Goal: Task Accomplishment & Management: Complete application form

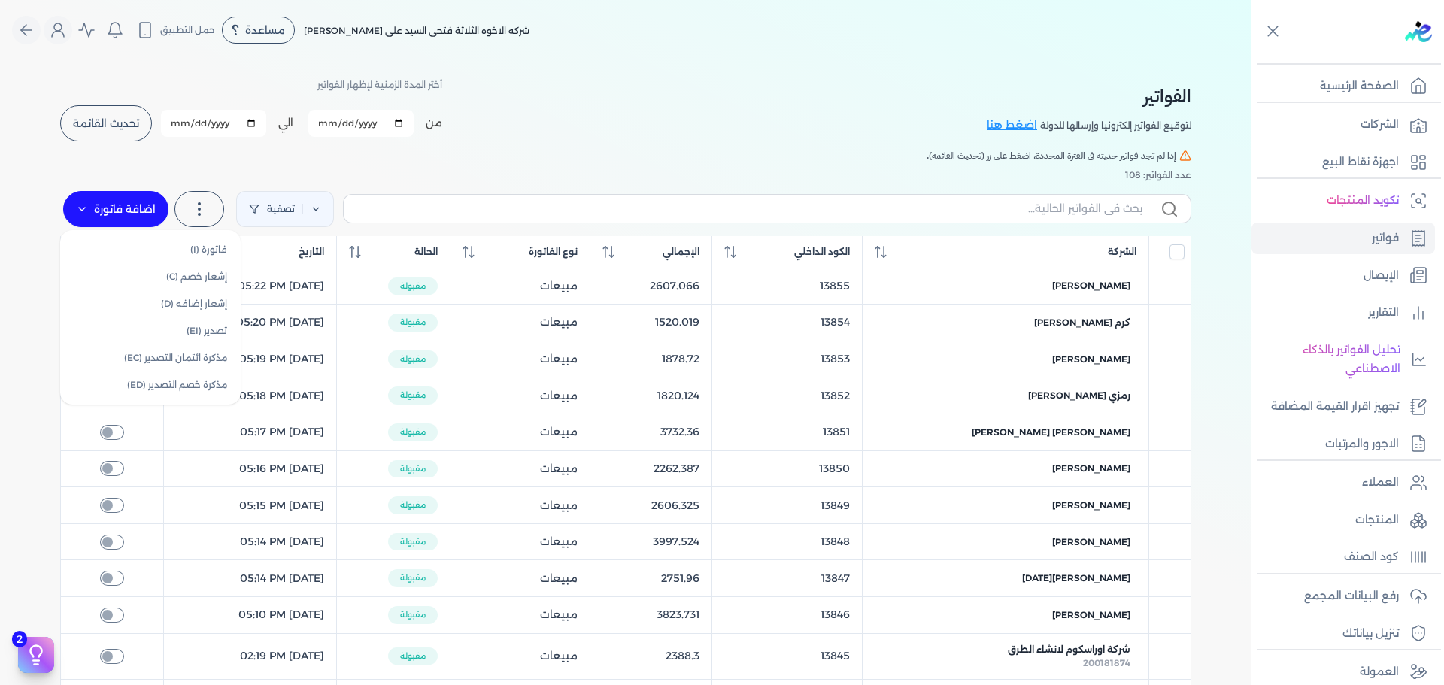
click at [120, 216] on label "اضافة فاتورة" at bounding box center [115, 209] width 105 height 36
click at [691, 47] on nav "Toggle Navigation الاسعار العمولات مساعدة خدمة العملاء دليل المستخدم تسجيل الدخ…" at bounding box center [626, 30] width 1252 height 60
click at [114, 214] on label "اضافة فاتورة" at bounding box center [115, 209] width 105 height 36
click at [191, 254] on link "فاتورة (I)" at bounding box center [150, 249] width 169 height 27
select select "EGP"
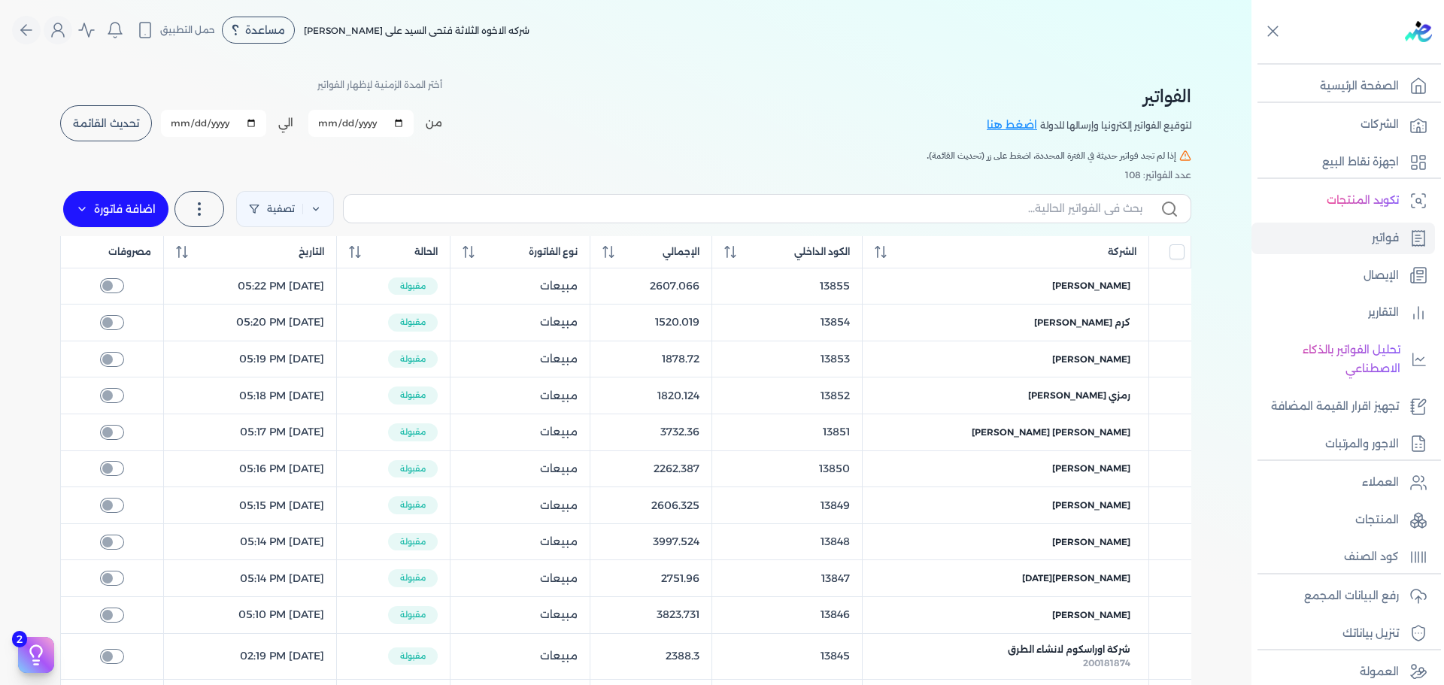
select select "B"
select select "EGS"
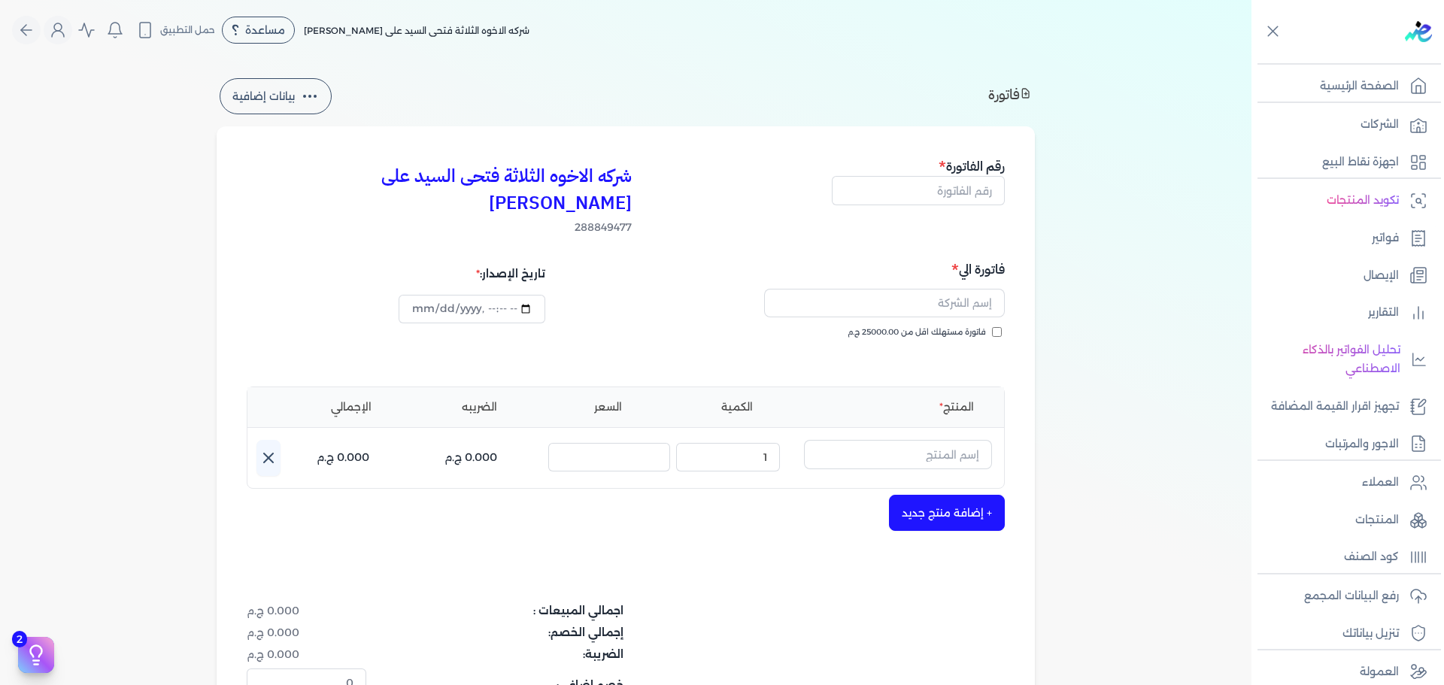
type input "[DATE]T13:15"
click at [984, 327] on span "فاتورة مستهلك اقل من 25000.00 ج.م" at bounding box center [917, 333] width 138 height 12
click at [992, 327] on input "فاتورة مستهلك اقل من 25000.00 ج.م" at bounding box center [997, 332] width 10 height 10
checkbox input "true"
click at [890, 440] on input "text" at bounding box center [898, 454] width 188 height 29
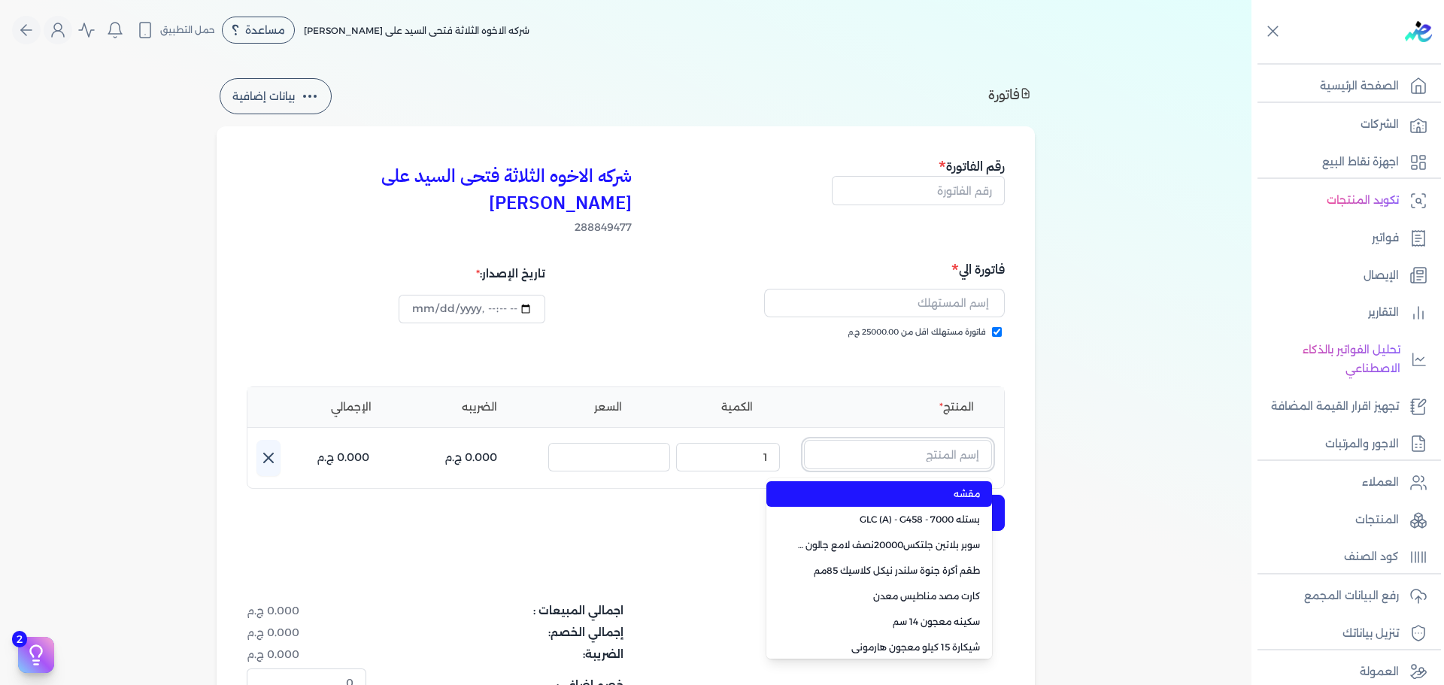
paste input "جلتكس 15000 جالون 2.500 لتر"
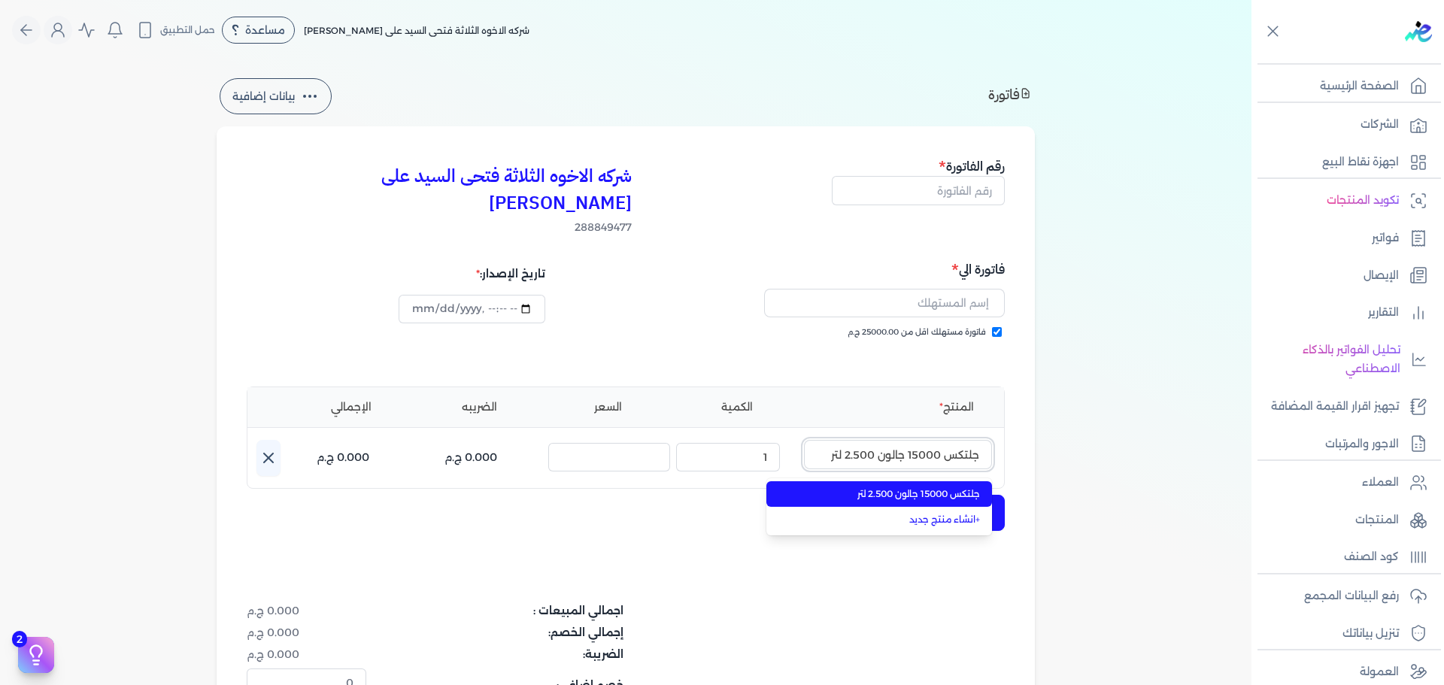
type input "جلتكس 15000 جالون 2.500 لتر"
click at [884, 488] on span "جلتكس 15000 جالون 2.500 لتر" at bounding box center [889, 495] width 184 height 14
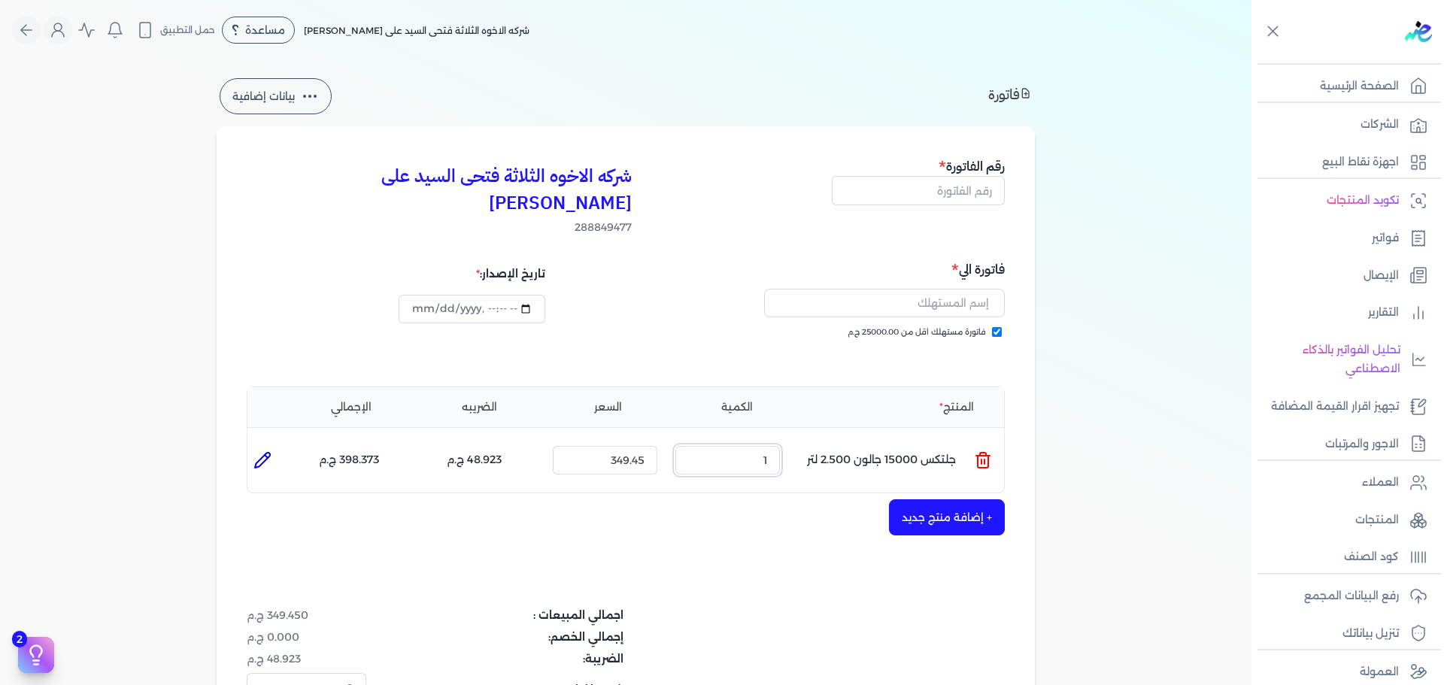
click at [847, 440] on ul "المنتج : جلتكس 15000 جالون 2.500 لتر الكمية : 1 السعر : 349.45 الضريبه : 48.923…" at bounding box center [626, 460] width 757 height 41
type input "4"
drag, startPoint x: 948, startPoint y: 196, endPoint x: 967, endPoint y: 181, distance: 24.1
click at [948, 196] on input "text" at bounding box center [918, 190] width 173 height 29
type input "1"
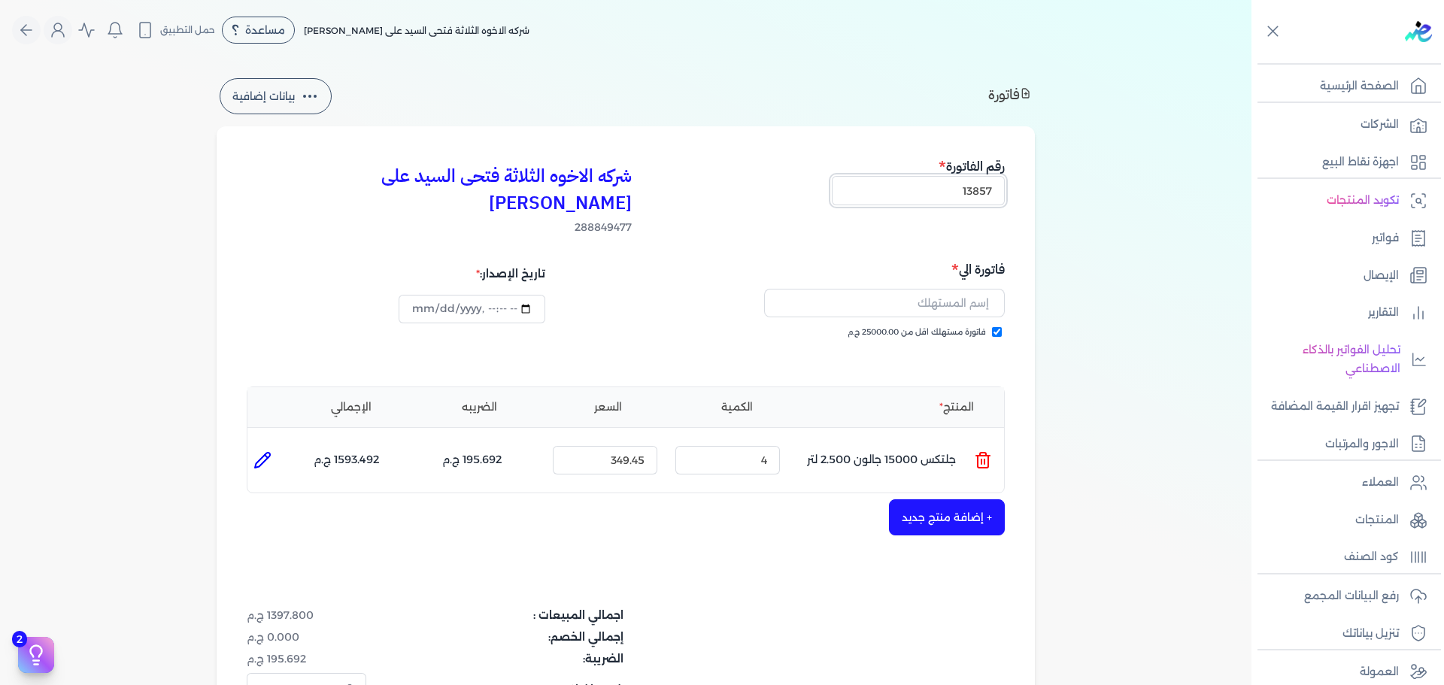
type input "13857"
click at [962, 289] on input "text" at bounding box center [884, 303] width 241 height 29
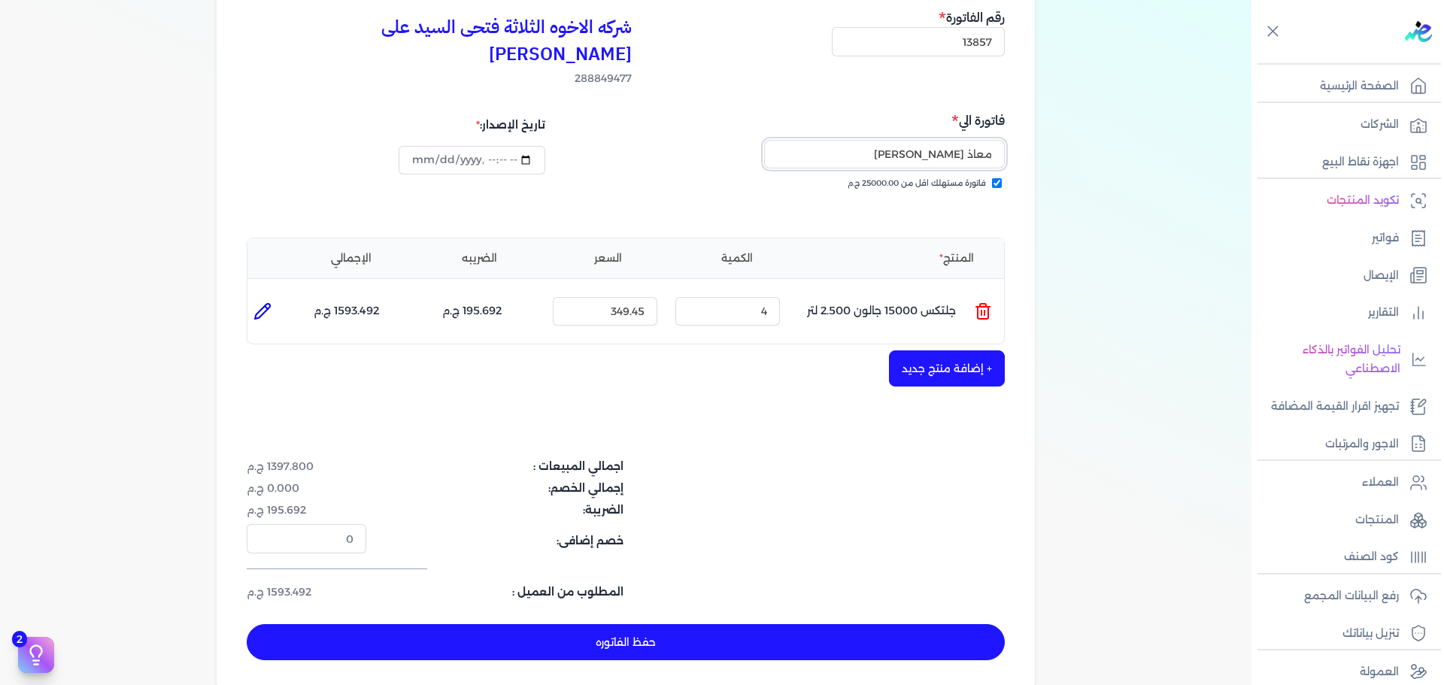
scroll to position [150, 0]
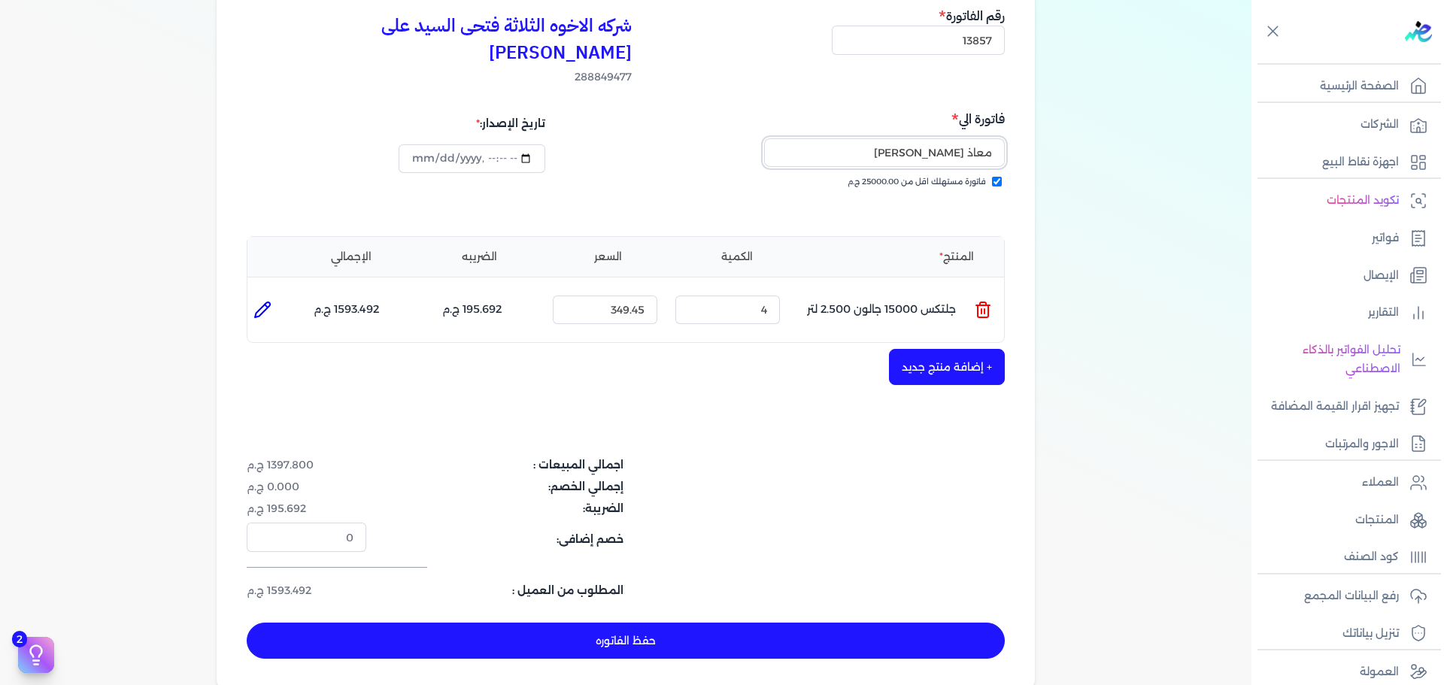
type input "معاذ [PERSON_NAME]"
click at [887, 623] on button "حفظ الفاتوره" at bounding box center [626, 641] width 758 height 36
type input "[DATE]"
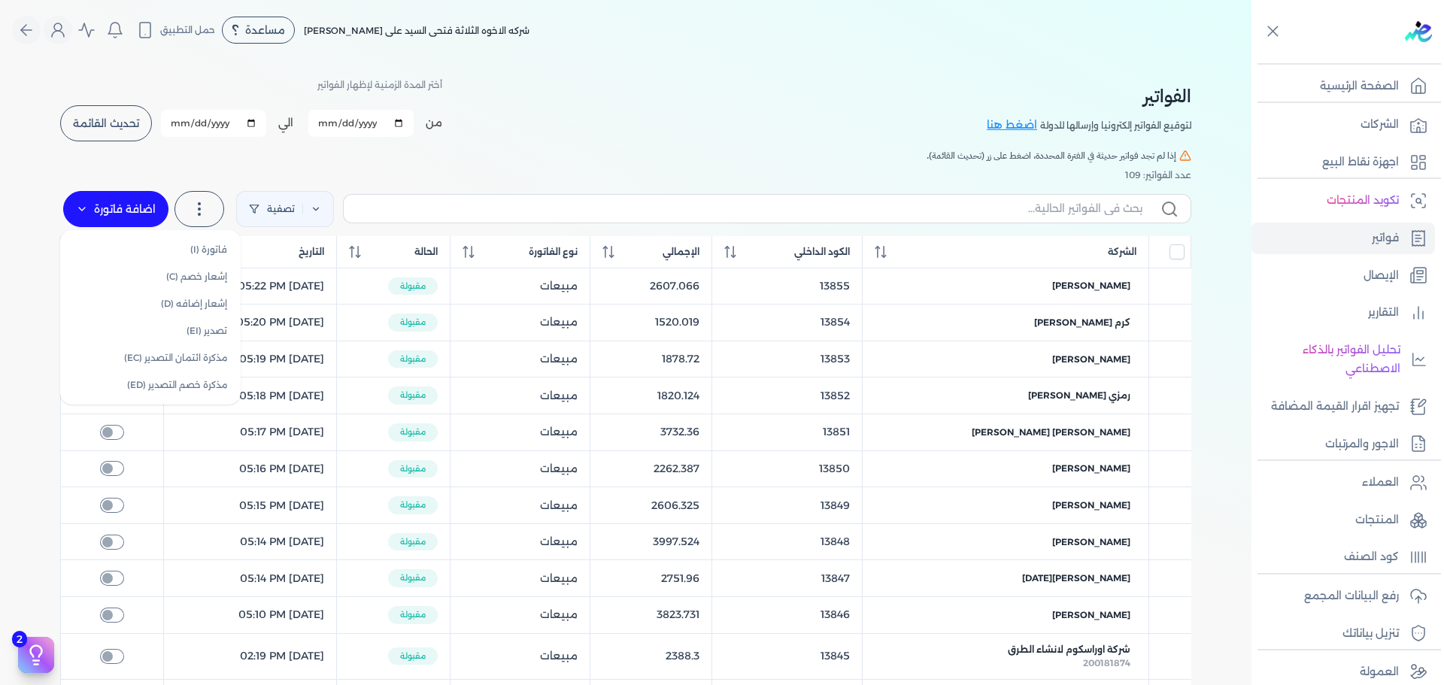
click at [109, 201] on label "اضافة فاتورة" at bounding box center [115, 209] width 105 height 36
click at [155, 250] on link "فاتورة (I)" at bounding box center [150, 249] width 169 height 27
select select "EGP"
select select "B"
select select "EGS"
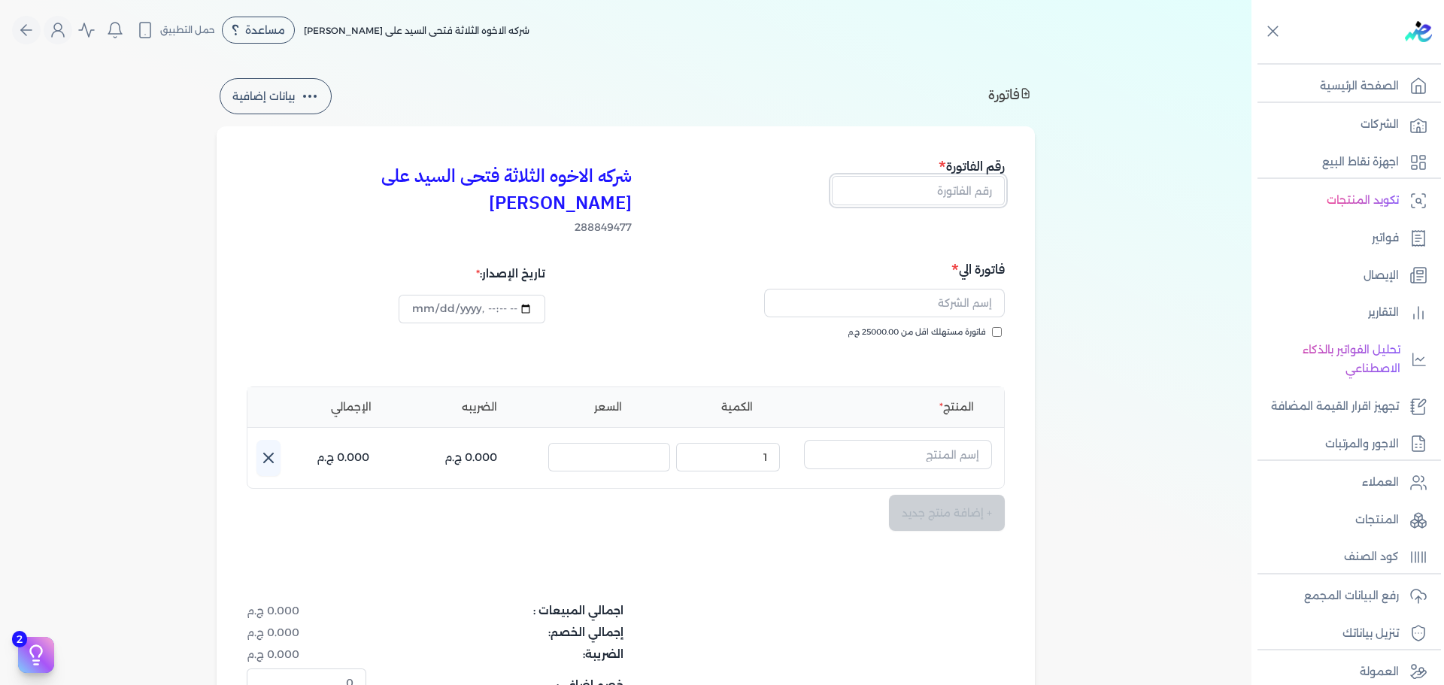
drag, startPoint x: 936, startPoint y: 198, endPoint x: 1242, endPoint y: 231, distance: 308.0
click at [936, 198] on input "text" at bounding box center [918, 190] width 173 height 29
type input "13858"
click at [927, 327] on span "فاتورة مستهلك اقل من 25000.00 ج.م" at bounding box center [917, 333] width 138 height 12
click at [992, 327] on input "فاتورة مستهلك اقل من 25000.00 ج.م" at bounding box center [997, 332] width 10 height 10
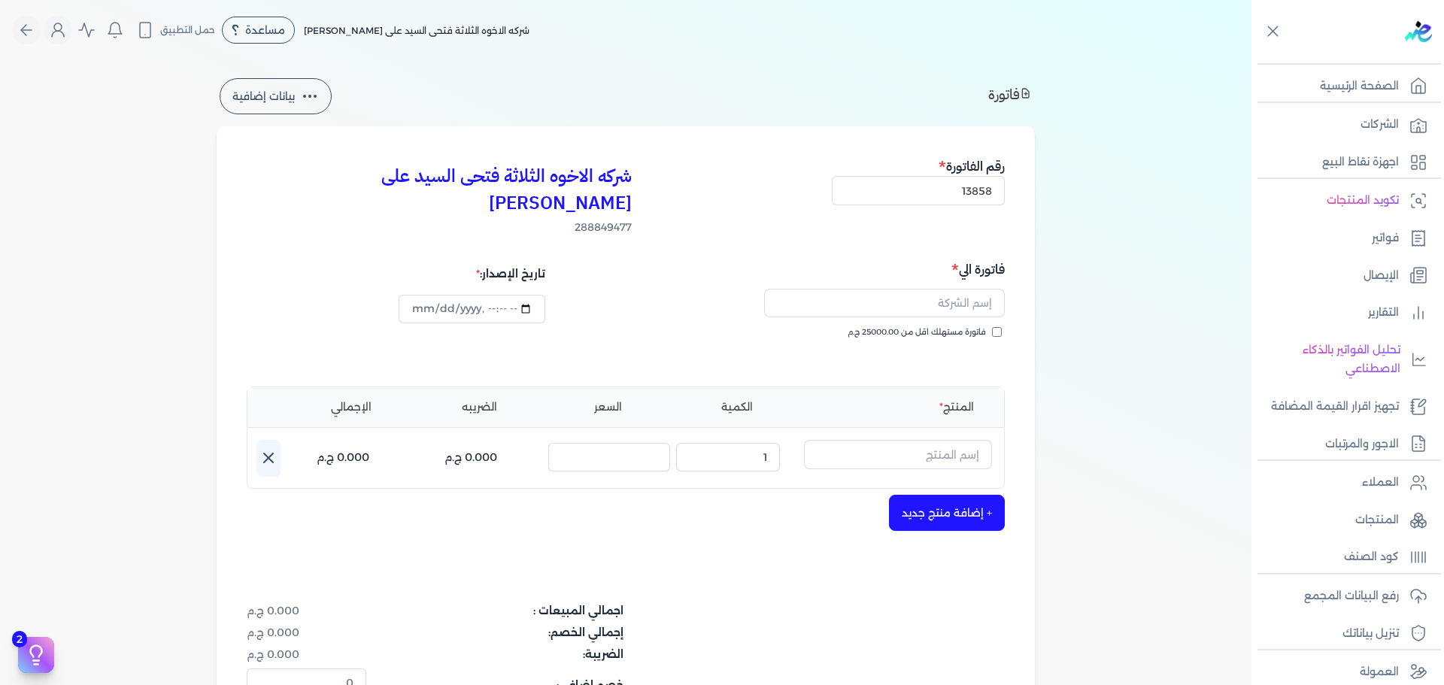
checkbox input "true"
drag, startPoint x: 952, startPoint y: 269, endPoint x: 983, endPoint y: 264, distance: 32.0
click at [952, 289] on input "text" at bounding box center [884, 303] width 241 height 29
type input "[PERSON_NAME]"
click at [916, 440] on input "text" at bounding box center [898, 454] width 188 height 29
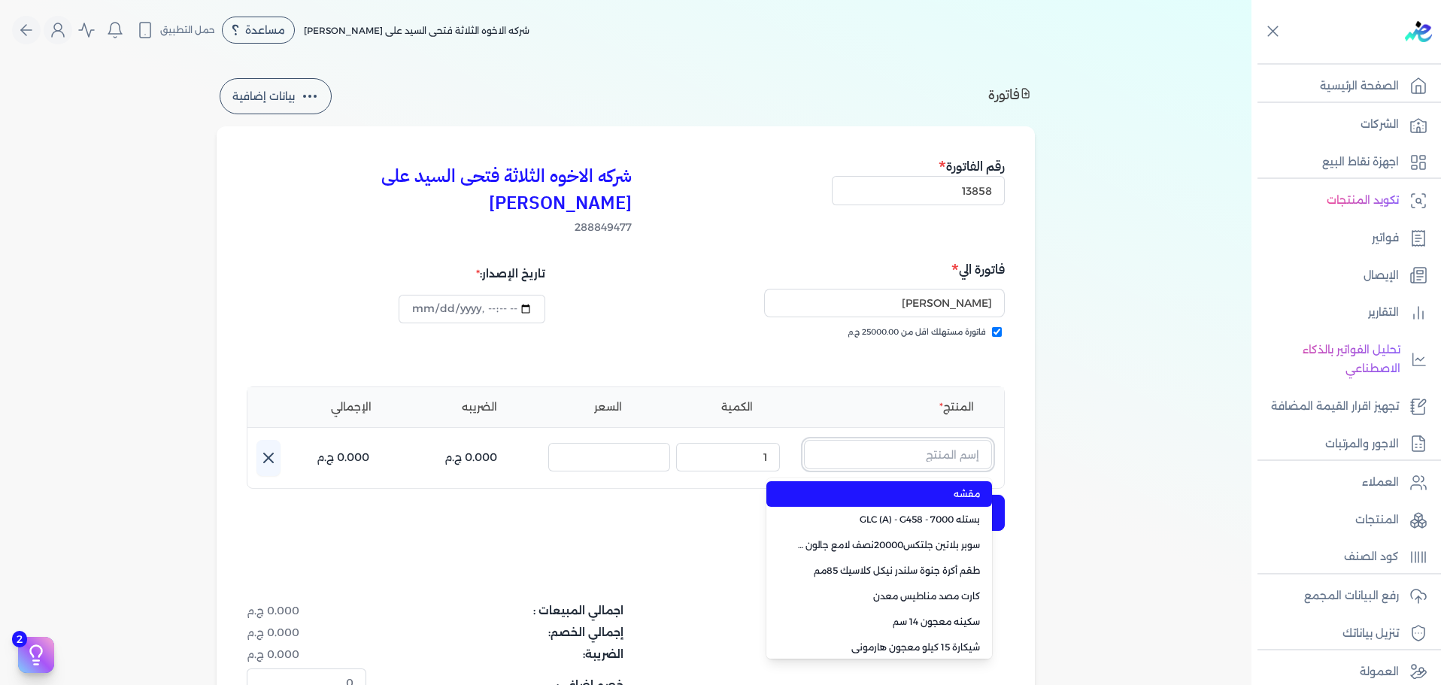
paste input "سوبر بلاتين هايجين سيلك8000 جالون 2.7 لتر Base A"
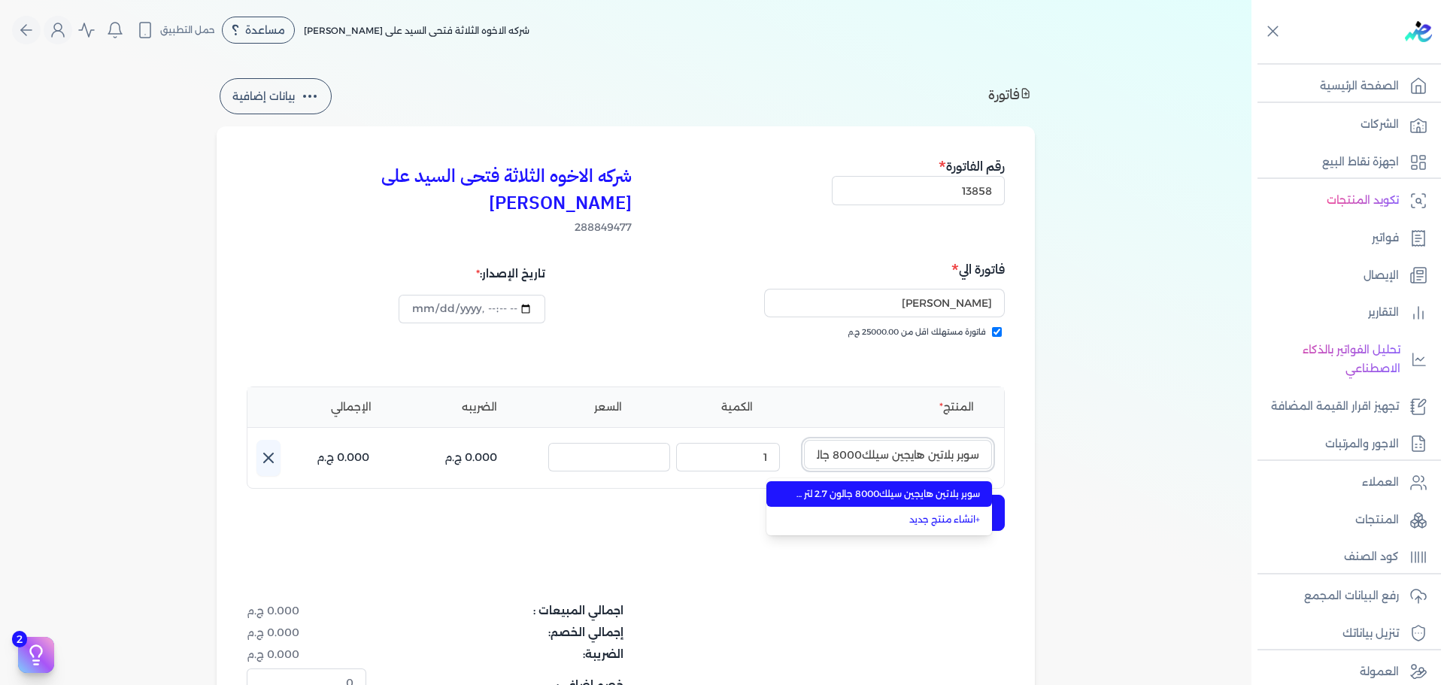
scroll to position [0, -84]
type input "سوبر بلاتين هايجين سيلك8000 جالون 2.7 لتر Base A"
click at [919, 488] on span "سوبر بلاتين هايجين سيلك8000 جالون 2.7 لتر Base A" at bounding box center [889, 495] width 184 height 14
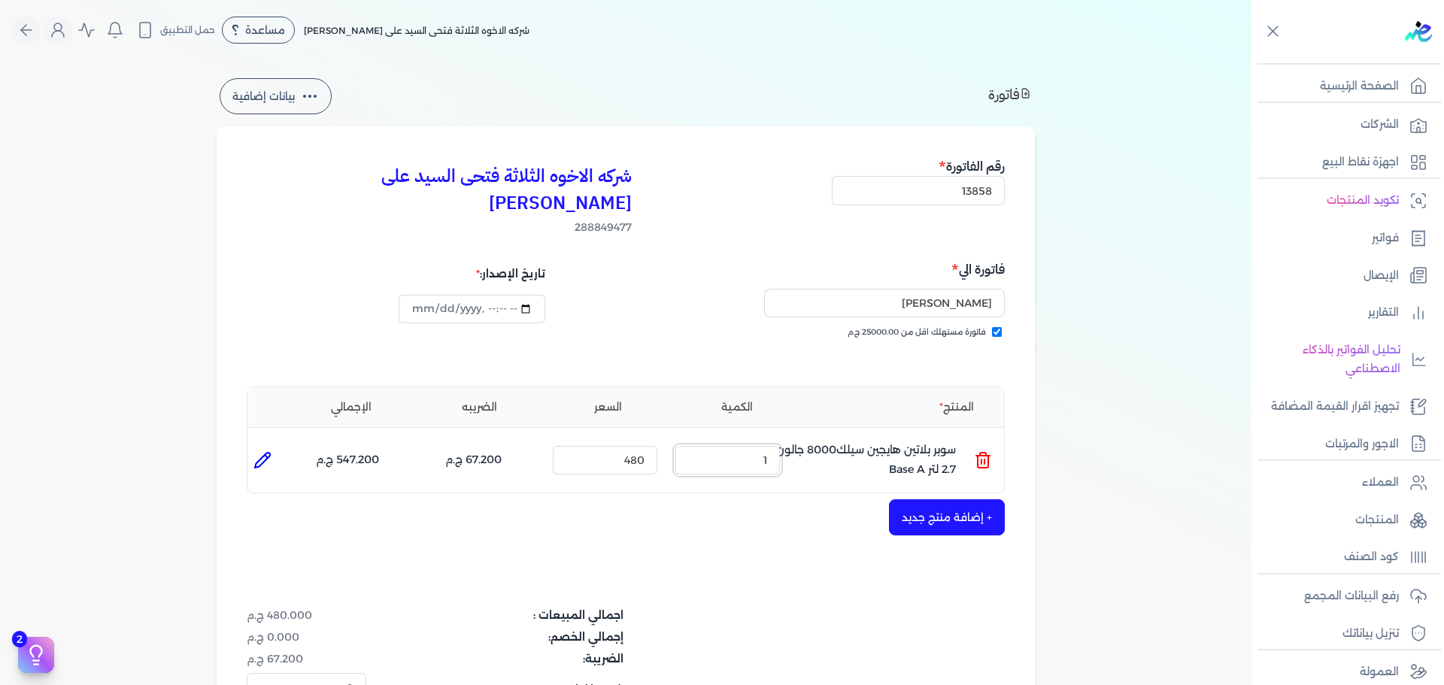
drag, startPoint x: 760, startPoint y: 441, endPoint x: 931, endPoint y: 429, distance: 171.2
click at [878, 440] on ul "المنتج : سوبر بلاتين هايجين سيلك8000 جالون 2.7 لتر Base A الكمية : 1 السعر : 48…" at bounding box center [626, 460] width 757 height 41
type input "4"
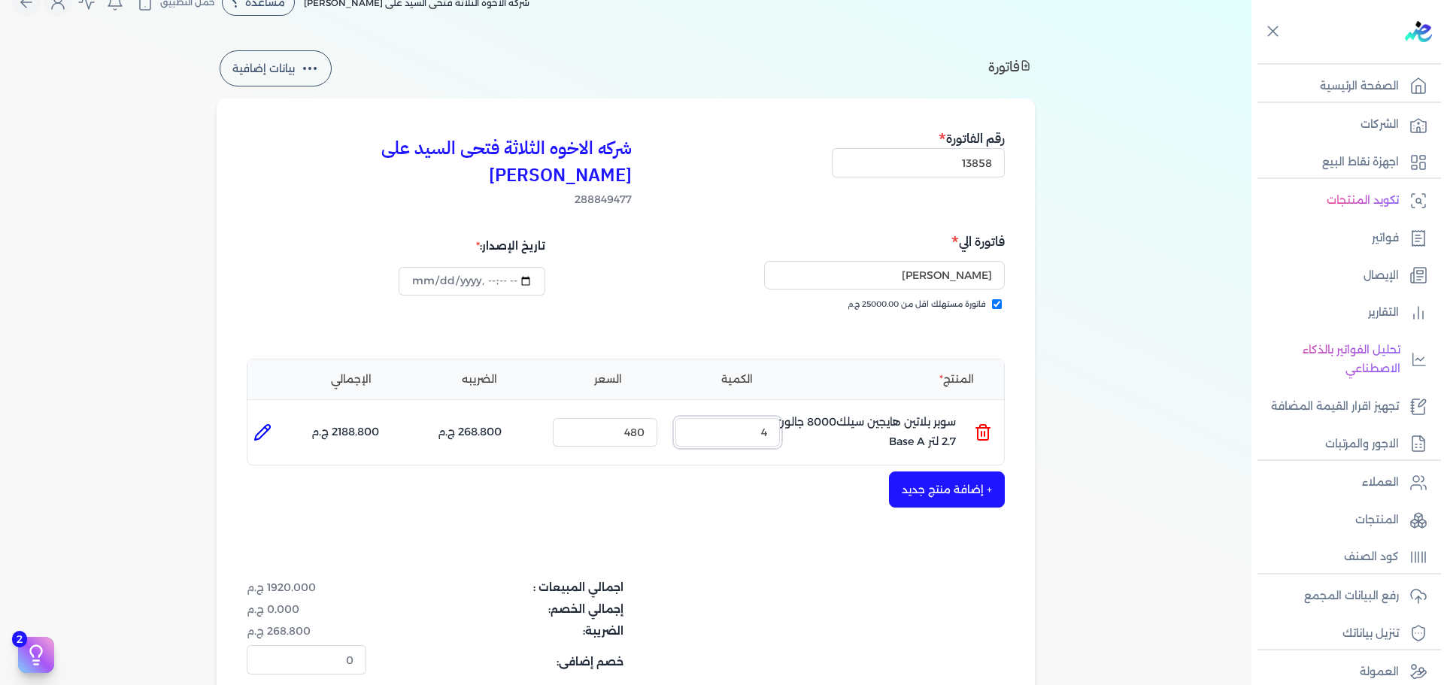
scroll to position [75, 0]
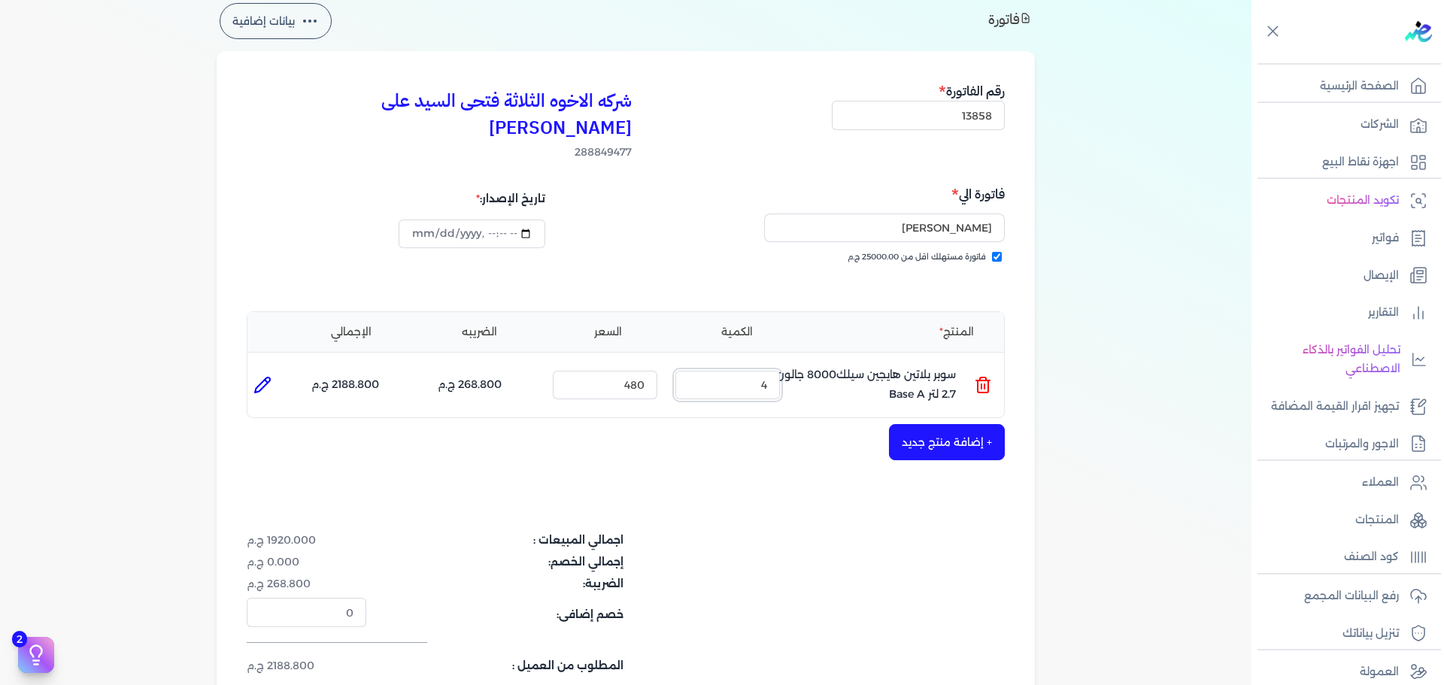
type input "[DATE]T13:19:34"
drag, startPoint x: 754, startPoint y: 369, endPoint x: 819, endPoint y: 369, distance: 64.7
click at [807, 369] on ul "المنتج : سوبر بلاتين هايجين سيلك8000 جالون 2.7 لتر Base A الكمية : 4 السعر : 48…" at bounding box center [626, 385] width 757 height 41
type input "2"
type input "0"
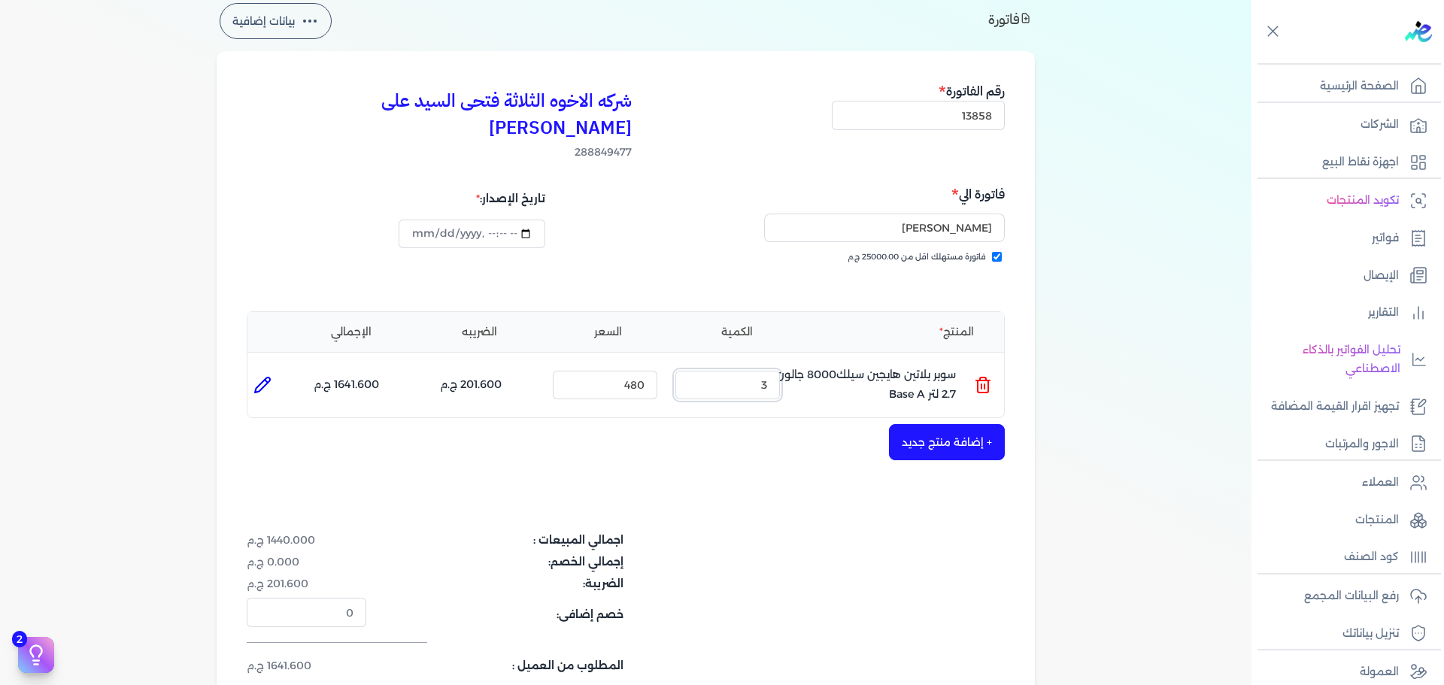
drag, startPoint x: 773, startPoint y: 358, endPoint x: 798, endPoint y: 362, distance: 25.9
click at [798, 365] on ul "المنتج : سوبر بلاتين هايجين سيلك8000 جالون 2.7 لتر Base A الكمية : 3 السعر : 48…" at bounding box center [626, 385] width 757 height 41
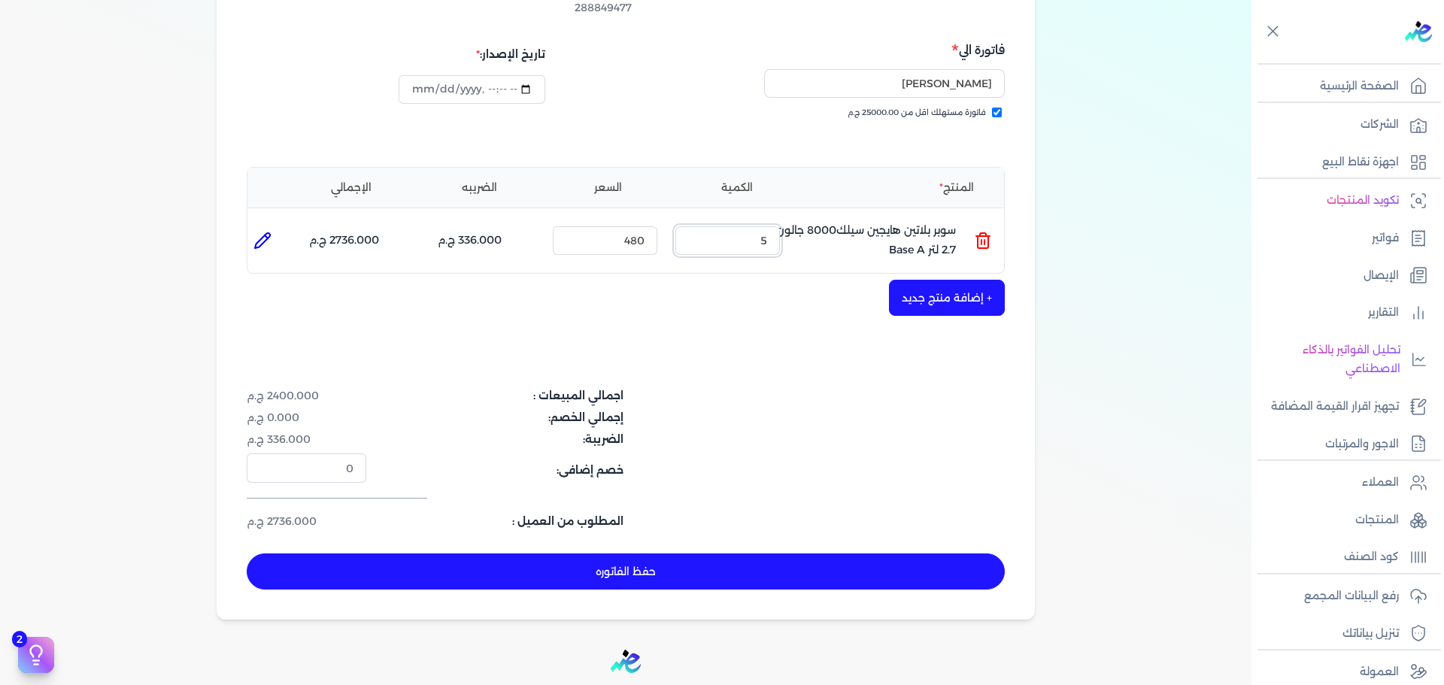
scroll to position [301, 0]
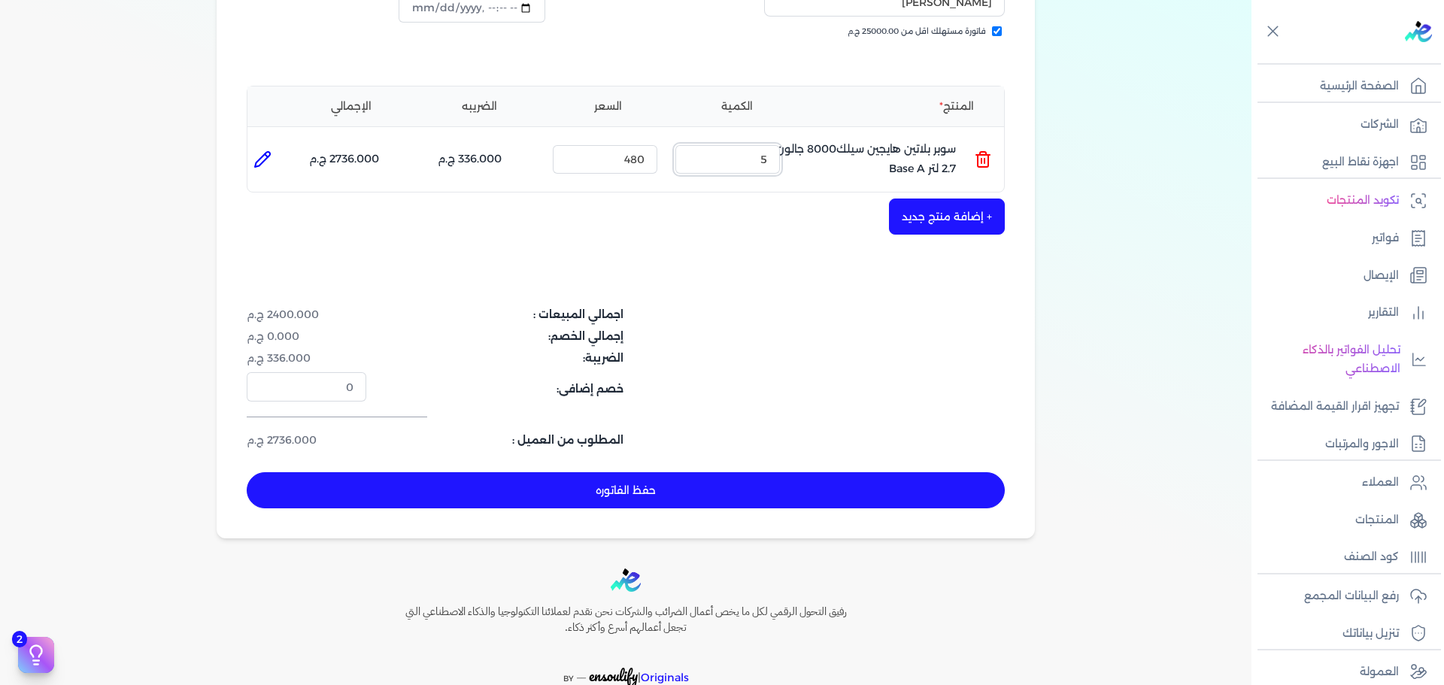
type input "5"
click at [826, 472] on button "حفظ الفاتوره" at bounding box center [626, 490] width 758 height 36
type input "[DATE]"
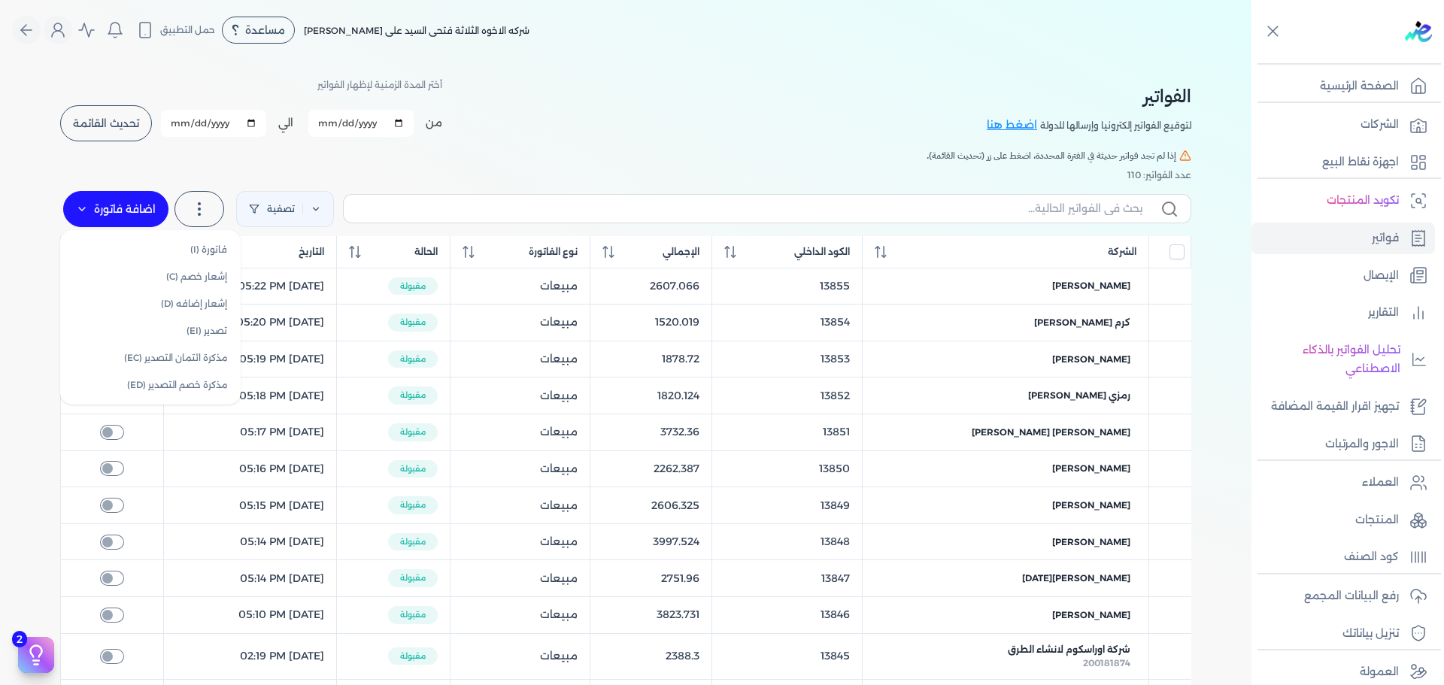
click at [120, 202] on label "اضافة فاتورة" at bounding box center [115, 209] width 105 height 36
click at [170, 244] on link "فاتورة (I)" at bounding box center [150, 249] width 169 height 27
select select "EGP"
select select "B"
select select "EGS"
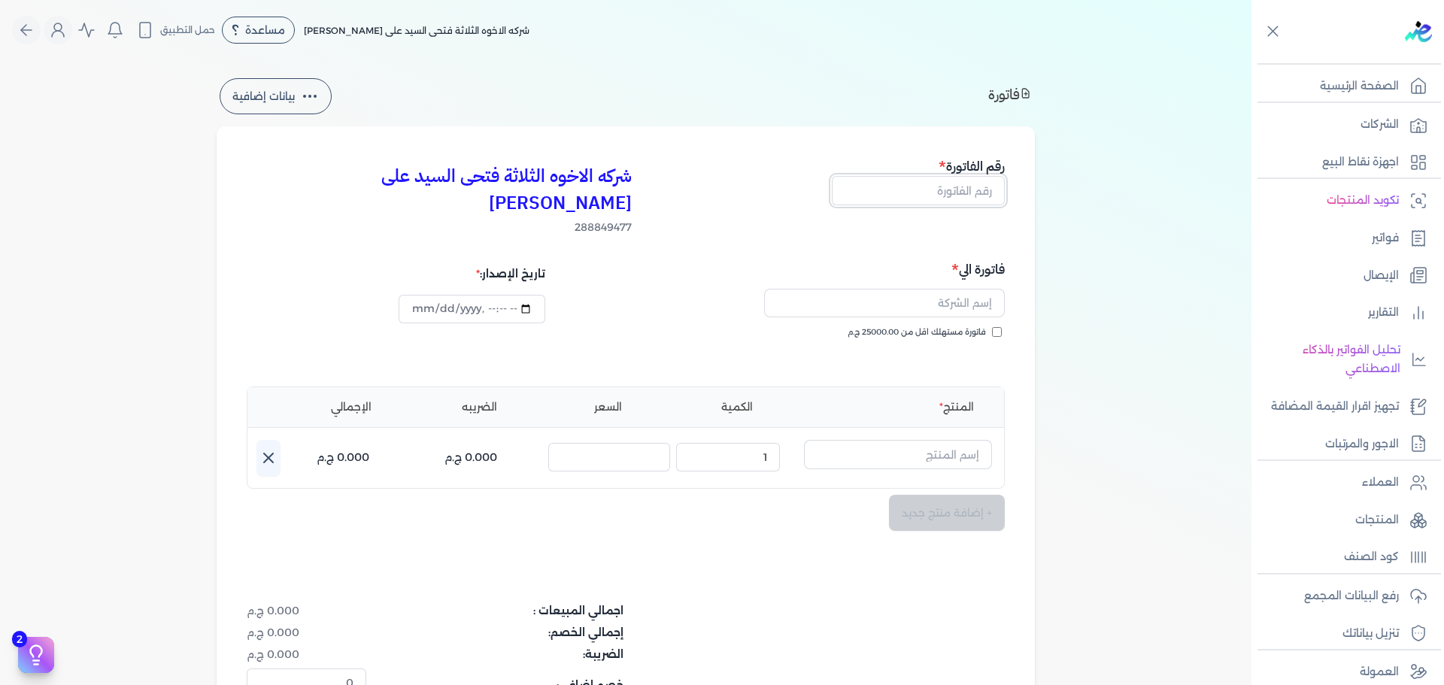
click at [977, 198] on input "text" at bounding box center [918, 190] width 173 height 29
type input "13859"
click at [961, 327] on span "فاتورة مستهلك اقل من 25000.00 ج.م" at bounding box center [917, 333] width 138 height 12
click at [992, 327] on input "فاتورة مستهلك اقل من 25000.00 ج.م" at bounding box center [997, 332] width 10 height 10
checkbox input "true"
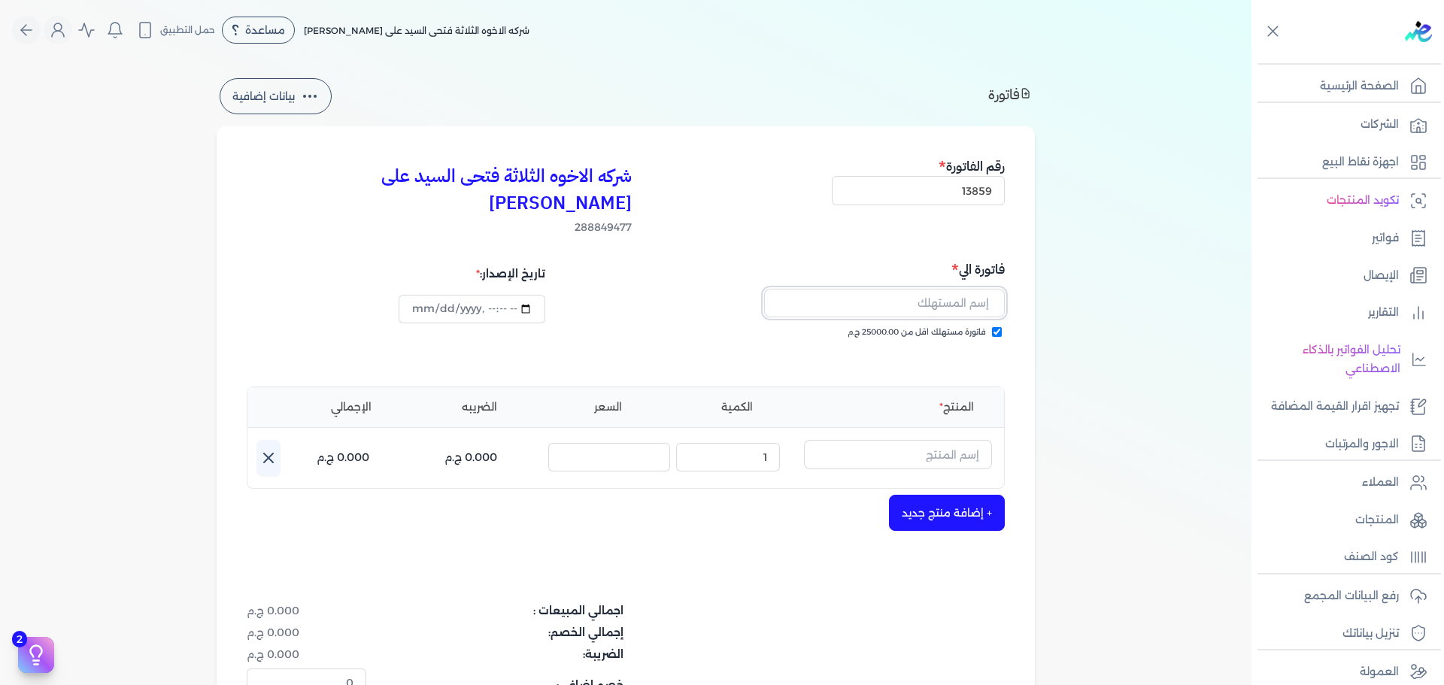
drag, startPoint x: 958, startPoint y: 281, endPoint x: 968, endPoint y: 284, distance: 9.5
click at [958, 289] on input "text" at bounding box center [884, 303] width 241 height 29
type input "[PERSON_NAME]"
click at [930, 440] on input "text" at bounding box center [898, 454] width 188 height 29
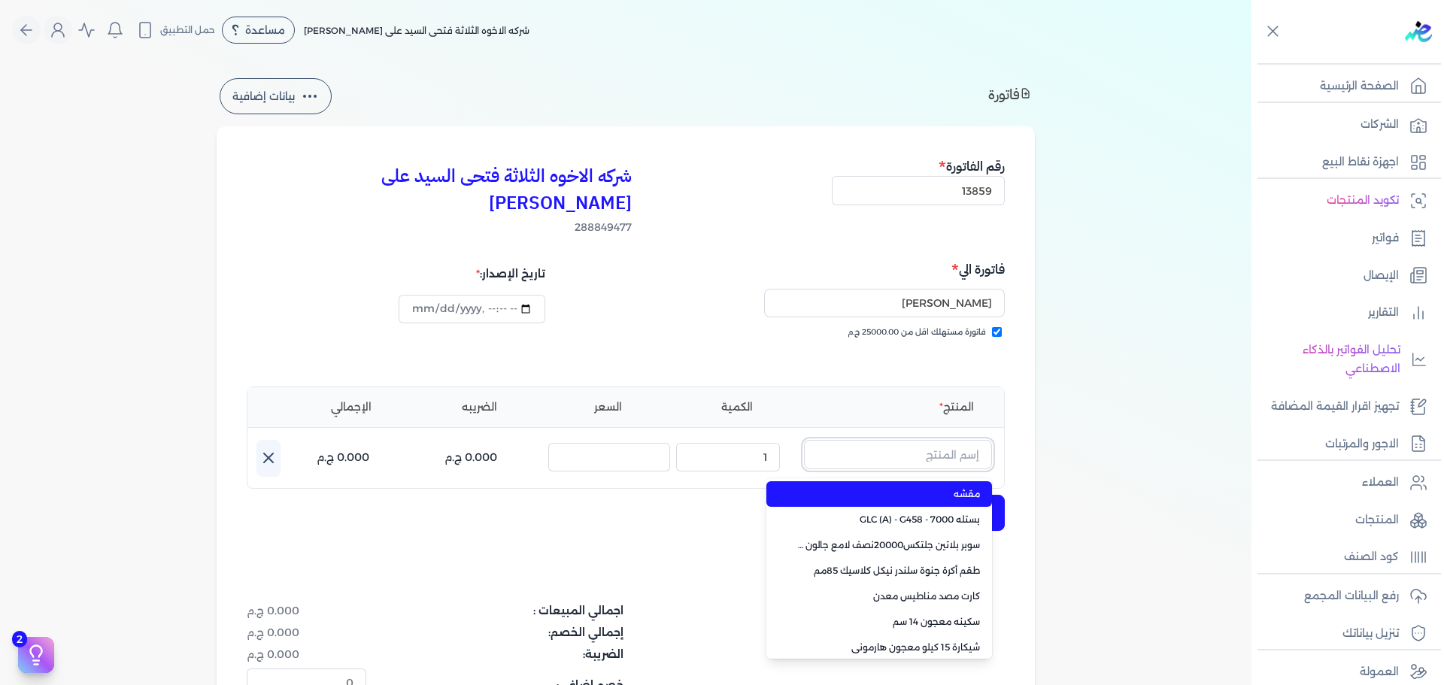
paste input "سوبر بلاتين سوبر لاك نصف لامع علبة 0.900 لتر Base C"
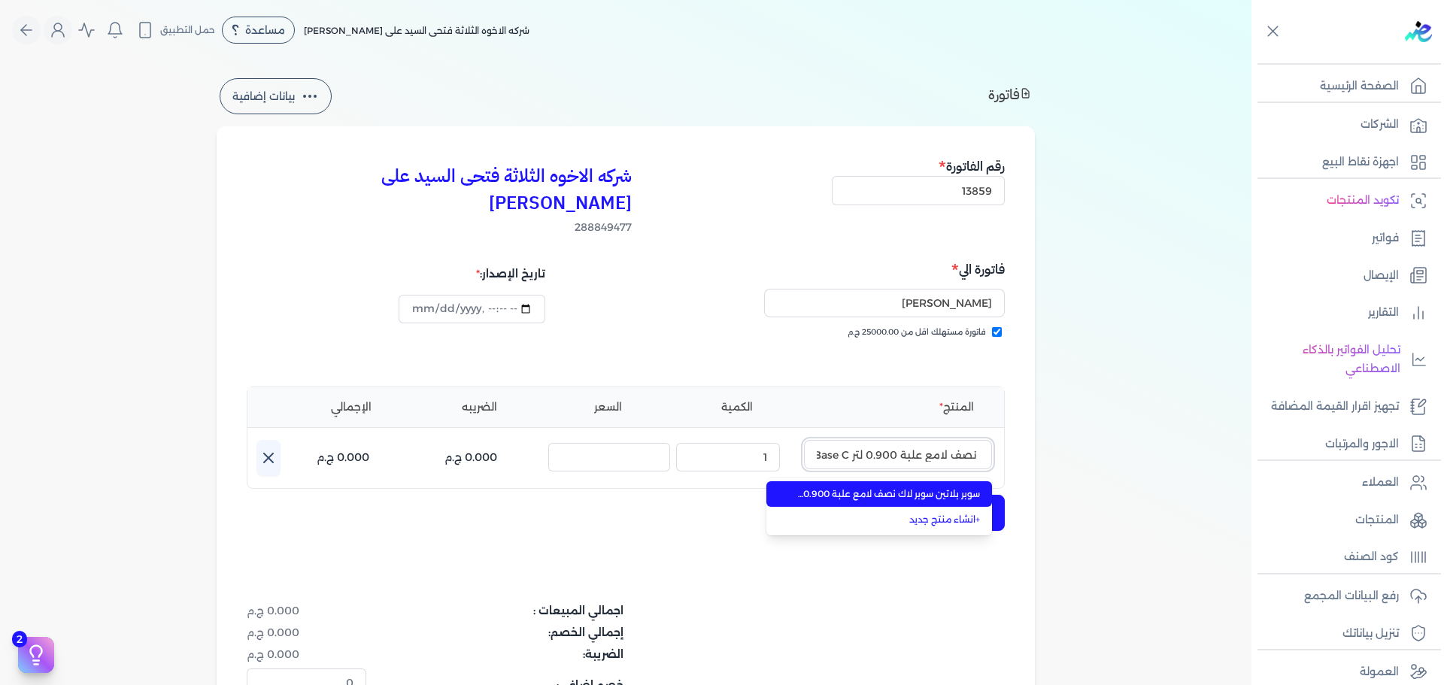
type input "سوبر بلاتين سوبر لاك نصف لامع علبة 0.900 لتر Base C"
click at [932, 488] on span "سوبر بلاتين سوبر لاك نصف لامع علبة 0.900 لتر Base C" at bounding box center [889, 495] width 184 height 14
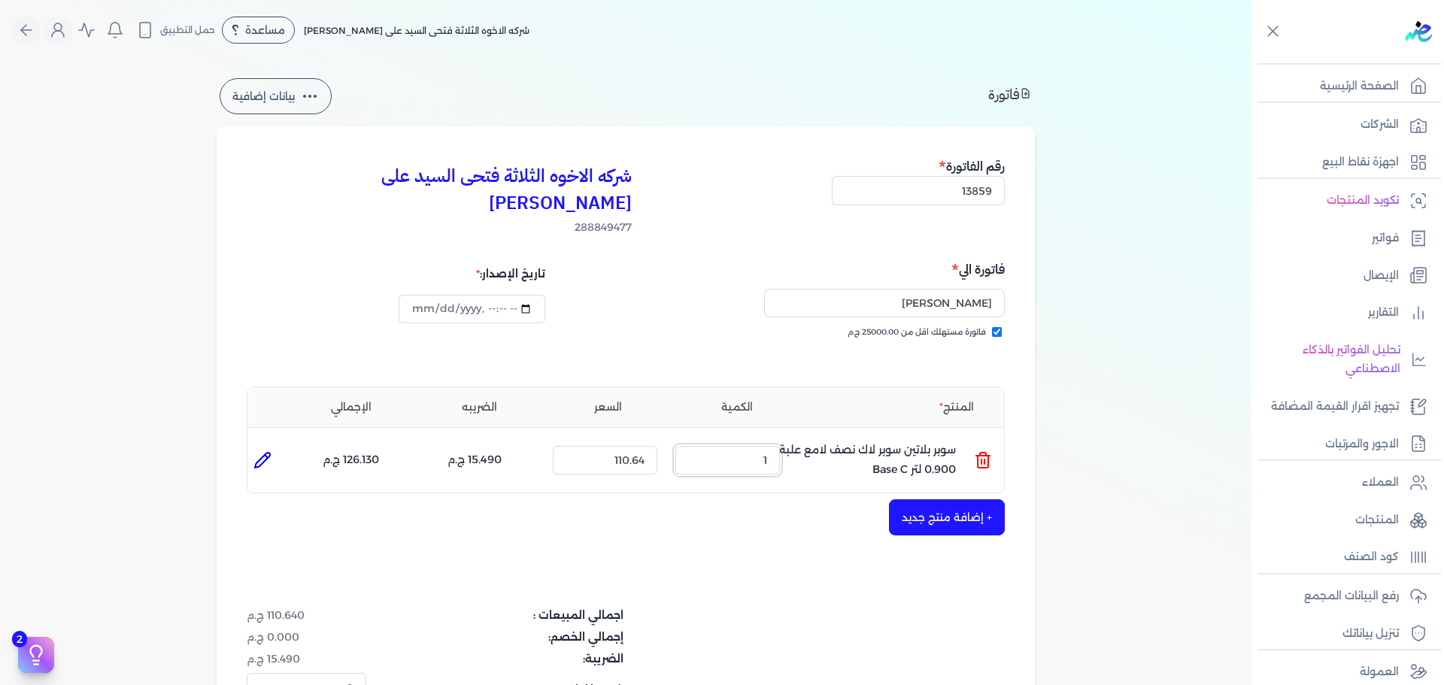
drag, startPoint x: 828, startPoint y: 439, endPoint x: 975, endPoint y: 425, distance: 147.4
click at [951, 440] on ul "المنتج : سوبر بلاتين سوبر لاك نصف لامع علبة 0.900 لتر Base C الكمية : 1 السعر :…" at bounding box center [626, 460] width 757 height 41
type input "3"
type input "[DATE]T13:20:30"
click at [943, 500] on button "+ إضافة منتج جديد" at bounding box center [947, 518] width 116 height 36
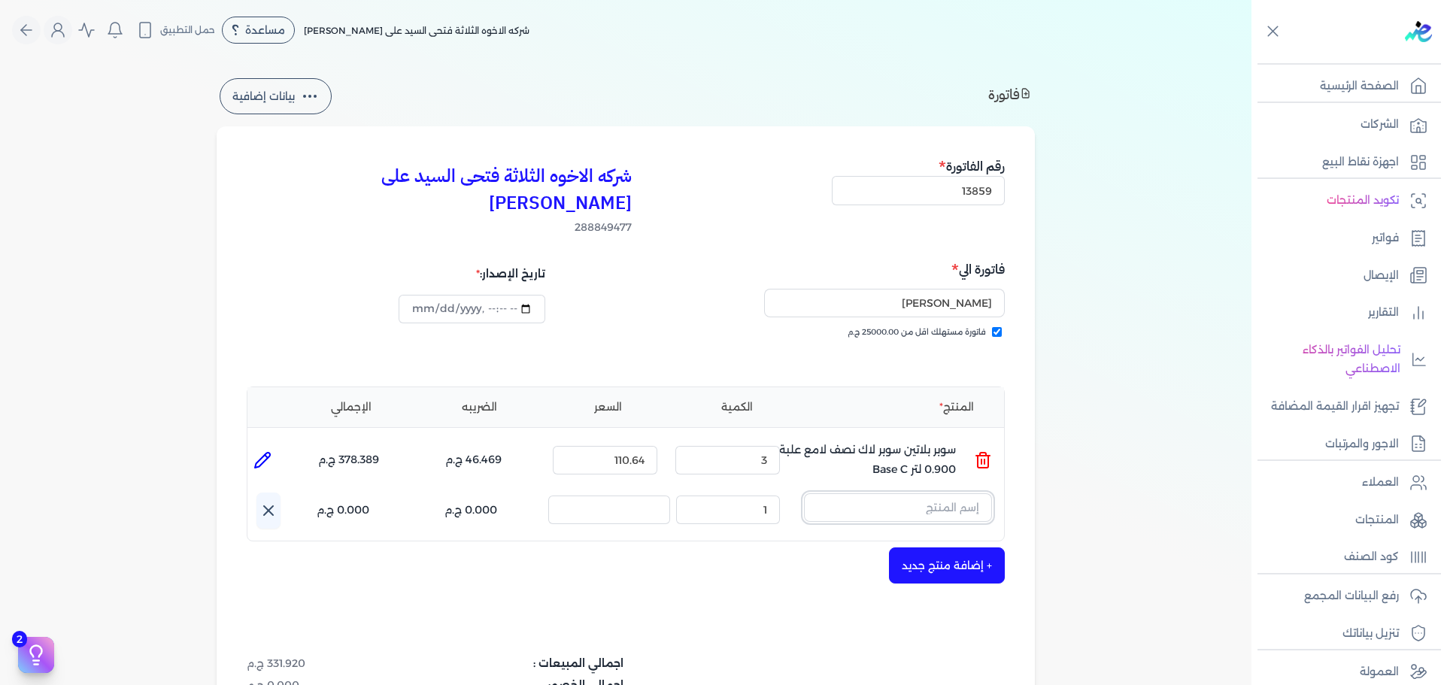
click at [937, 494] on input "text" at bounding box center [898, 508] width 188 height 29
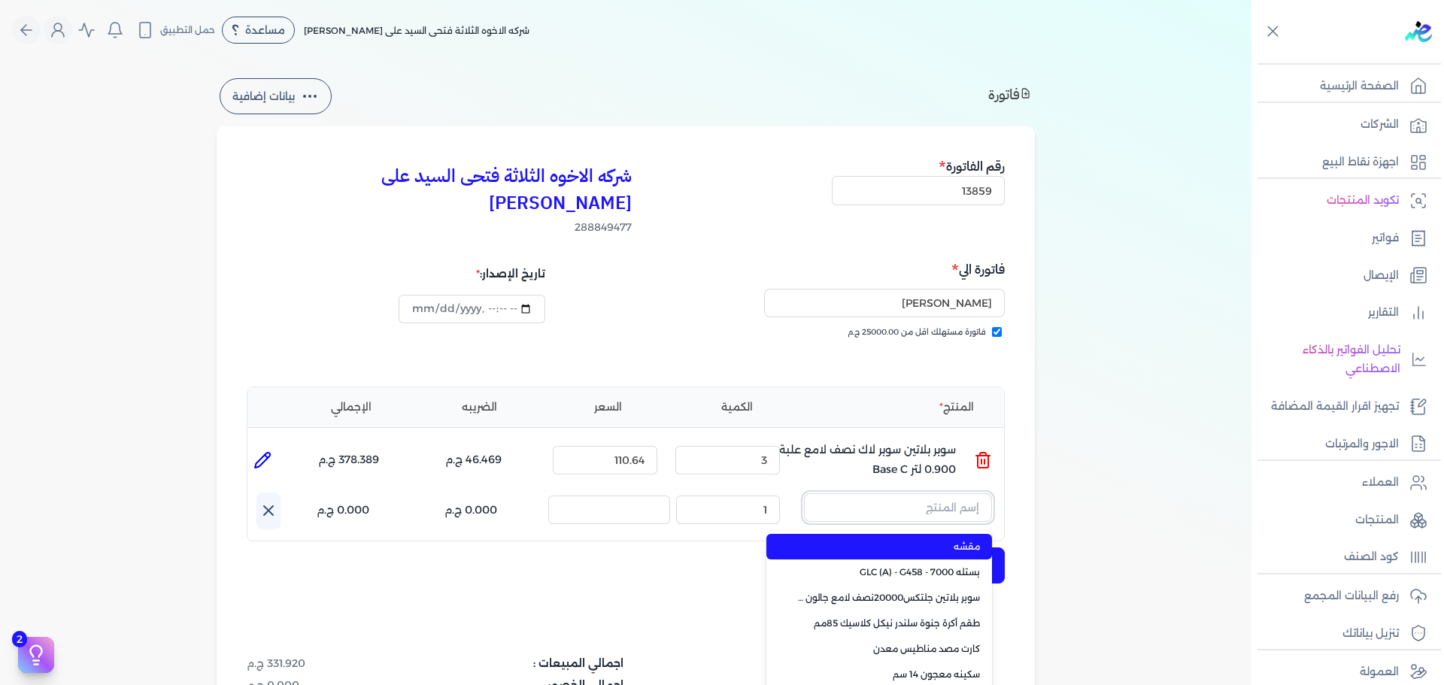
paste input "ستورم شيلد بنيتريتنج سيلر اساس زيتي جالون كومبو 3 لتر"
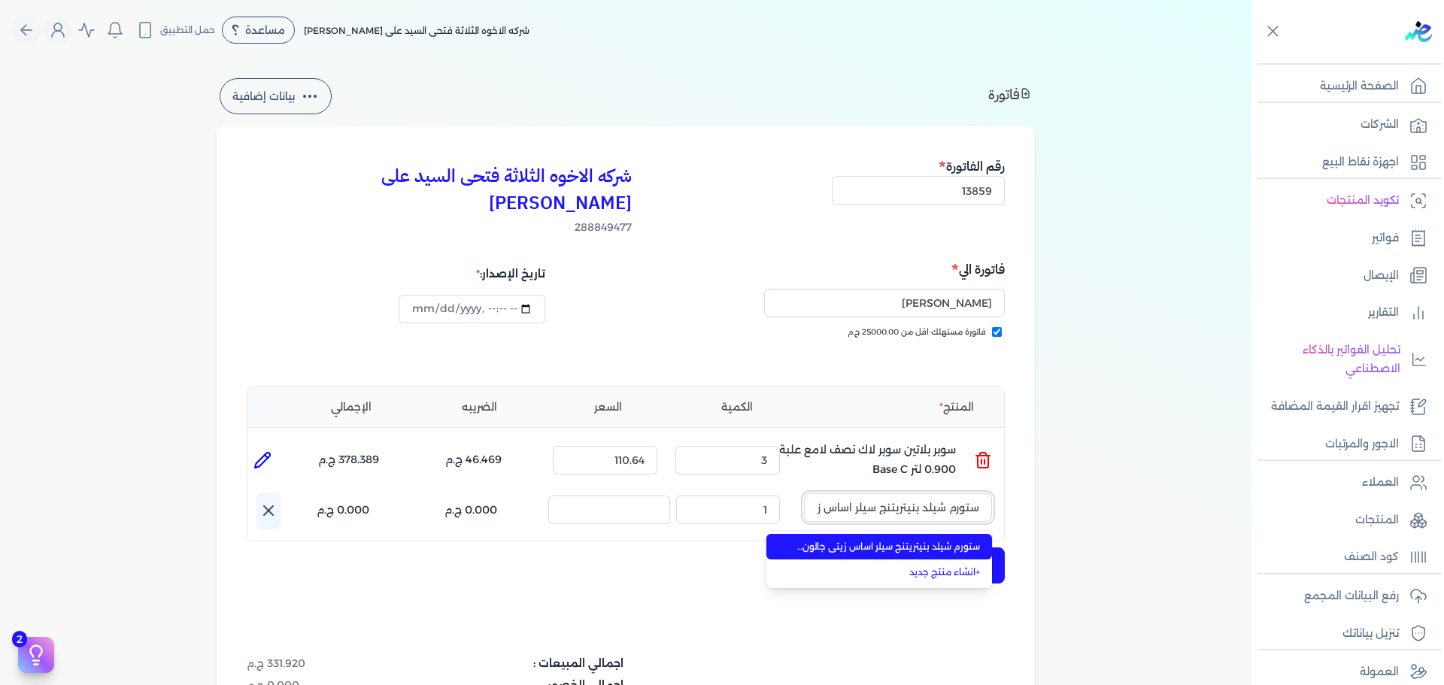
scroll to position [0, -98]
type input "ستورم شيلد بنيتريتنج سيلر اساس زيتي جالون كومبو 3 لتر"
click at [925, 540] on span "ستورم شيلد بنيتريتنج سيلر اساس زيتي جالون كومبو 3 لتر" at bounding box center [889, 547] width 184 height 14
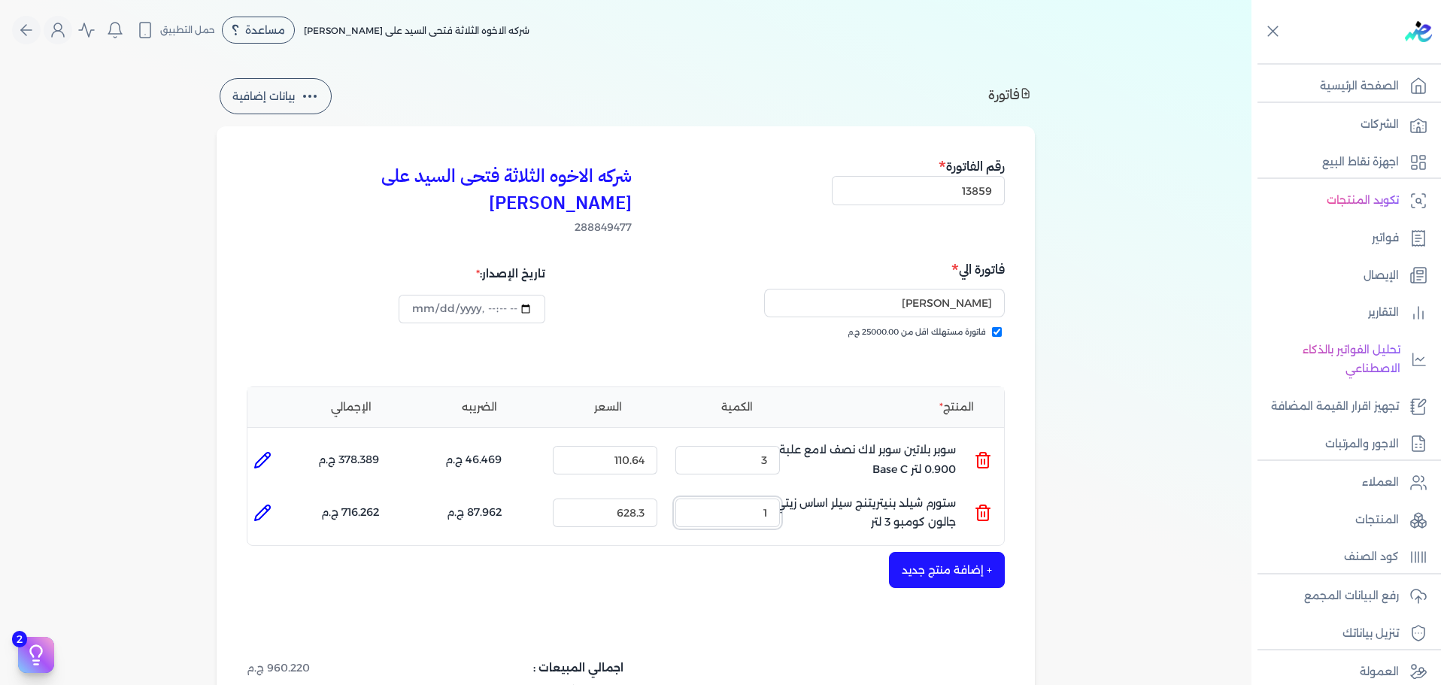
drag, startPoint x: 755, startPoint y: 489, endPoint x: 822, endPoint y: 479, distance: 67.7
click at [817, 493] on ul "المنتج : ستورم شيلد بنيتريتنج سيلر اساس زيتي جالون كومبو 3 لتر الكمية : 1 السعر…" at bounding box center [626, 513] width 757 height 41
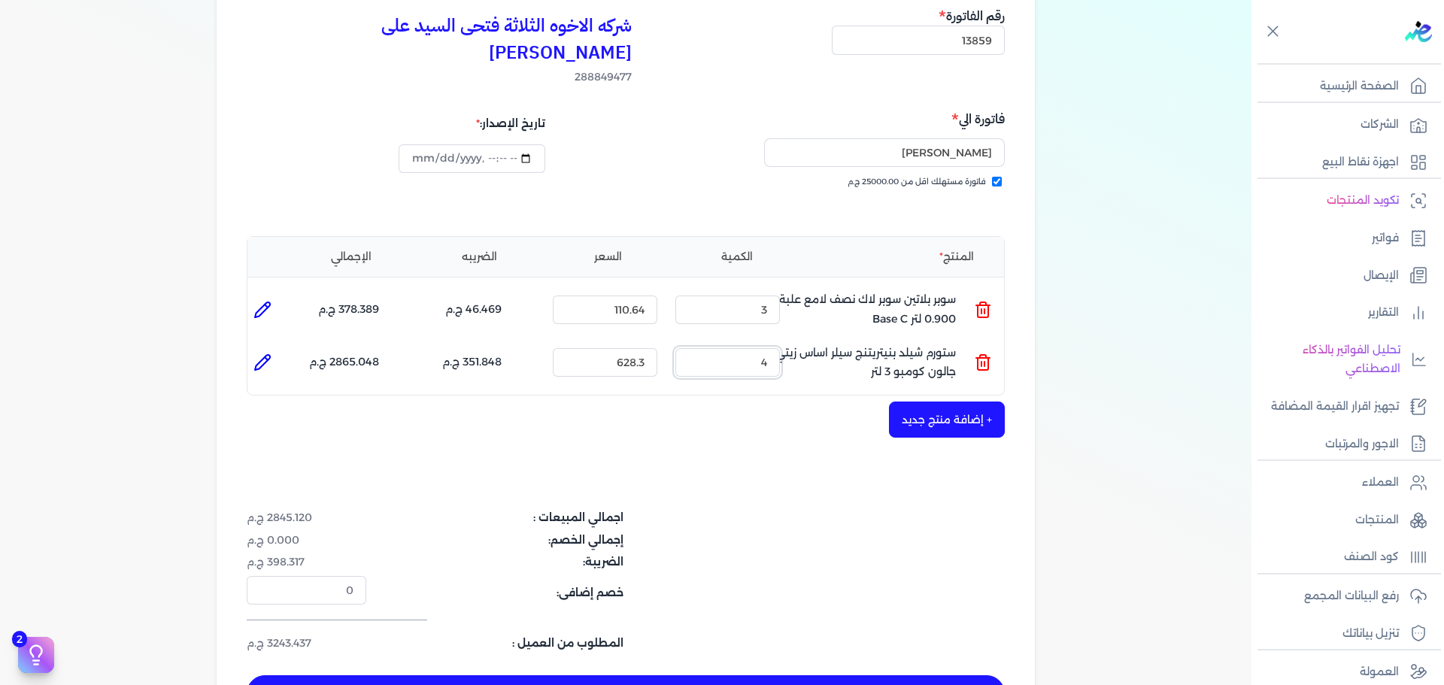
scroll to position [301, 0]
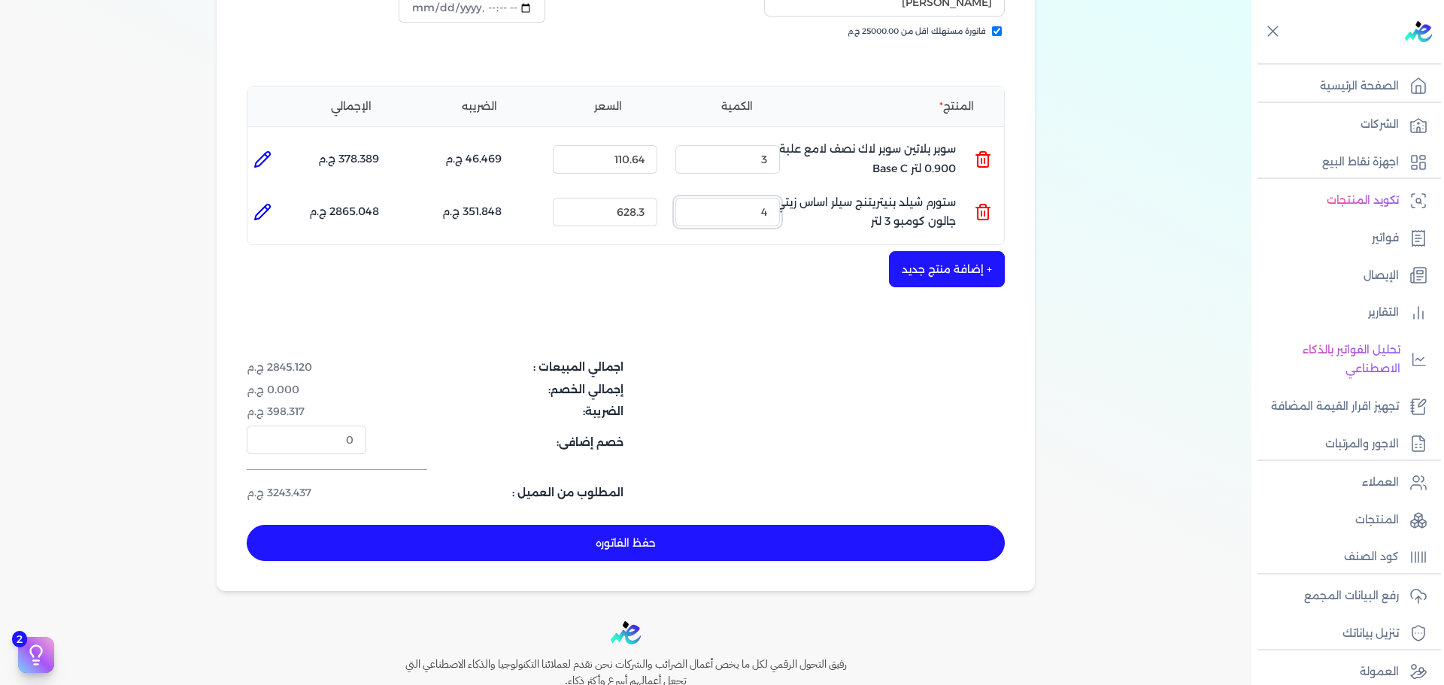
type input "4"
click at [895, 525] on button "حفظ الفاتوره" at bounding box center [626, 543] width 758 height 36
type input "[DATE]"
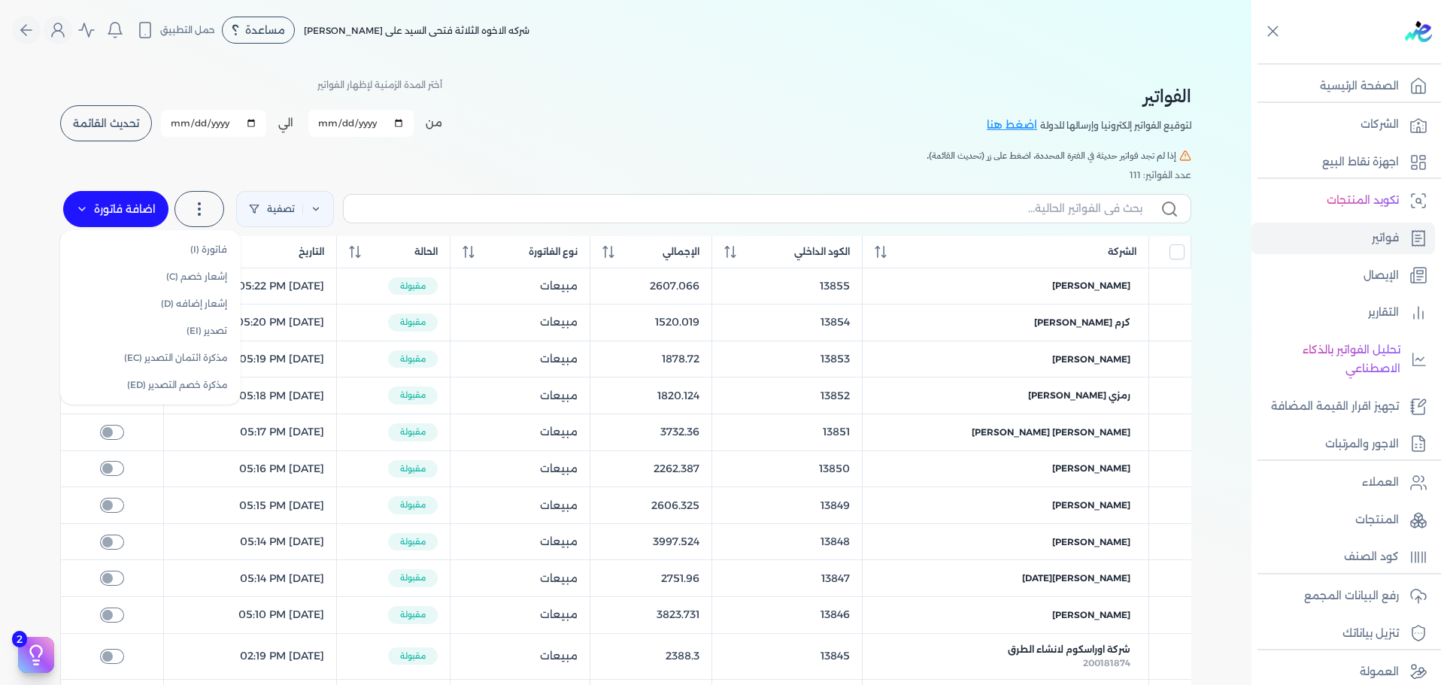
click at [123, 220] on label "اضافة فاتورة" at bounding box center [115, 209] width 105 height 36
click at [172, 251] on link "فاتورة (I)" at bounding box center [150, 249] width 169 height 27
select select "EGP"
select select "B"
select select "EGS"
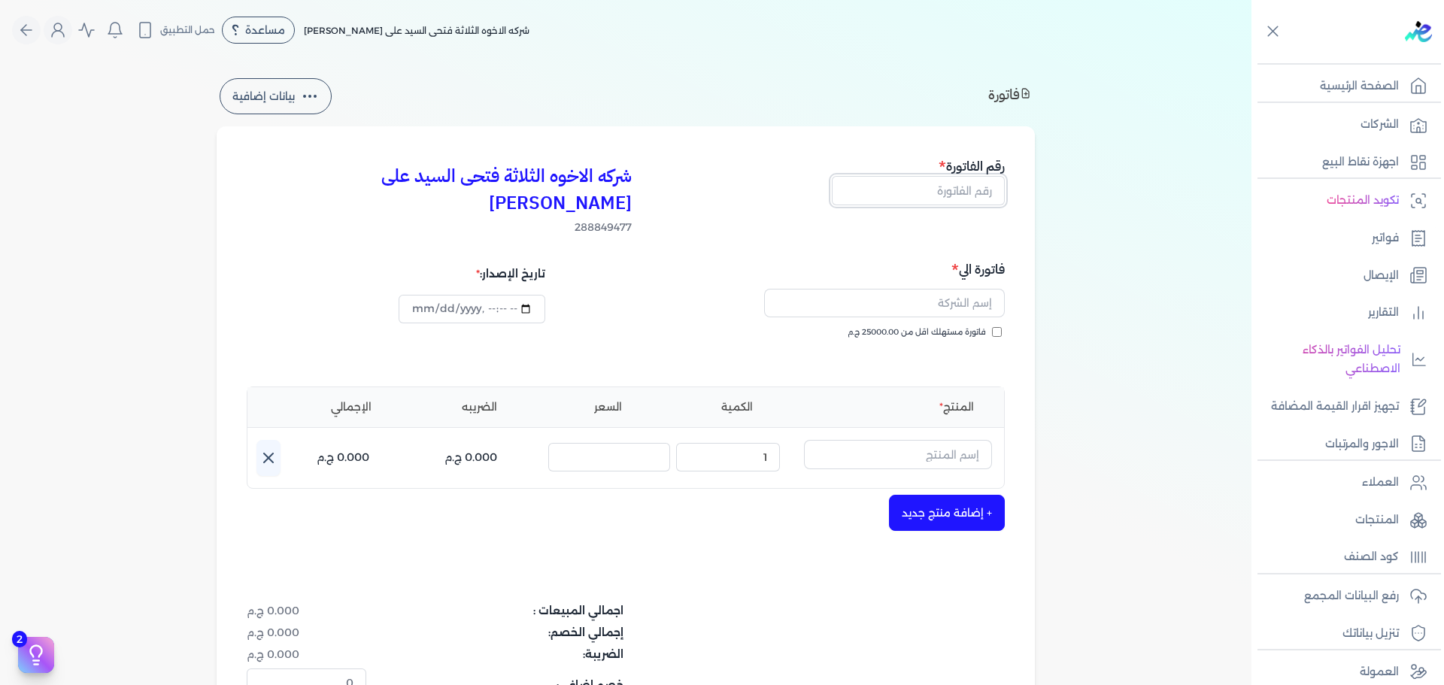
drag, startPoint x: 961, startPoint y: 192, endPoint x: 974, endPoint y: 196, distance: 12.9
click at [964, 196] on input "text" at bounding box center [918, 190] width 173 height 29
type input "13860"
click at [924, 327] on span "فاتورة مستهلك اقل من 25000.00 ج.م" at bounding box center [917, 333] width 138 height 12
click at [992, 327] on input "فاتورة مستهلك اقل من 25000.00 ج.م" at bounding box center [997, 332] width 10 height 10
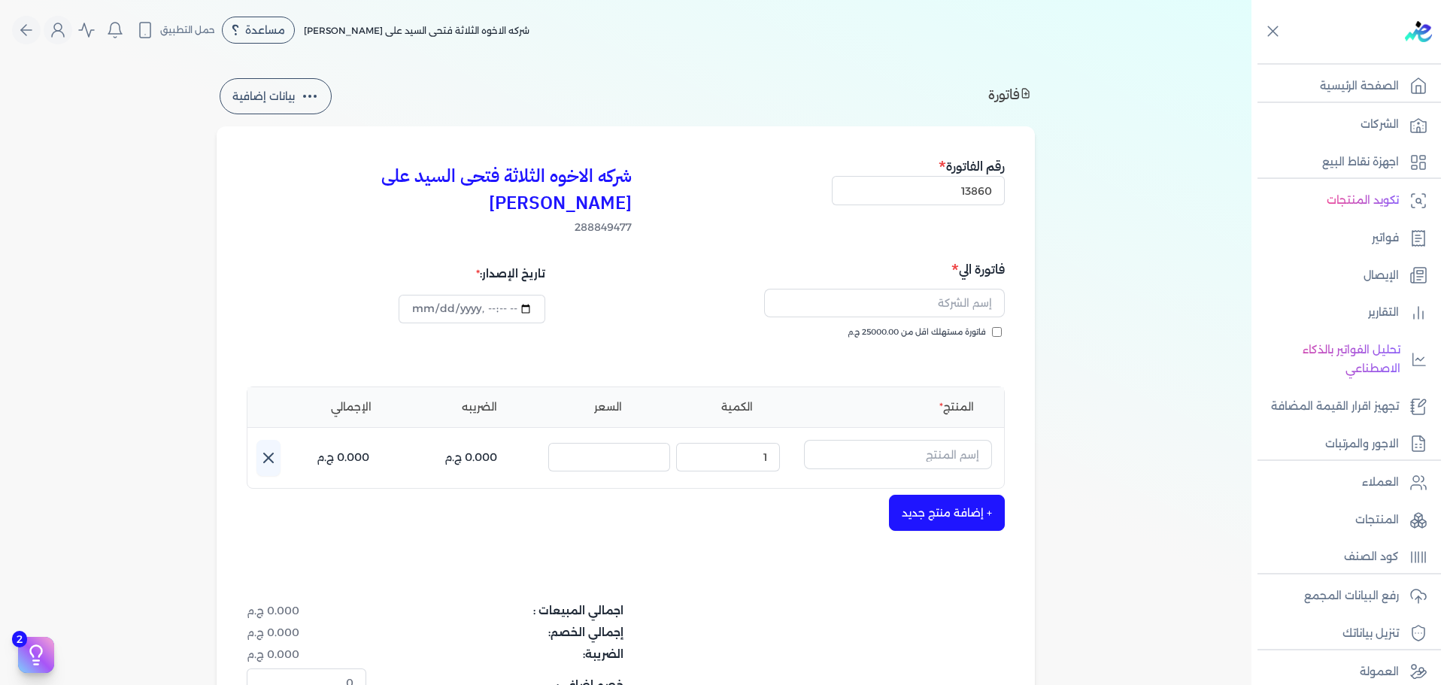
checkbox input "true"
click at [943, 289] on input "text" at bounding box center [884, 303] width 241 height 29
type input "[PERSON_NAME]"
click at [929, 440] on input "text" at bounding box center [898, 454] width 188 height 29
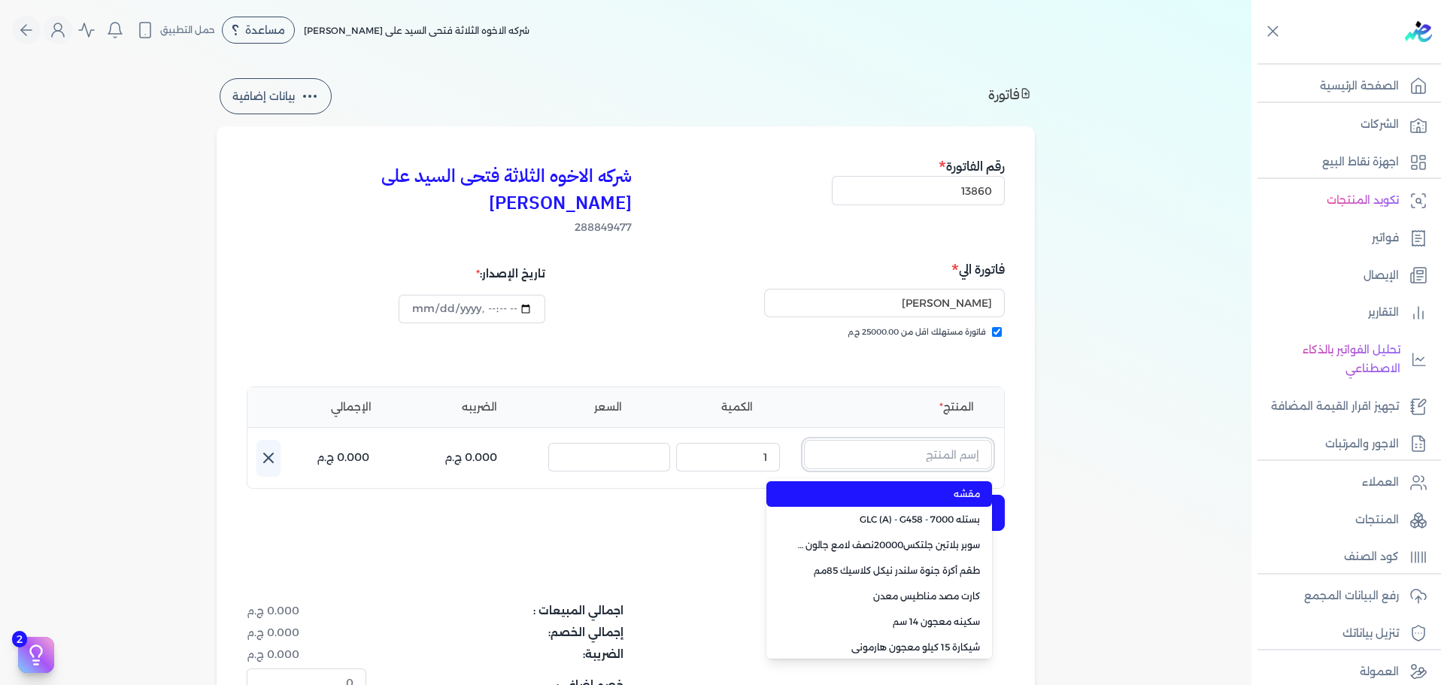
paste input "سوبر بلاتين سوبر لاك مط علبة 0.900 لتر Base B"
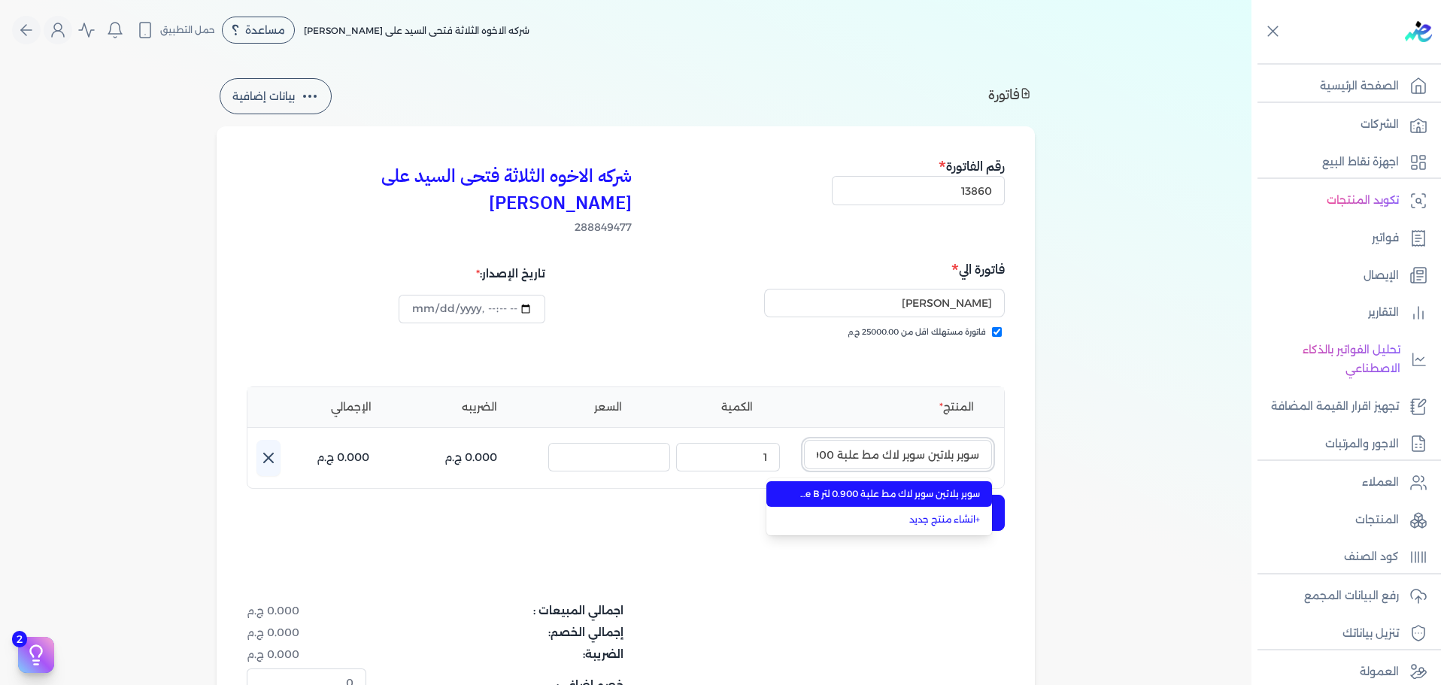
scroll to position [0, -63]
type input "سوبر بلاتين سوبر لاك مط علبة 0.900 لتر Base B"
click at [923, 488] on span "سوبر بلاتين سوبر لاك مط علبة 0.900 لتر Base B" at bounding box center [889, 495] width 184 height 14
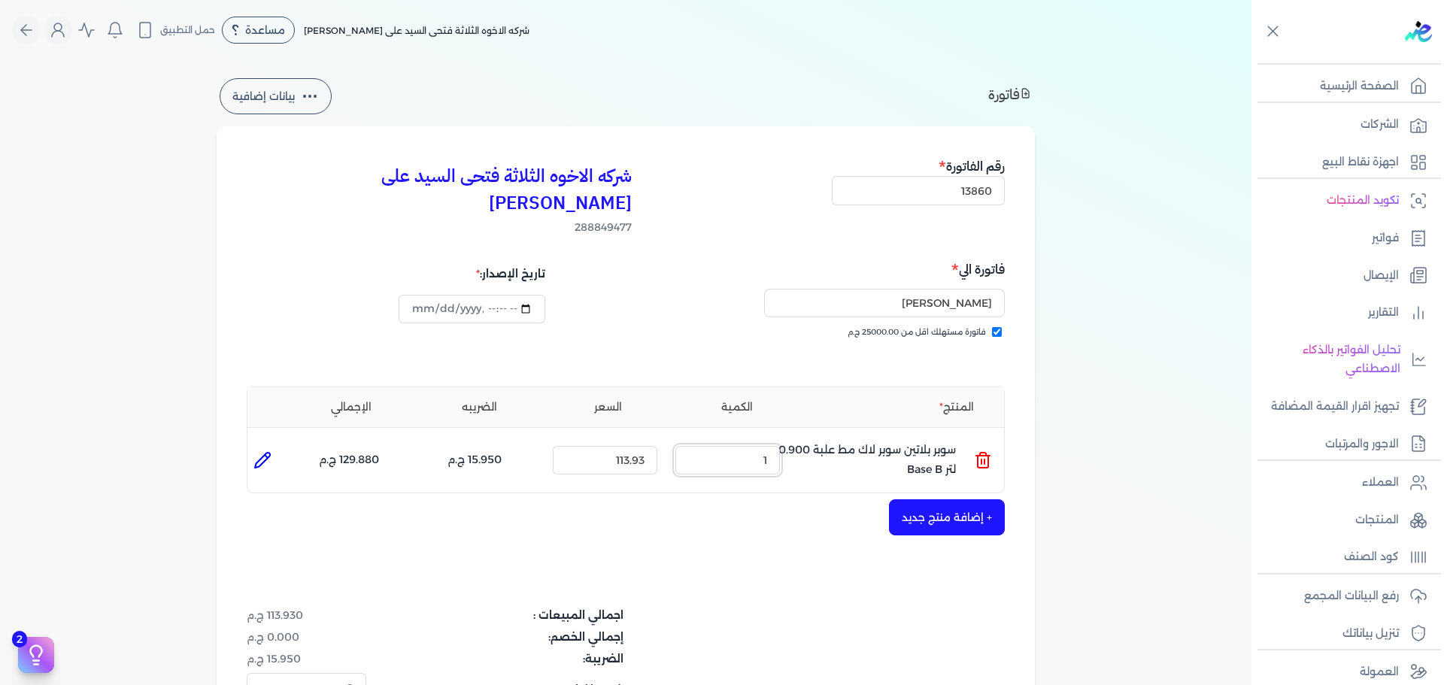
drag, startPoint x: 745, startPoint y: 439, endPoint x: 805, endPoint y: 436, distance: 60.2
click at [803, 440] on ul "المنتج : سوبر بلاتين سوبر لاك مط علبة 0.900 لتر Base B الكمية : 1 السعر : 113.9…" at bounding box center [626, 460] width 757 height 41
type input "3"
click at [968, 501] on button "+ إضافة منتج جديد" at bounding box center [947, 518] width 116 height 36
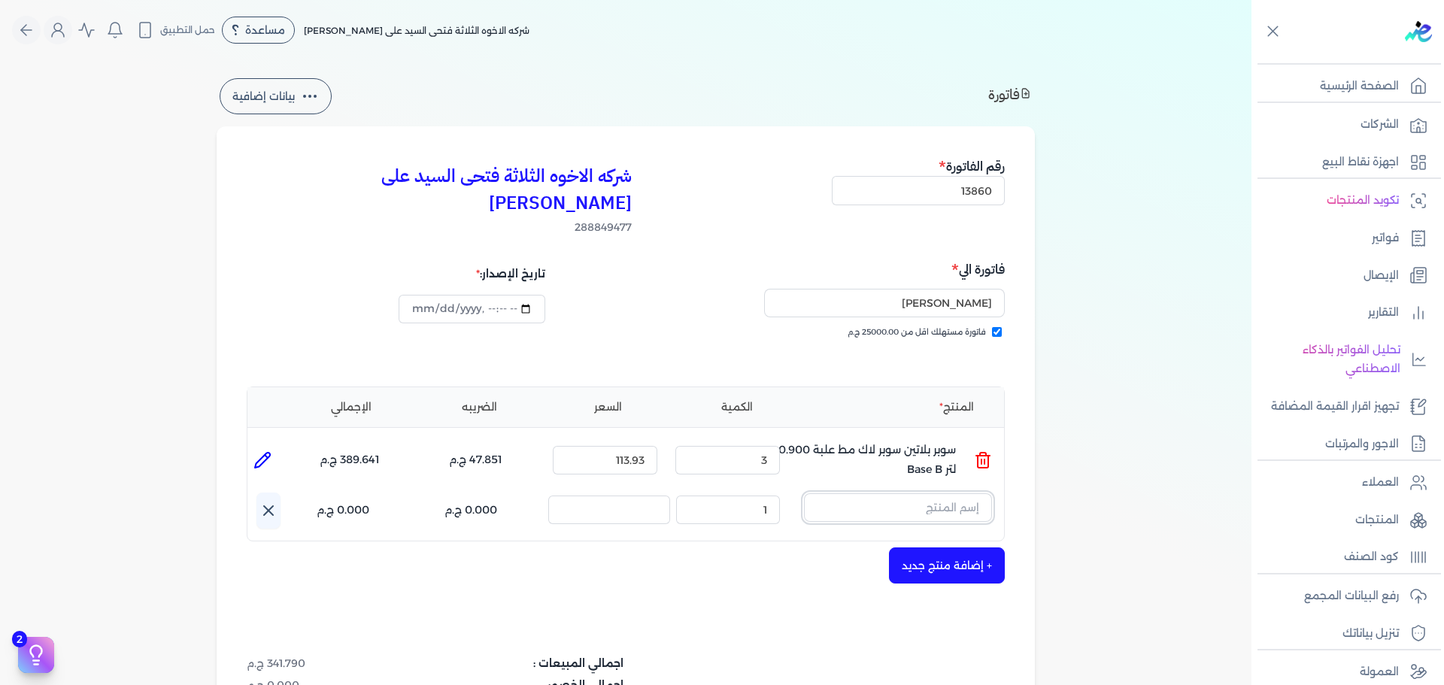
click at [916, 494] on input "text" at bounding box center [898, 508] width 188 height 29
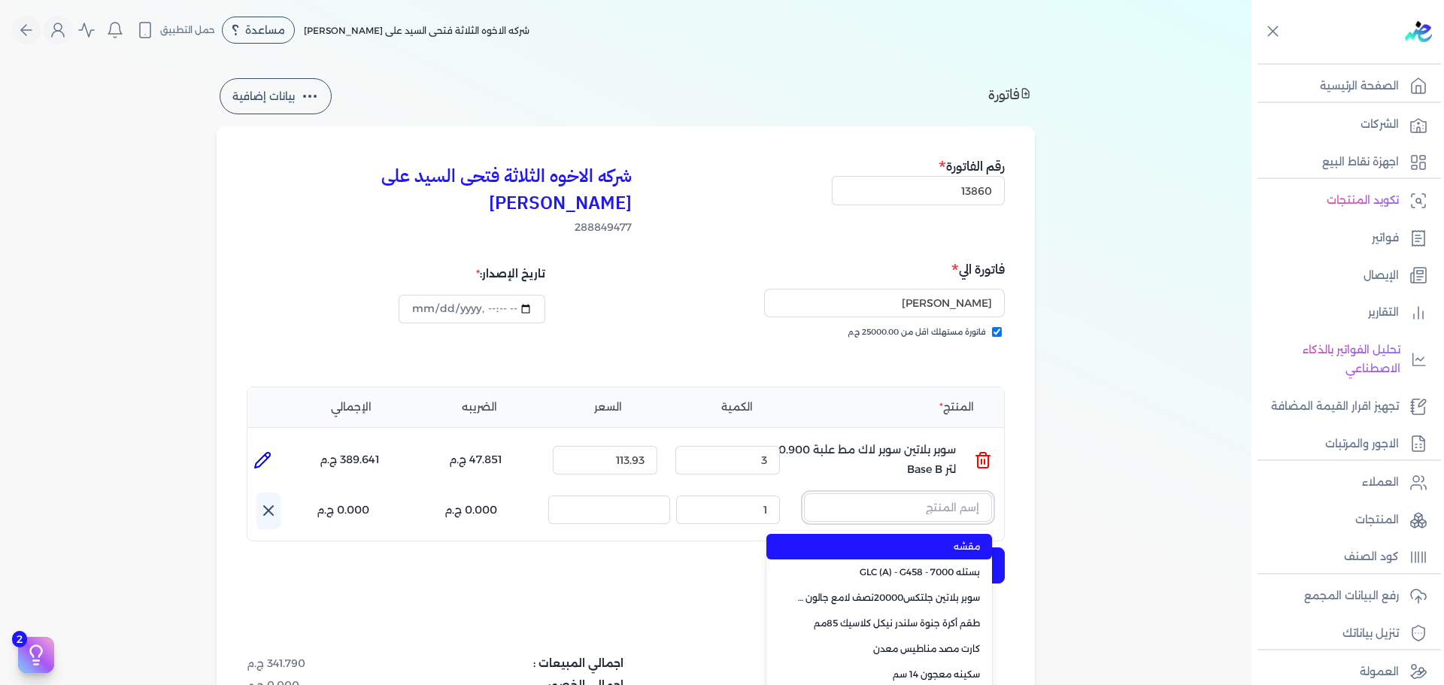
paste input "زيجزاج 303 علبة 0,750 لتر"
type input "زيجزاج 303 علبة 0,750 لتر"
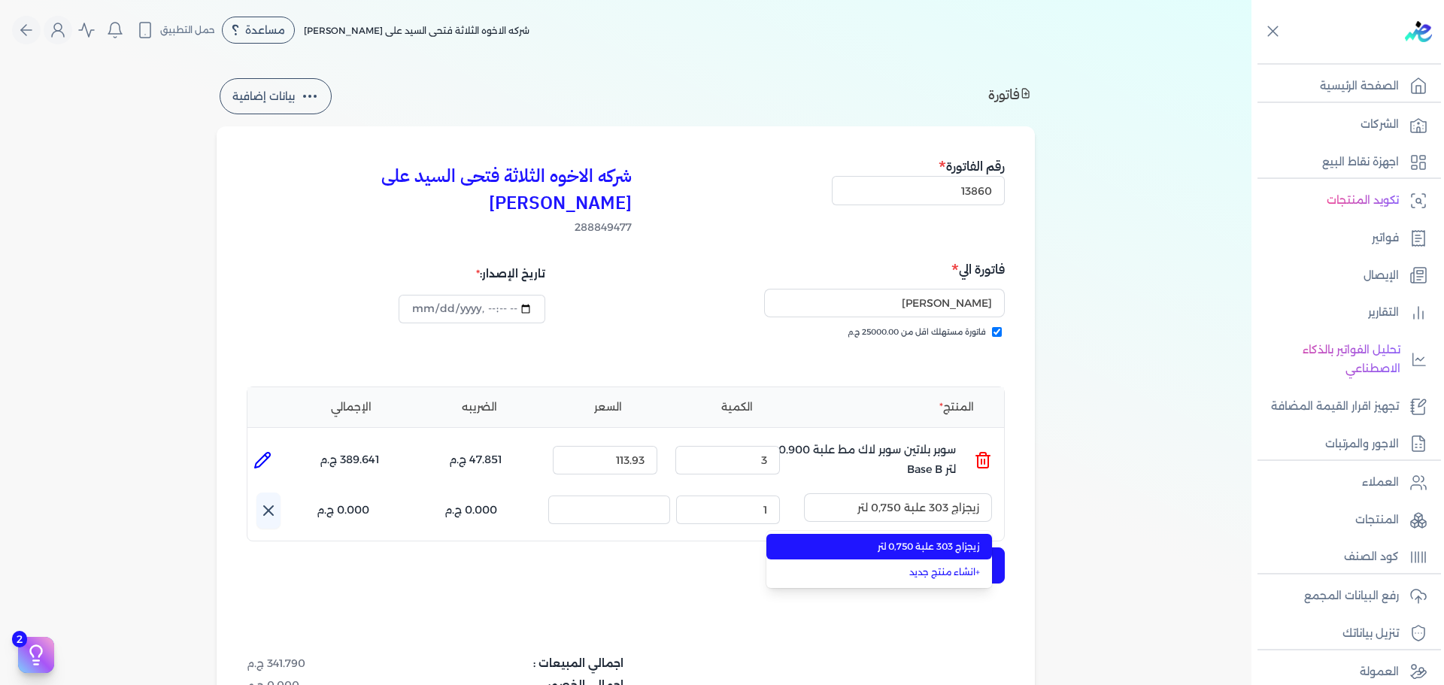
drag, startPoint x: 904, startPoint y: 519, endPoint x: 771, endPoint y: 519, distance: 133.2
click at [904, 540] on span "زيجزاج 303 علبة 0,750 لتر" at bounding box center [889, 547] width 184 height 14
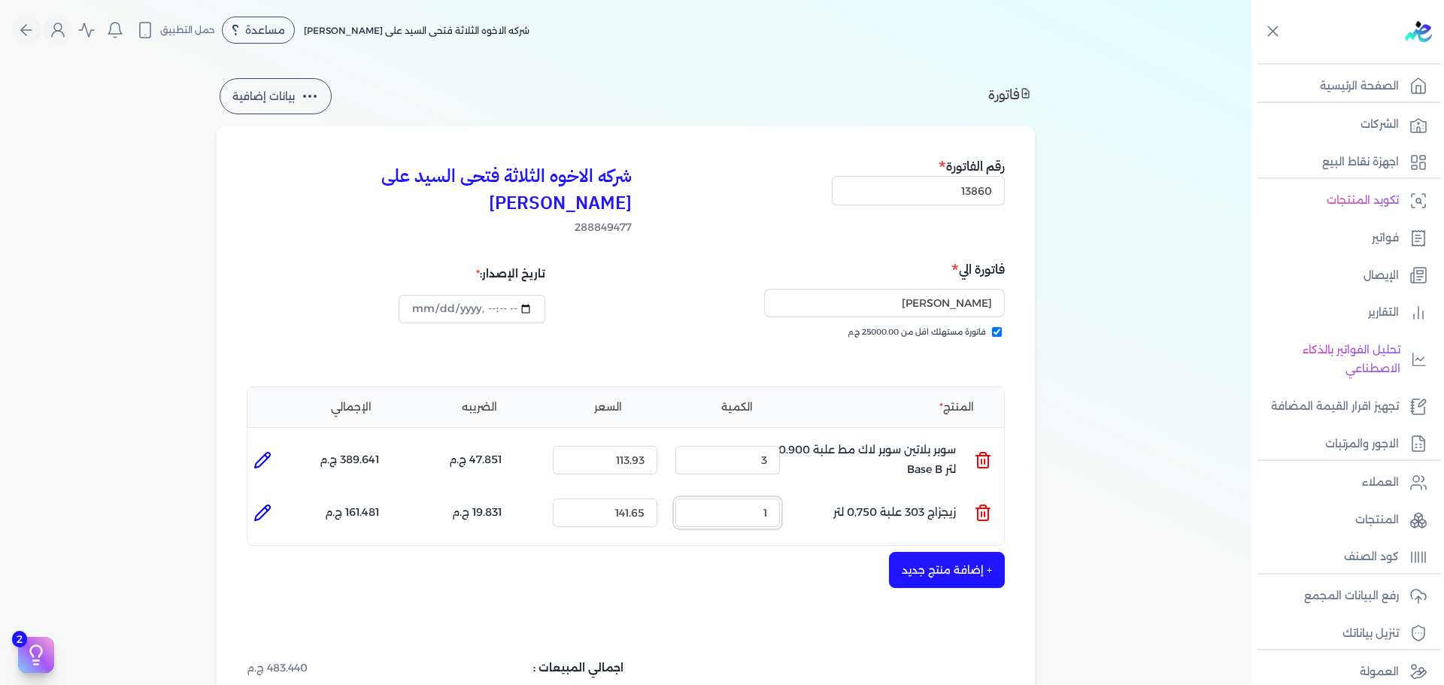
drag, startPoint x: 736, startPoint y: 491, endPoint x: 889, endPoint y: 479, distance: 153.1
click at [860, 493] on ul "المنتج : زيجزاج 303 علبة 0,750 لتر الكمية : 1 السعر : 141.65 الضريبه : 19.831 ج…" at bounding box center [626, 513] width 757 height 41
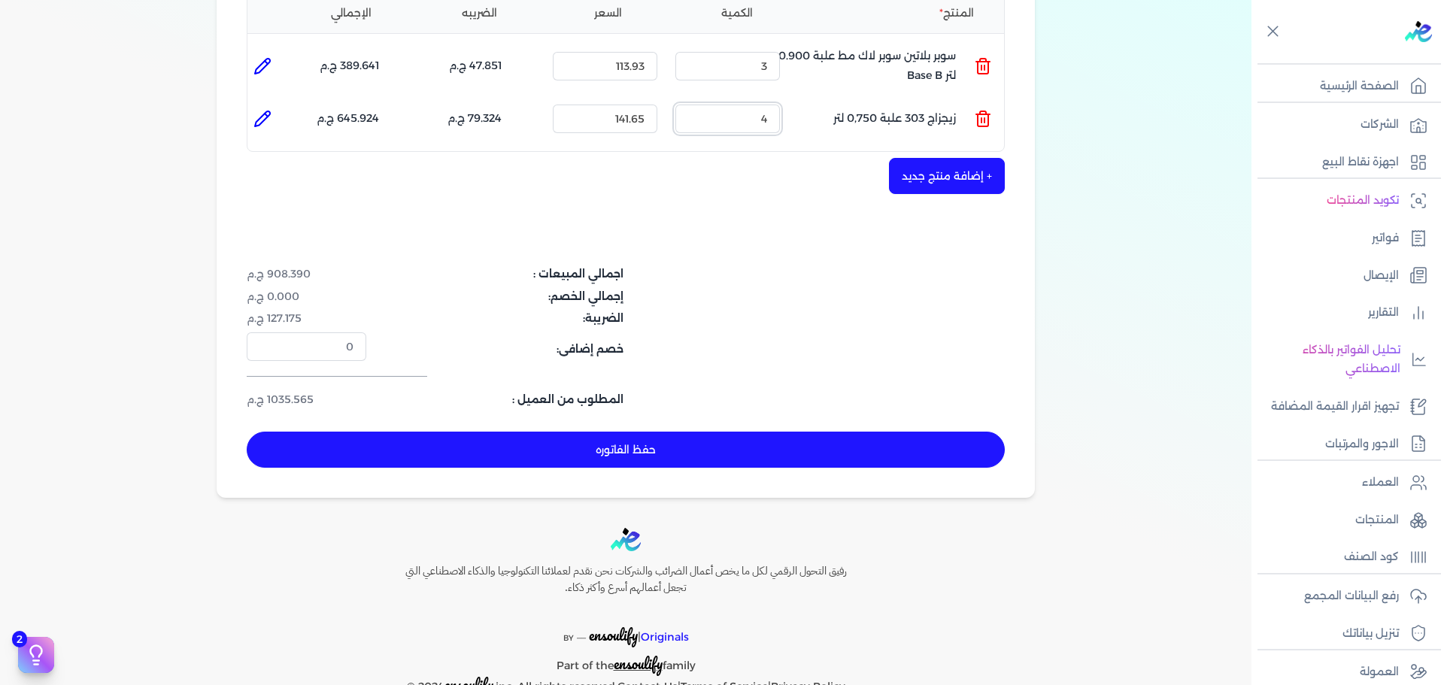
scroll to position [409, 0]
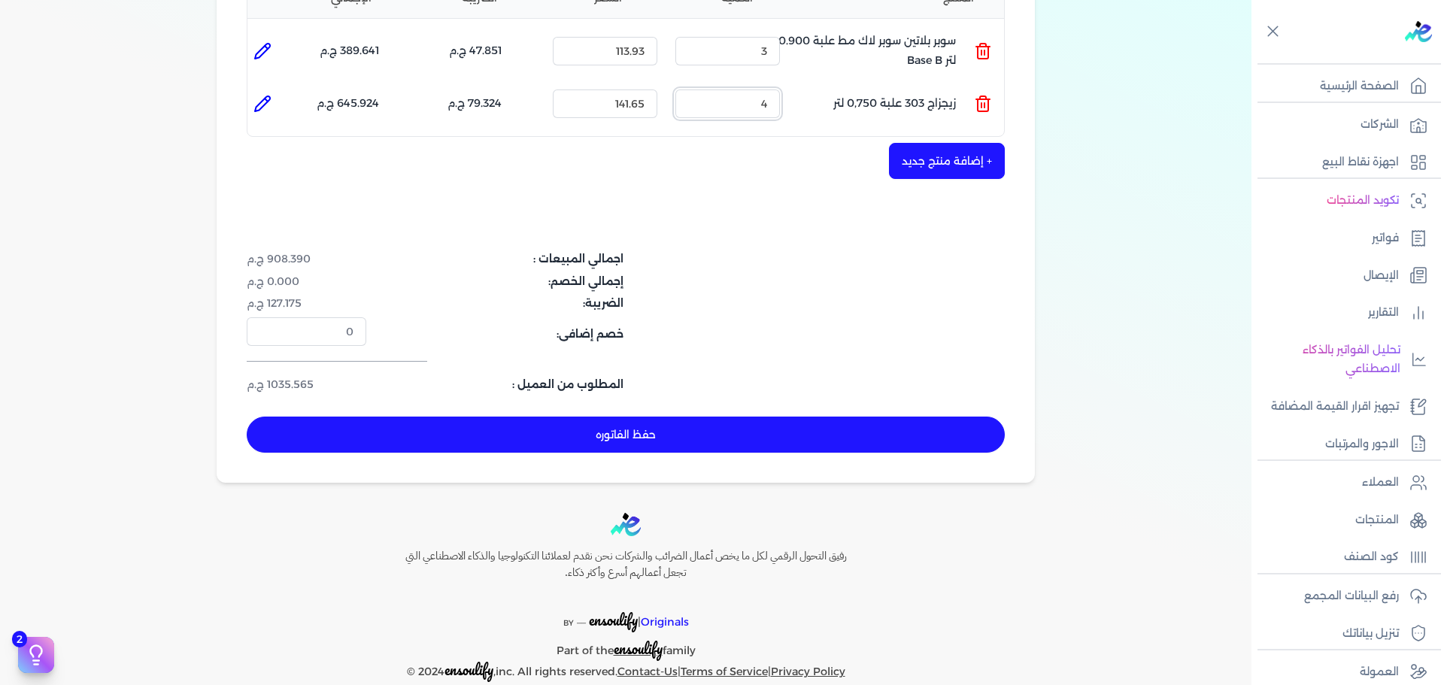
type input "4"
click at [800, 417] on button "حفظ الفاتوره" at bounding box center [626, 435] width 758 height 36
type input "[DATE]"
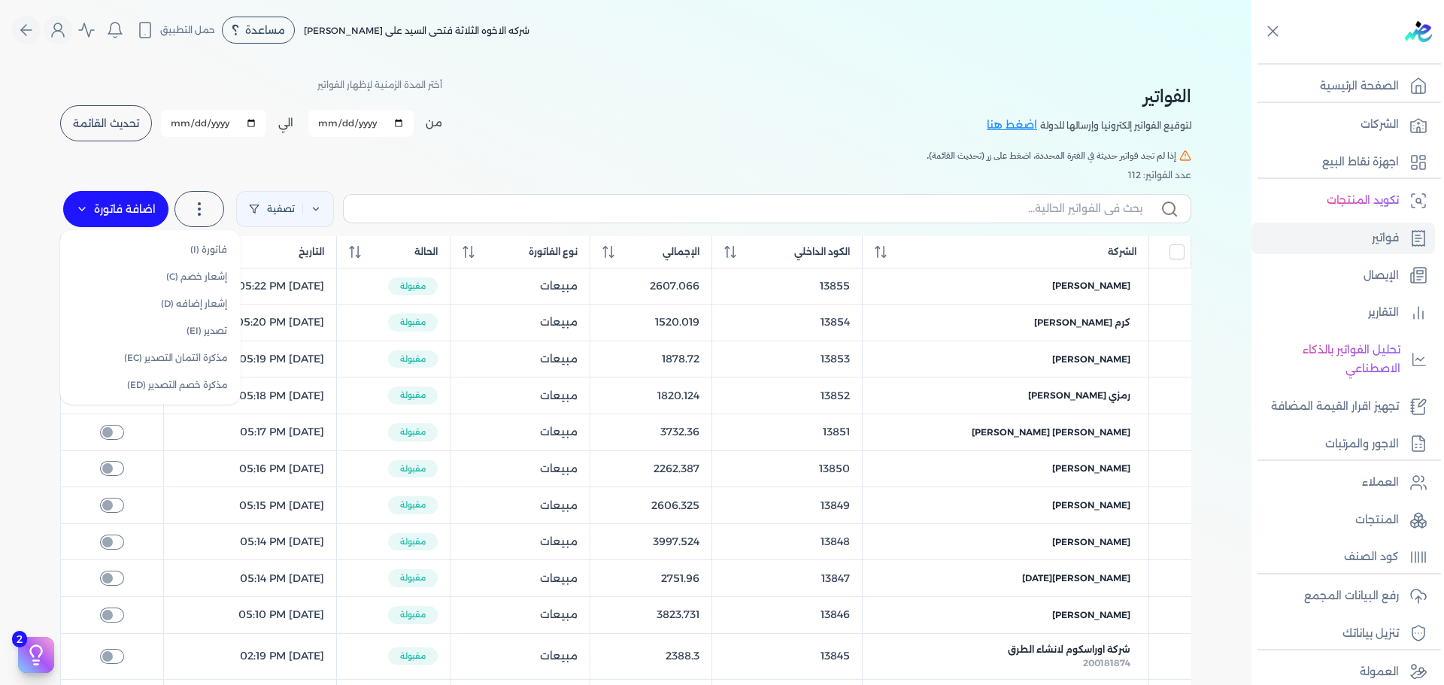
click at [141, 223] on label "اضافة فاتورة" at bounding box center [115, 209] width 105 height 36
click at [182, 254] on link "فاتورة (I)" at bounding box center [150, 249] width 169 height 27
select select "EGP"
select select "B"
select select "EGS"
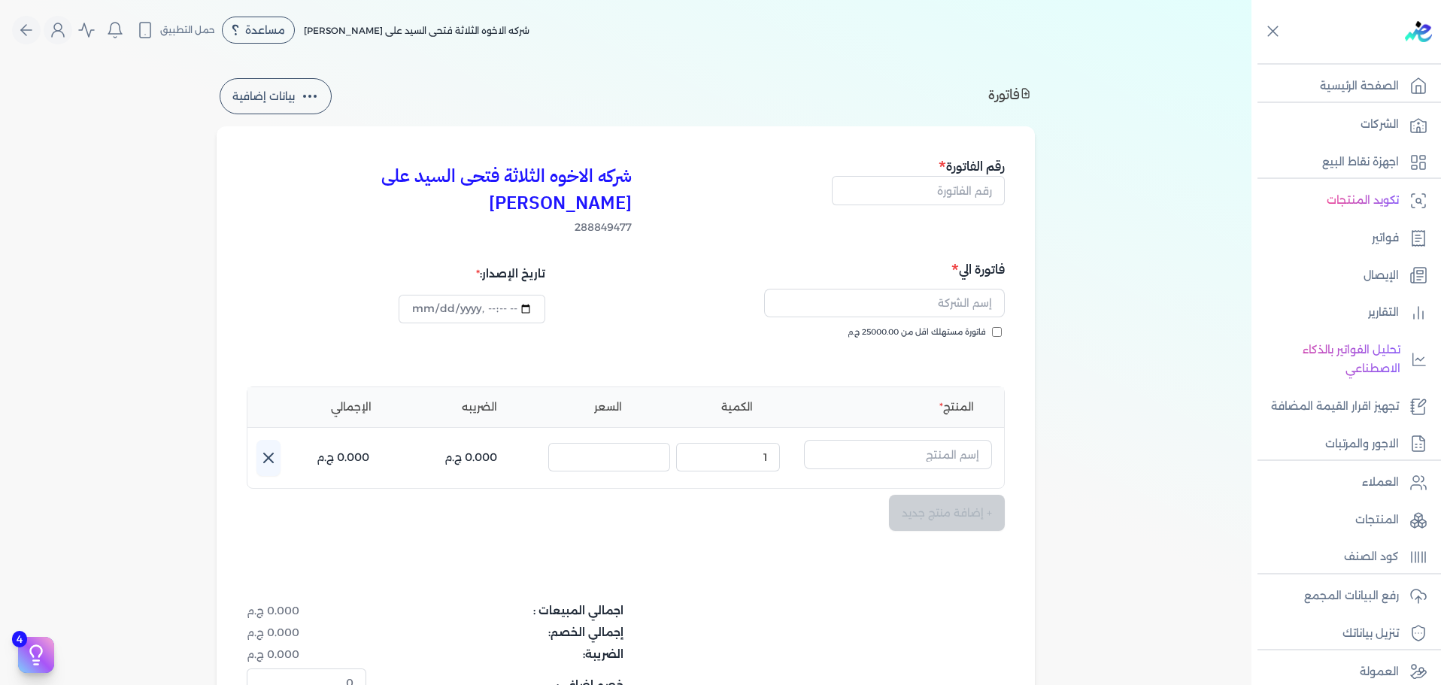
type input "[DATE]T13:21:55"
click at [963, 181] on input "text" at bounding box center [918, 190] width 173 height 29
type input "13861"
click at [986, 296] on div "فاتورة الي فاتورة مستهلك اقل من 25000.00 ج.م" at bounding box center [817, 314] width 375 height 108
click at [972, 327] on span "فاتورة مستهلك اقل من 25000.00 ج.م" at bounding box center [917, 333] width 138 height 12
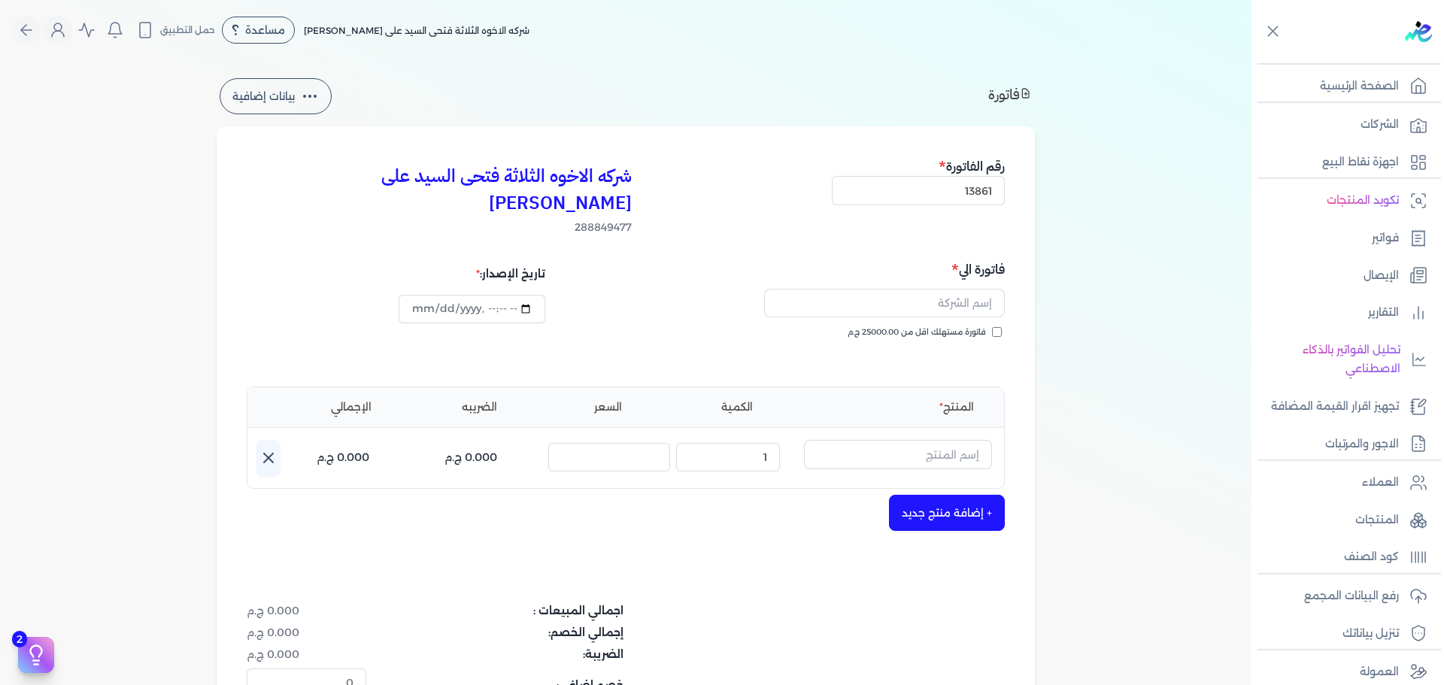
click at [992, 327] on input "فاتورة مستهلك اقل من 25000.00 ج.م" at bounding box center [997, 332] width 10 height 10
checkbox input "true"
click at [949, 289] on input "text" at bounding box center [884, 303] width 241 height 29
type input "[PERSON_NAME]"
click at [910, 440] on input "text" at bounding box center [898, 454] width 188 height 29
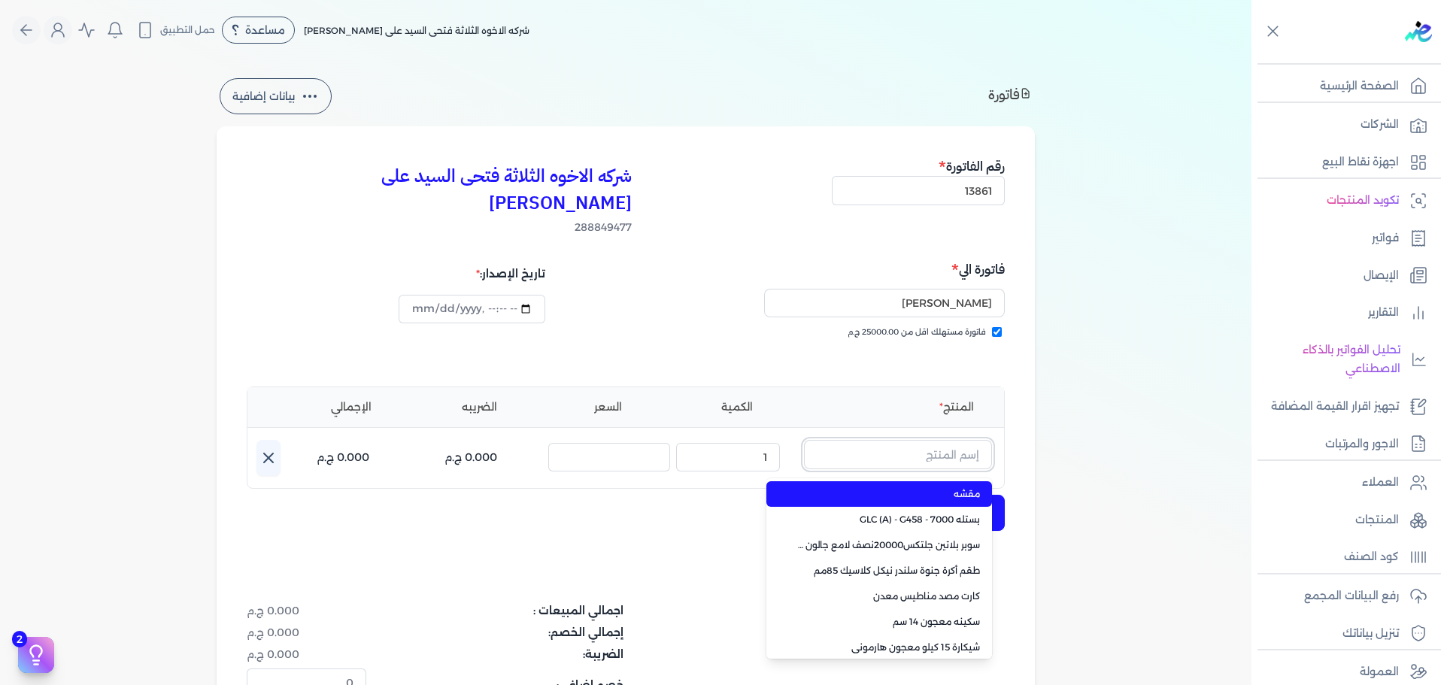
paste input "هاى سينس ذهبي 101 علبة 0.400 لتر"
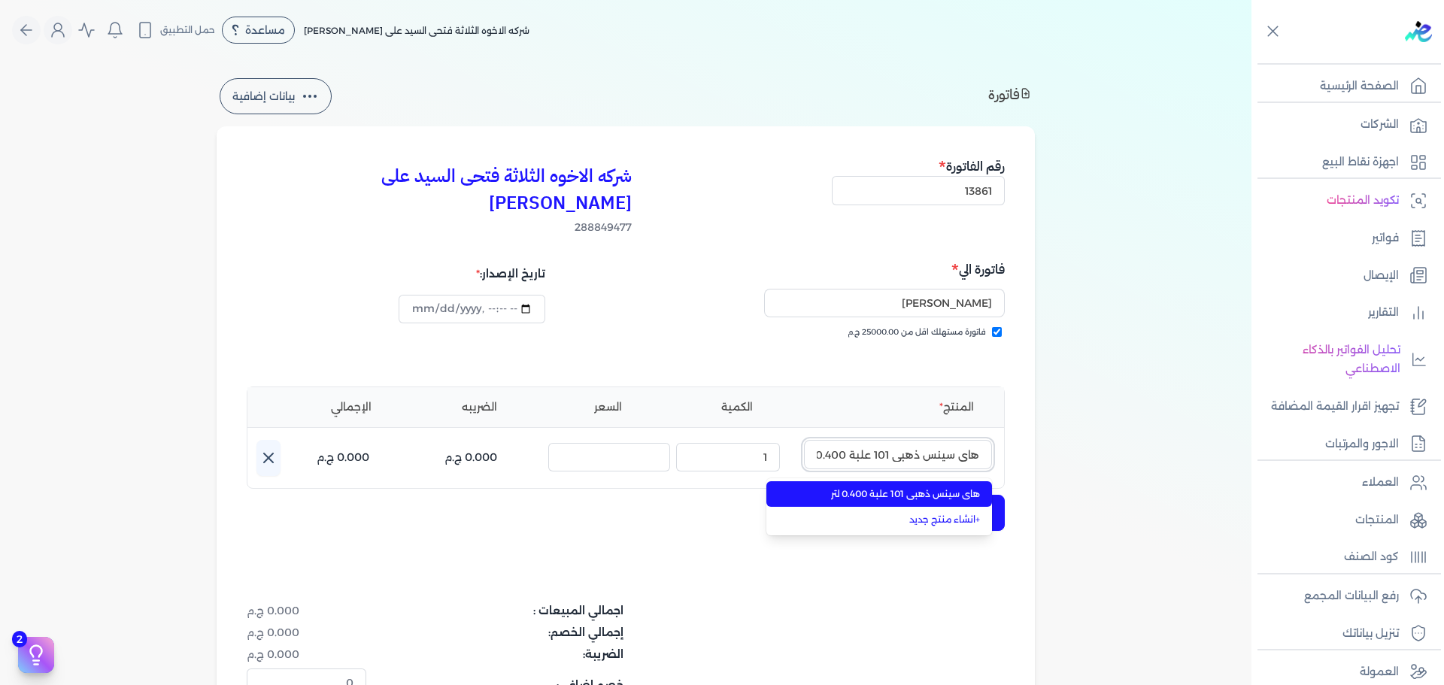
scroll to position [0, -13]
type input "هاى سينس ذهبي 101 علبة 0.400 لتر"
click at [922, 488] on span "هاى سينس ذهبي 101 علبة 0.400 لتر" at bounding box center [889, 495] width 184 height 14
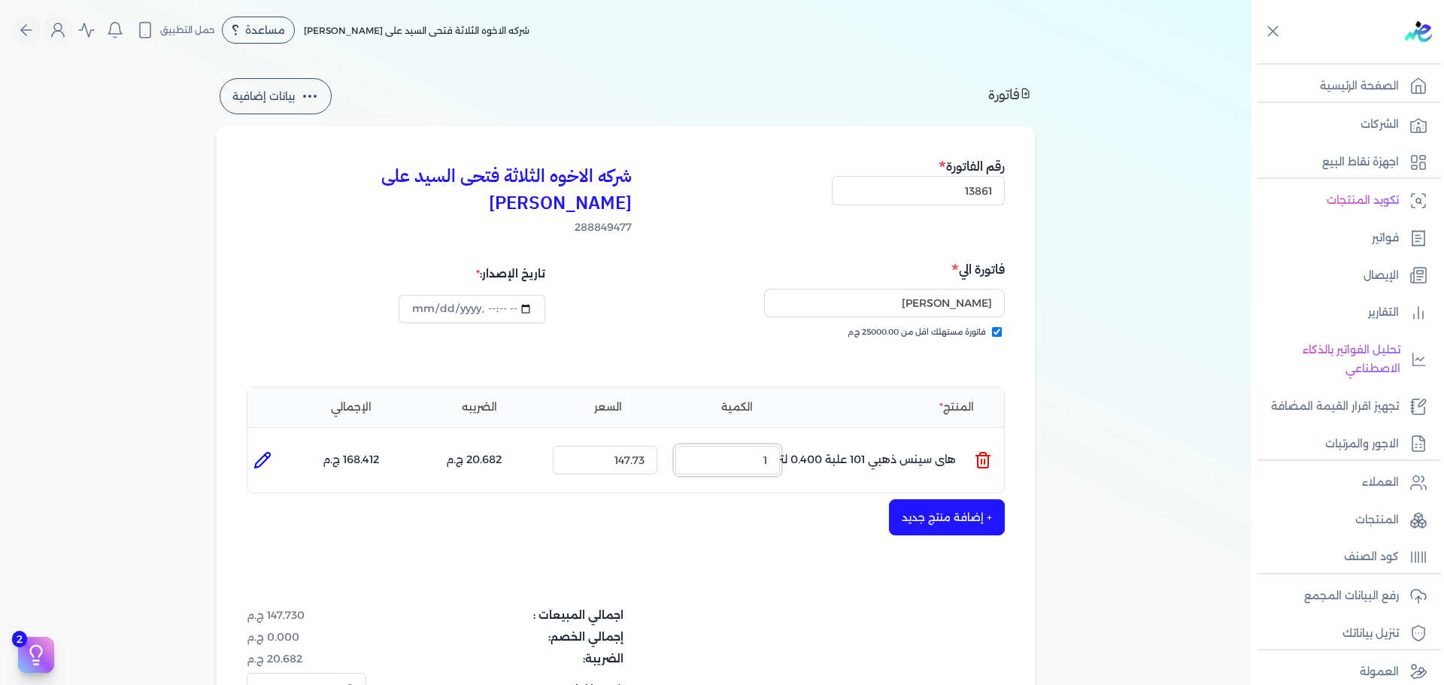
drag, startPoint x: 755, startPoint y: 441, endPoint x: 874, endPoint y: 412, distance: 123.0
click at [805, 440] on ul "المنتج : هاى سينس ذهبي 101 علبة 0.400 لتر الكمية : 1 السعر : 147.73 الضريبه : 2…" at bounding box center [626, 460] width 757 height 41
type input "3"
click at [921, 500] on button "+ إضافة منتج جديد" at bounding box center [947, 518] width 116 height 36
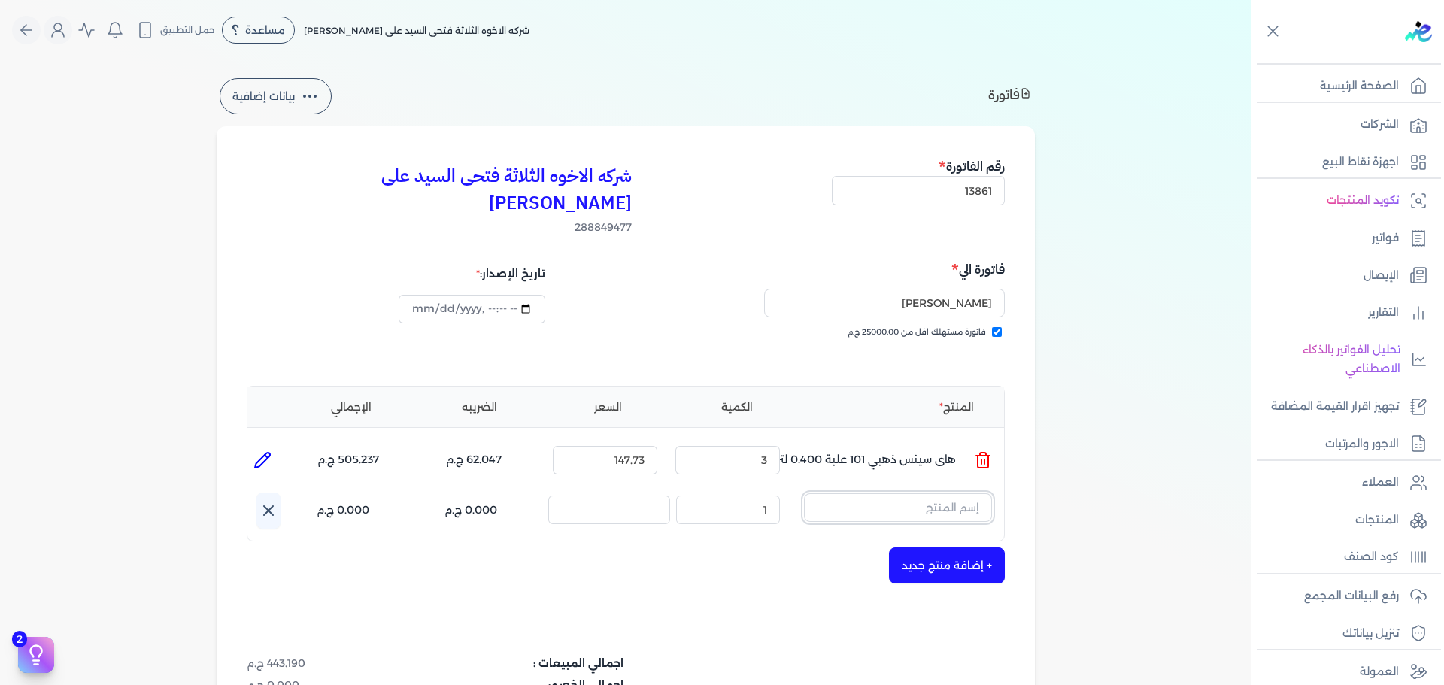
click at [925, 494] on input "text" at bounding box center [898, 508] width 188 height 29
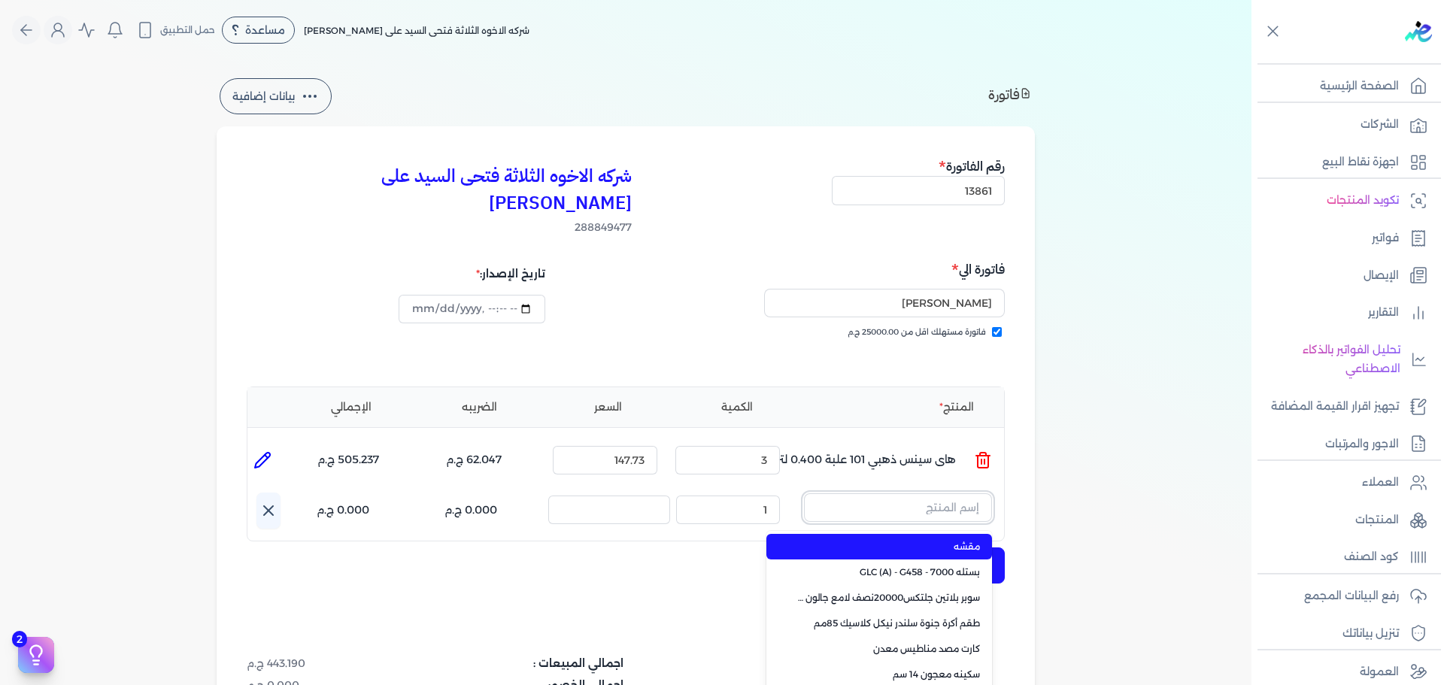
paste input "سوبر بلاتين سوبرلاك نصف لامع علبة 0.900 لتر Base A"
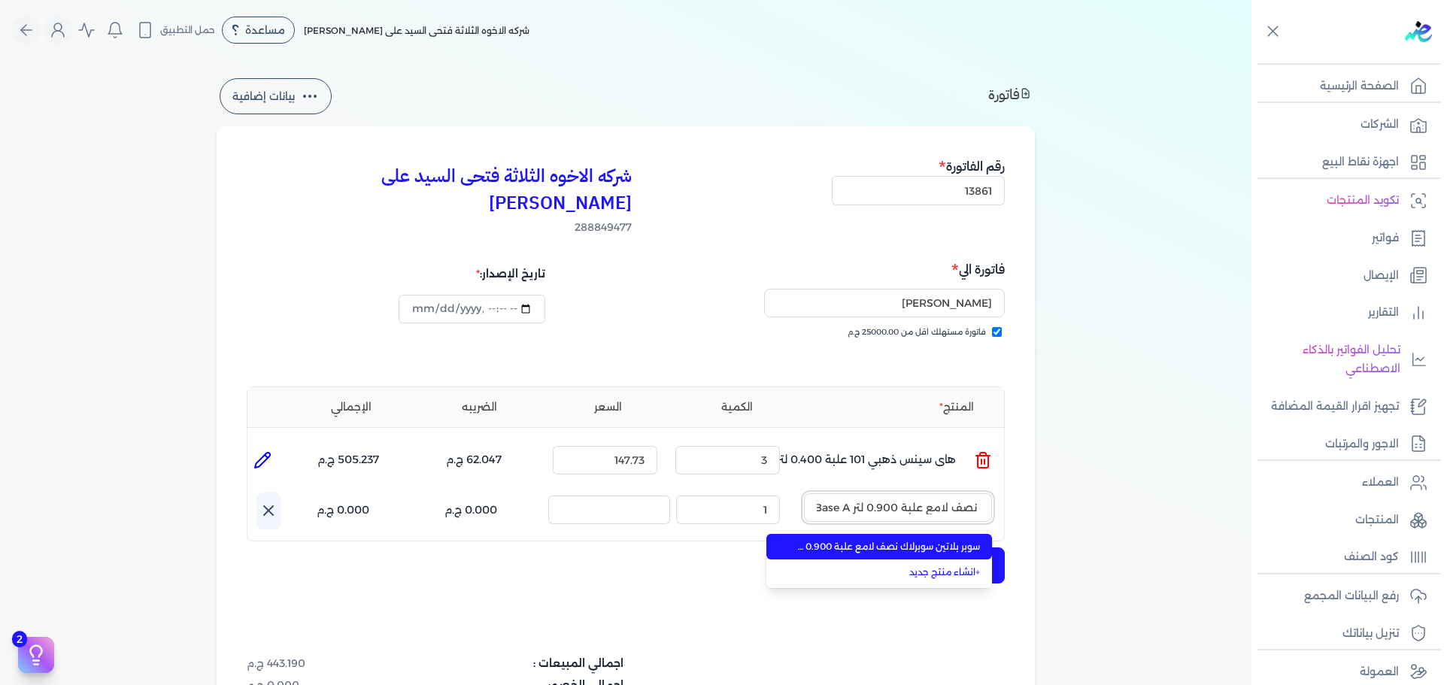
type input "سوبر بلاتين سوبرلاك نصف لامع علبة 0.900 لتر Base A"
click at [904, 540] on span "سوبر بلاتين سوبرلاك نصف لامع علبة 0.900 لتر Base A" at bounding box center [889, 547] width 184 height 14
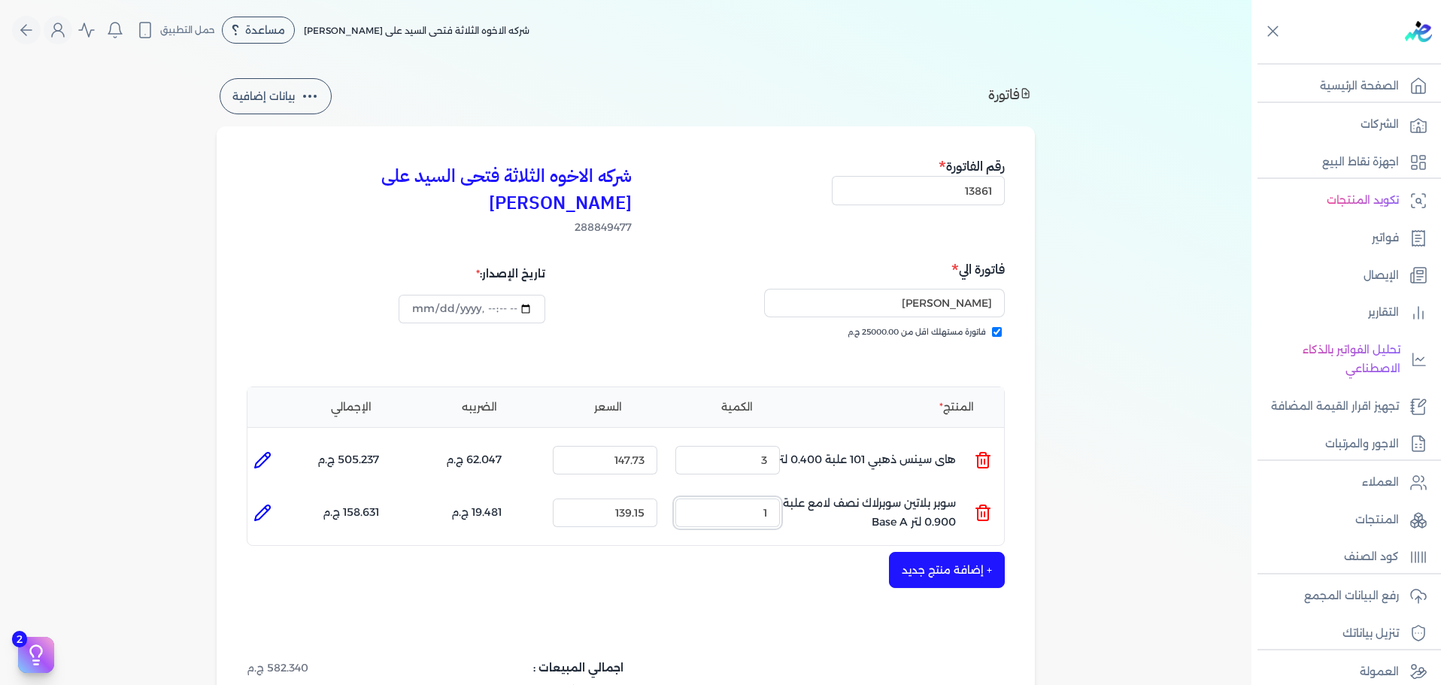
drag, startPoint x: 756, startPoint y: 496, endPoint x: 799, endPoint y: 489, distance: 43.4
click at [791, 493] on ul "المنتج : سوبر بلاتين سوبرلاك نصف لامع علبة 0.900 لتر Base A الكمية : 1 السعر : …" at bounding box center [626, 513] width 757 height 41
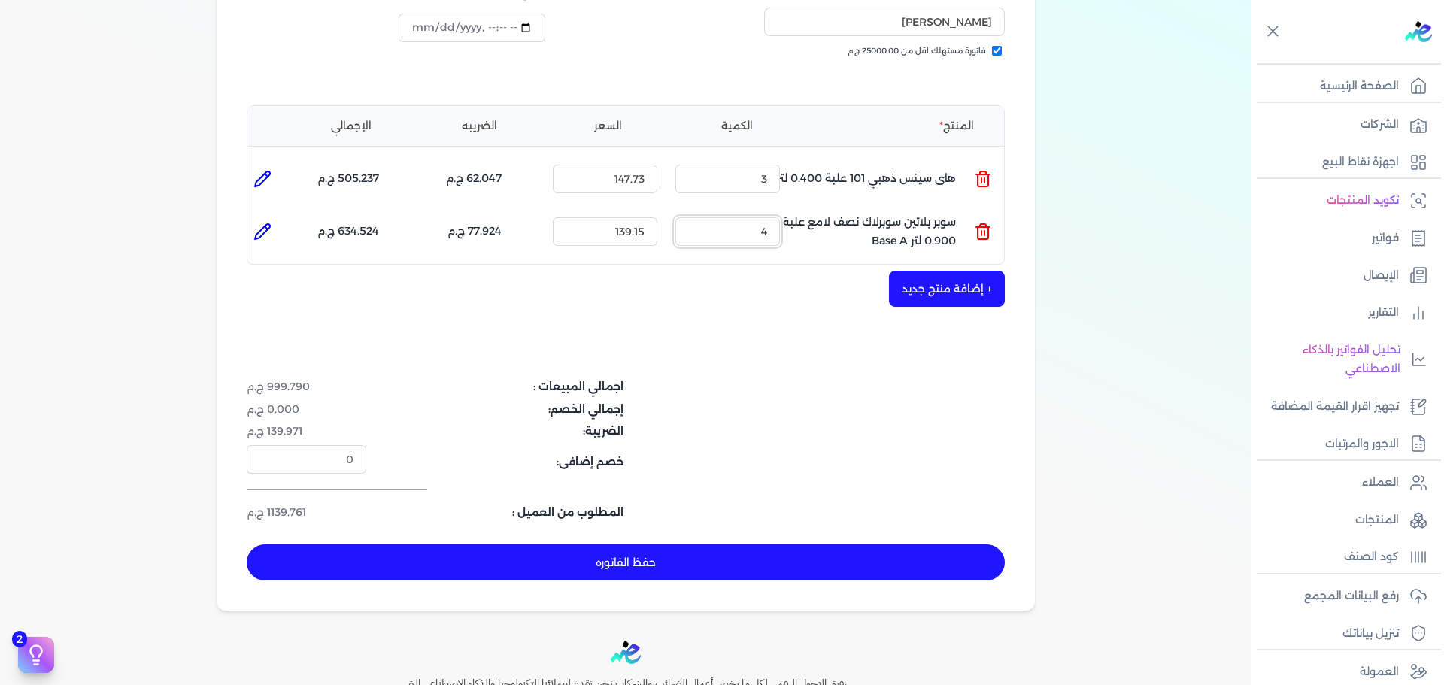
scroll to position [376, 0]
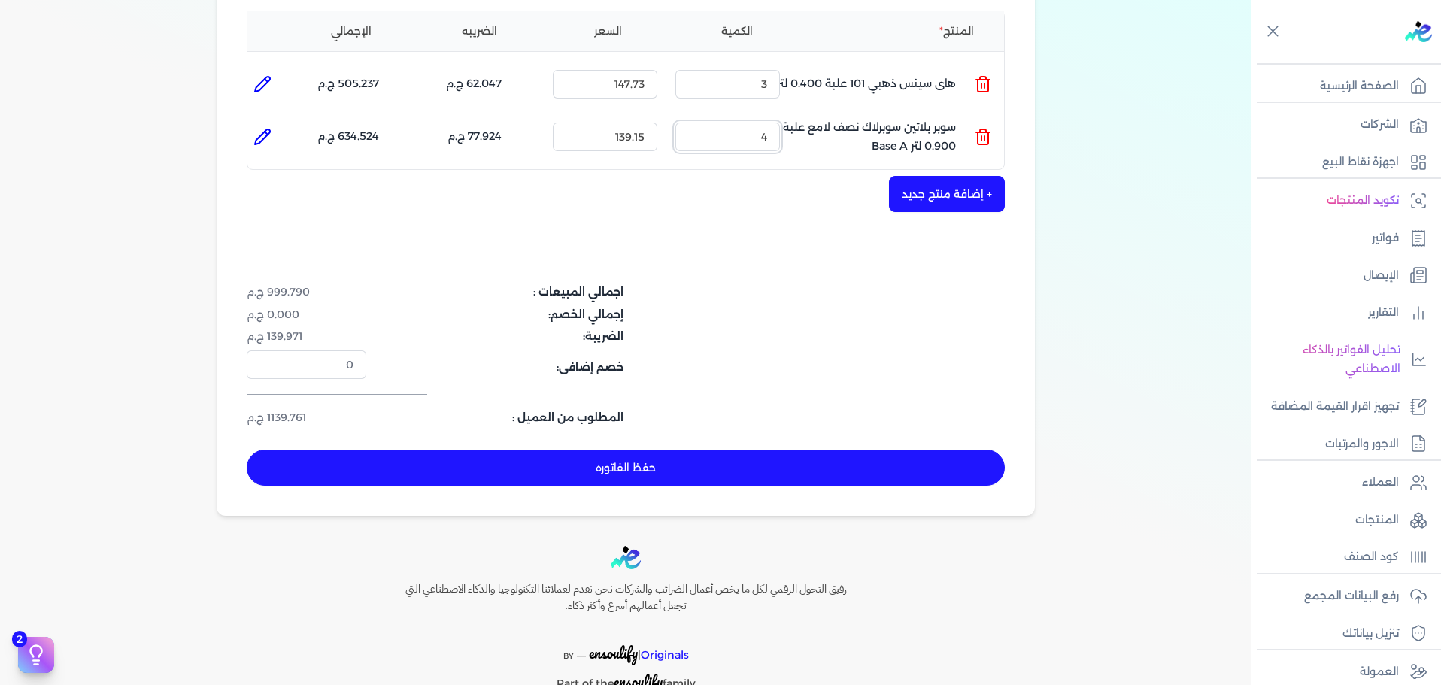
type input "4"
click at [695, 450] on button "حفظ الفاتوره" at bounding box center [626, 468] width 758 height 36
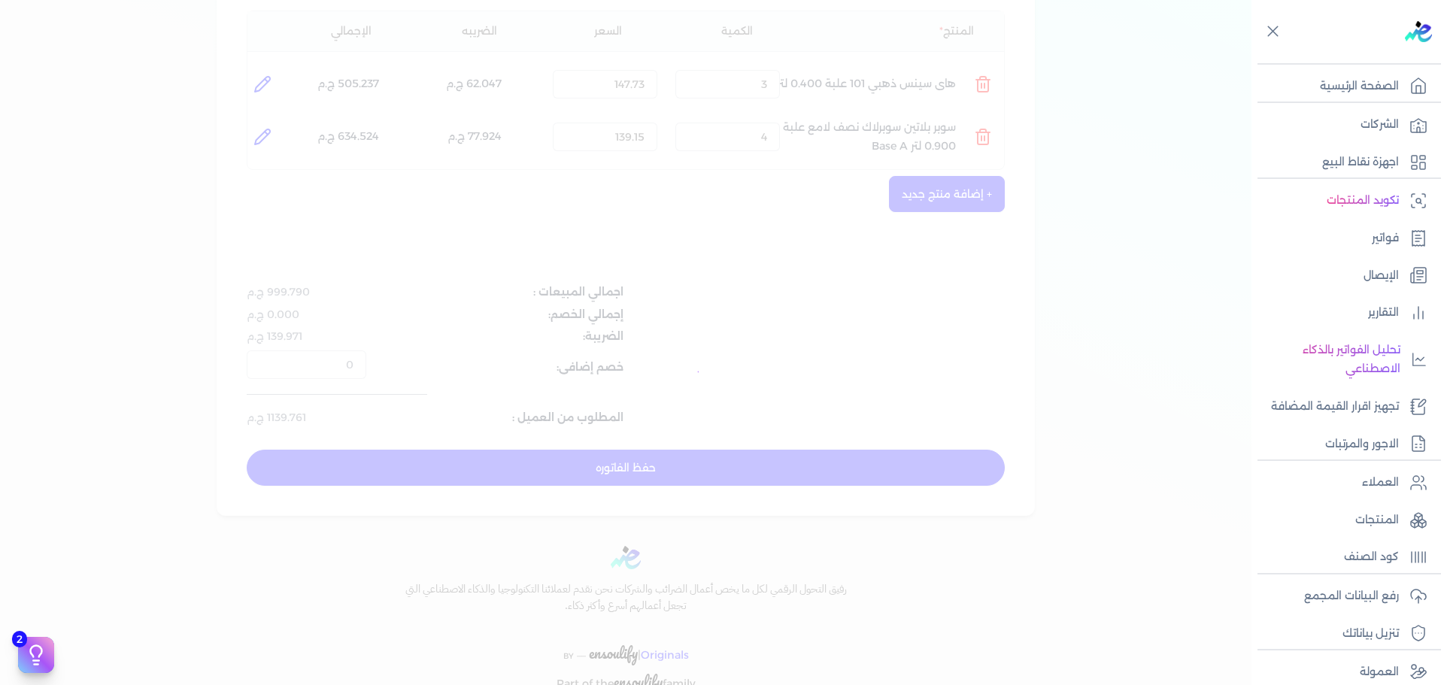
type input "[DATE]"
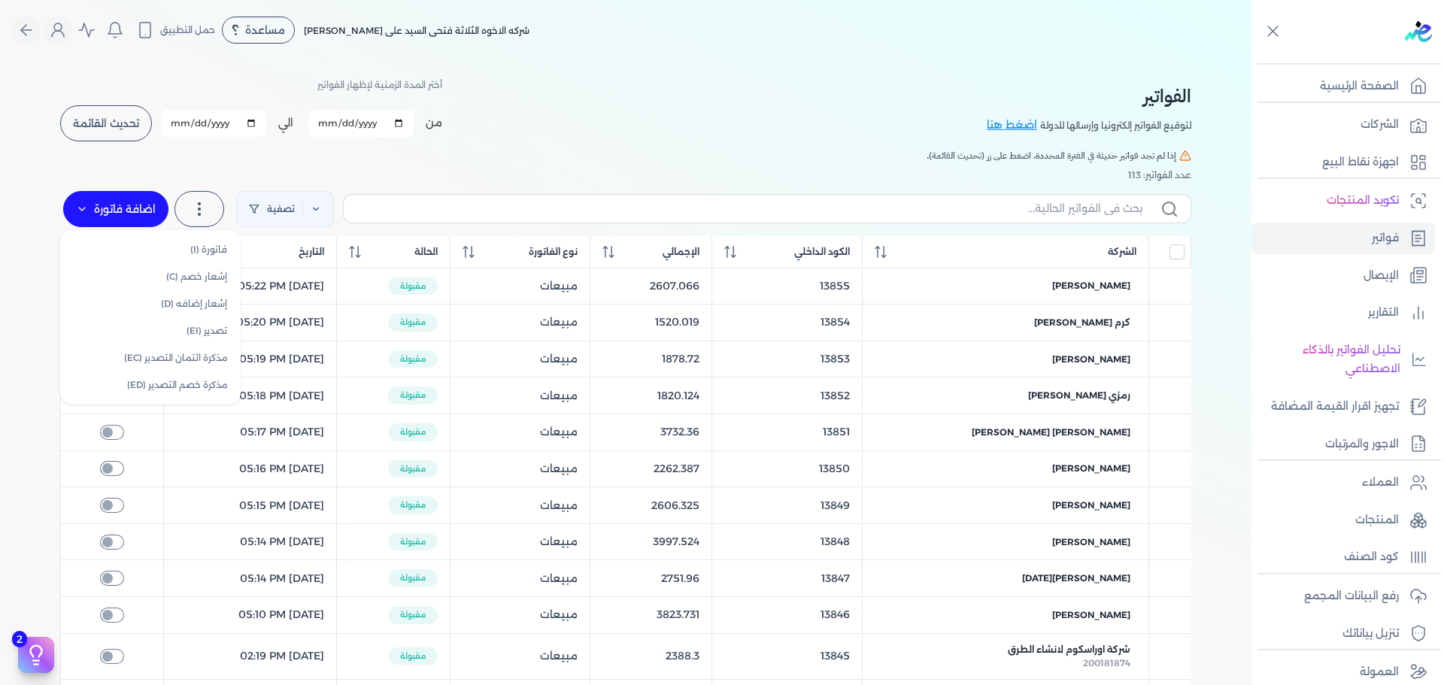
click at [139, 218] on label "اضافة فاتورة" at bounding box center [115, 209] width 105 height 36
click at [161, 248] on link "فاتورة (I)" at bounding box center [150, 249] width 169 height 27
select select "EGP"
select select "B"
select select "EGS"
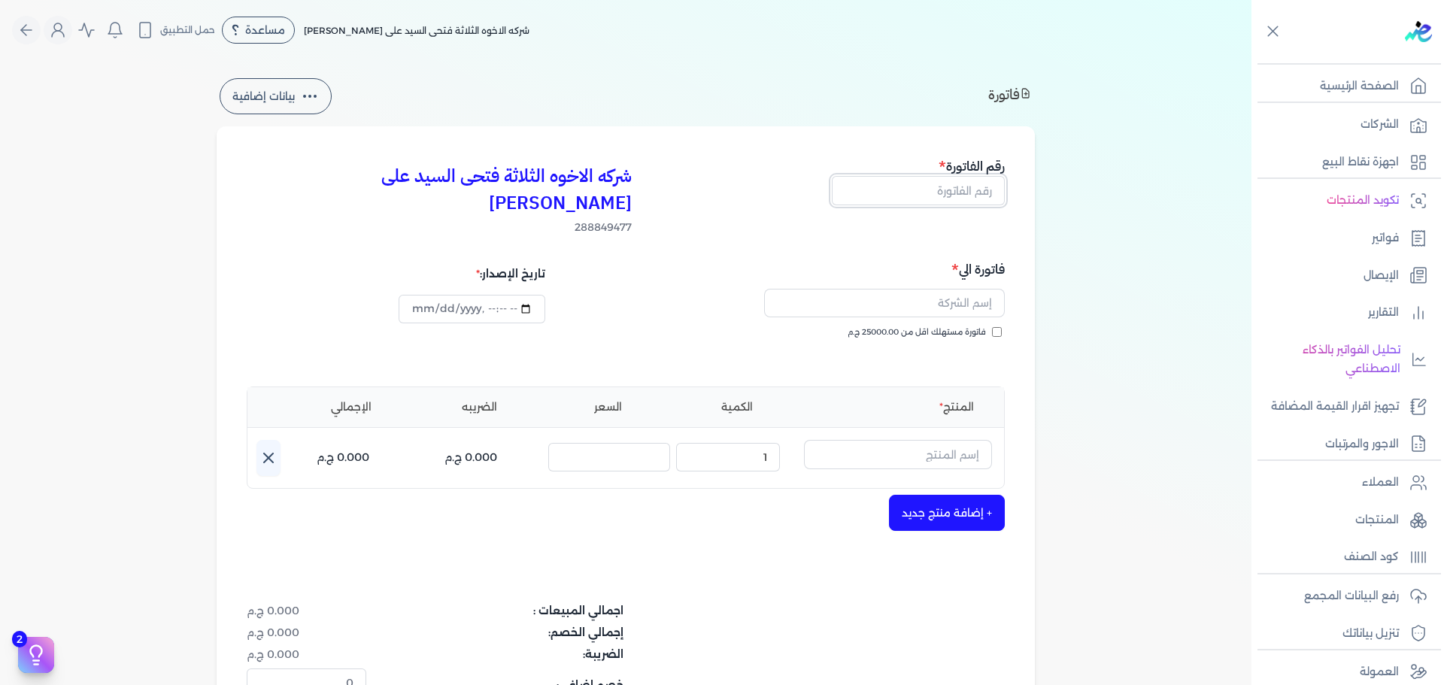
click at [907, 201] on input "text" at bounding box center [918, 190] width 173 height 29
type input "13862"
click at [913, 327] on span "فاتورة مستهلك اقل من 25000.00 ج.م" at bounding box center [917, 333] width 138 height 12
click at [992, 327] on input "فاتورة مستهلك اقل من 25000.00 ج.م" at bounding box center [997, 332] width 10 height 10
checkbox input "true"
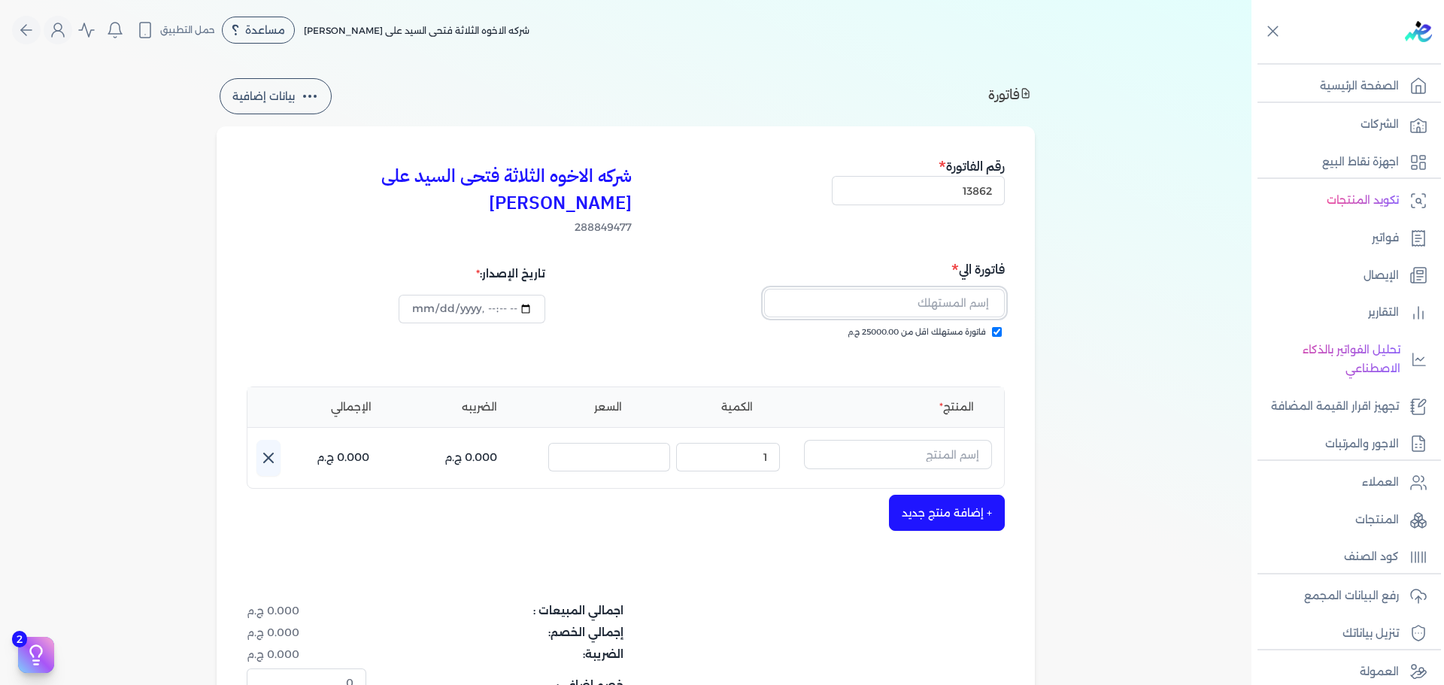
click at [934, 289] on input "text" at bounding box center [884, 303] width 241 height 29
type input "[PERSON_NAME]"
click at [941, 440] on input "text" at bounding box center [898, 454] width 188 height 29
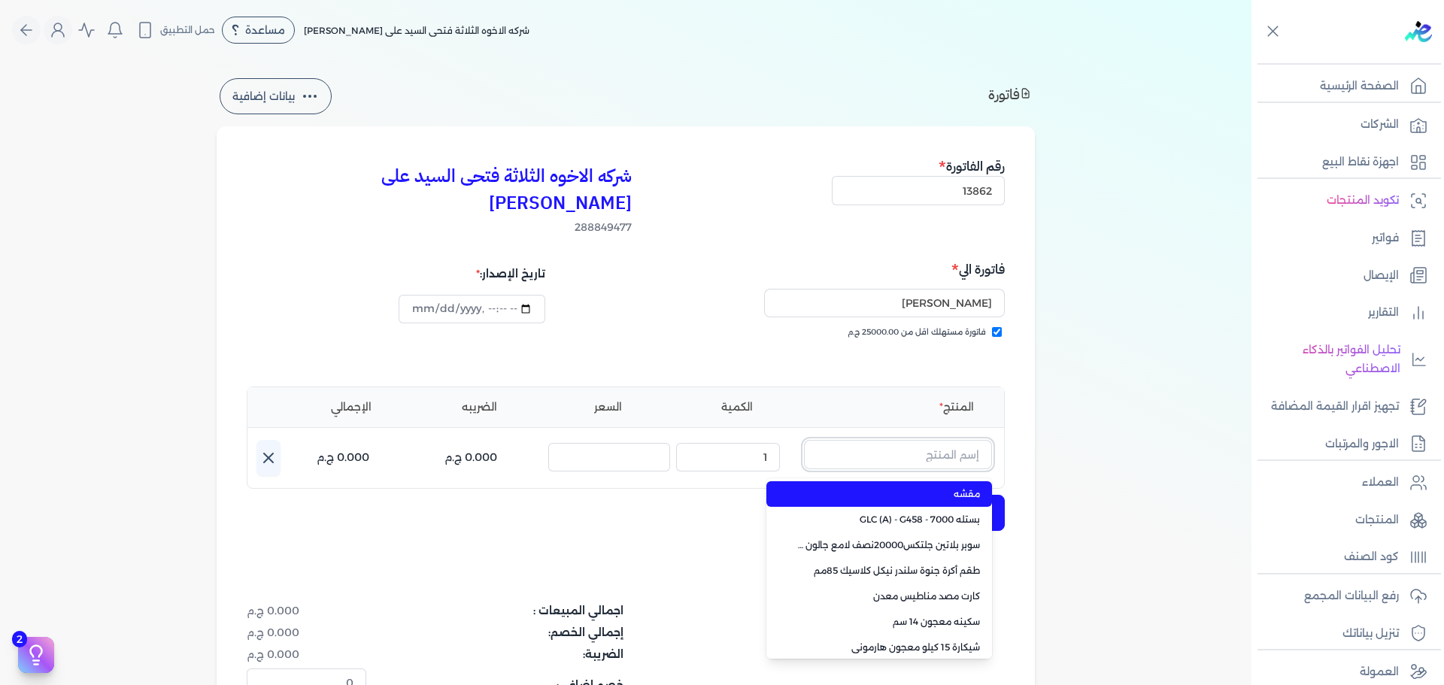
paste input "داي ستون 7070 بستلة 9 لتر لون اسود"
type input "داي ستون 7070 بستلة 9 لتر لون اسود"
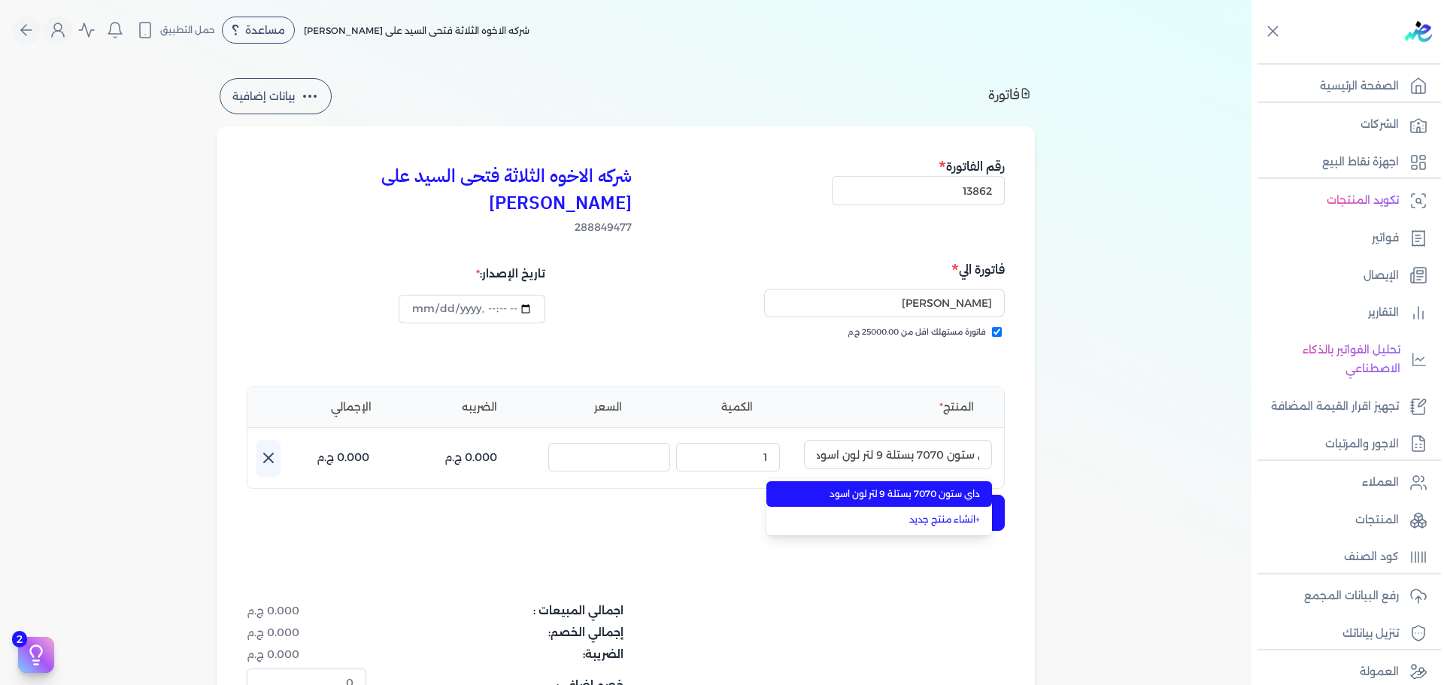
click at [930, 488] on span "داي ستون 7070 بستلة 9 لتر لون اسود" at bounding box center [889, 495] width 184 height 14
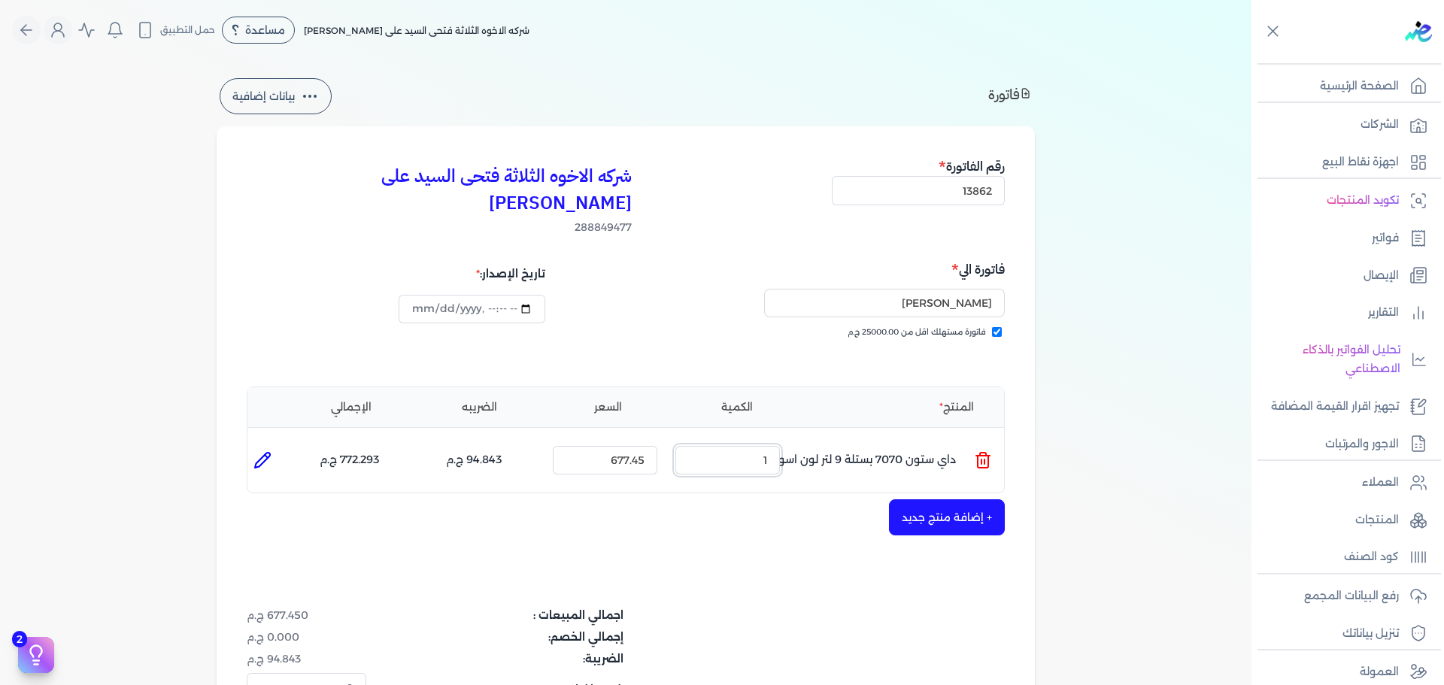
drag, startPoint x: 764, startPoint y: 431, endPoint x: 803, endPoint y: 433, distance: 39.9
click at [789, 440] on ul "المنتج : داي ستون 7070 بستلة 9 لتر لون اسود الكمية : 1 السعر : 677.45 الضريبه :…" at bounding box center [626, 460] width 757 height 41
click at [743, 446] on input "2" at bounding box center [728, 460] width 105 height 29
drag, startPoint x: 743, startPoint y: 425, endPoint x: 812, endPoint y: 427, distance: 69.3
click at [812, 440] on ul "المنتج : داي ستون 7070 بستلة 9 لتر لون اسود الكمية : 2 السعر : 677.45 الضريبه :…" at bounding box center [626, 460] width 757 height 41
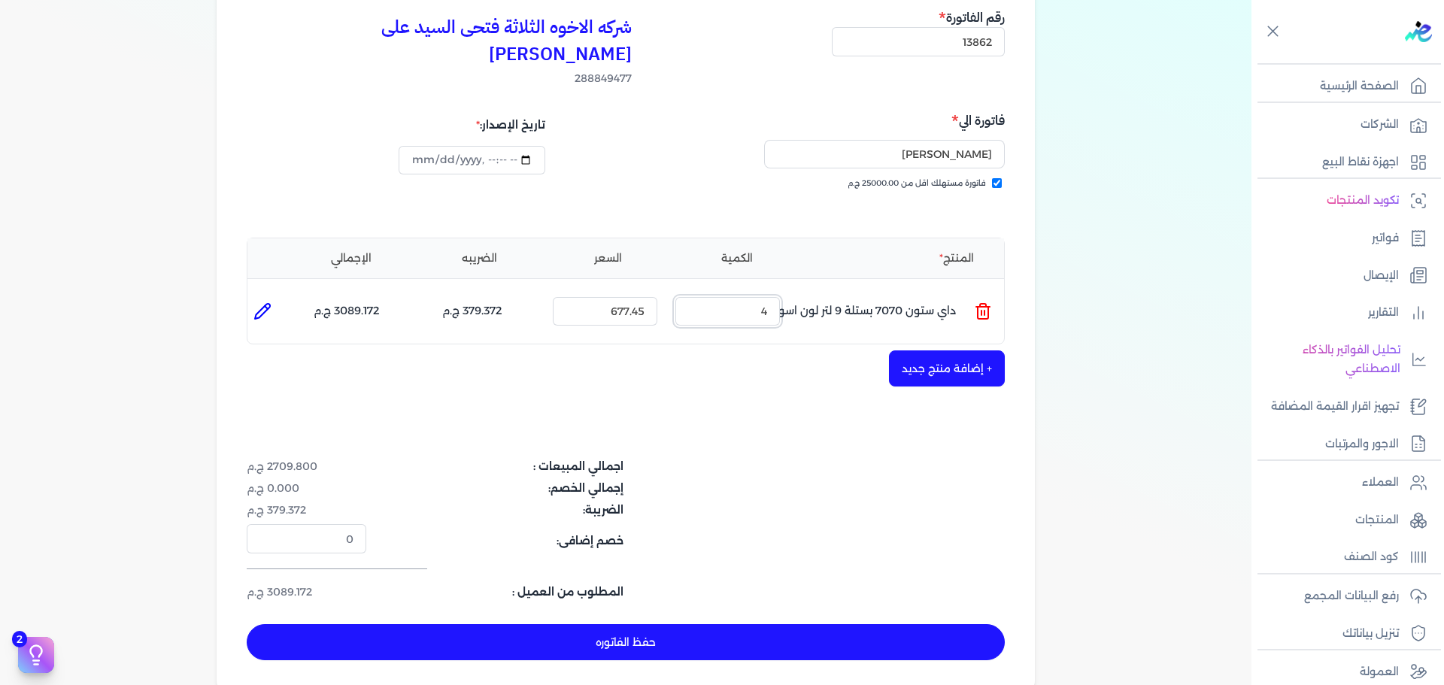
scroll to position [150, 0]
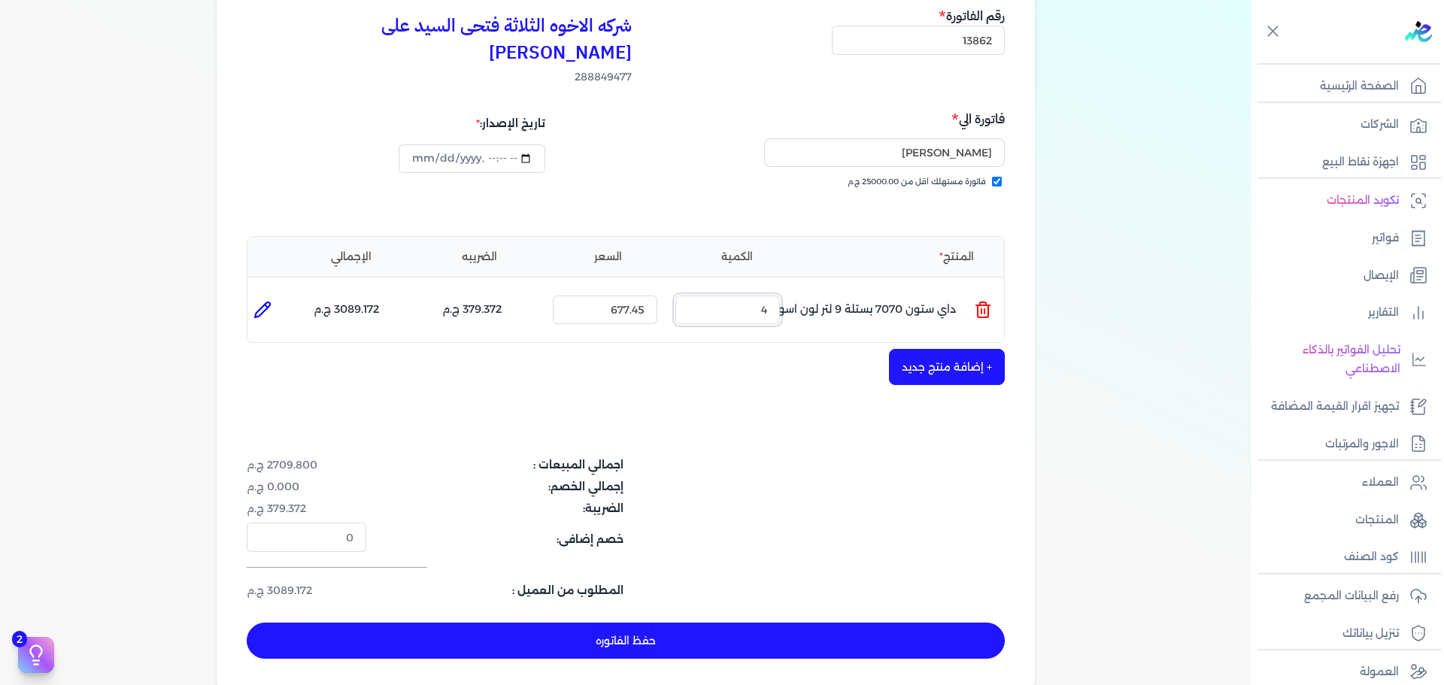
type input "4"
type input "[DATE]T13:24:14"
click at [902, 623] on button "حفظ الفاتوره" at bounding box center [626, 641] width 758 height 36
type input "[DATE]"
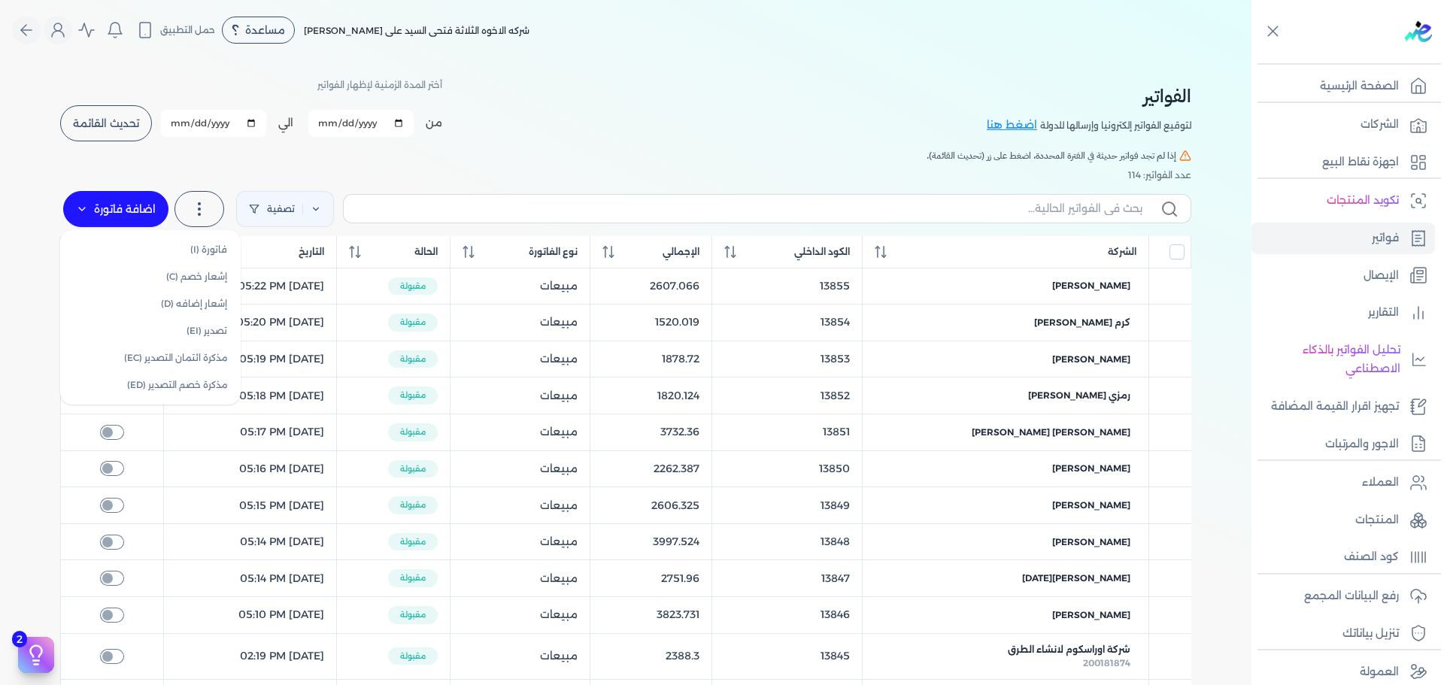
click at [135, 217] on label "اضافة فاتورة" at bounding box center [115, 209] width 105 height 36
click at [196, 249] on link "فاتورة (I)" at bounding box center [150, 249] width 169 height 27
select select "EGP"
select select "B"
select select "EGS"
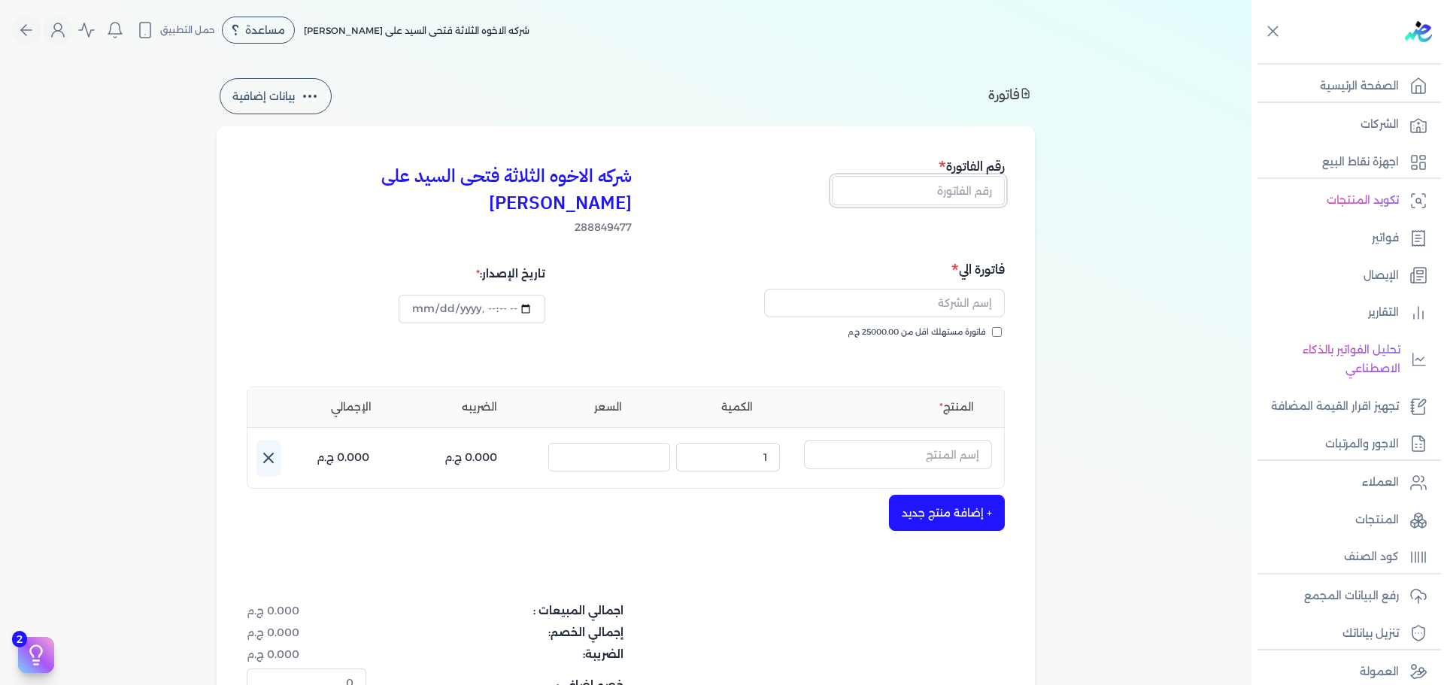
drag, startPoint x: 965, startPoint y: 199, endPoint x: 981, endPoint y: 202, distance: 16.1
click at [965, 199] on input "text" at bounding box center [918, 190] width 173 height 29
type input "13863"
click at [961, 327] on span "فاتورة مستهلك اقل من 25000.00 ج.م" at bounding box center [917, 333] width 138 height 12
click at [992, 327] on input "فاتورة مستهلك اقل من 25000.00 ج.م" at bounding box center [997, 332] width 10 height 10
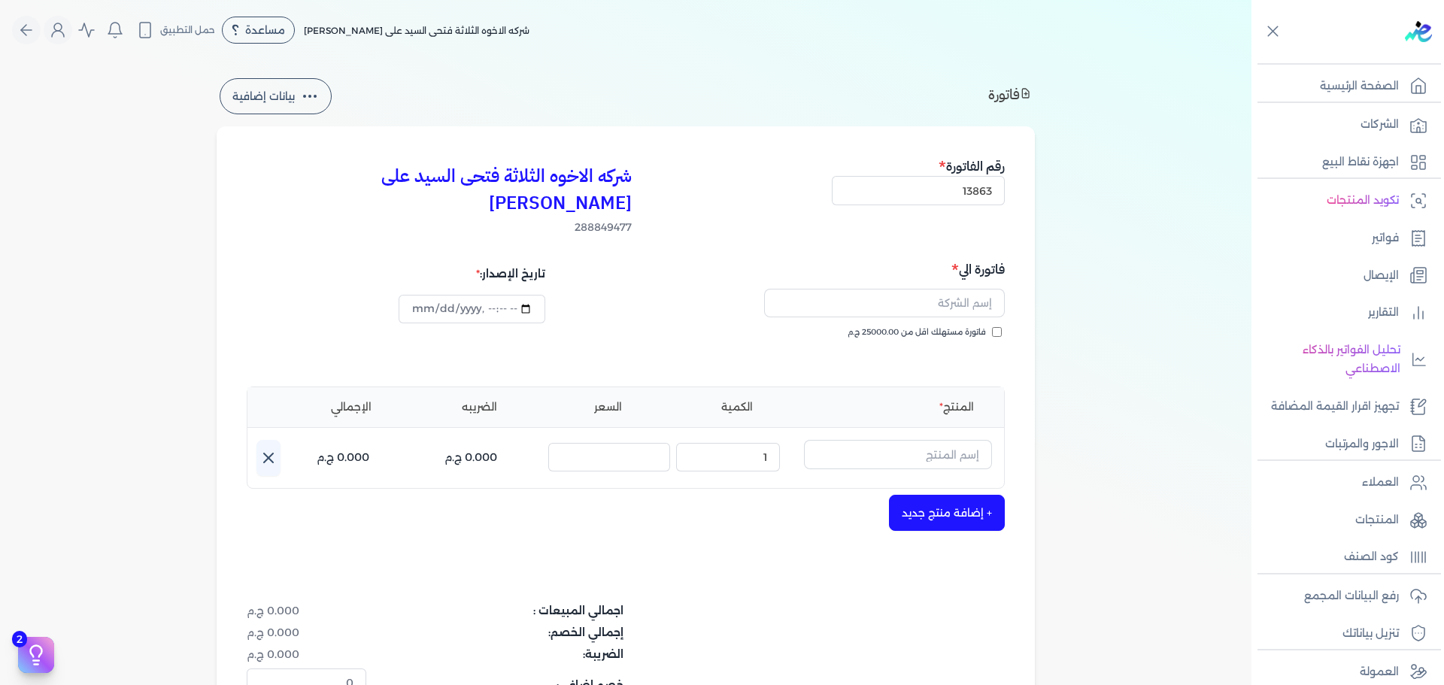
checkbox input "true"
click at [953, 290] on input "text" at bounding box center [884, 303] width 241 height 29
type input "غريب [PERSON_NAME]"
click at [834, 440] on input "text" at bounding box center [898, 454] width 188 height 29
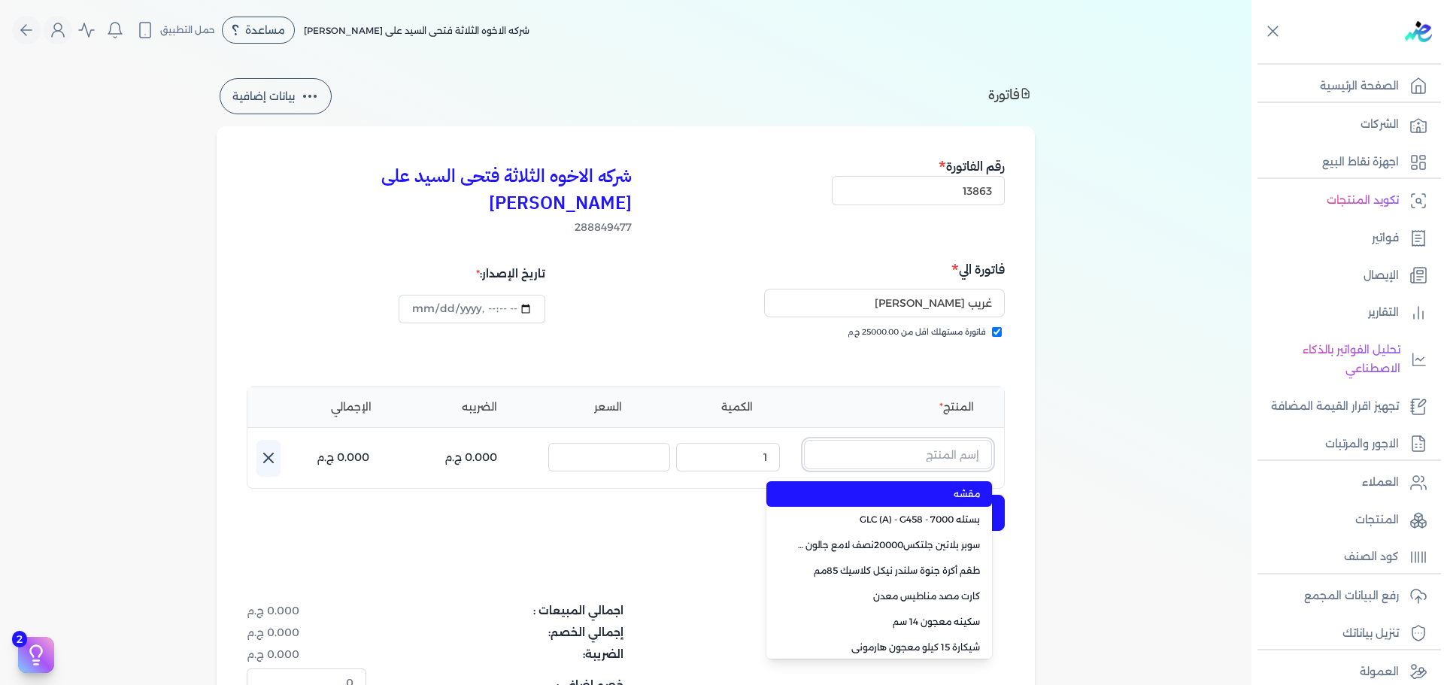
paste input "سوبر بلاتين سوبرلاك نصف لامع جالون 2.700 لتر Base A"
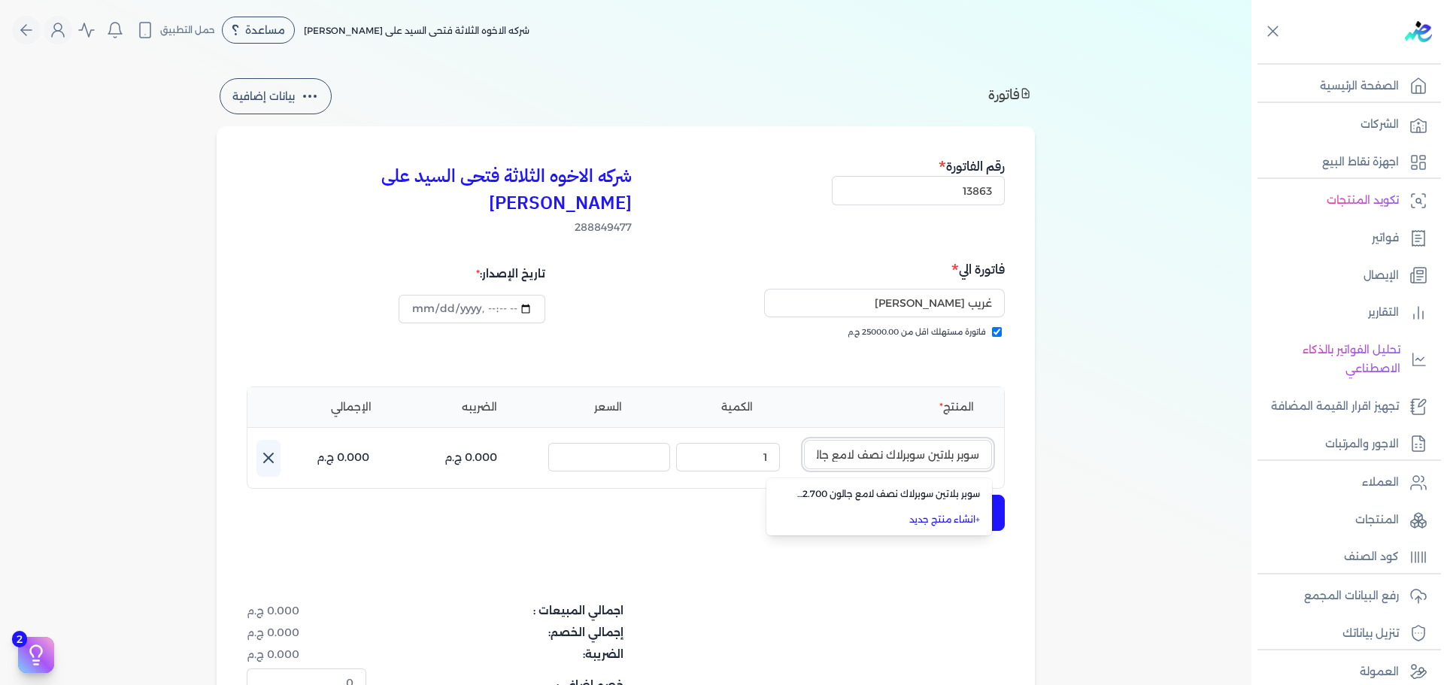
scroll to position [0, -99]
type input "سوبر بلاتين سوبرلاك نصف لامع جالون 2.700 لتر Base A"
click at [879, 488] on span "سوبر بلاتين سوبرلاك نصف لامع جالون 2.700 لتر Base A" at bounding box center [889, 495] width 184 height 14
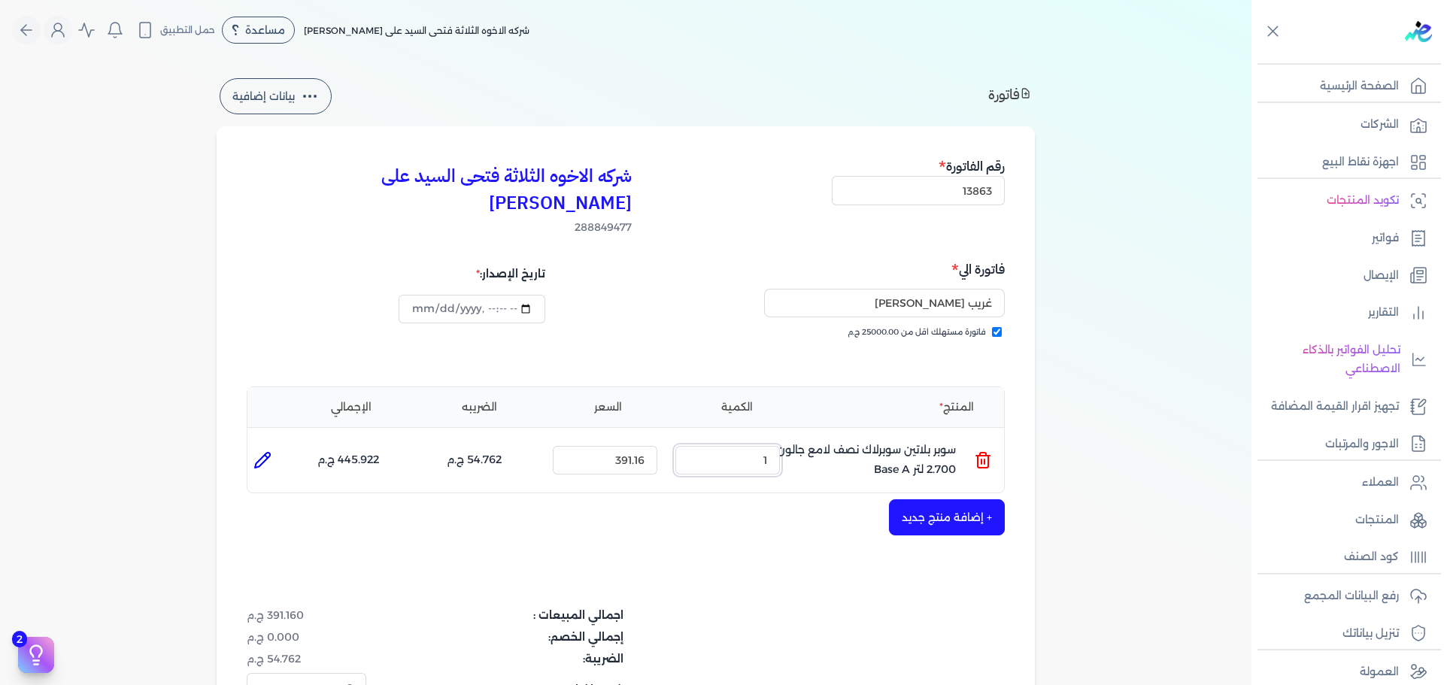
drag, startPoint x: 774, startPoint y: 433, endPoint x: 991, endPoint y: 399, distance: 219.3
click at [991, 400] on div "المنتج الكمية السعر الضريبه الإجمالي المنتج : سوبر بلاتين سوبرلاك نصف لامع جالو…" at bounding box center [626, 441] width 758 height 108
type input "[DATE]T13:24:55"
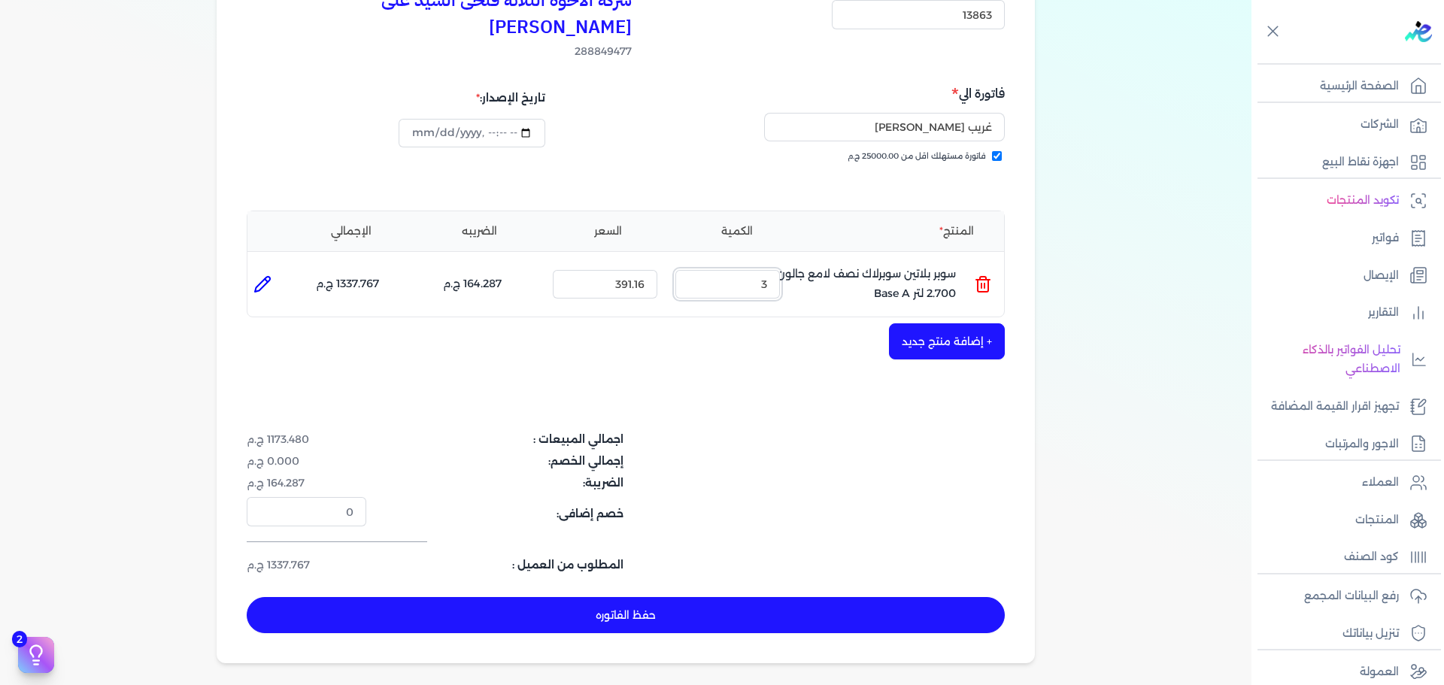
scroll to position [301, 0]
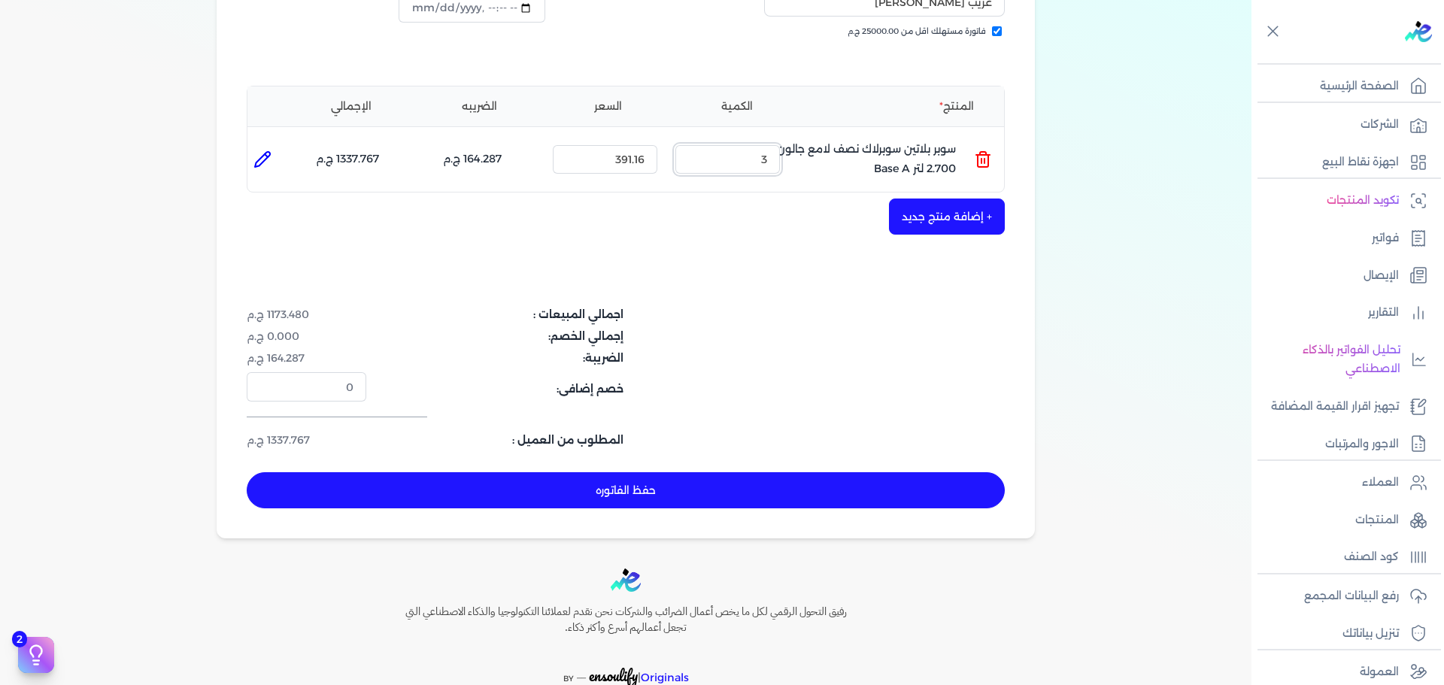
type input "3"
click at [801, 442] on div "شركه الاخوه الثلاثة فتحى السيد على [PERSON_NAME] 288849477 رقم الفاتورة 13863 ف…" at bounding box center [626, 181] width 819 height 713
click at [802, 472] on button "حفظ الفاتوره" at bounding box center [626, 490] width 758 height 36
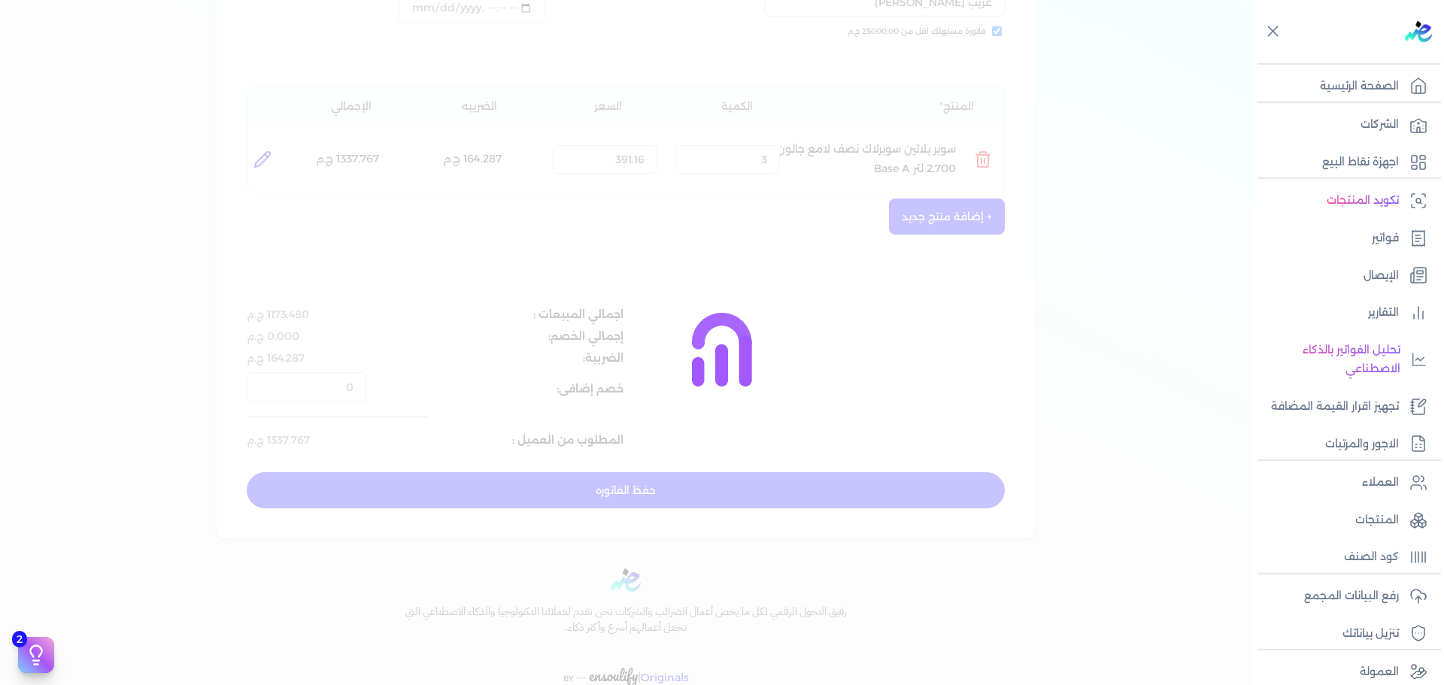
type input "[DATE]"
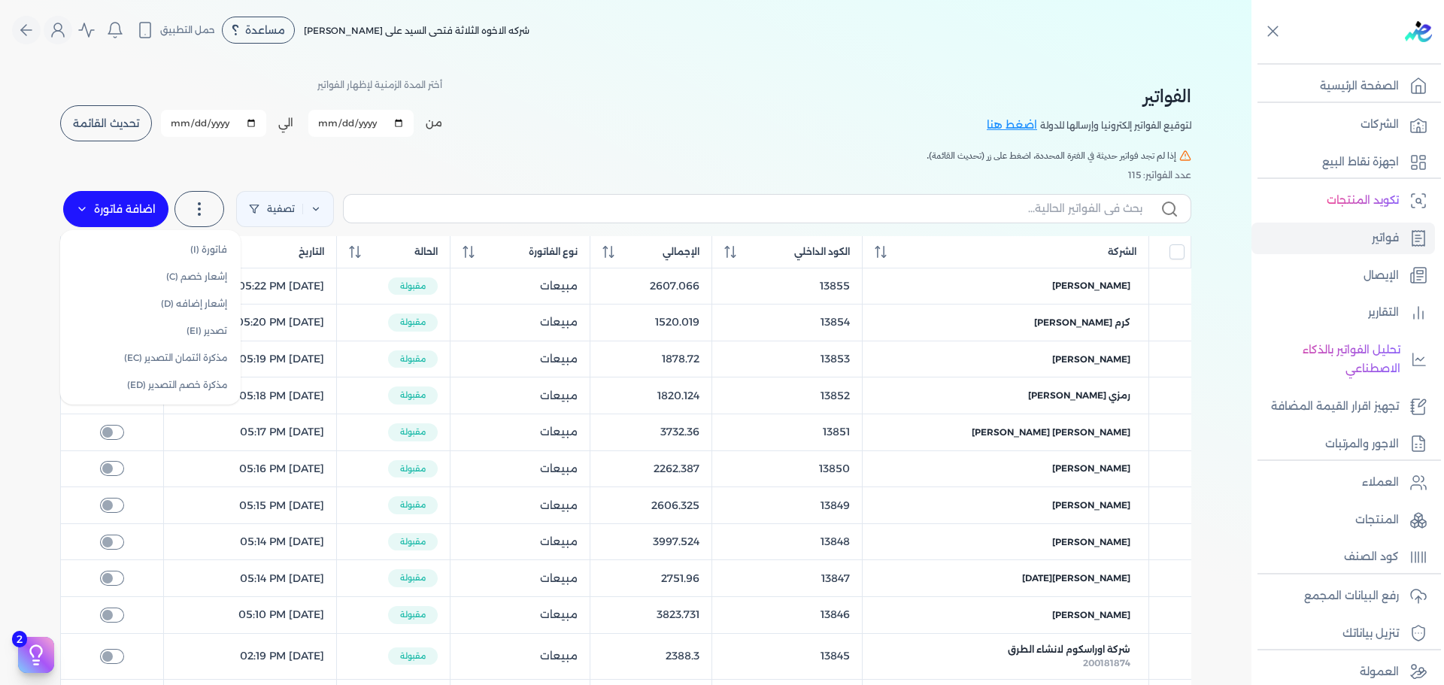
click at [73, 205] on label "اضافة فاتورة" at bounding box center [115, 209] width 105 height 36
click at [161, 249] on link "فاتورة (I)" at bounding box center [150, 249] width 169 height 27
select select "EGP"
select select "B"
select select "EGS"
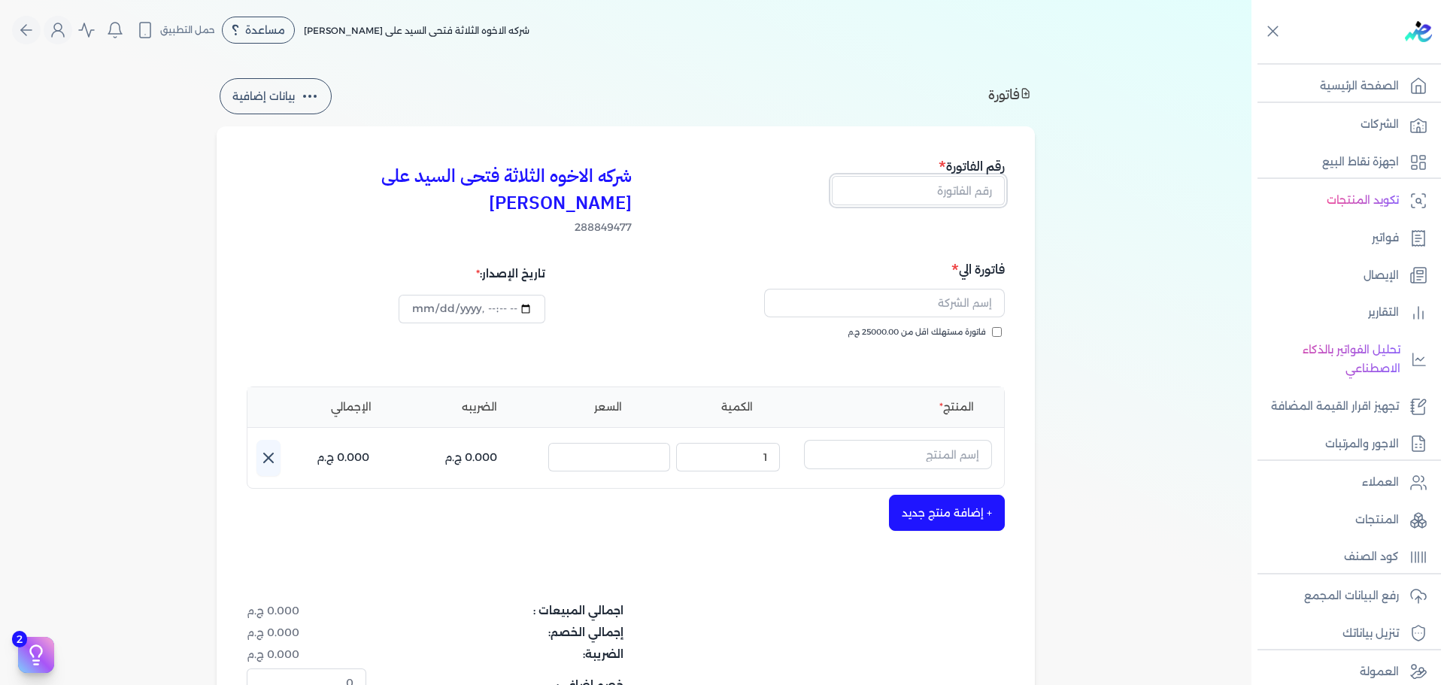
drag, startPoint x: 928, startPoint y: 196, endPoint x: 936, endPoint y: 194, distance: 7.7
click at [931, 195] on input "text" at bounding box center [918, 190] width 173 height 29
type input "13864"
click at [909, 327] on span "فاتورة مستهلك اقل من 25000.00 ج.م" at bounding box center [917, 333] width 138 height 12
click at [992, 327] on input "فاتورة مستهلك اقل من 25000.00 ج.م" at bounding box center [997, 332] width 10 height 10
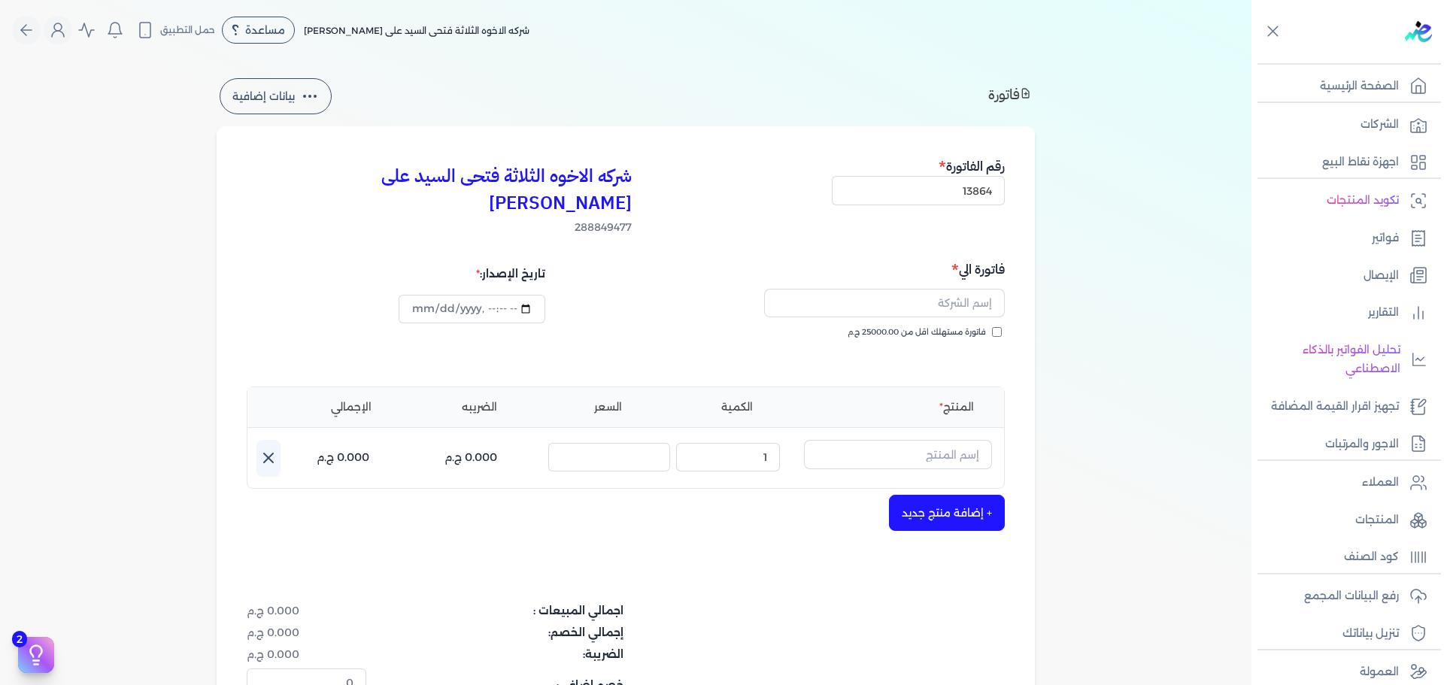
checkbox input "true"
click at [922, 289] on input "text" at bounding box center [884, 303] width 241 height 29
type input "[PERSON_NAME]"
click at [953, 442] on input "text" at bounding box center [898, 454] width 188 height 29
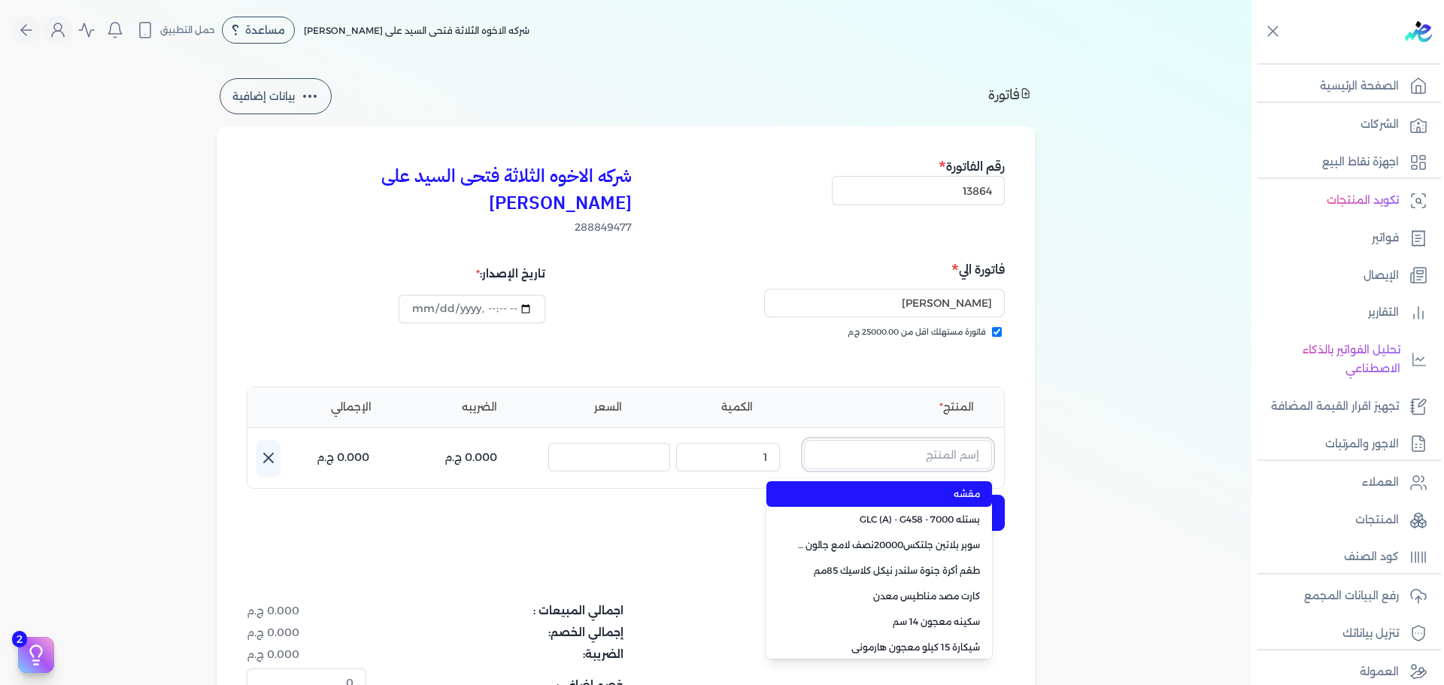
paste input "سوبر بلاتين سوبرلاك مط علبة 0.900 لتر Base A"
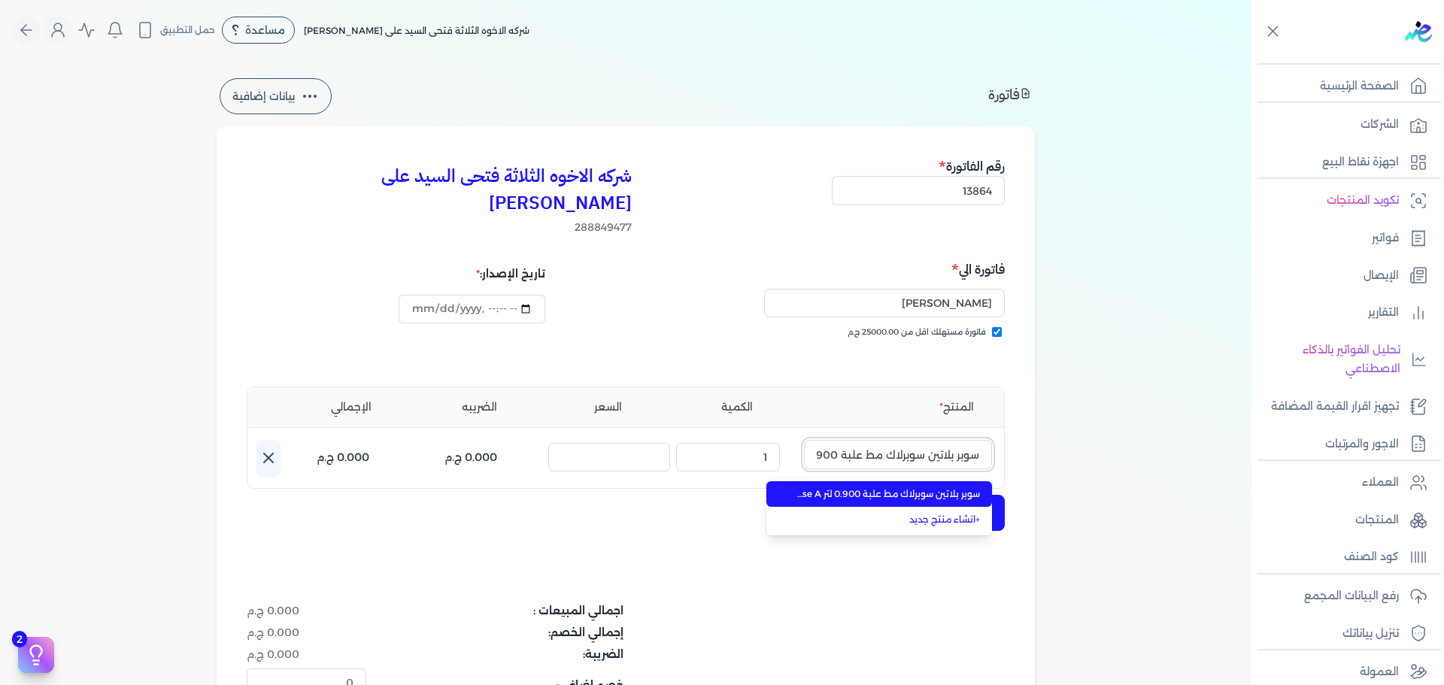
scroll to position [0, -60]
type input "سوبر بلاتين سوبرلاك مط علبة 0.900 لتر Base A"
click at [952, 481] on li "سوبر بلاتين سوبرلاك مط علبة 0.900 لتر Base A" at bounding box center [880, 494] width 226 height 26
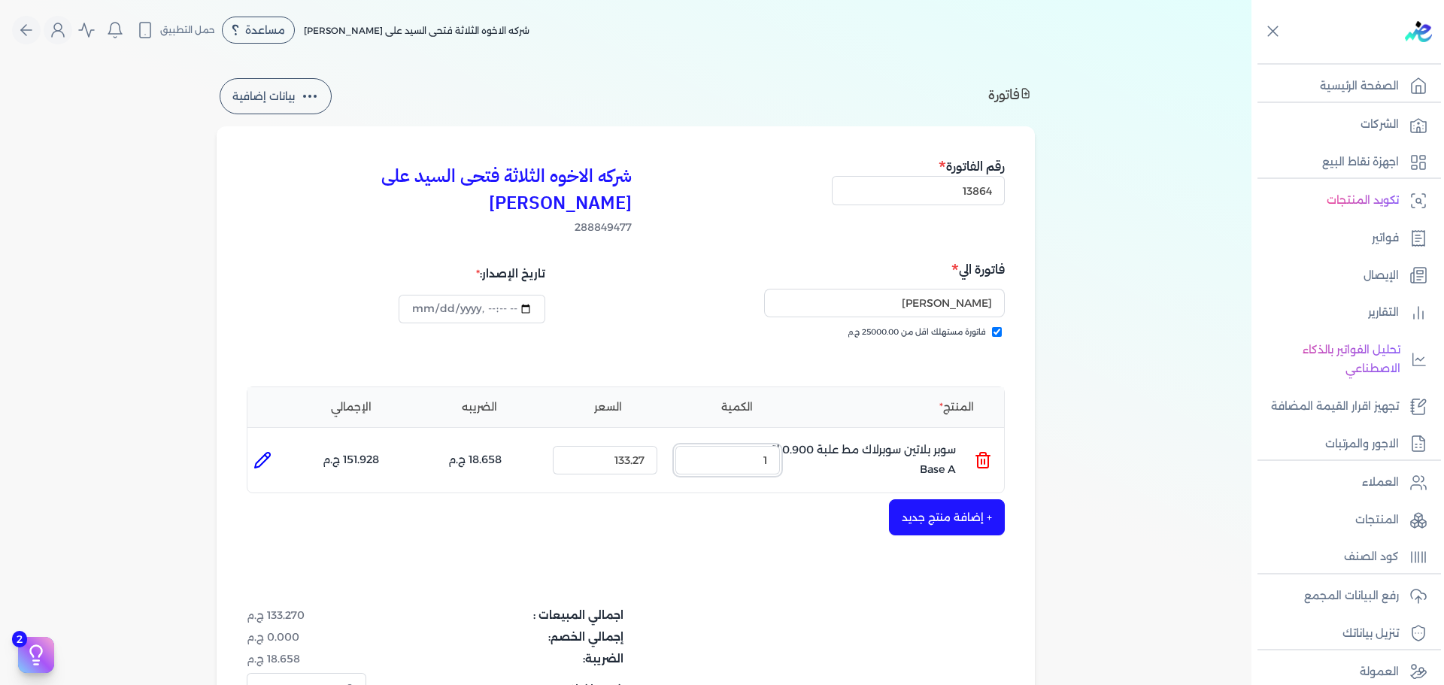
drag, startPoint x: 755, startPoint y: 436, endPoint x: 842, endPoint y: 409, distance: 91.2
click at [833, 440] on ul "المنتج : سوبر بلاتين سوبرلاك مط علبة 0.900 لتر Base A الكمية : 1 السعر : 133.27…" at bounding box center [626, 460] width 757 height 41
type input "3"
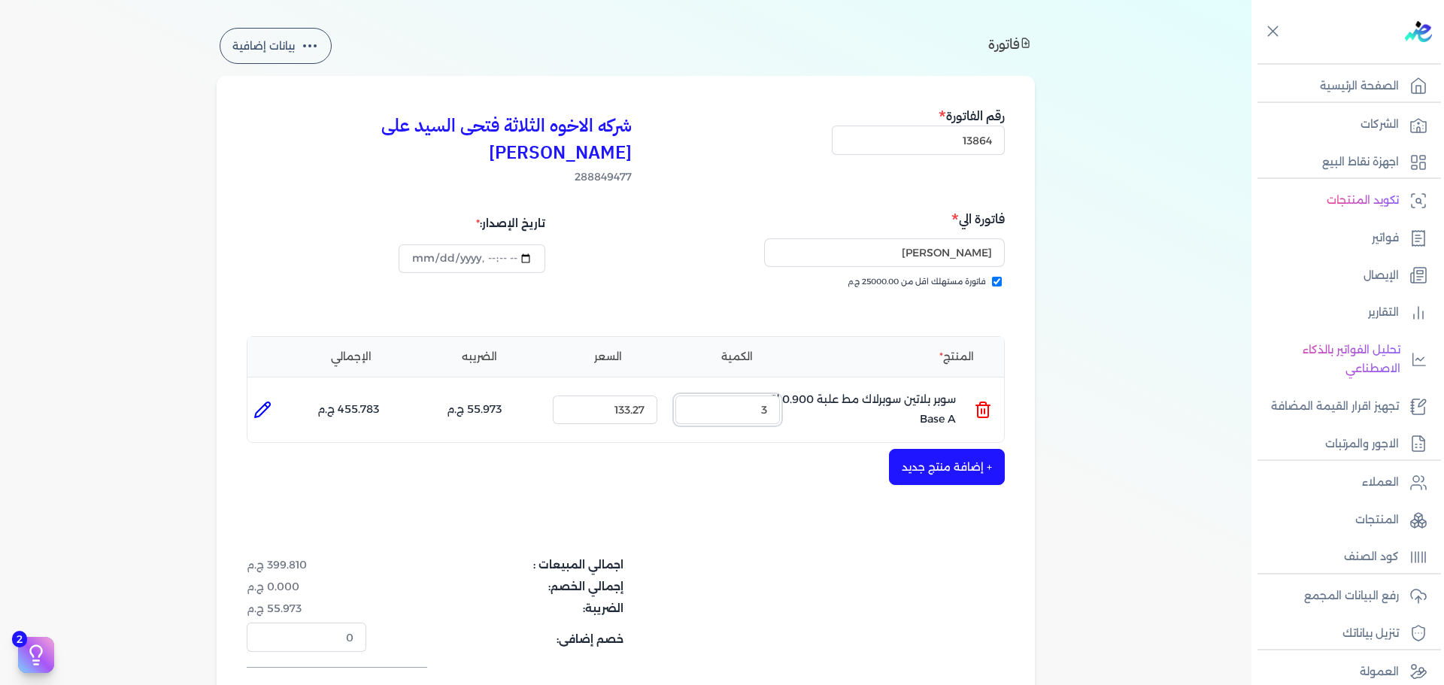
scroll to position [150, 0]
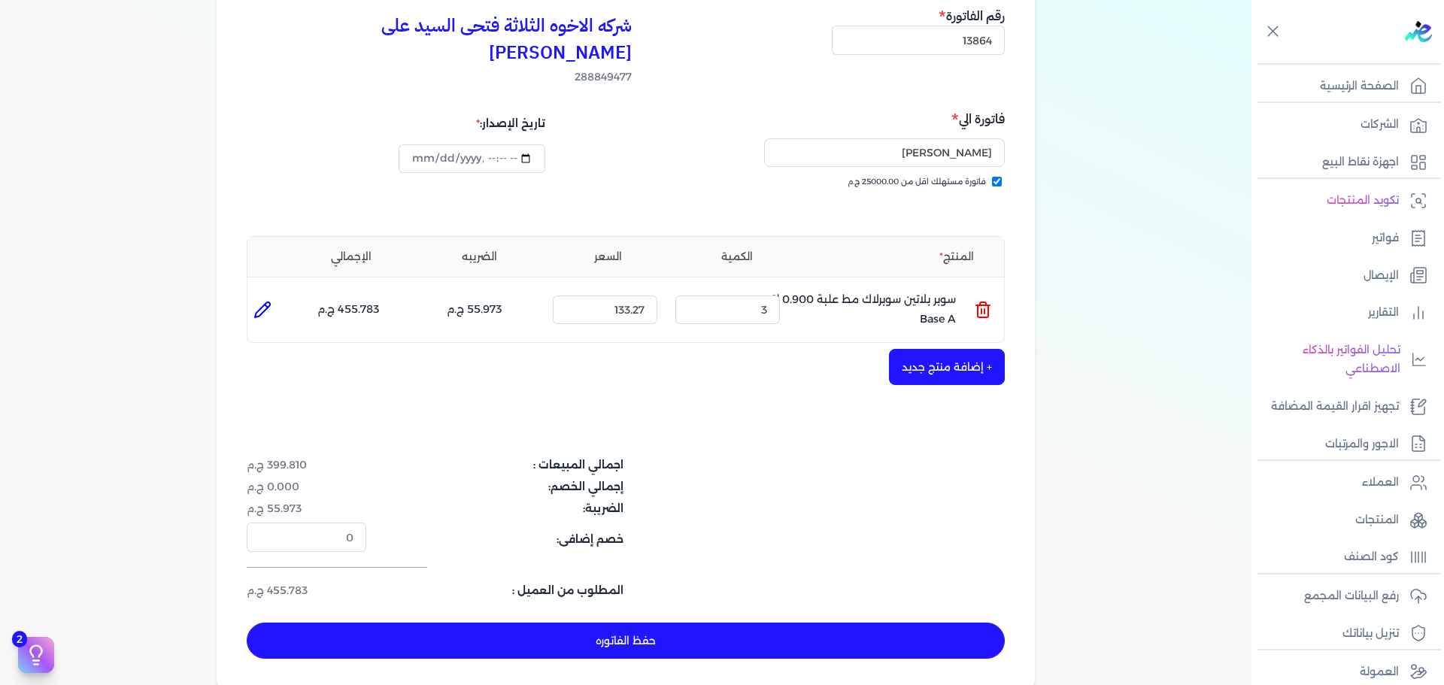
click at [973, 349] on button "+ إضافة منتج جديد" at bounding box center [947, 367] width 116 height 36
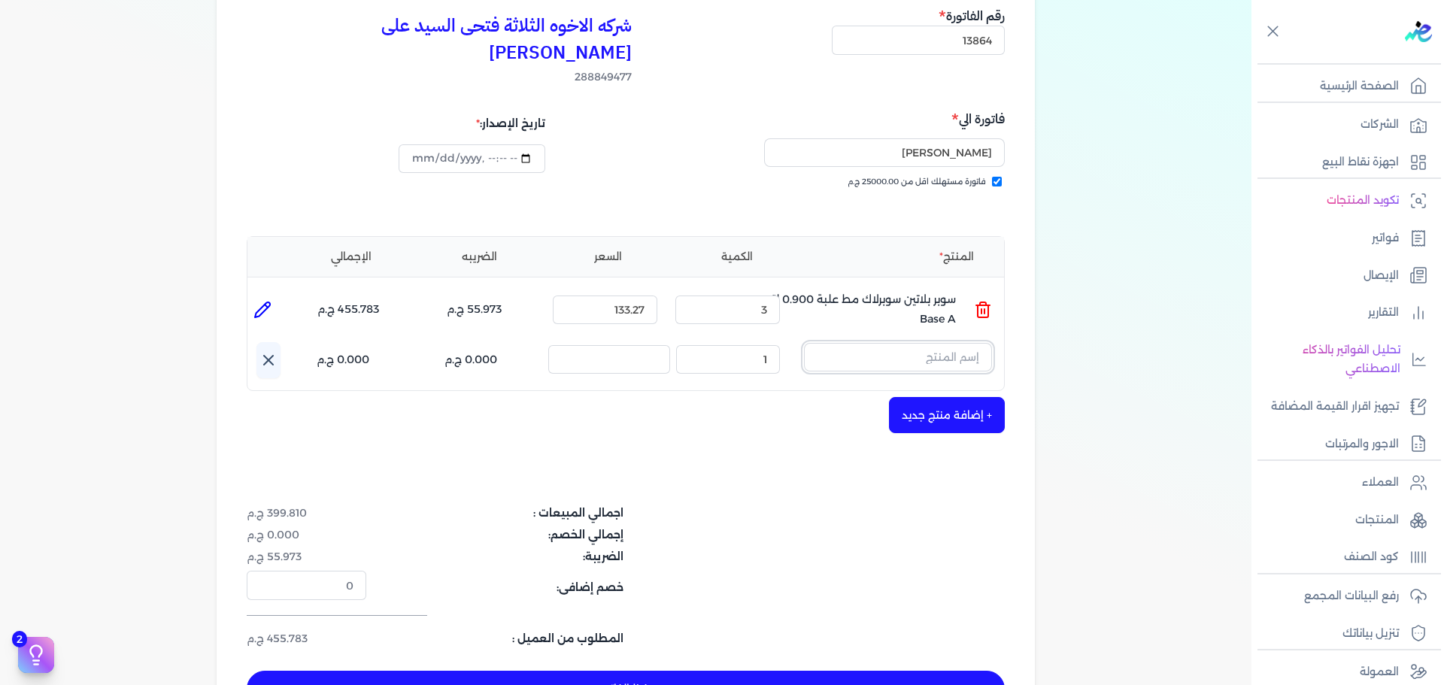
click at [939, 343] on input "text" at bounding box center [898, 357] width 188 height 29
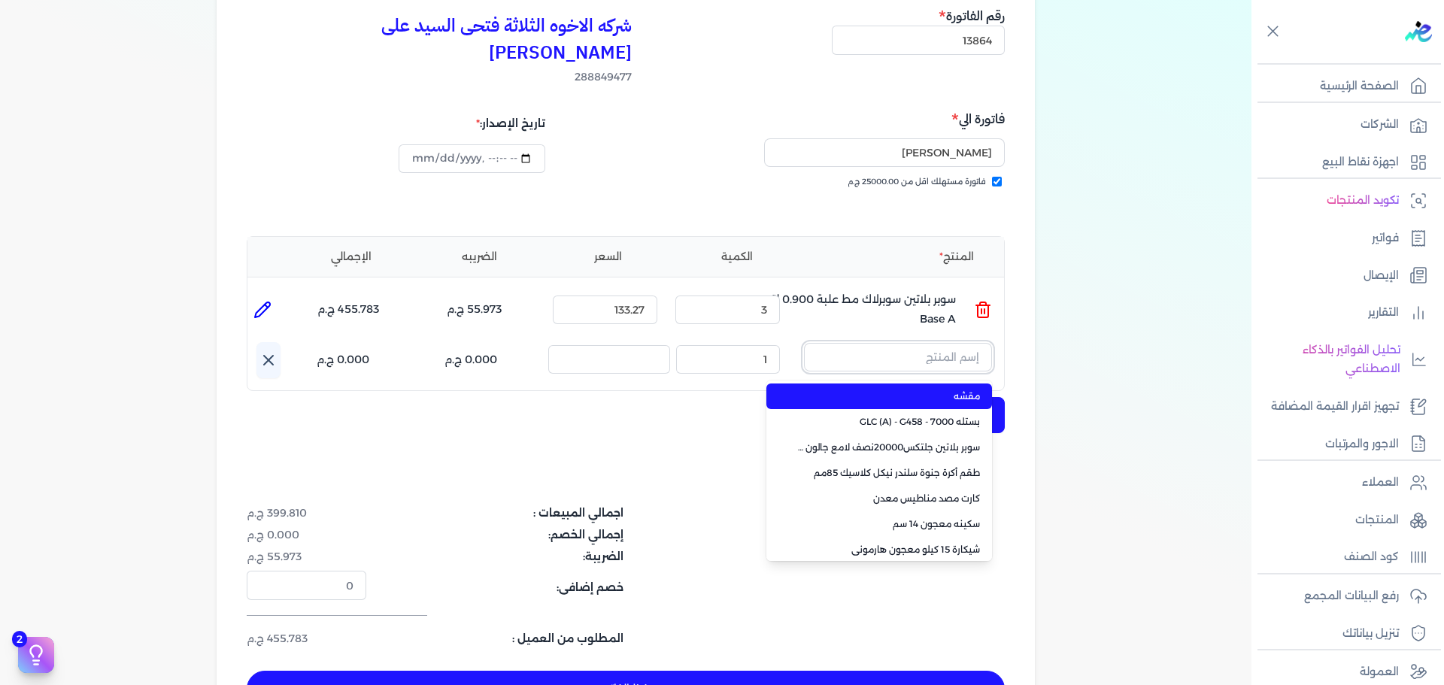
paste input "سوبر بلاتين هايجين سيلك8000 علبة 0.900 لتر Base A"
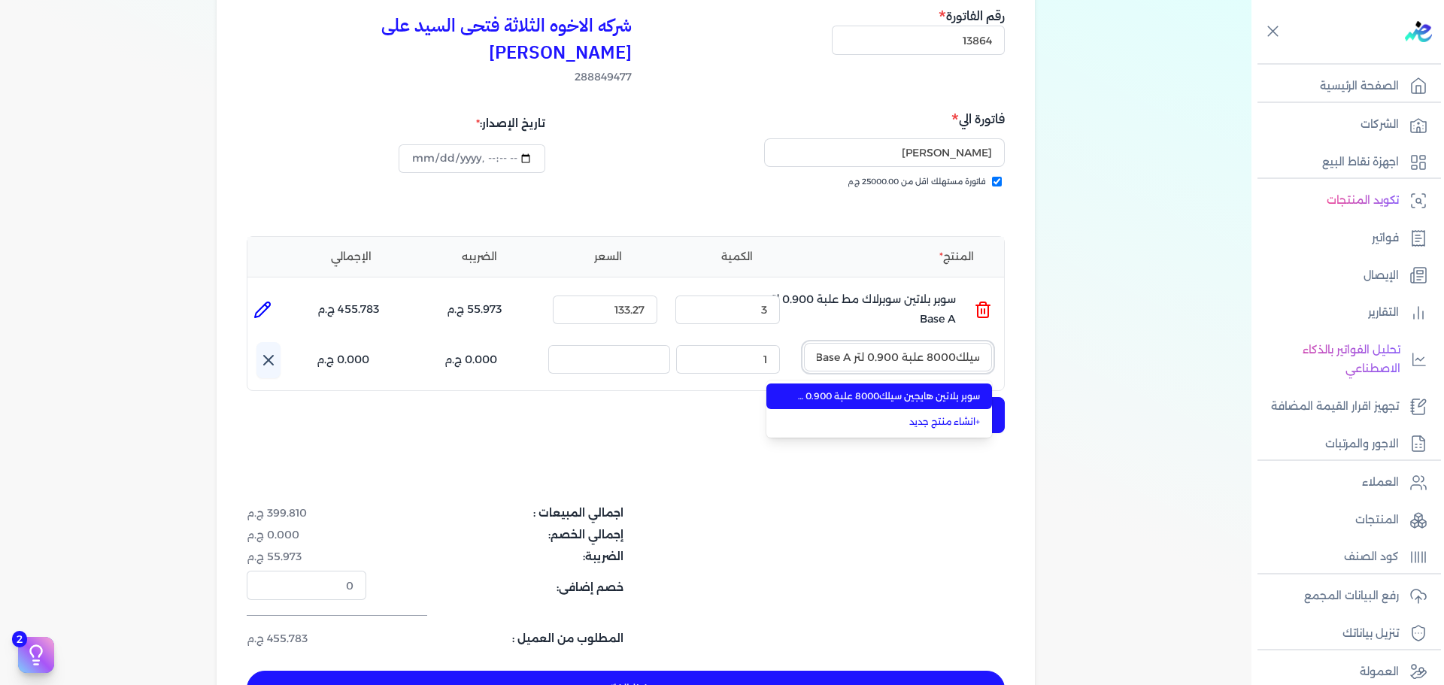
type input "سوبر بلاتين هايجين سيلك8000 علبة 0.900 لتر Base A"
click at [922, 390] on span "سوبر بلاتين هايجين سيلك8000 علبة 0.900 لتر Base A" at bounding box center [889, 397] width 184 height 14
type input "[DATE]T13:25:53"
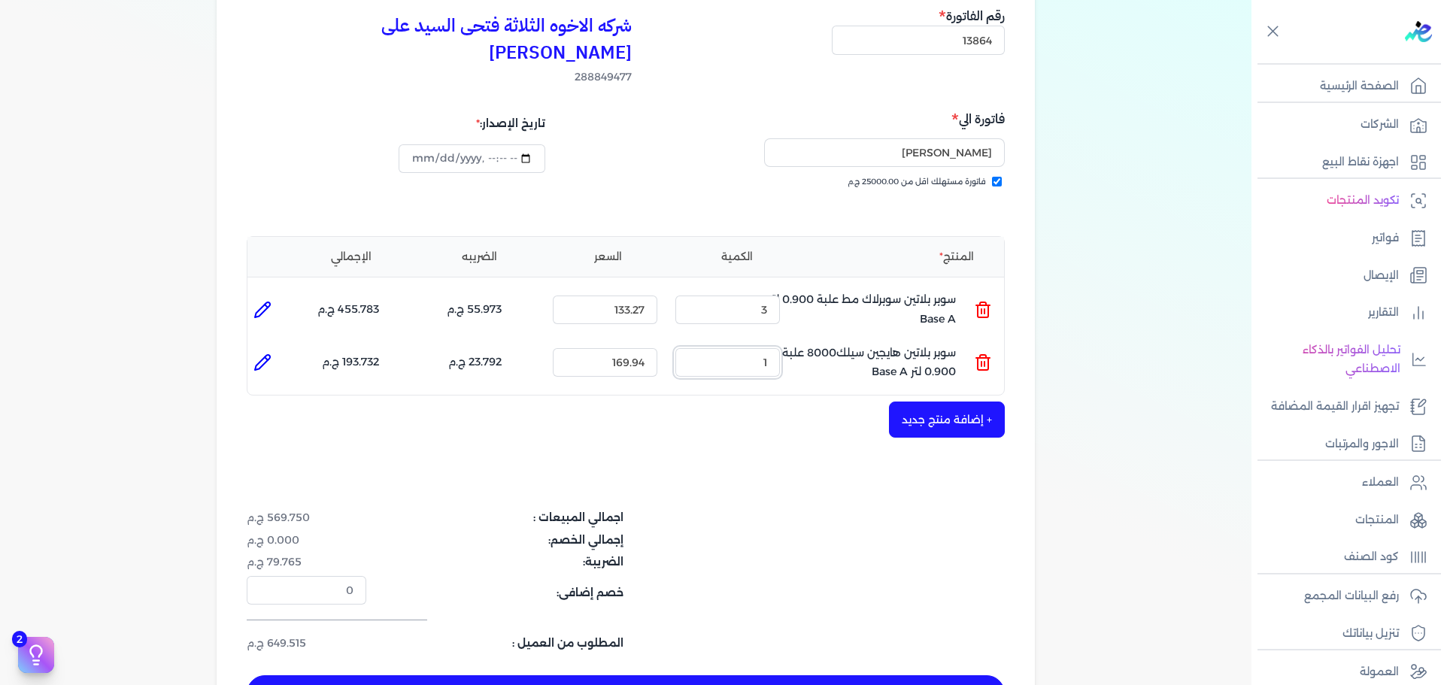
drag, startPoint x: 744, startPoint y: 327, endPoint x: 843, endPoint y: 307, distance: 101.4
click at [805, 342] on ul "المنتج : سوبر بلاتين هايجين سيلك8000 علبة 0.900 لتر Base A الكمية : 1 السعر : 1…" at bounding box center [626, 362] width 757 height 41
type input "4"
click at [717, 644] on div "شركه الاخوه الثلاثة فتحى السيد على [PERSON_NAME] 288849477 رقم الفاتورة 13864 ف…" at bounding box center [626, 359] width 819 height 766
click at [725, 676] on button "حفظ الفاتوره" at bounding box center [626, 694] width 758 height 36
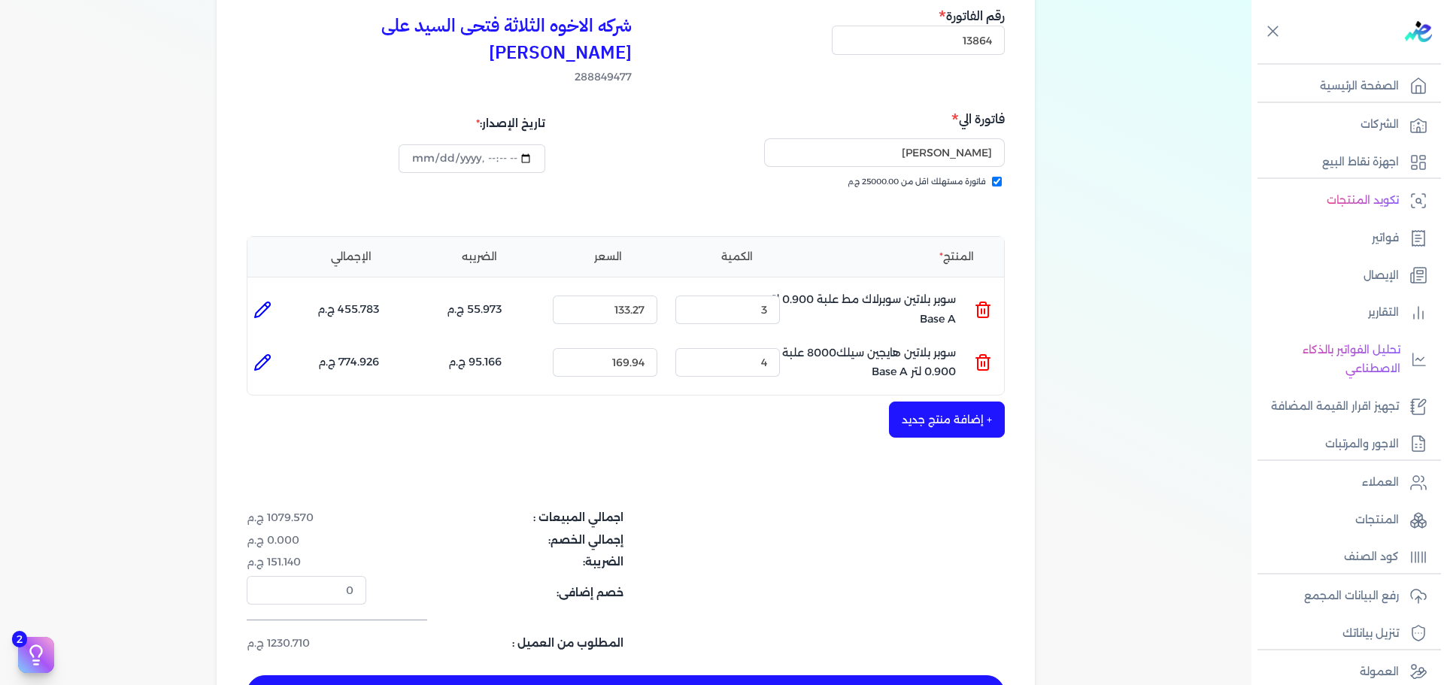
type input "[DATE]"
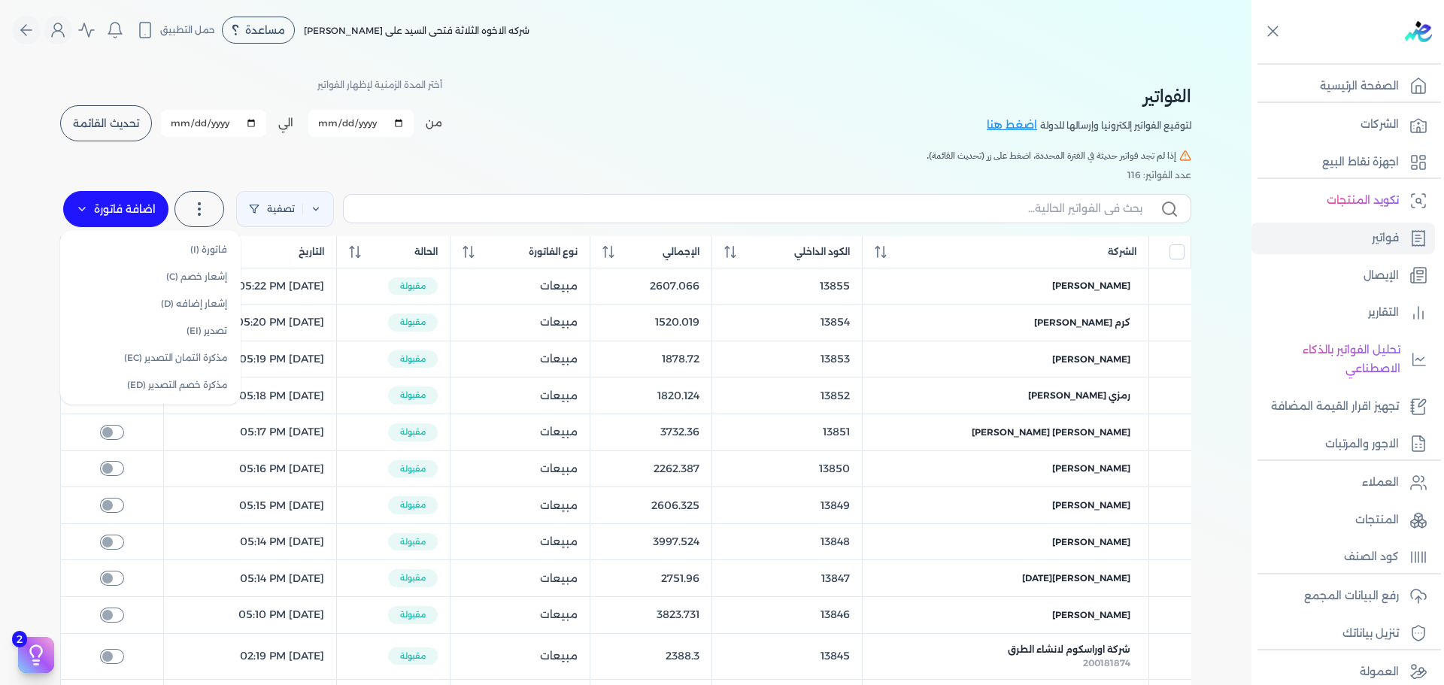
click at [138, 196] on label "اضافة فاتورة" at bounding box center [115, 209] width 105 height 36
click at [163, 246] on link "فاتورة (I)" at bounding box center [150, 249] width 169 height 27
select select "EGP"
select select "B"
select select "EGS"
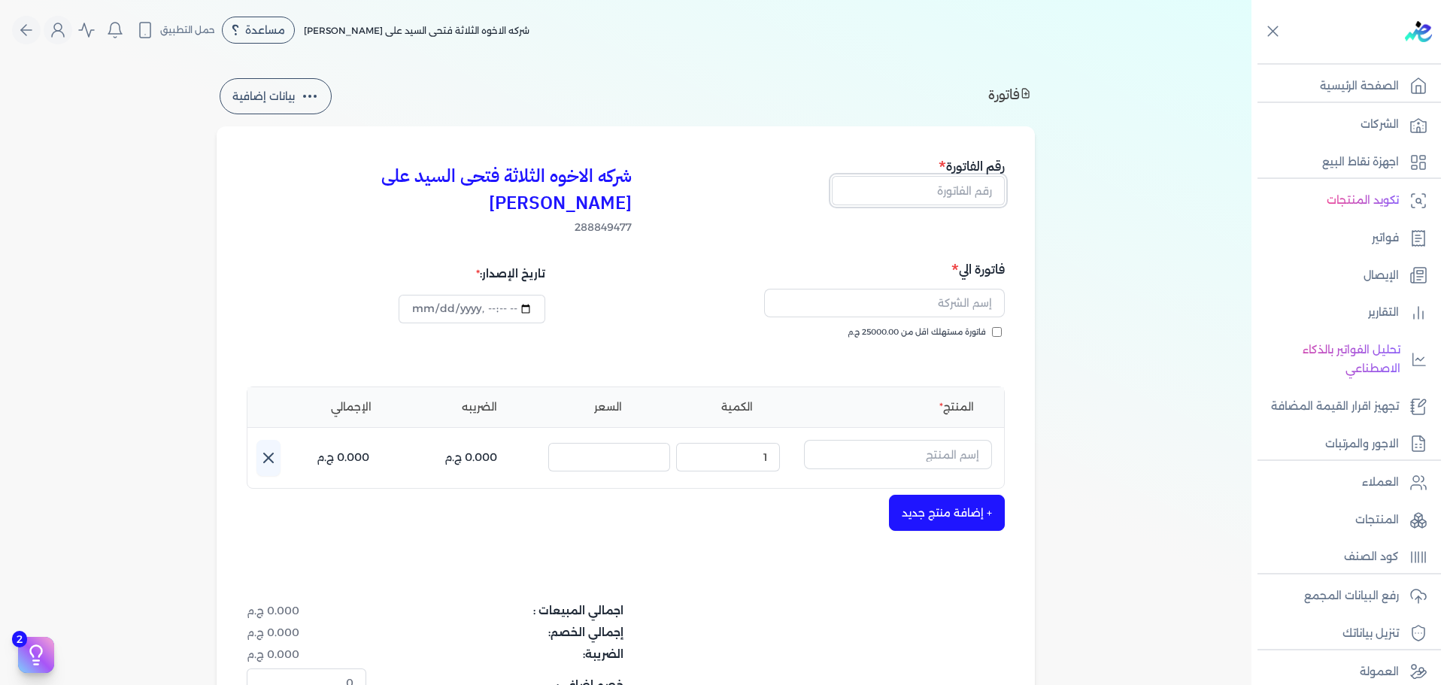
click at [936, 181] on input "text" at bounding box center [918, 190] width 173 height 29
type input "13865"
click at [955, 327] on span "فاتورة مستهلك اقل من 25000.00 ج.م" at bounding box center [917, 333] width 138 height 12
click at [992, 327] on input "فاتورة مستهلك اقل من 25000.00 ج.م" at bounding box center [997, 332] width 10 height 10
checkbox input "true"
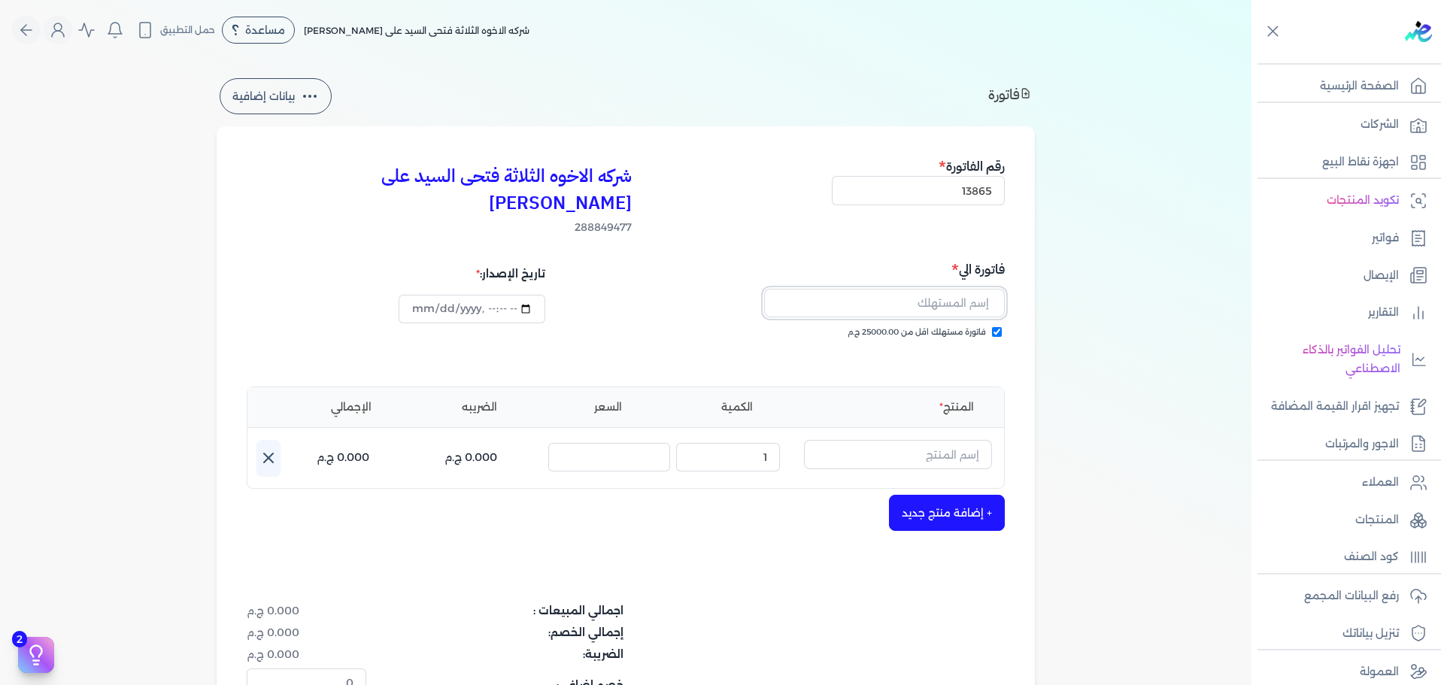
click at [940, 289] on input "text" at bounding box center [884, 303] width 241 height 29
type input "[PERSON_NAME]"
click at [928, 440] on input "text" at bounding box center [898, 454] width 188 height 29
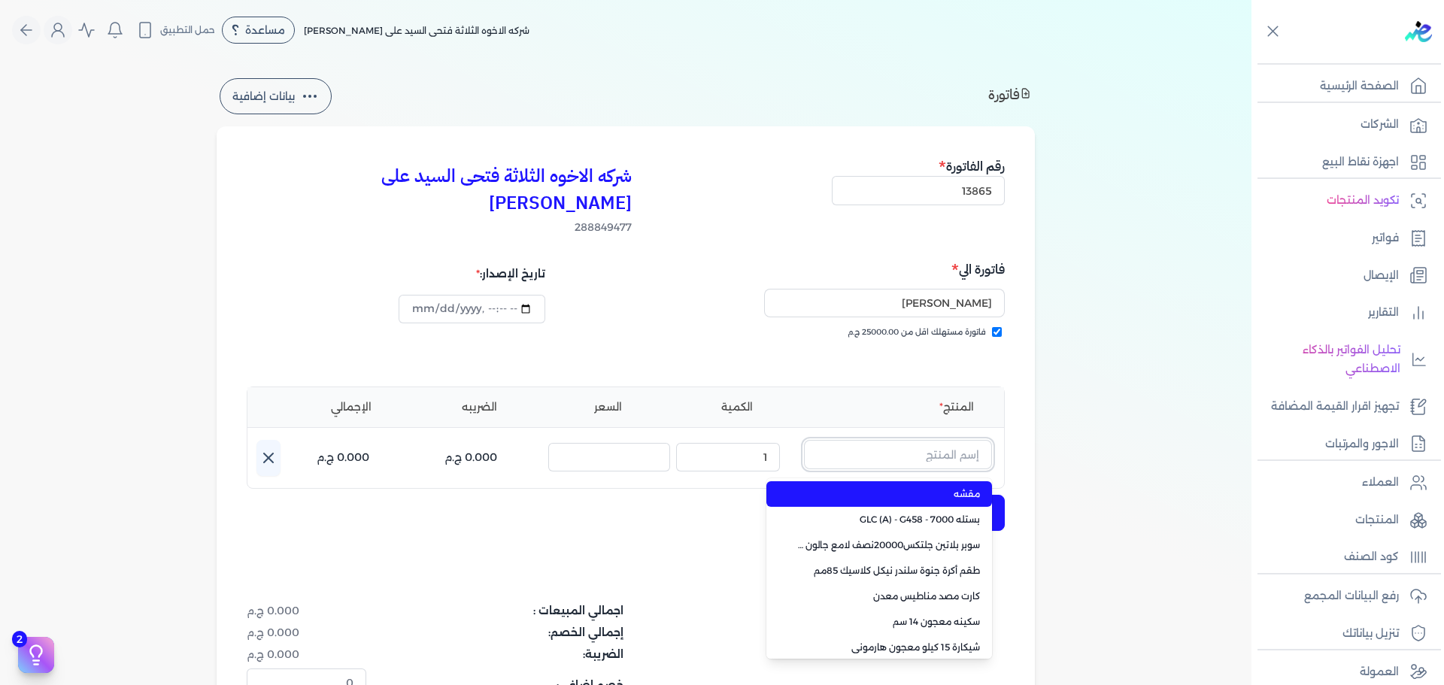
paste input "سوبر بلاتين لاكشيري مط 7000جالون 2.7 لتر Base B"
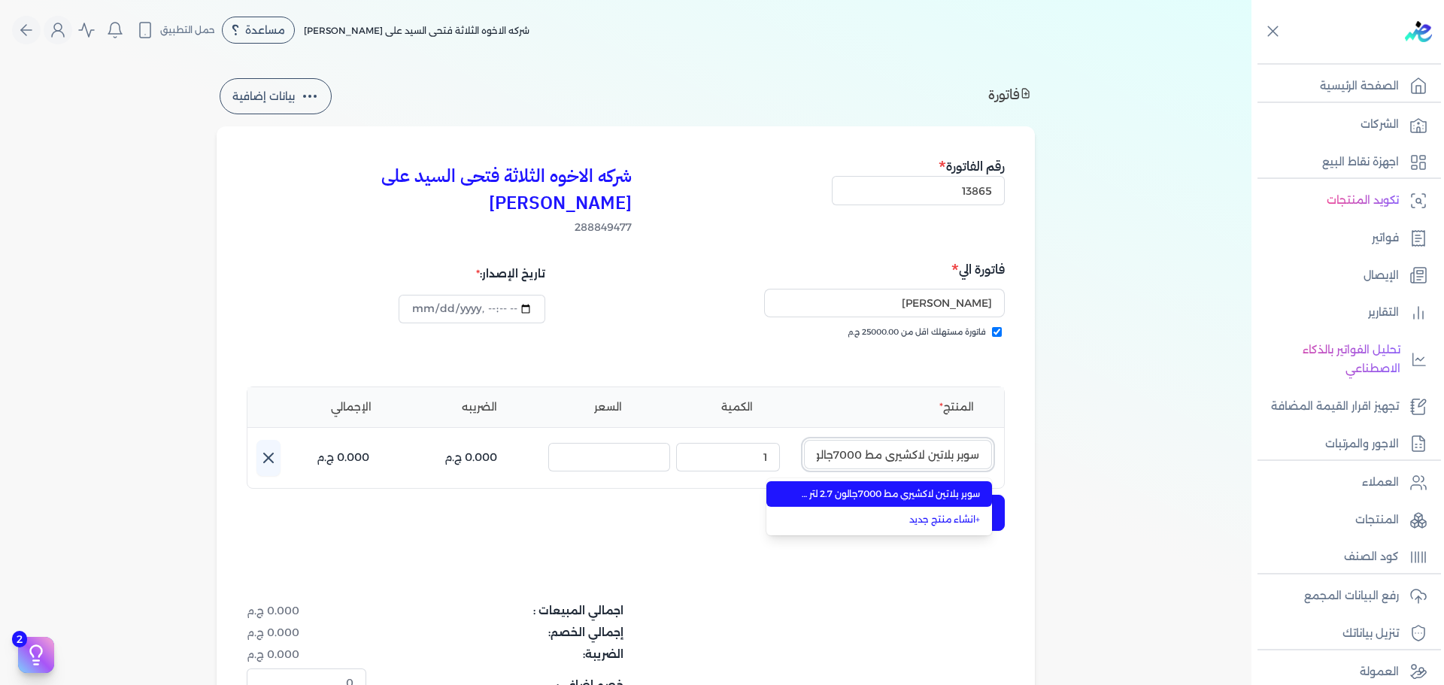
scroll to position [0, -79]
type input "سوبر بلاتين لاكشيري مط 7000جالون 2.7 لتر Base B"
click at [924, 488] on span "سوبر بلاتين لاكشيري مط 7000جالون 2.7 لتر Base B" at bounding box center [889, 495] width 184 height 14
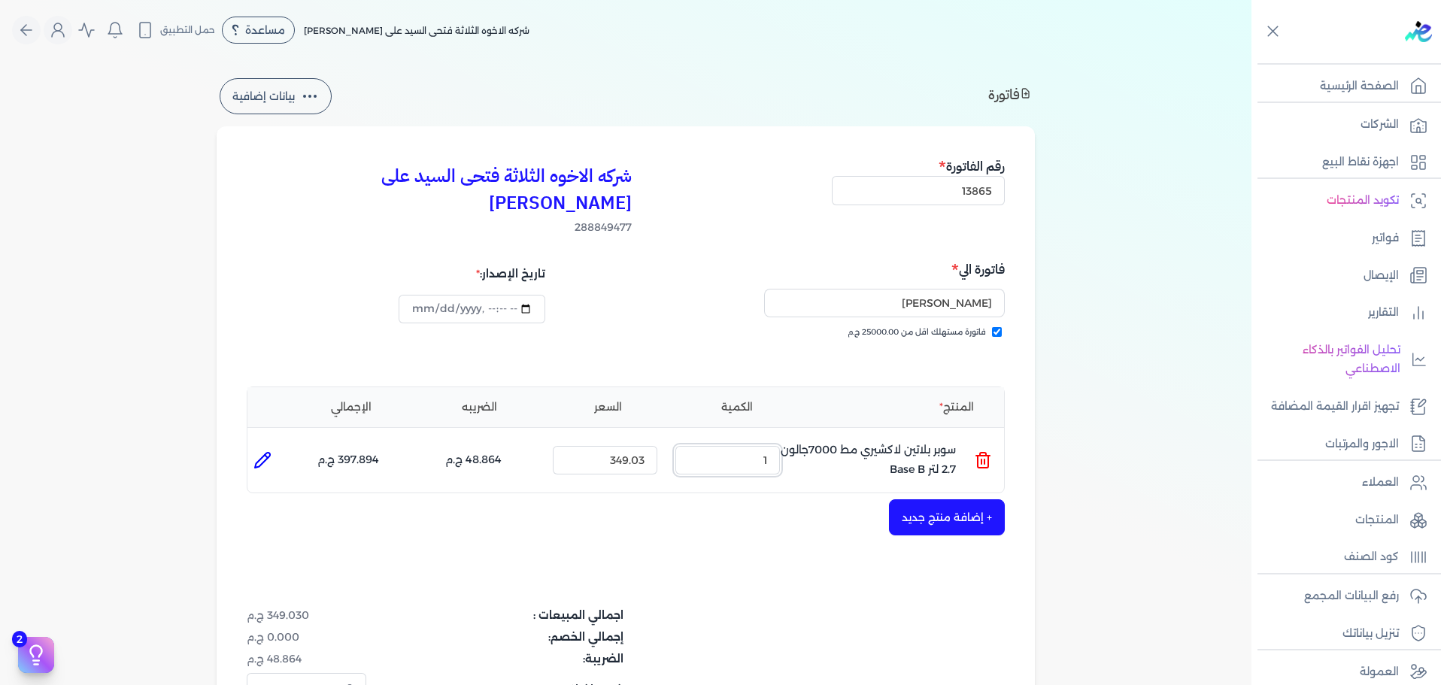
drag, startPoint x: 752, startPoint y: 436, endPoint x: 1024, endPoint y: 404, distance: 274.3
click at [946, 440] on ul "المنتج : سوبر بلاتين لاكشيري مط 7000جالون 2.7 لتر Base B الكمية : 1 السعر : 349…" at bounding box center [626, 460] width 757 height 41
click at [977, 440] on ul "المنتج : سوبر بلاتين لاكشيري مط 7000جالون 2.7 لتر Base B الكمية : 1 السعر : 349…" at bounding box center [626, 460] width 757 height 41
click at [989, 456] on icon at bounding box center [983, 462] width 11 height 12
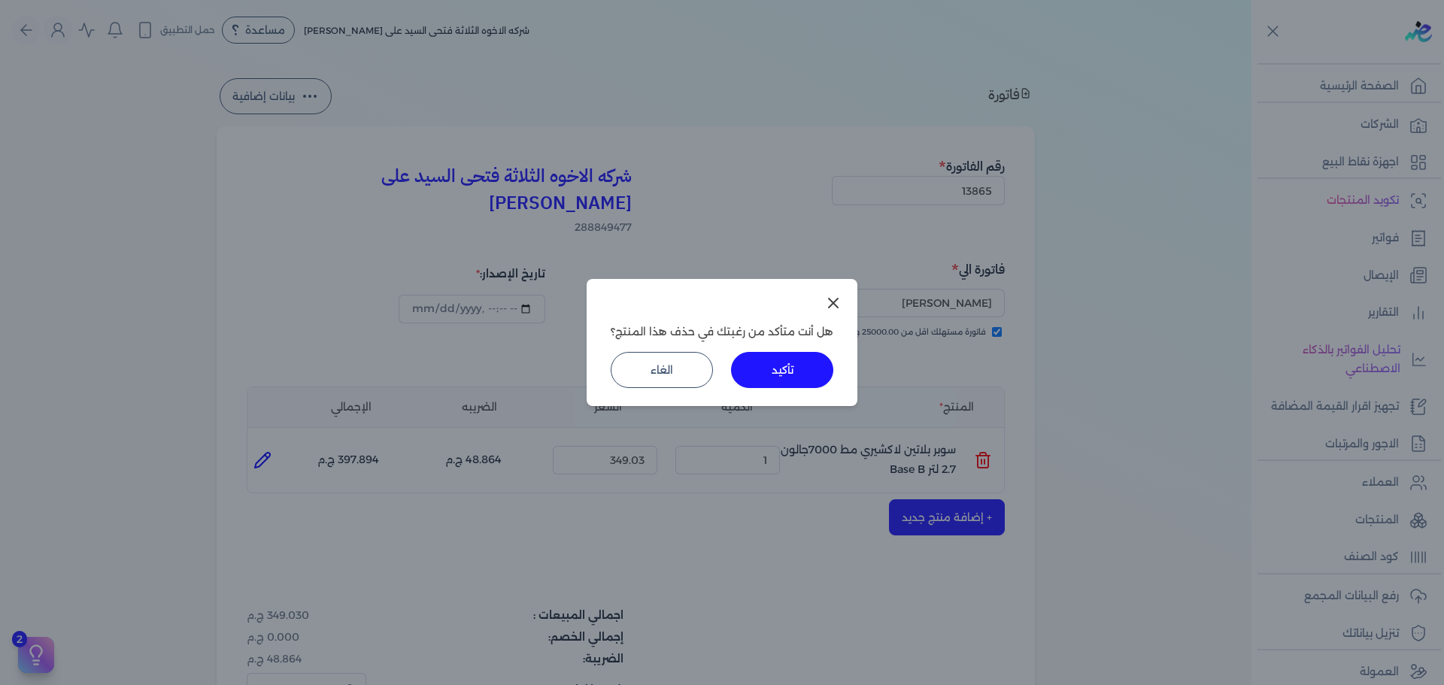
click at [767, 378] on button "تأكيد" at bounding box center [782, 370] width 102 height 36
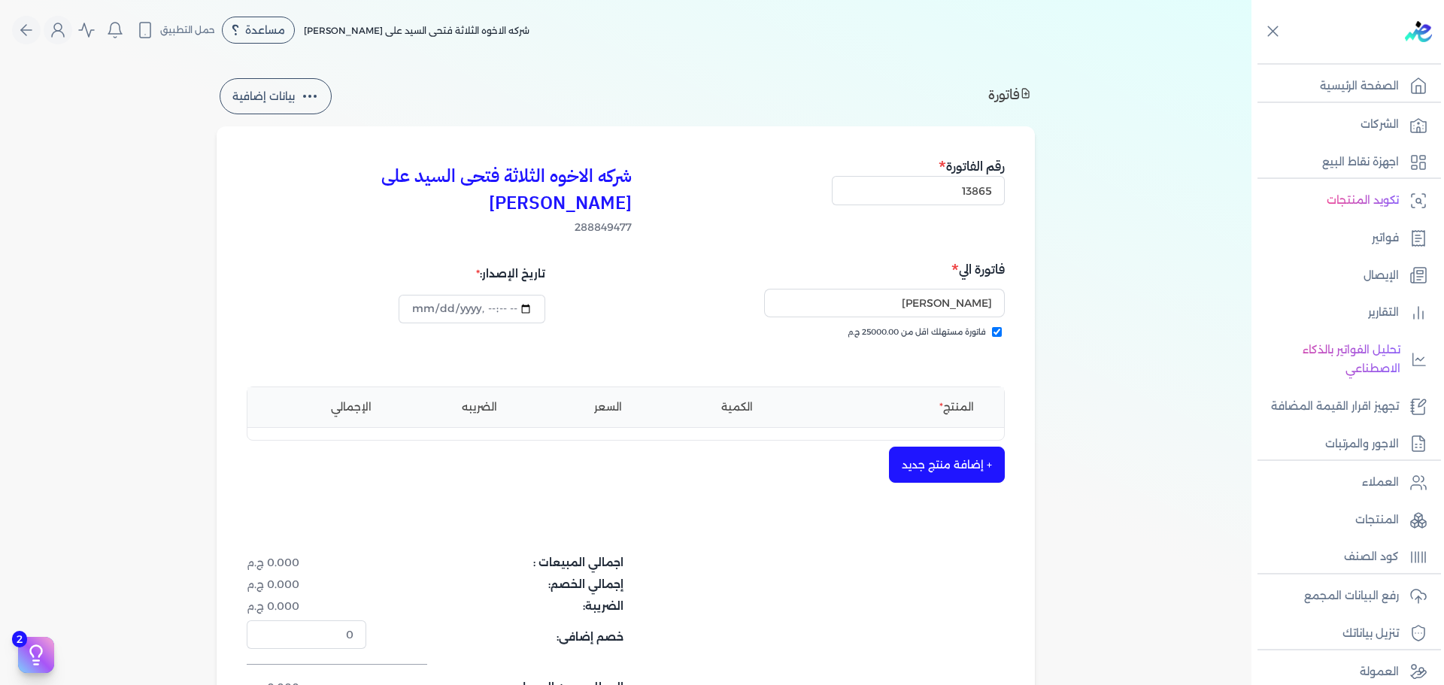
click at [931, 447] on button "+ إضافة منتج جديد" at bounding box center [947, 465] width 116 height 36
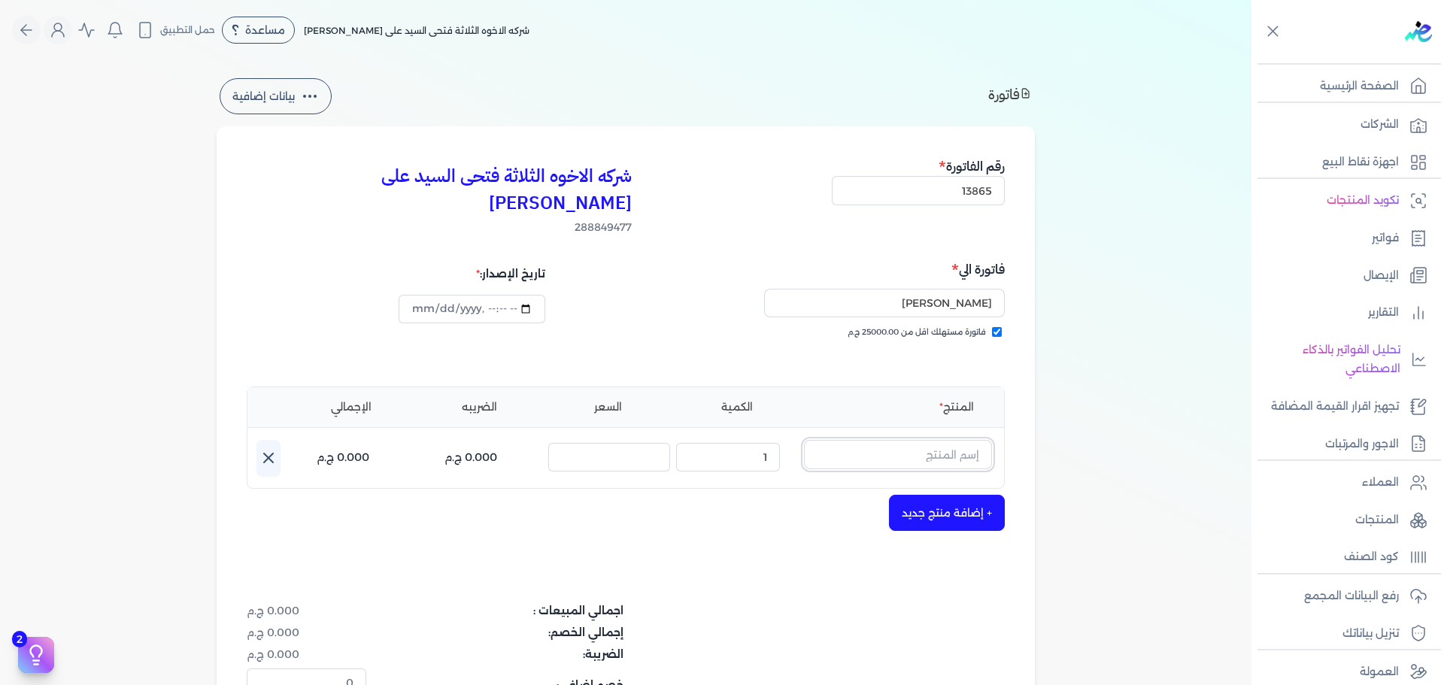
click at [925, 440] on input "text" at bounding box center [898, 454] width 188 height 29
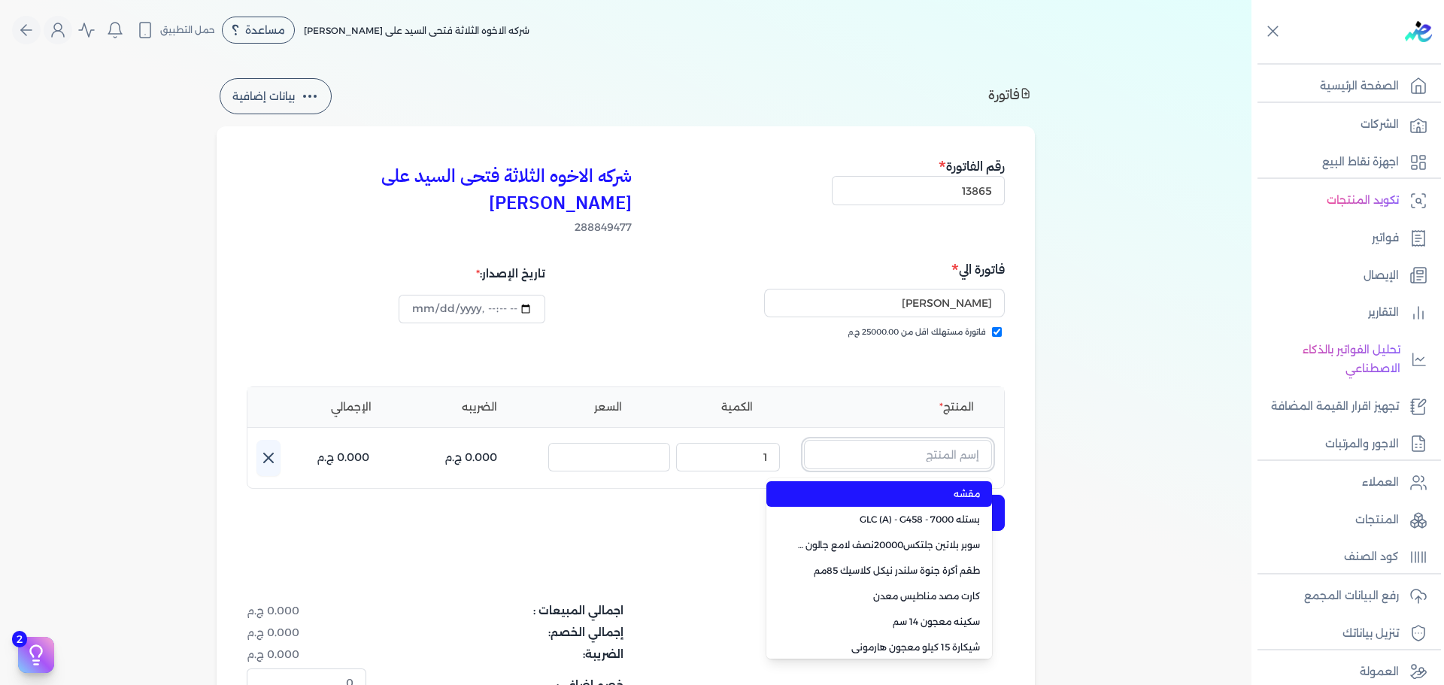
paste input "سوبر بلاتين لاكشيري مط 7000علبة 0.900 لتر Base B"
type input "سوبر بلاتين لاكشيري مط 7000علبة 0.900 لتر Base B"
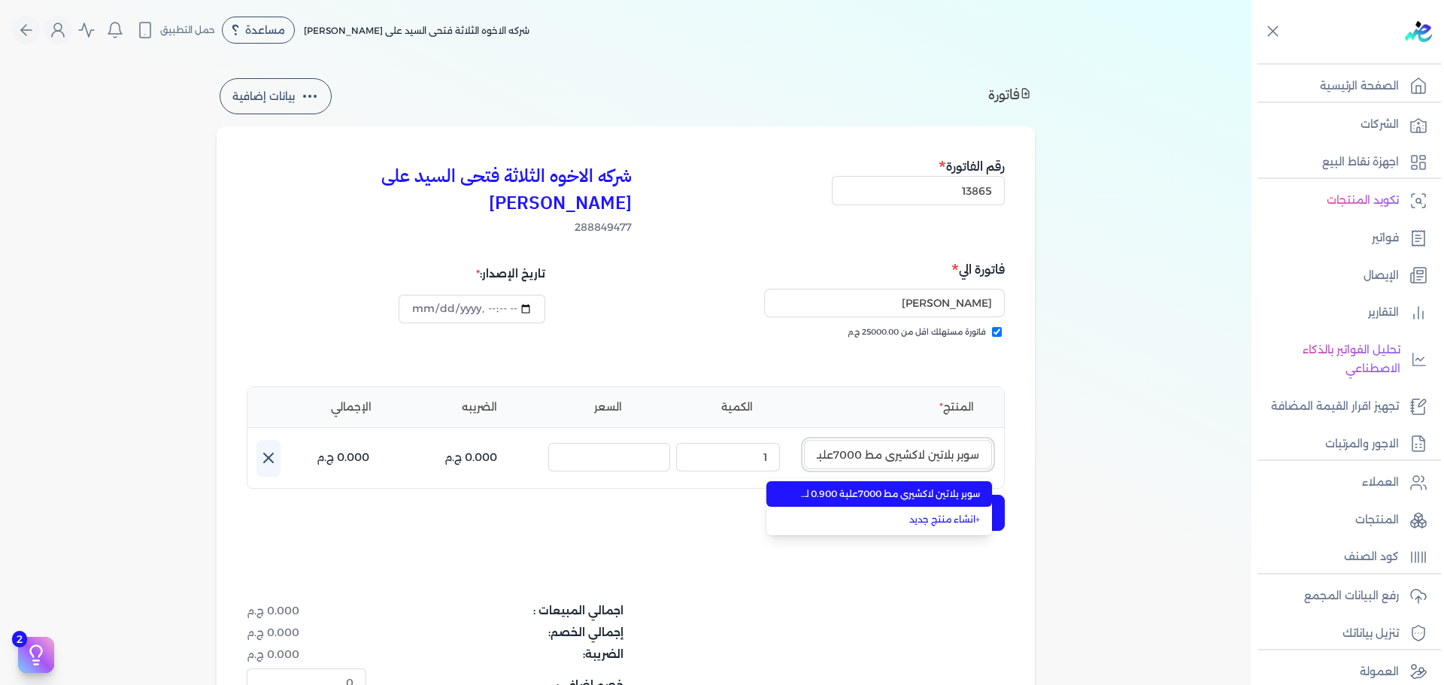
scroll to position [0, -90]
type input "[DATE]T13:26:44"
type input "سوبر بلاتين لاكشيري مط 7000علبة 0.900 لتر Base B"
click at [925, 488] on span "سوبر بلاتين لاكشيري مط 7000علبة 0.900 لتر Base B" at bounding box center [889, 495] width 184 height 14
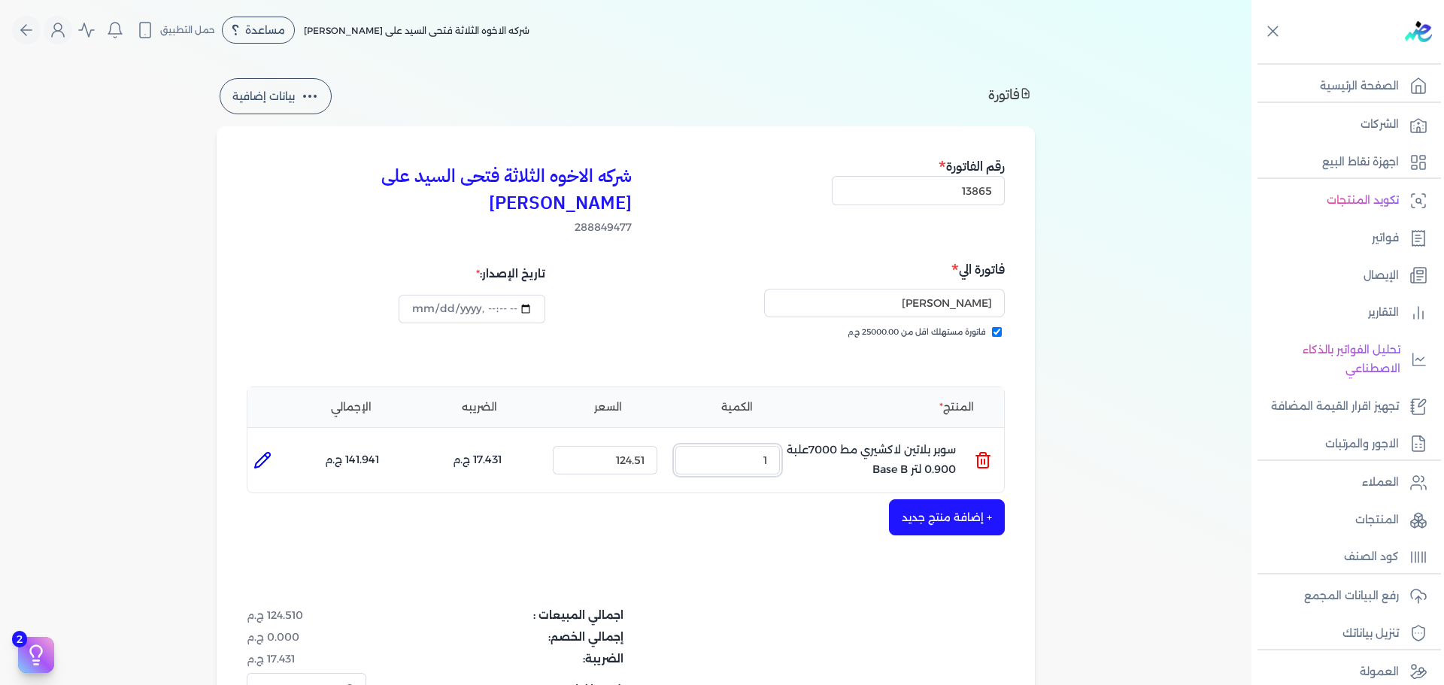
drag, startPoint x: 745, startPoint y: 435, endPoint x: 927, endPoint y: 418, distance: 182.8
click at [907, 440] on ul "المنتج : سوبر بلاتين لاكشيري مط 7000علبة 0.900 لتر Base B الكمية : 1 السعر : 12…" at bounding box center [626, 460] width 757 height 41
type input "2"
click at [974, 500] on button "+ إضافة منتج جديد" at bounding box center [947, 518] width 116 height 36
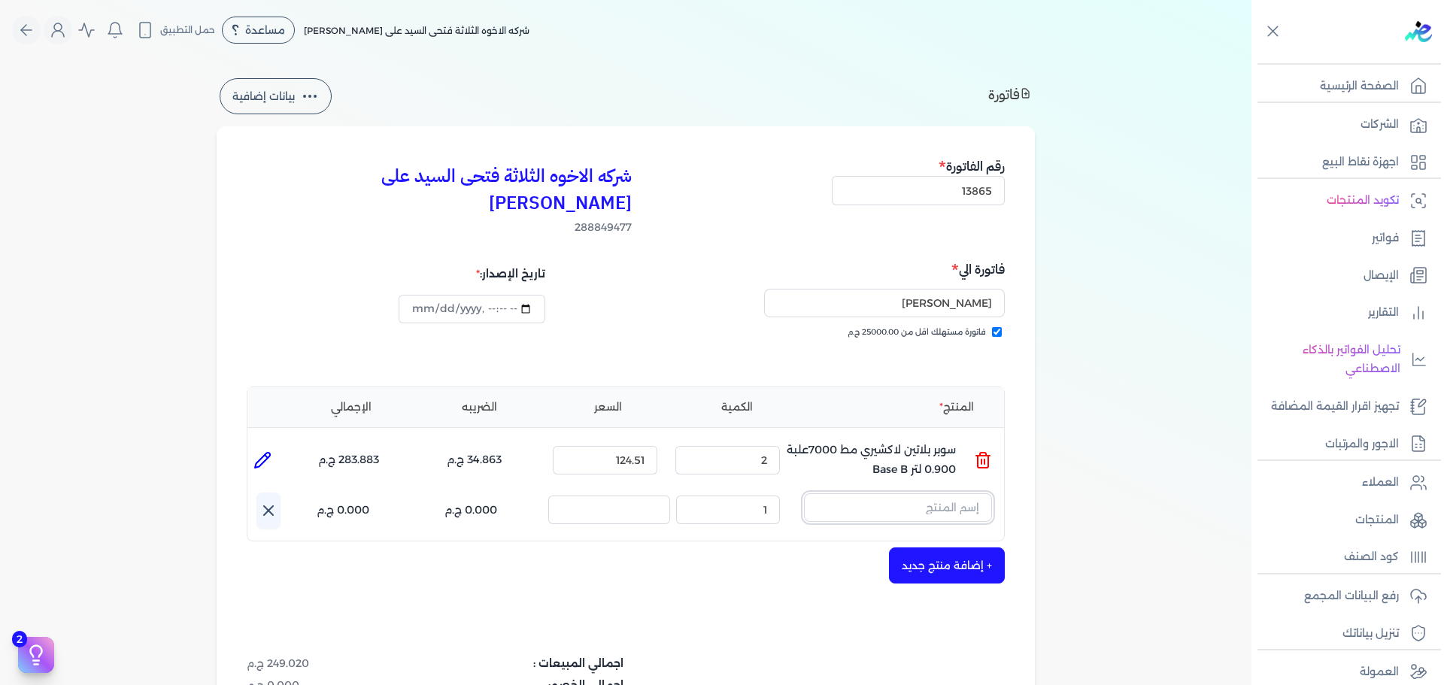
click at [912, 494] on input "text" at bounding box center [898, 508] width 188 height 29
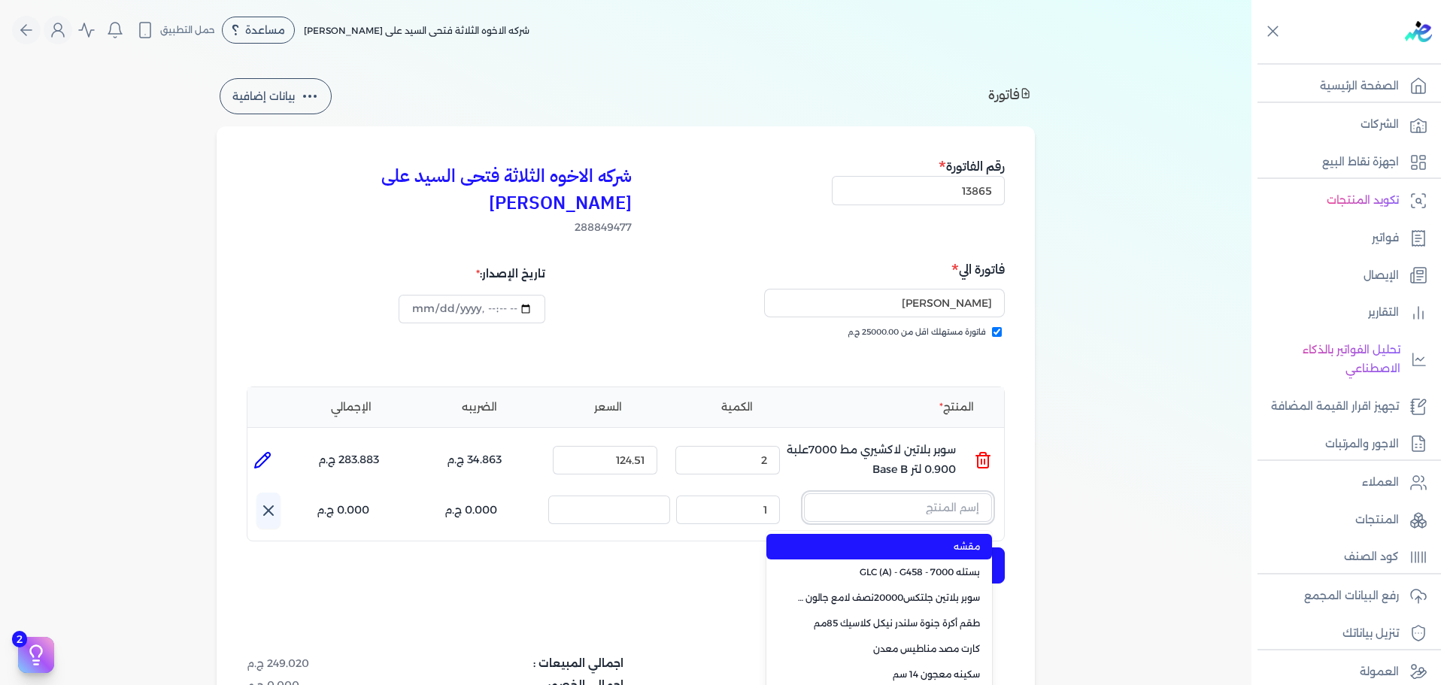
paste input "سوبر بلاتين سوبر لاك لامع علبة 0.900 لتر Base B"
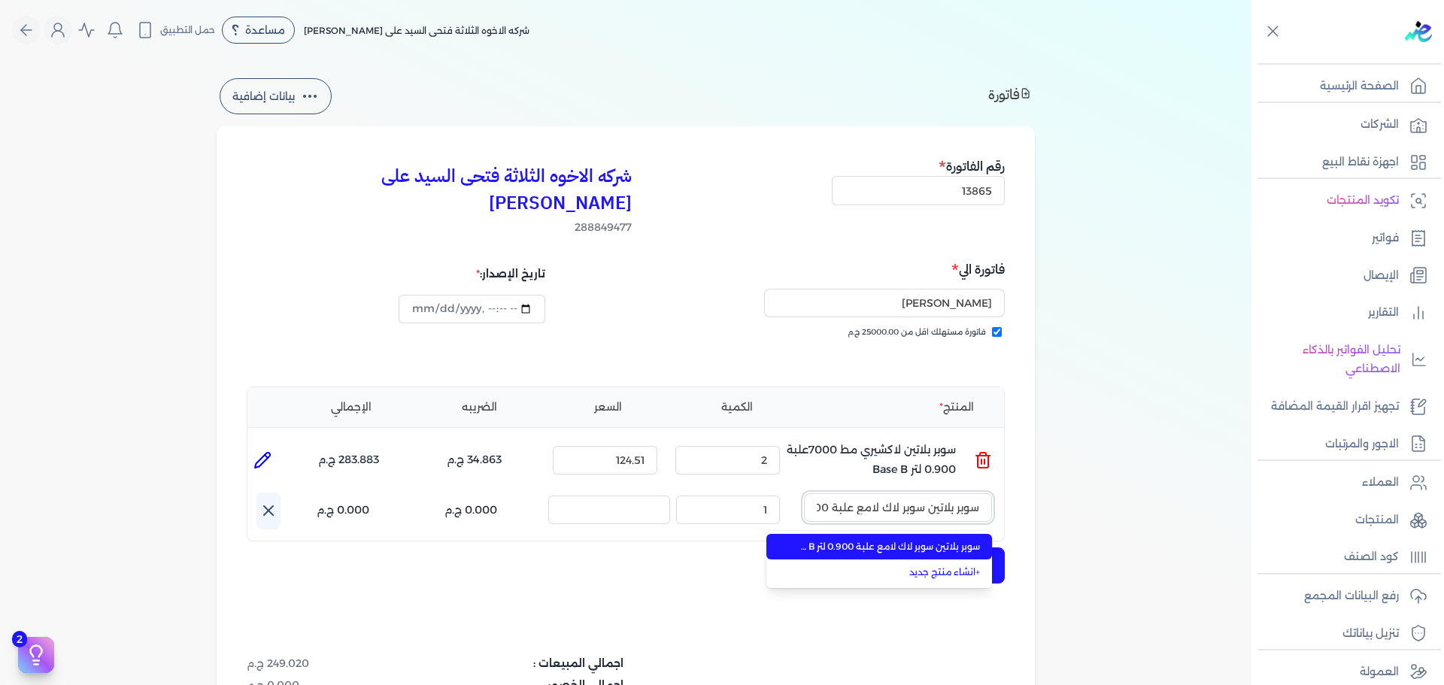
scroll to position [0, -68]
type input "سوبر بلاتين سوبر لاك لامع علبة 0.900 لتر Base B"
drag, startPoint x: 904, startPoint y: 518, endPoint x: 881, endPoint y: 522, distance: 23.6
click at [904, 540] on span "سوبر بلاتين سوبر لاك لامع علبة 0.900 لتر Base B" at bounding box center [889, 547] width 184 height 14
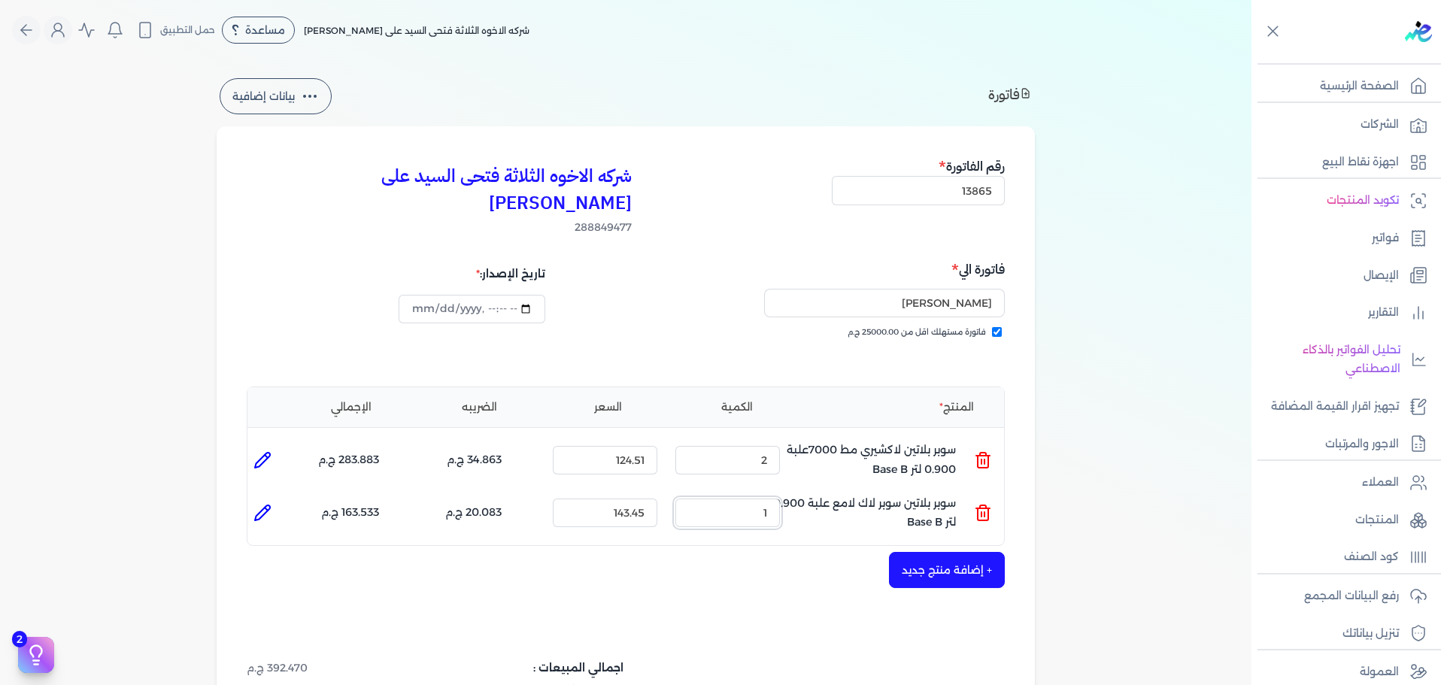
drag, startPoint x: 743, startPoint y: 488, endPoint x: 894, endPoint y: 459, distance: 153.9
click at [840, 493] on ul "المنتج : سوبر بلاتين سوبر لاك لامع علبة 0.900 لتر Base B الكمية : 1 السعر : 143…" at bounding box center [626, 513] width 757 height 41
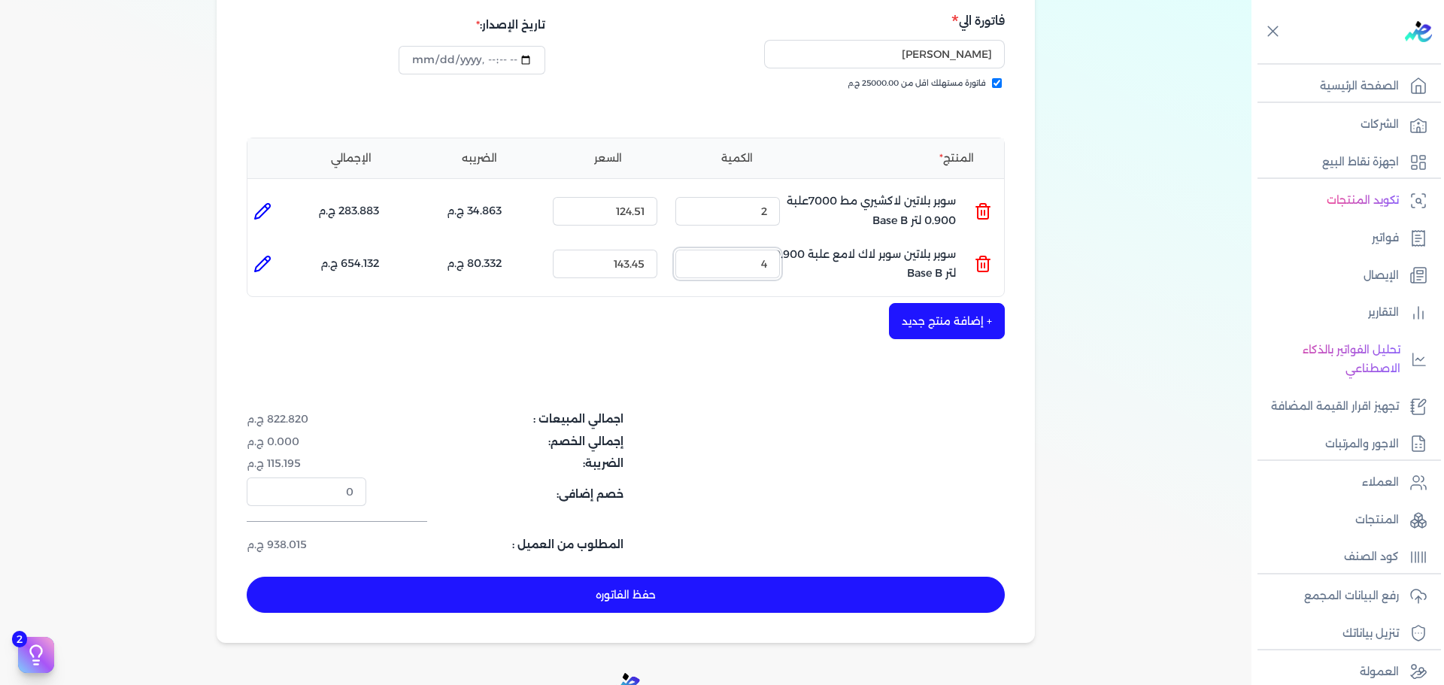
scroll to position [301, 0]
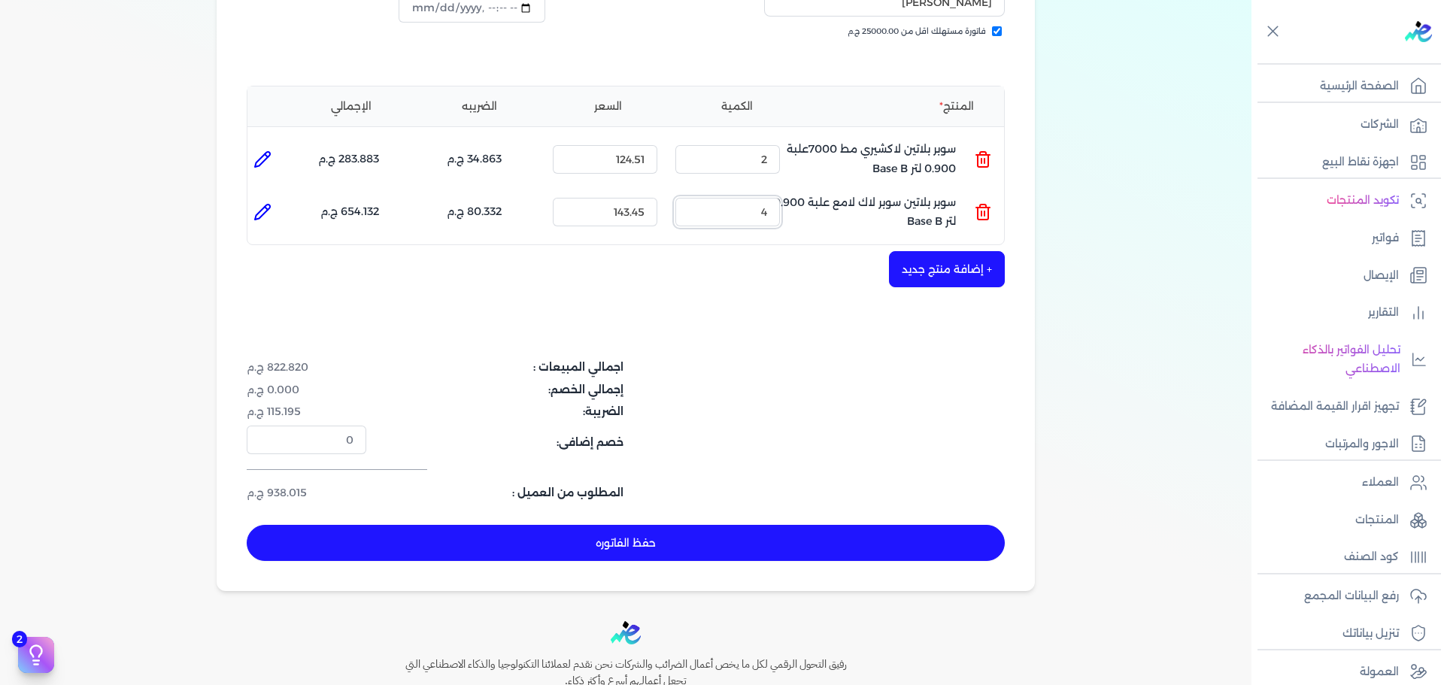
drag, startPoint x: 752, startPoint y: 187, endPoint x: 839, endPoint y: 202, distance: 87.7
click at [815, 192] on ul "المنتج : سوبر بلاتين سوبر لاك لامع علبة 0.900 لتر Base B الكمية : 4 السعر : 143…" at bounding box center [626, 212] width 757 height 41
type input "8"
click at [820, 525] on button "حفظ الفاتوره" at bounding box center [626, 543] width 758 height 36
type input "[DATE]"
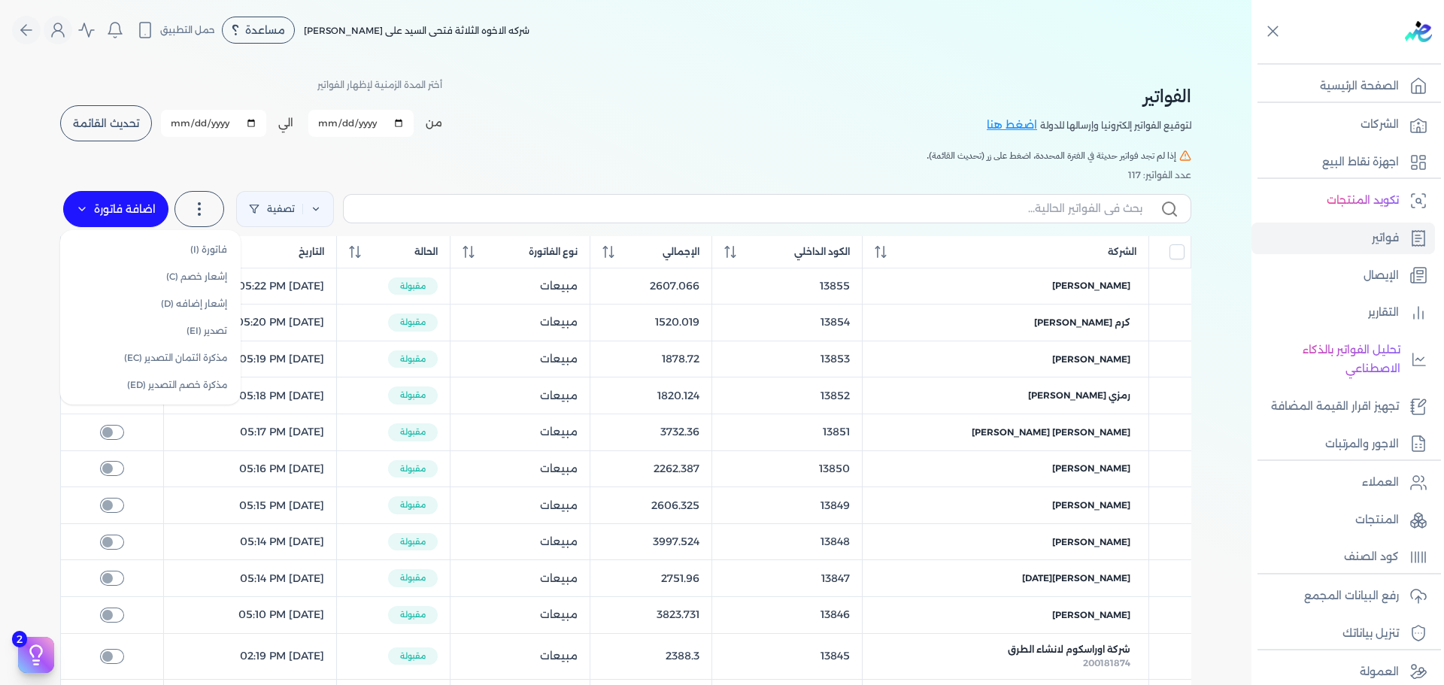
click at [120, 225] on label "اضافة فاتورة" at bounding box center [115, 209] width 105 height 36
click at [184, 246] on link "فاتورة (I)" at bounding box center [150, 249] width 169 height 27
select select "EGP"
select select "B"
select select "EGS"
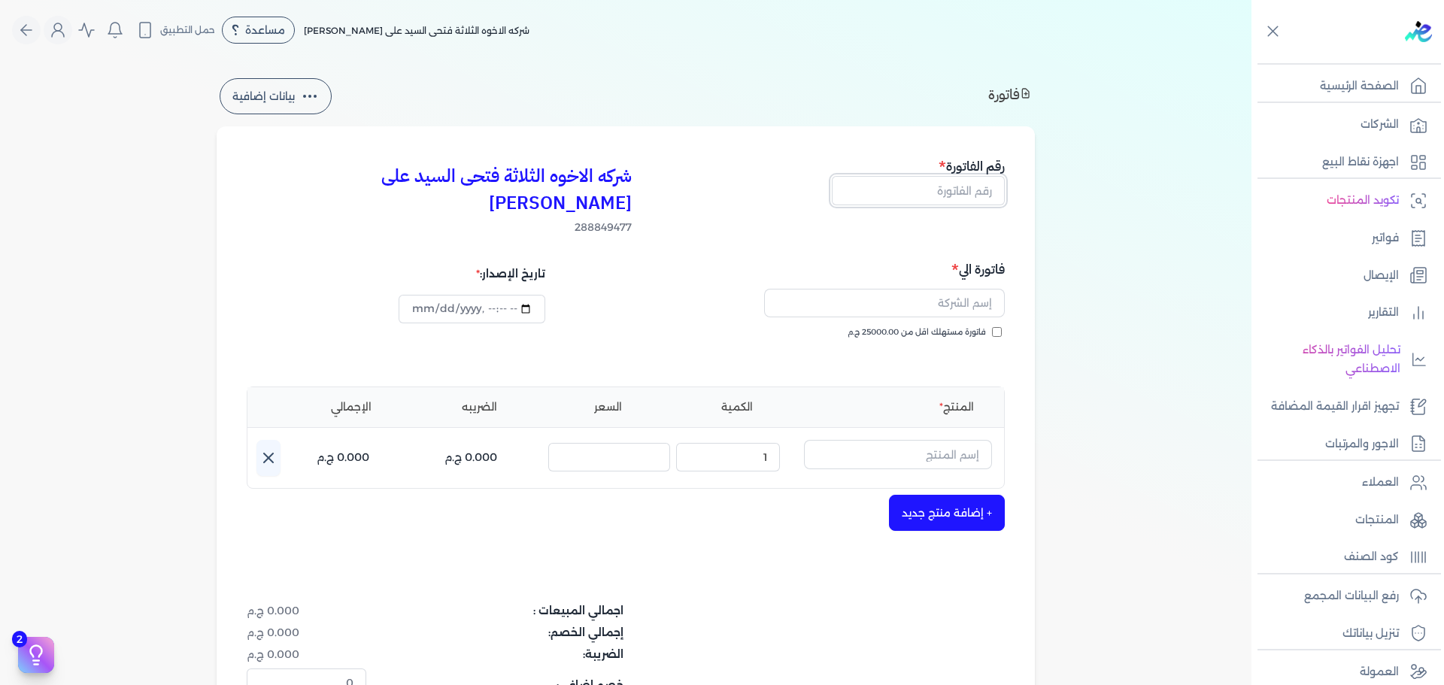
drag, startPoint x: 987, startPoint y: 195, endPoint x: 977, endPoint y: 202, distance: 11.9
click at [987, 195] on input "text" at bounding box center [918, 190] width 173 height 29
type input "13866"
click at [934, 327] on span "فاتورة مستهلك اقل من 25000.00 ج.م" at bounding box center [917, 333] width 138 height 12
click at [992, 327] on input "فاتورة مستهلك اقل من 25000.00 ج.م" at bounding box center [997, 332] width 10 height 10
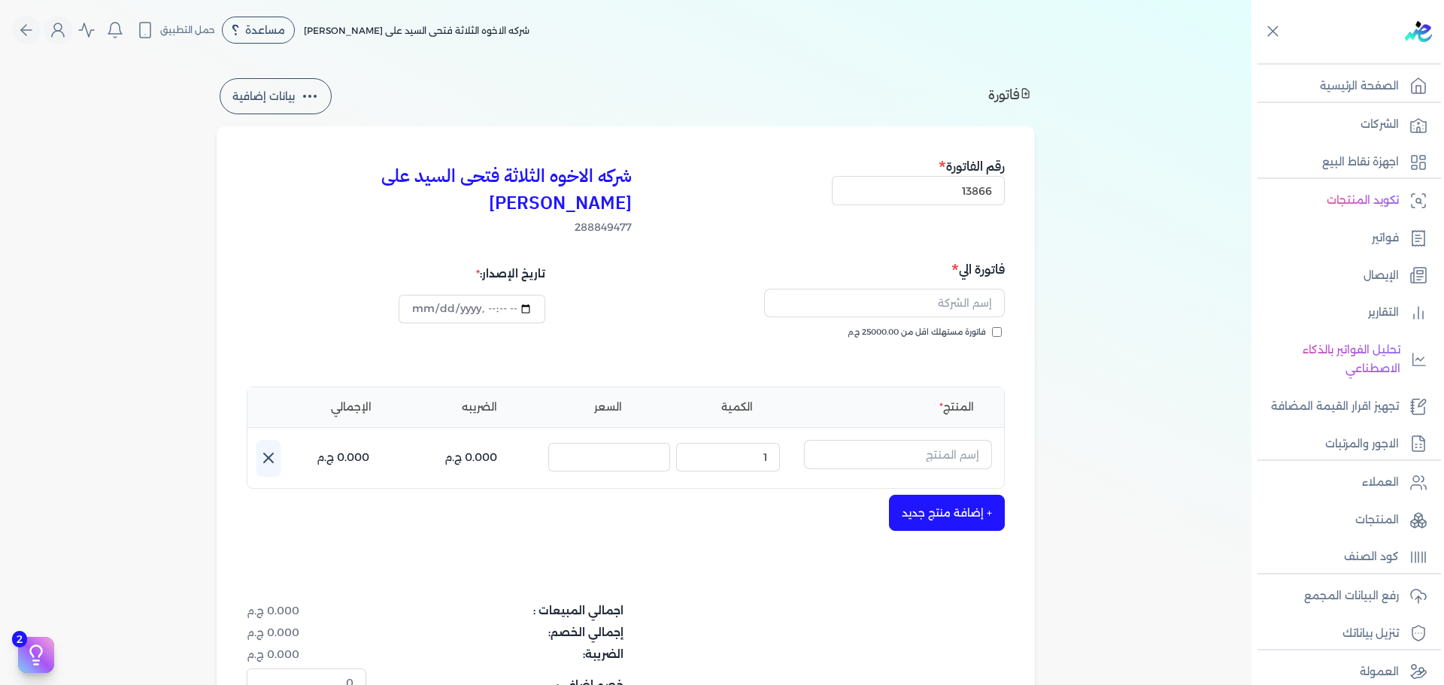
checkbox input "true"
click at [961, 289] on input "text" at bounding box center [884, 303] width 241 height 29
type input "[PERSON_NAME]"
click at [937, 440] on input "text" at bounding box center [898, 454] width 188 height 29
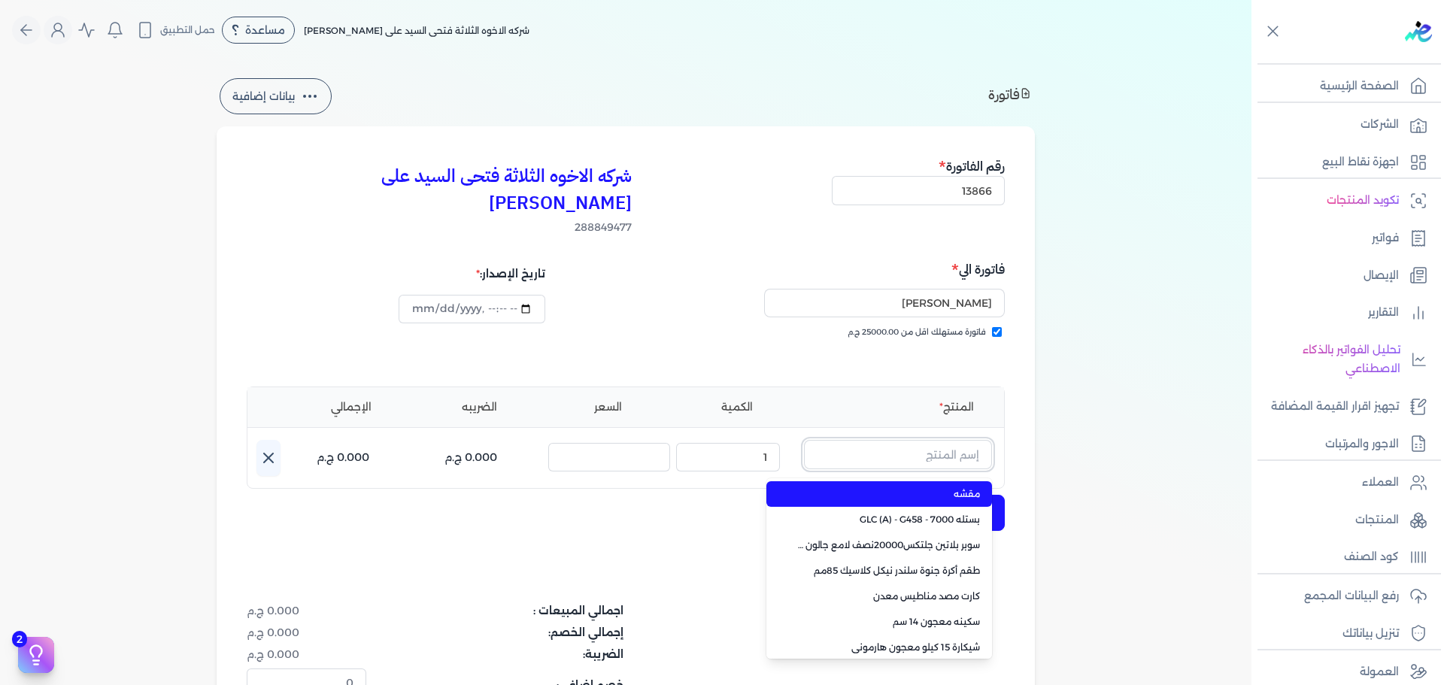
paste input "سوبر بلاتين داي-ستون 7070 جالون 2.700 لتر Base C"
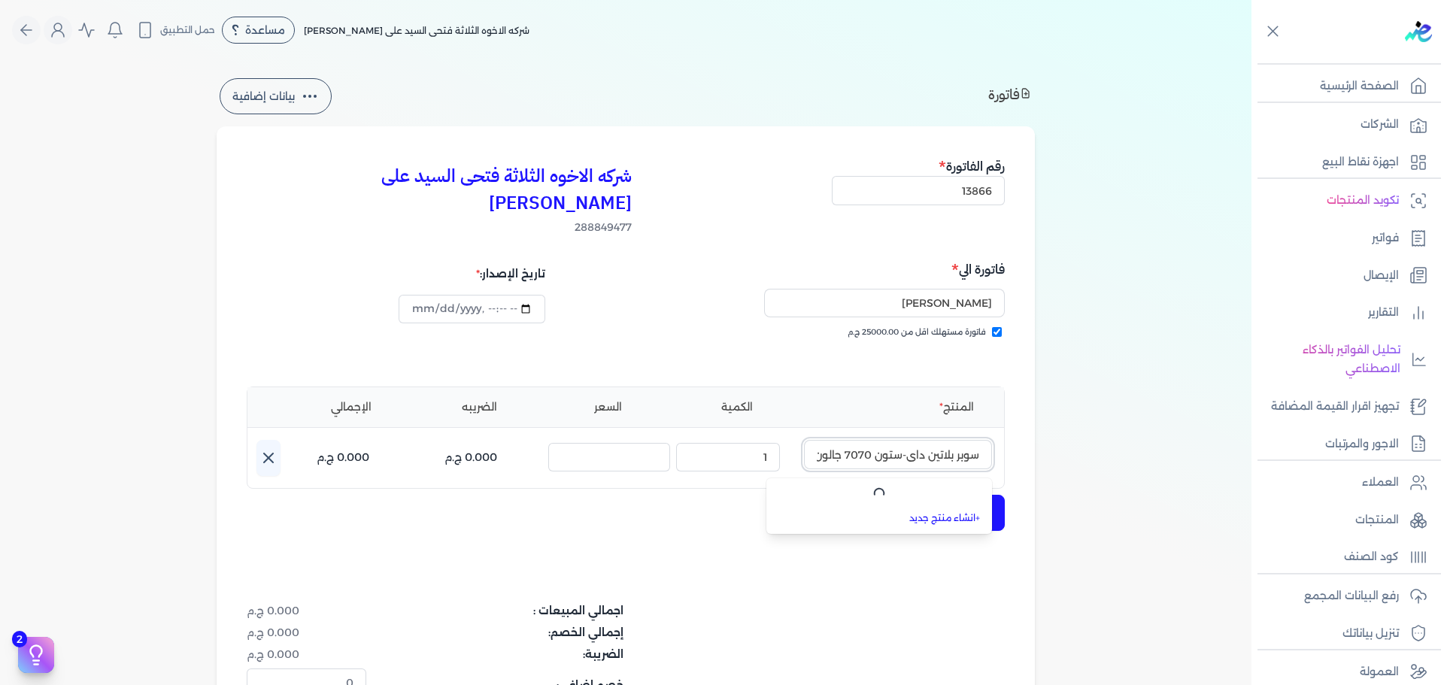
scroll to position [0, -86]
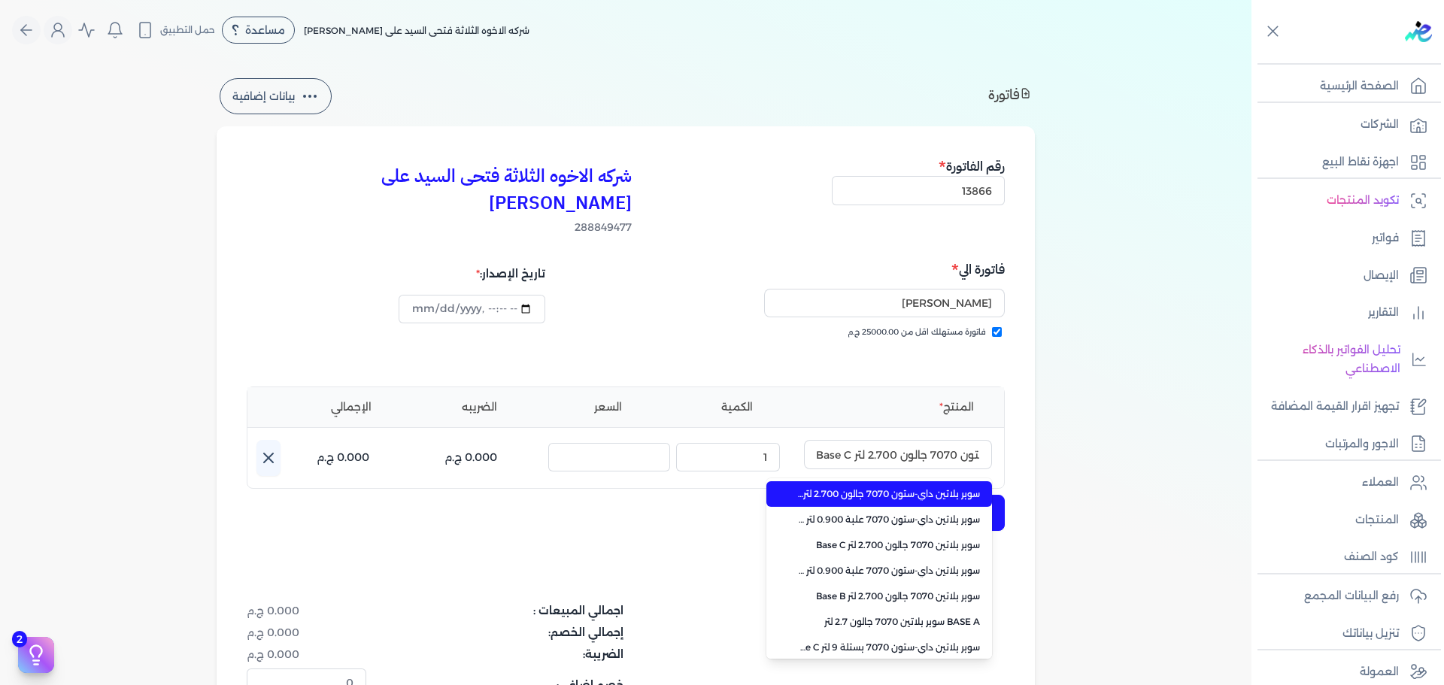
type input "سوبر بلاتين داي-ستون 7070 جالون 2.700 لتر Base A"
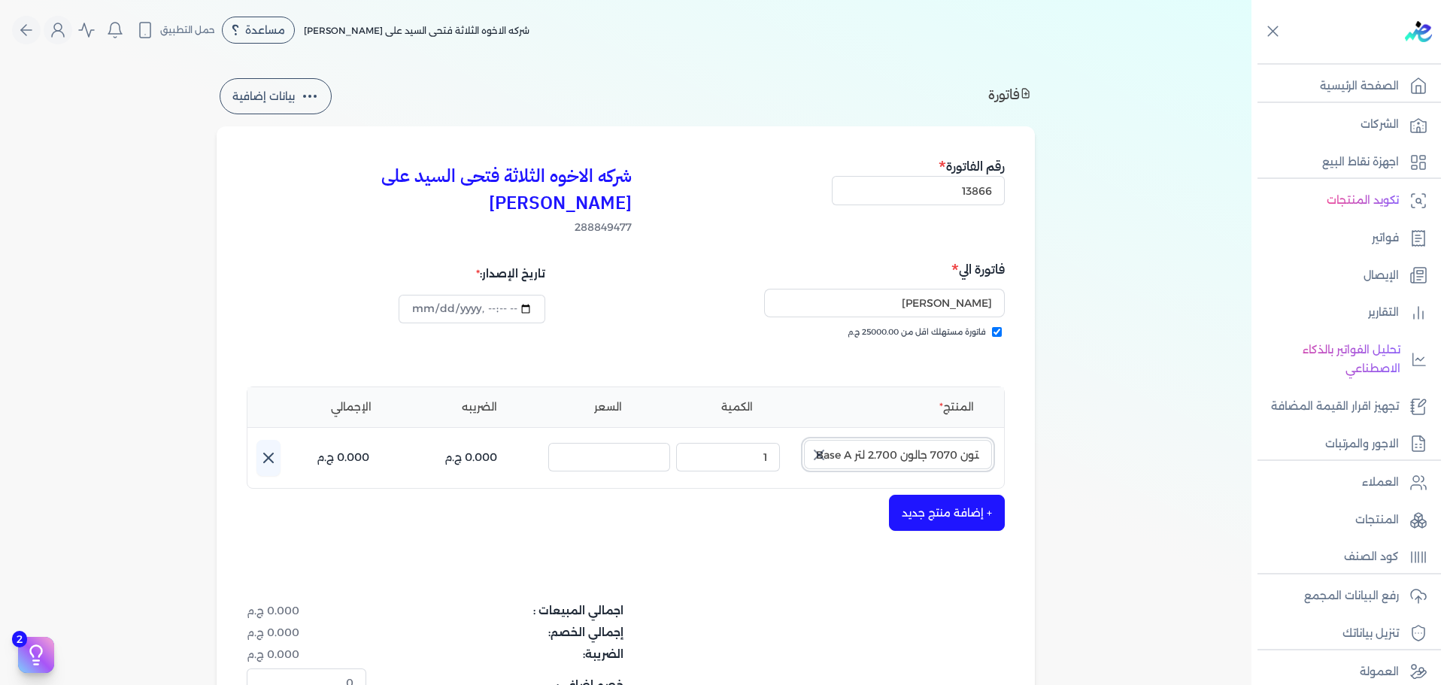
scroll to position [0, 0]
click at [825, 446] on icon "button" at bounding box center [819, 455] width 18 height 18
type input "[DATE]T13:27:44"
click at [876, 440] on input "text" at bounding box center [898, 454] width 188 height 29
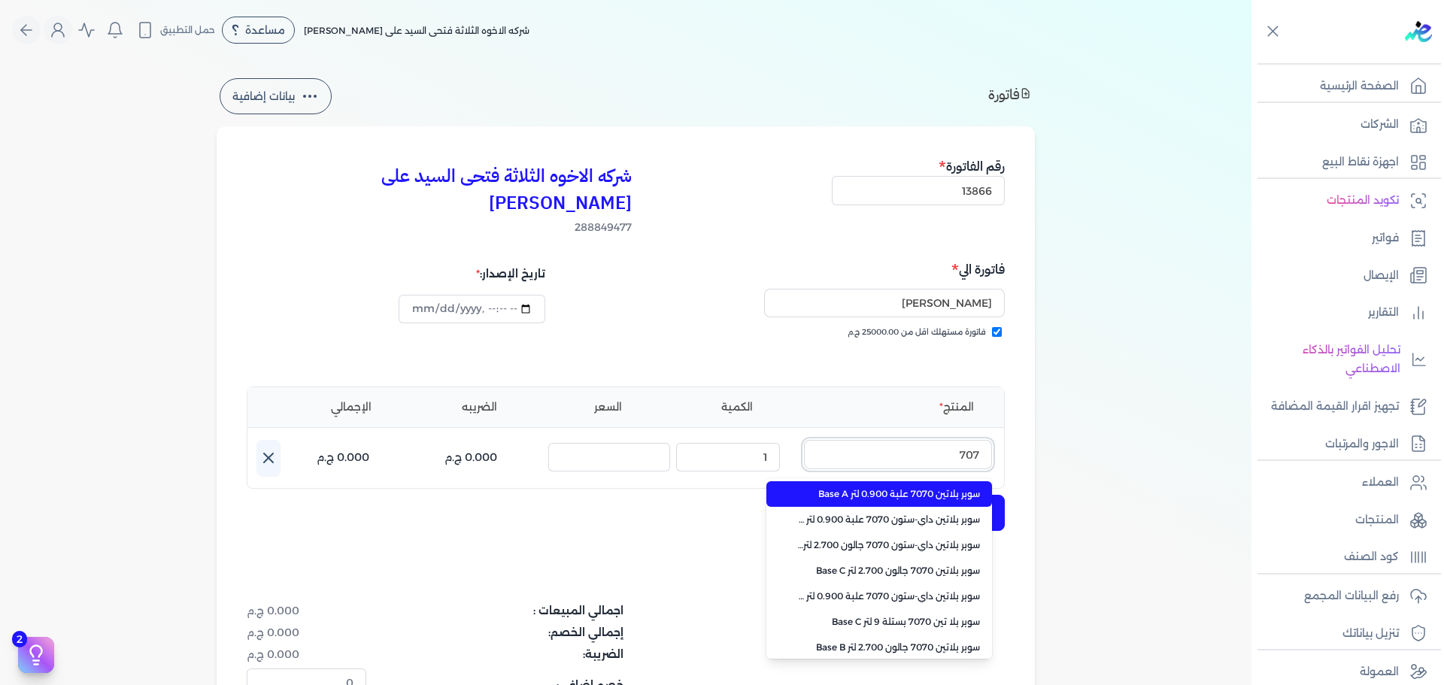
type input "7070"
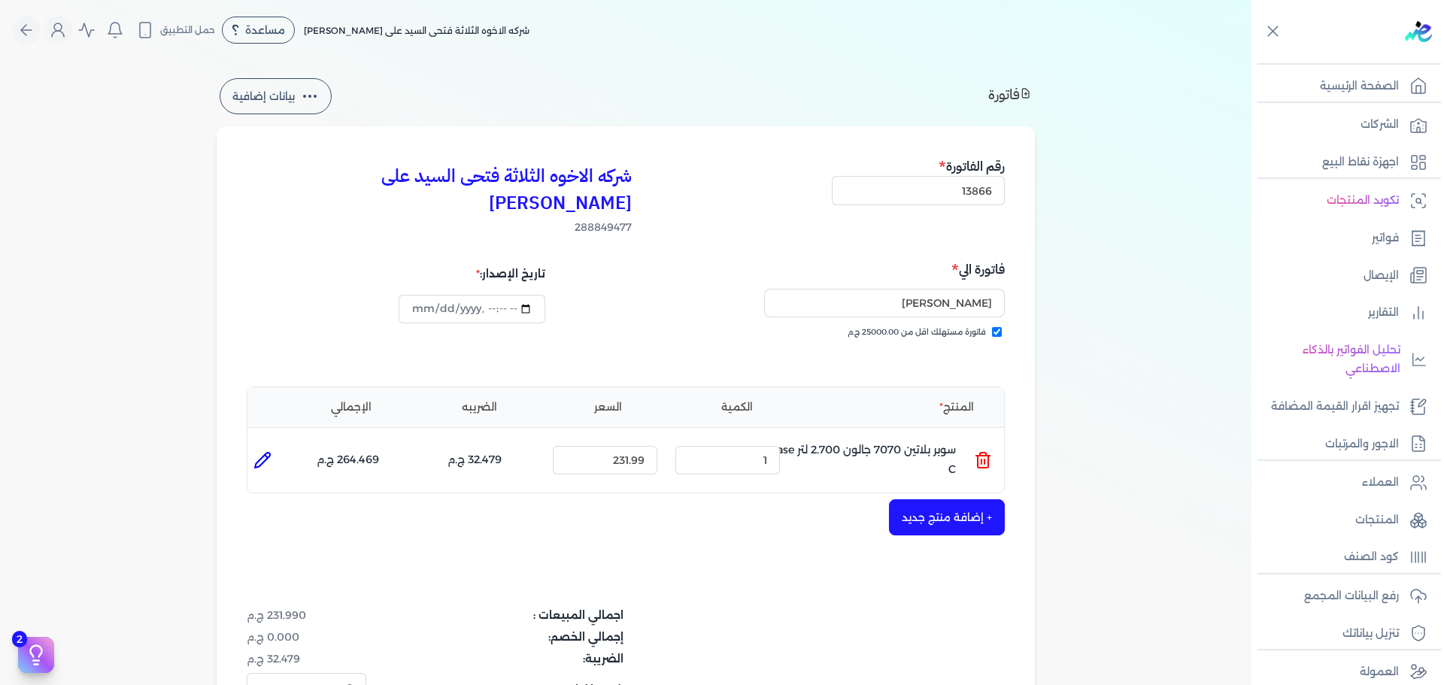
click at [983, 451] on icon at bounding box center [983, 460] width 18 height 18
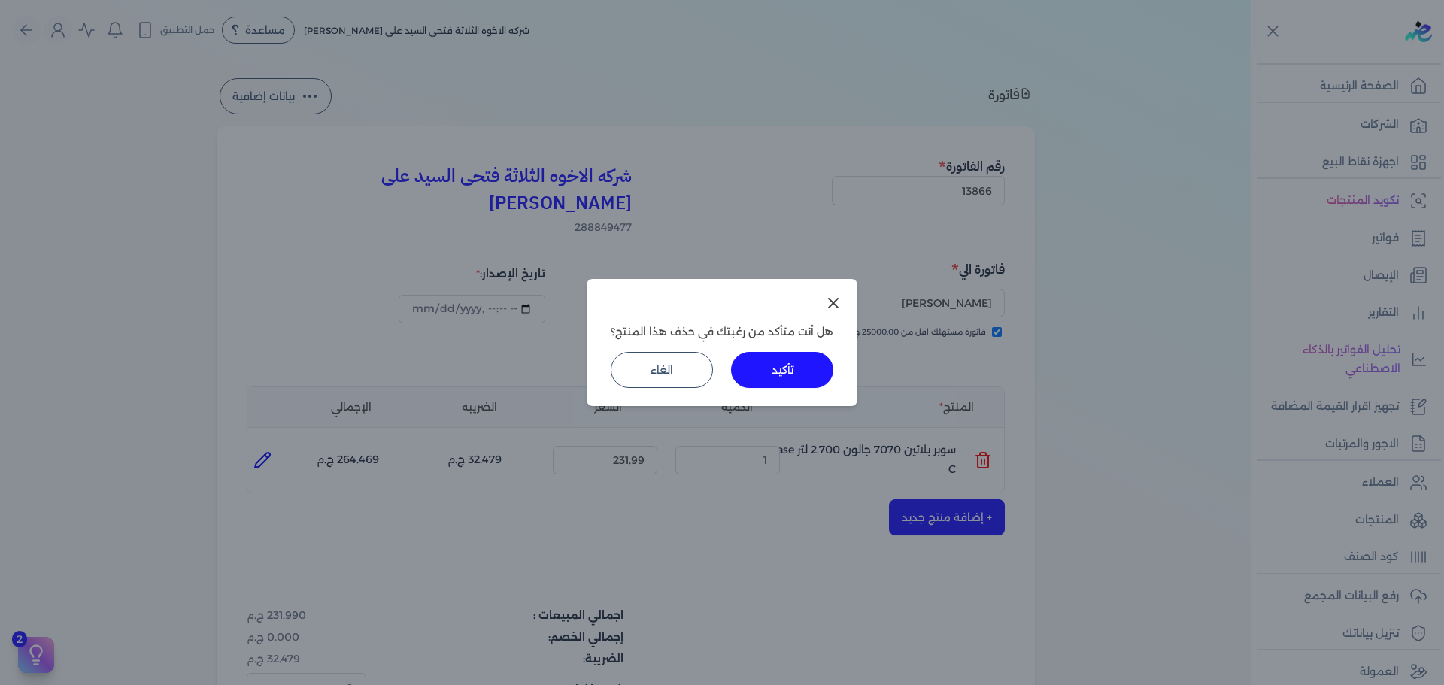
click at [776, 367] on button "تأكيد" at bounding box center [782, 370] width 102 height 36
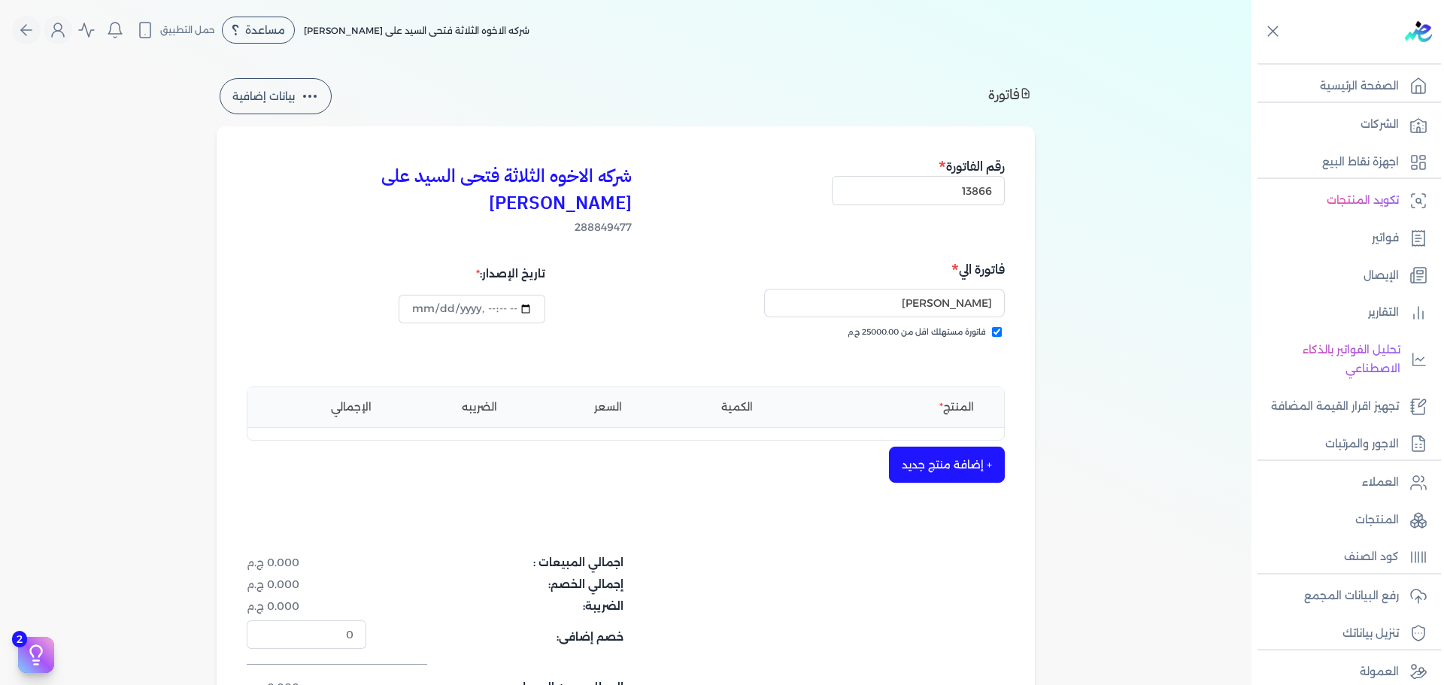
click at [934, 447] on button "+ إضافة منتج جديد" at bounding box center [947, 465] width 116 height 36
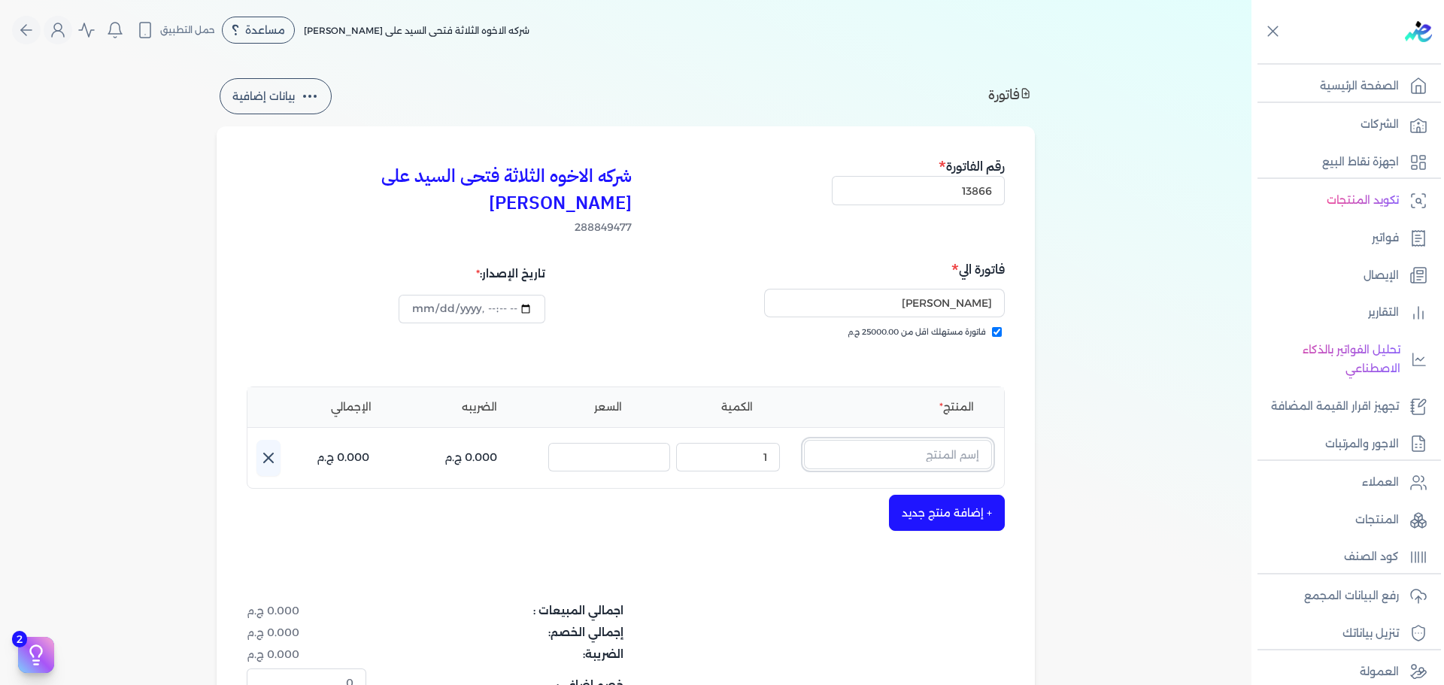
click at [918, 440] on input "text" at bounding box center [898, 454] width 188 height 29
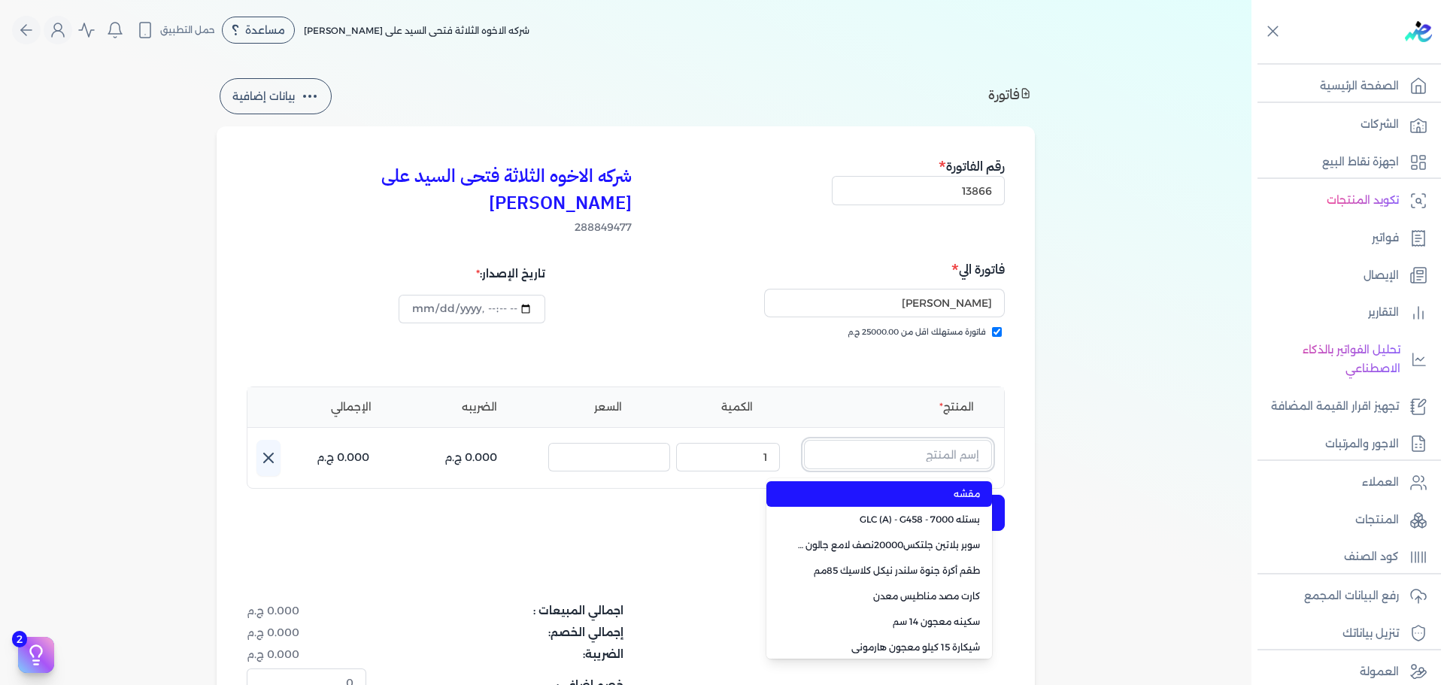
paste input "سوبر بلاتين سوبر لاك لامع جالون 2.7 لتر Base A"
type input "سوبر بلاتين سوبر لاك لامع جالون 2.7 لتر Base A"
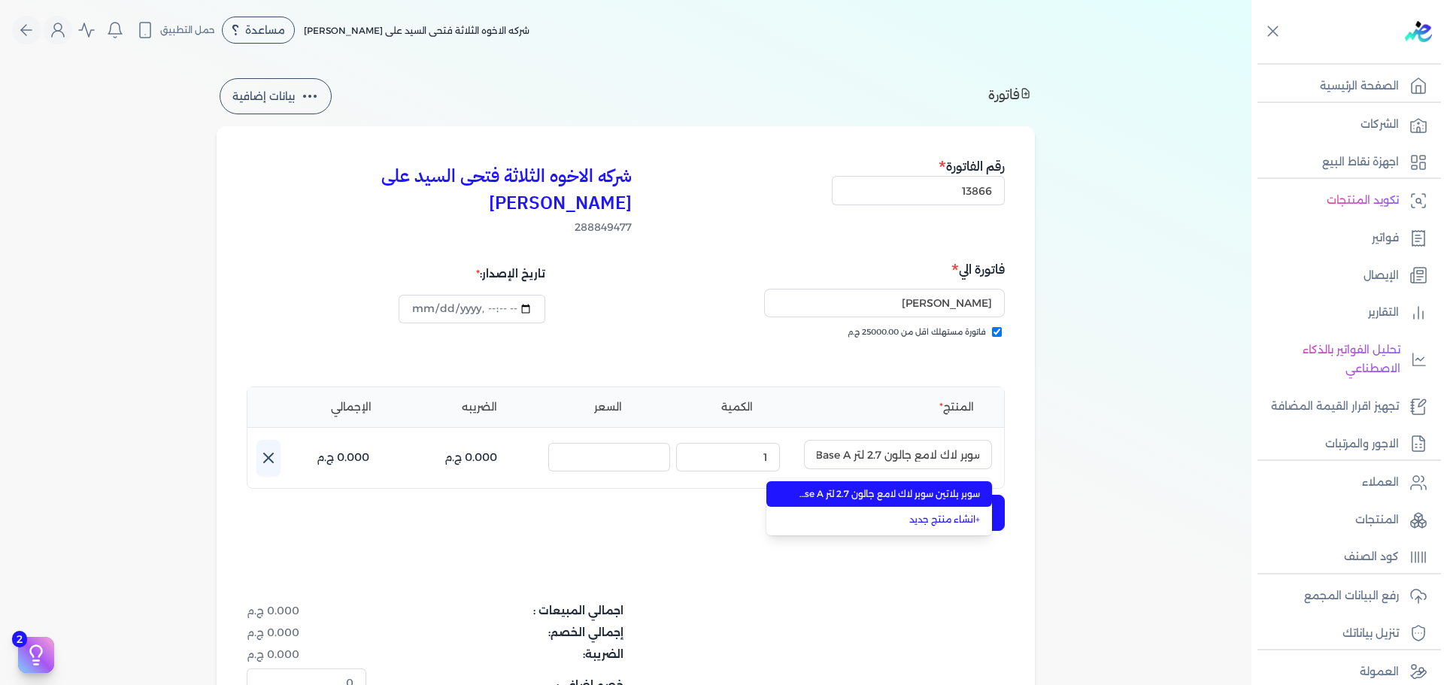
click at [912, 488] on span "سوبر بلاتين سوبر لاك لامع جالون 2.7 لتر Base A" at bounding box center [889, 495] width 184 height 14
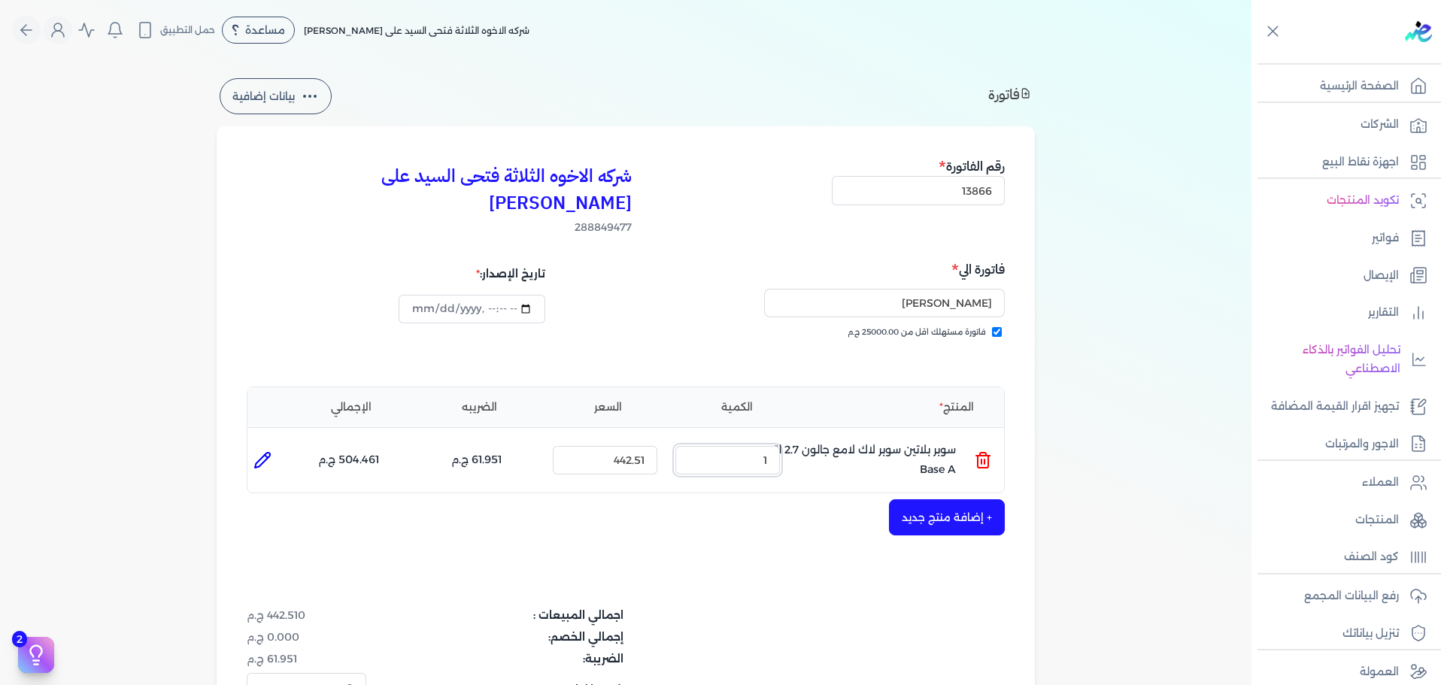
drag, startPoint x: 790, startPoint y: 421, endPoint x: 834, endPoint y: 416, distance: 44.7
click at [820, 440] on ul "المنتج : سوبر بلاتين سوبر لاك لامع جالون 2.7 لتر Base A الكمية : 1 السعر : 442.…" at bounding box center [626, 460] width 757 height 41
type input "4"
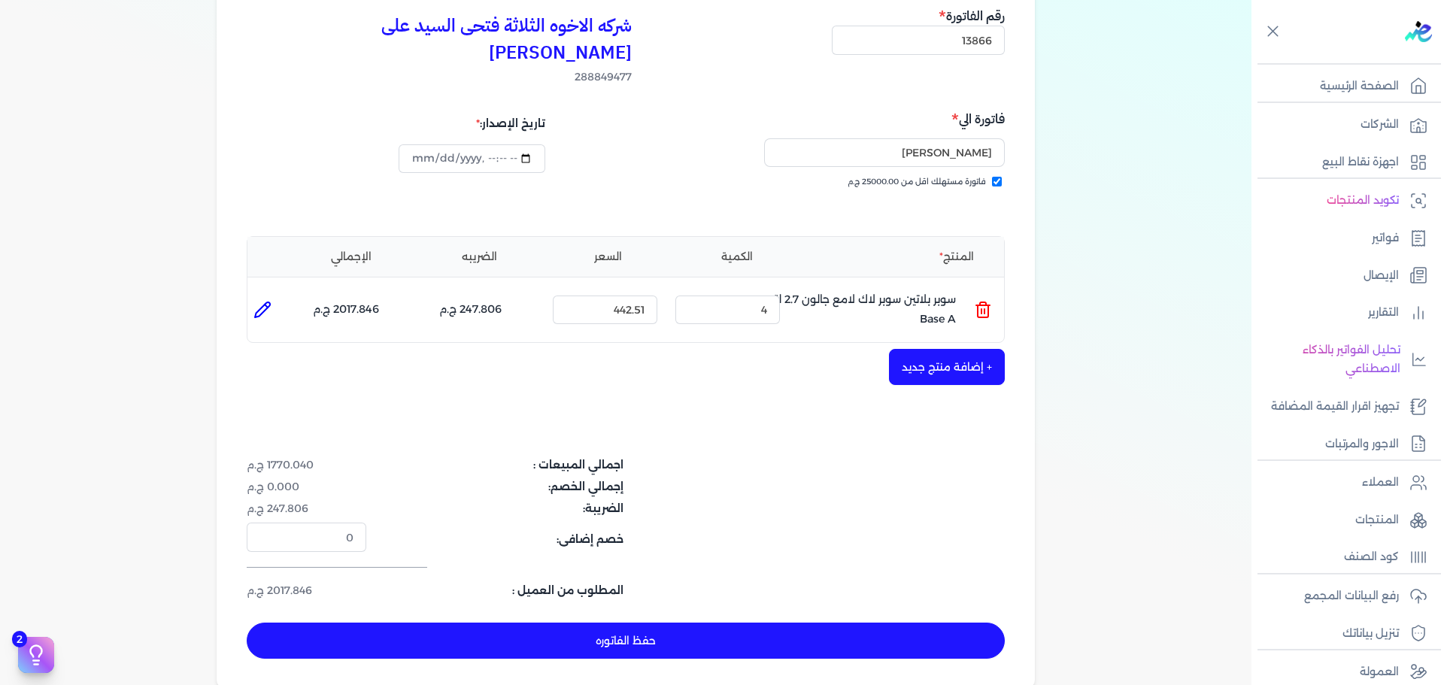
click at [734, 623] on button "حفظ الفاتوره" at bounding box center [626, 641] width 758 height 36
type input "[DATE]"
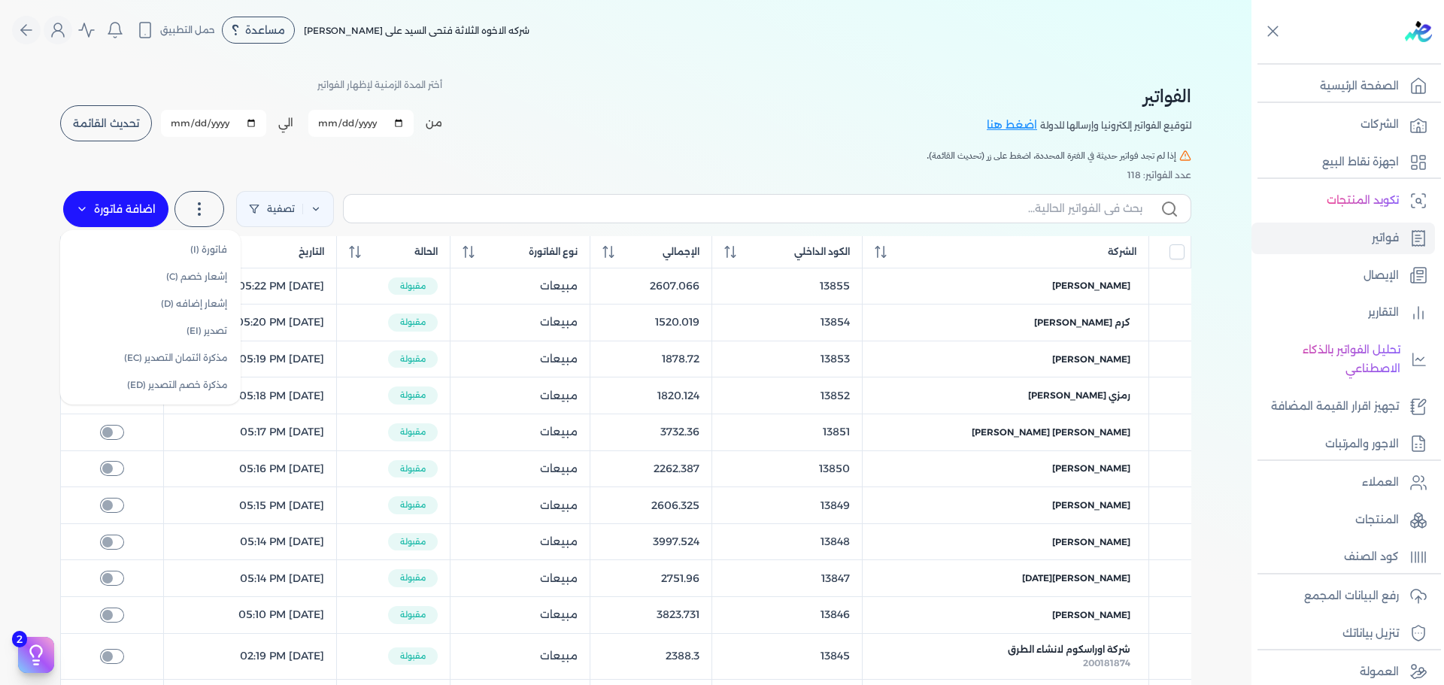
click at [99, 207] on label "اضافة فاتورة" at bounding box center [115, 209] width 105 height 36
click at [202, 254] on link "فاتورة (I)" at bounding box center [150, 249] width 169 height 27
select select "EGP"
select select "B"
select select "EGS"
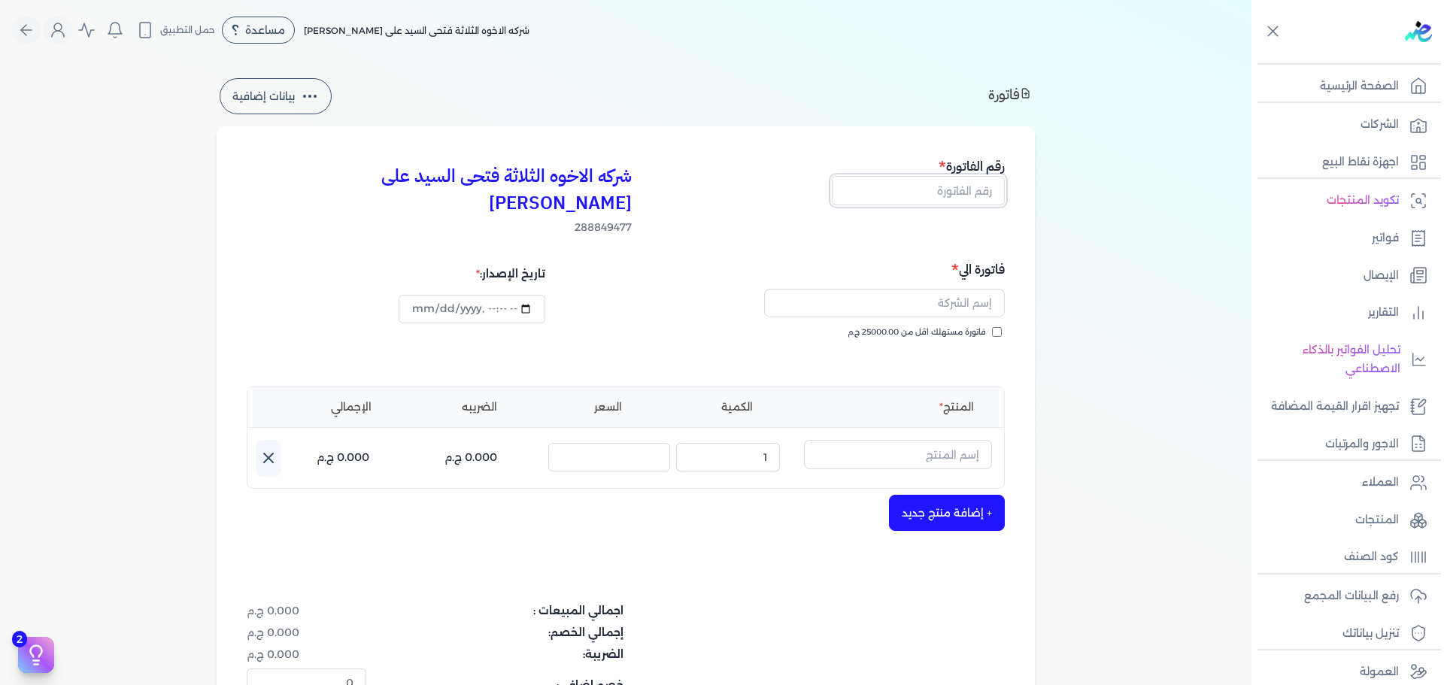
drag, startPoint x: 958, startPoint y: 193, endPoint x: 967, endPoint y: 211, distance: 20.2
click at [958, 194] on input "text" at bounding box center [918, 190] width 173 height 29
type input "13867"
click at [986, 327] on span "فاتورة مستهلك اقل من 25000.00 ج.م" at bounding box center [917, 333] width 138 height 12
click at [992, 327] on input "فاتورة مستهلك اقل من 25000.00 ج.م" at bounding box center [997, 332] width 10 height 10
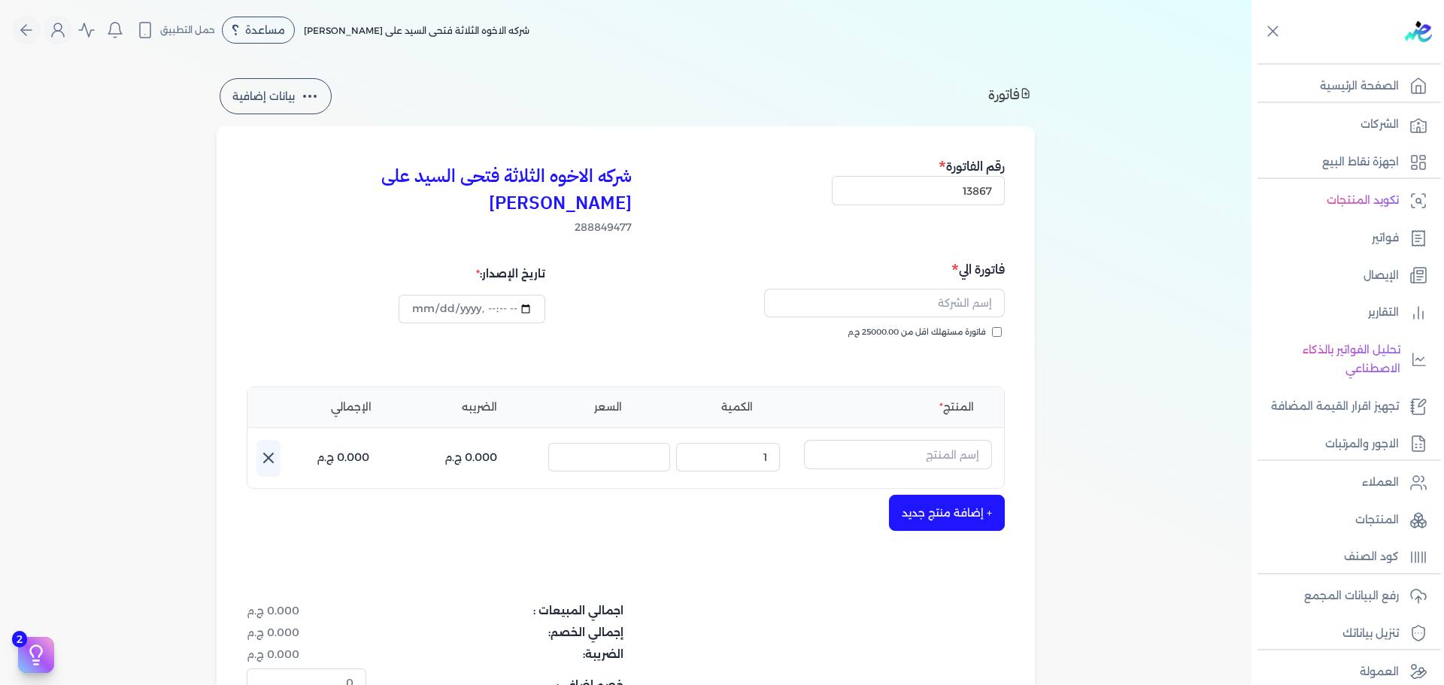
checkbox input "true"
click at [981, 289] on input "text" at bounding box center [884, 303] width 241 height 29
type input "[PERSON_NAME]"
click at [950, 440] on input "text" at bounding box center [898, 454] width 188 height 29
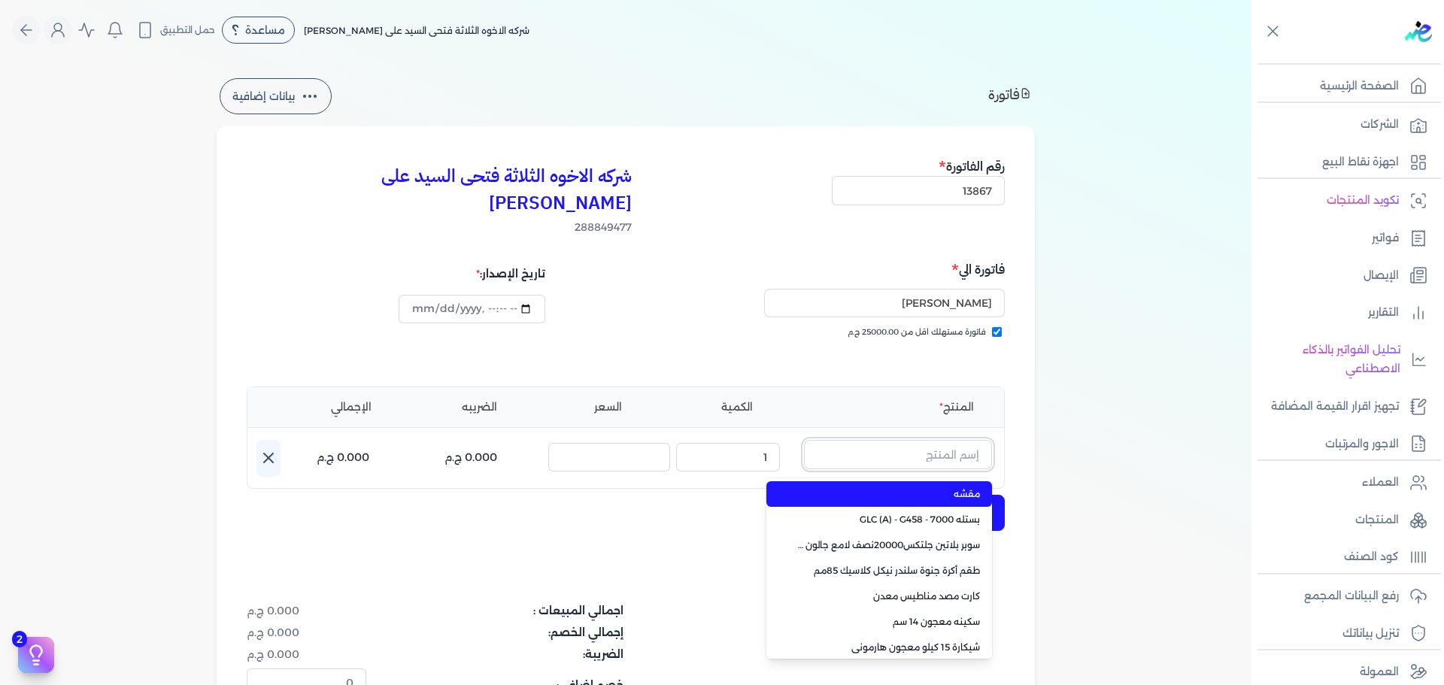
paste input "سيلر المقاوم 0017 جالون 2,400 لتر"
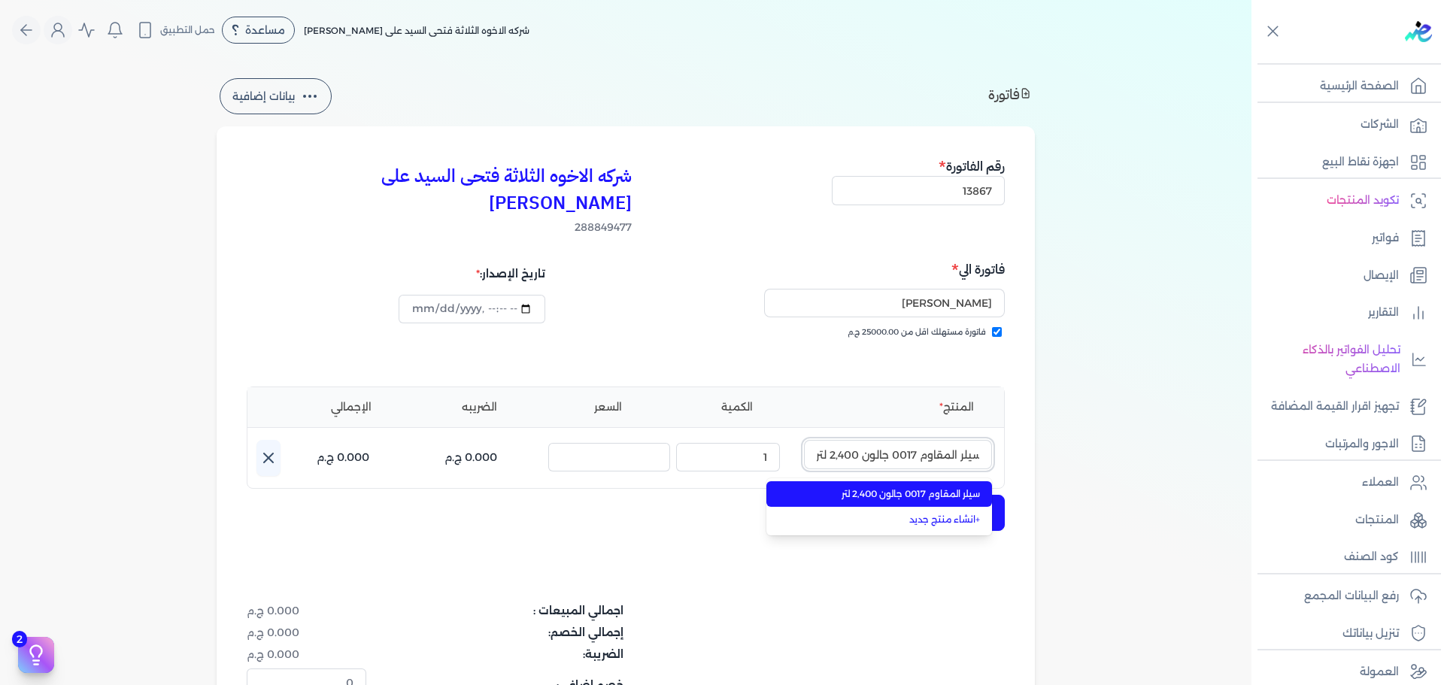
type input "سيلر المقاوم 0017 جالون 2,400 لتر"
drag, startPoint x: 940, startPoint y: 470, endPoint x: 769, endPoint y: 457, distance: 172.1
click at [939, 488] on span "سيلر المقاوم 0017 جالون 2,400 لتر" at bounding box center [889, 495] width 184 height 14
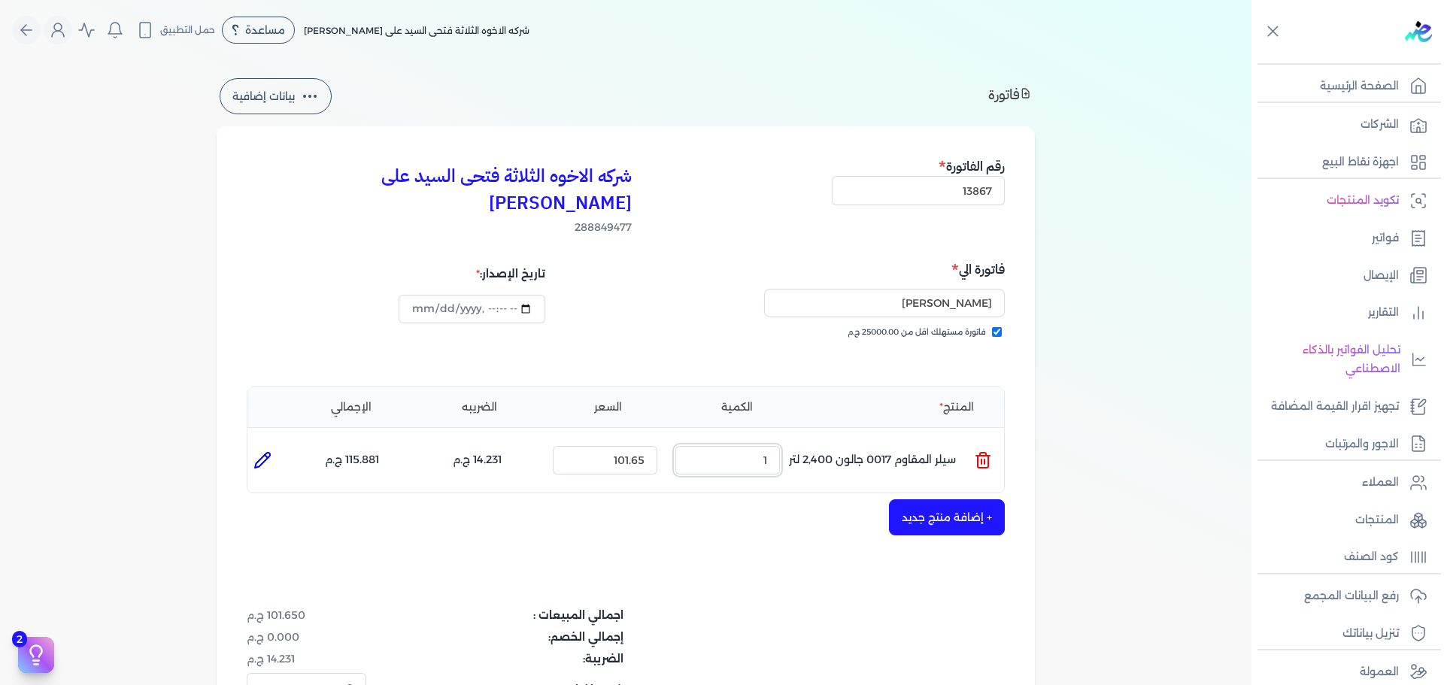
click at [855, 440] on ul "المنتج : سيلر المقاوم 0017 جالون 2,400 لتر الكمية : 1 السعر : 101.65 الضريبه : …" at bounding box center [626, 460] width 757 height 41
type input "20"
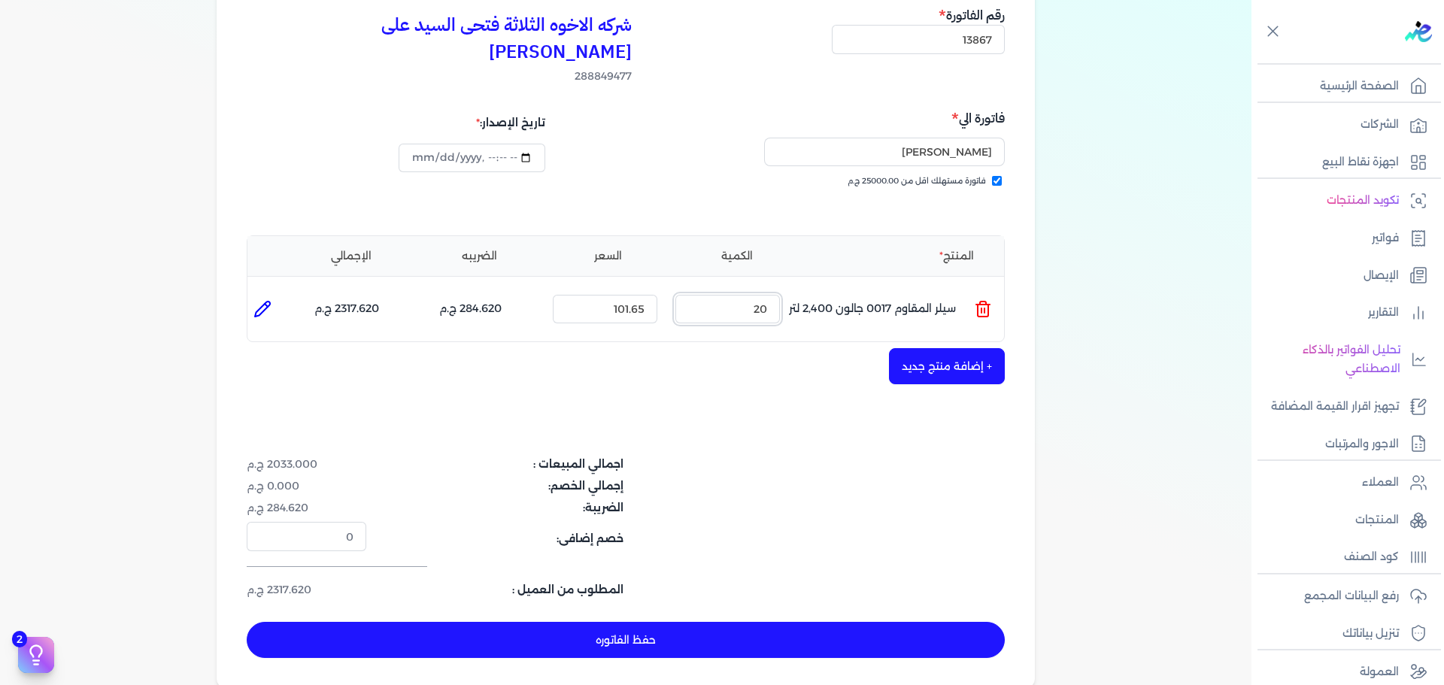
scroll to position [301, 0]
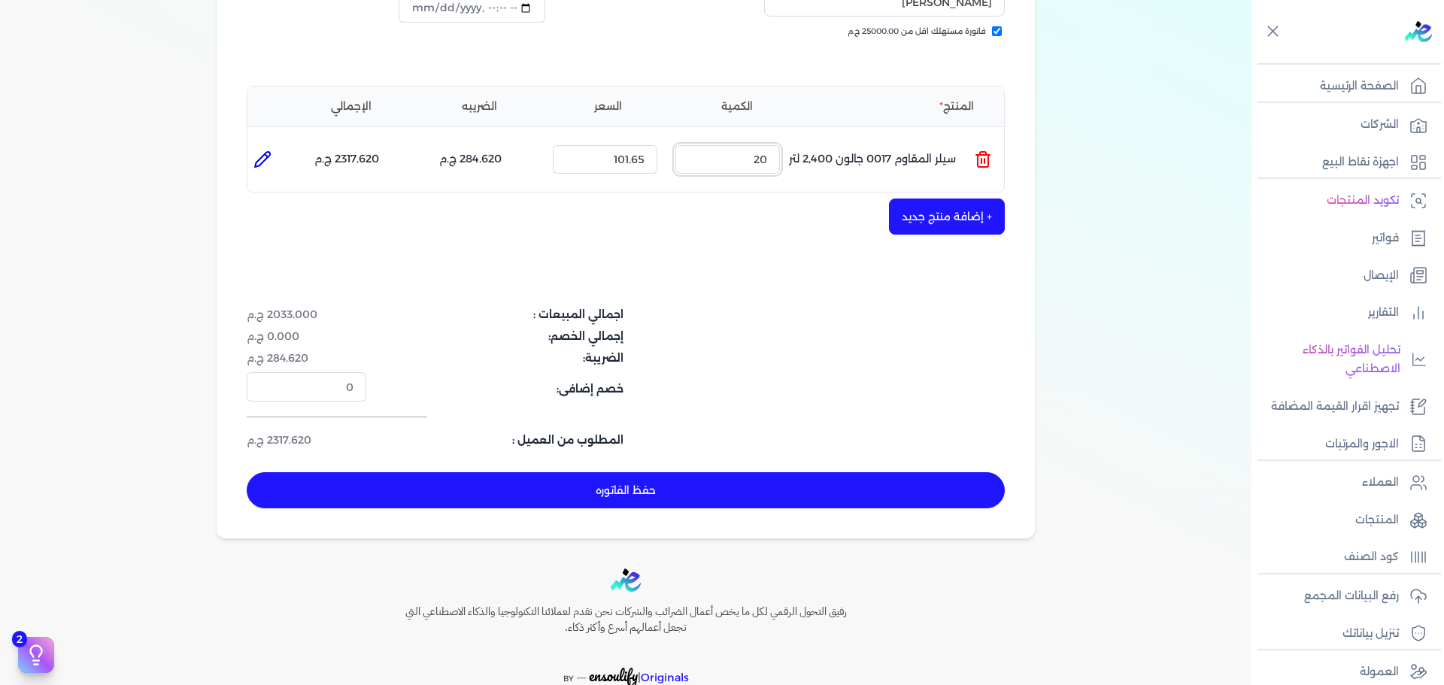
type input "[DATE]T13:28:48"
type input "20"
click at [612, 472] on button "حفظ الفاتوره" at bounding box center [626, 490] width 758 height 36
type input "[DATE]"
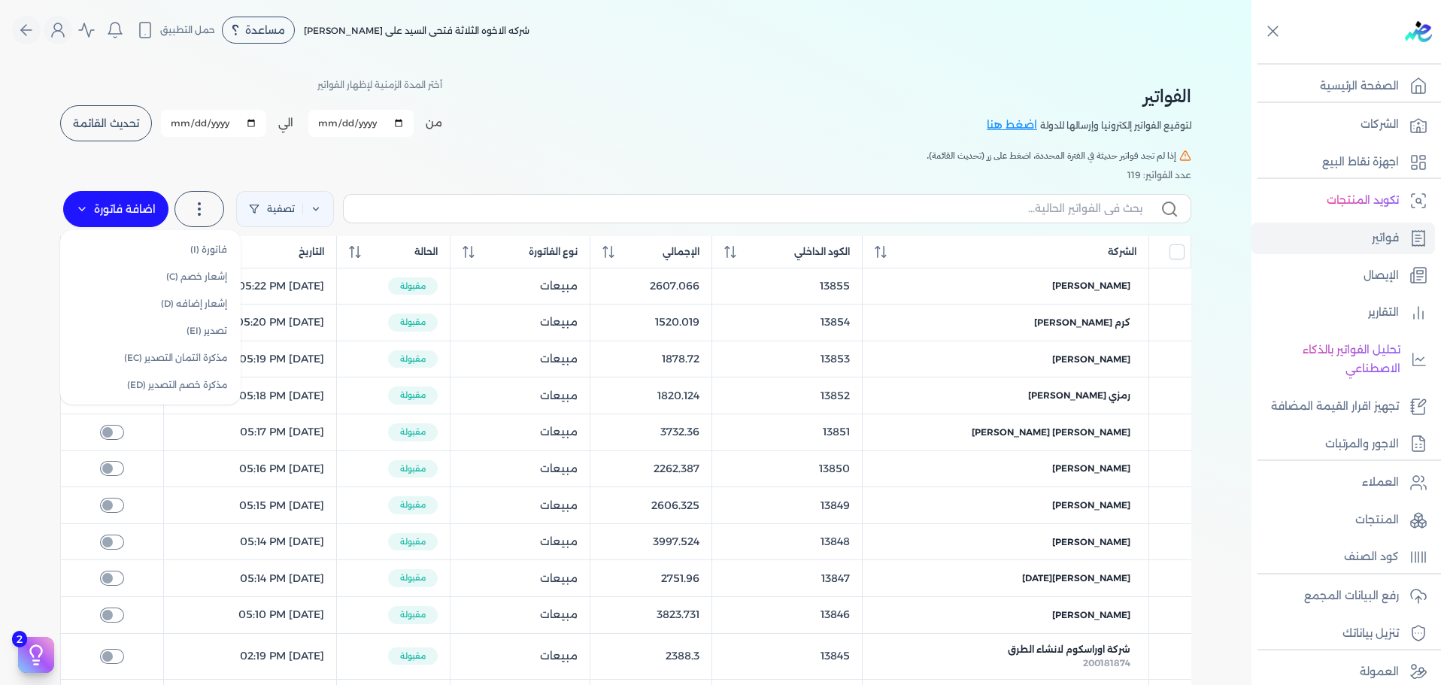
click at [124, 204] on label "اضافة فاتورة" at bounding box center [115, 209] width 105 height 36
click at [184, 241] on link "فاتورة (I)" at bounding box center [150, 249] width 169 height 27
select select "EGP"
select select "B"
select select "EGS"
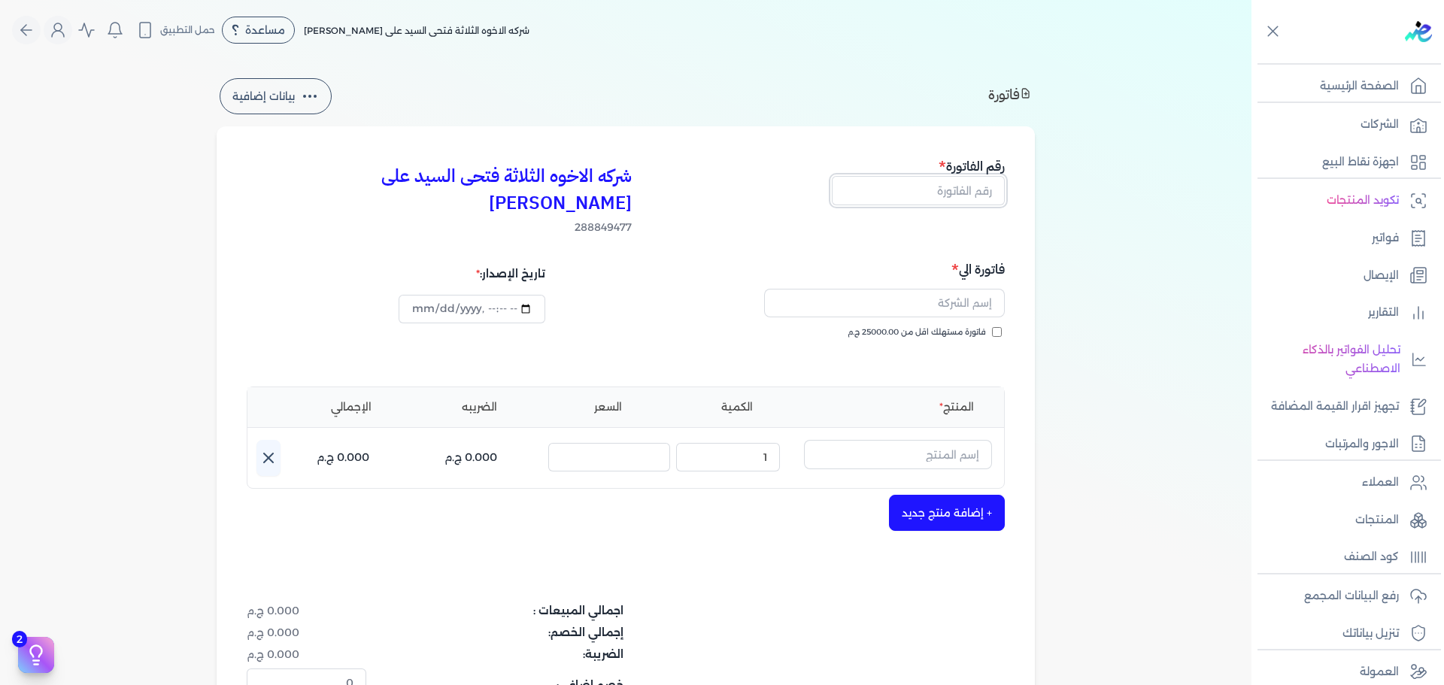
click at [986, 196] on input "text" at bounding box center [918, 190] width 173 height 29
type input "13868"
click at [978, 327] on span "فاتورة مستهلك اقل من 25000.00 ج.م" at bounding box center [917, 333] width 138 height 12
click at [992, 327] on input "فاتورة مستهلك اقل من 25000.00 ج.م" at bounding box center [997, 332] width 10 height 10
checkbox input "true"
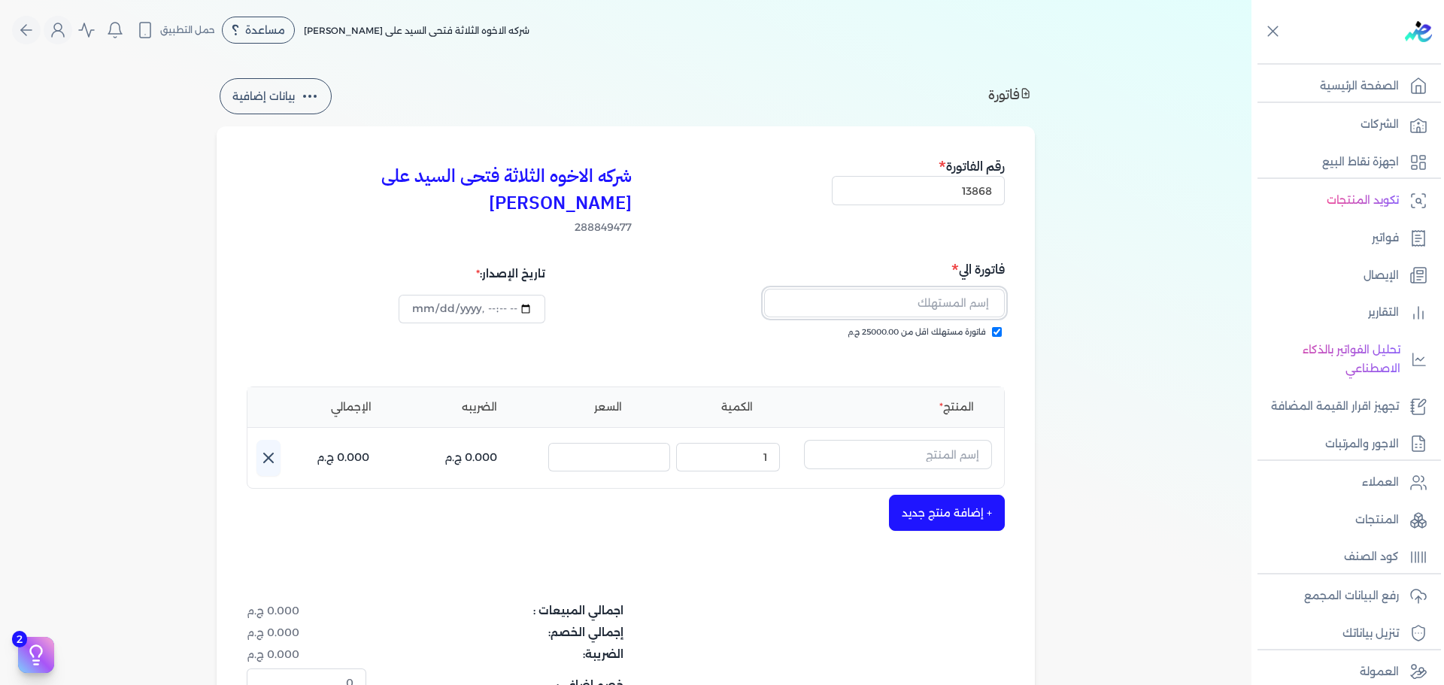
drag, startPoint x: 977, startPoint y: 299, endPoint x: 961, endPoint y: 279, distance: 25.3
click at [958, 289] on input "text" at bounding box center [884, 303] width 241 height 29
type input "[PERSON_NAME]"
click at [924, 440] on input "text" at bounding box center [898, 454] width 188 height 29
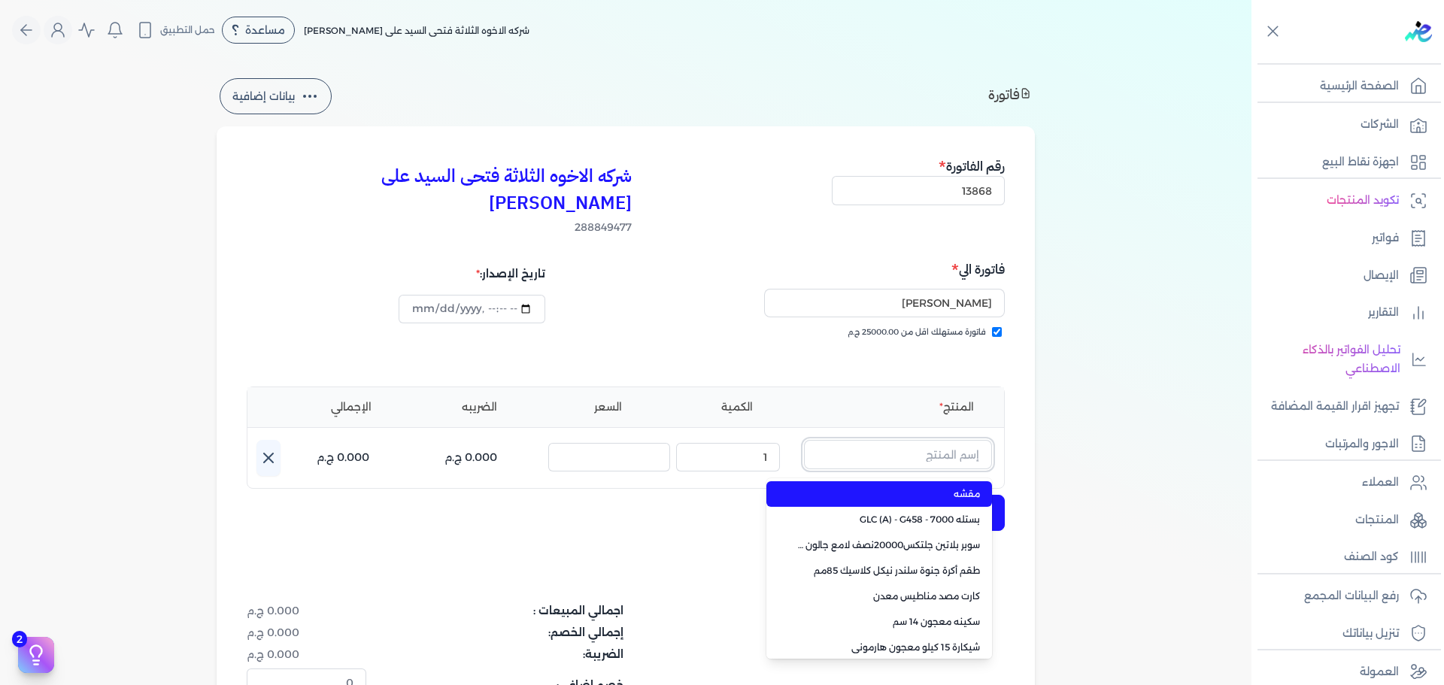
paste input "سوبر داي تون 3030 علبة 1 كجم"
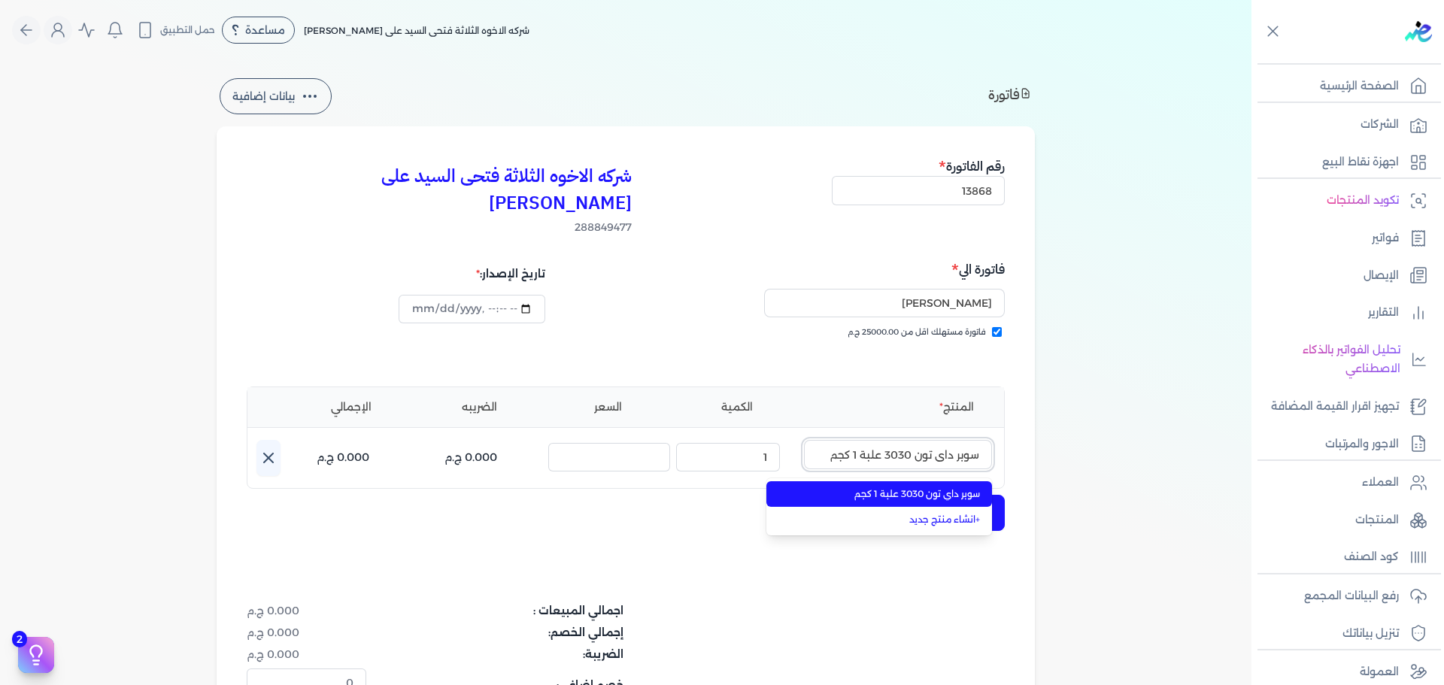
type input "سوبر داي تون 3030 علبة 1 كجم"
click at [929, 481] on li "سوبر داي تون 3030 علبة 1 كجم" at bounding box center [880, 494] width 226 height 26
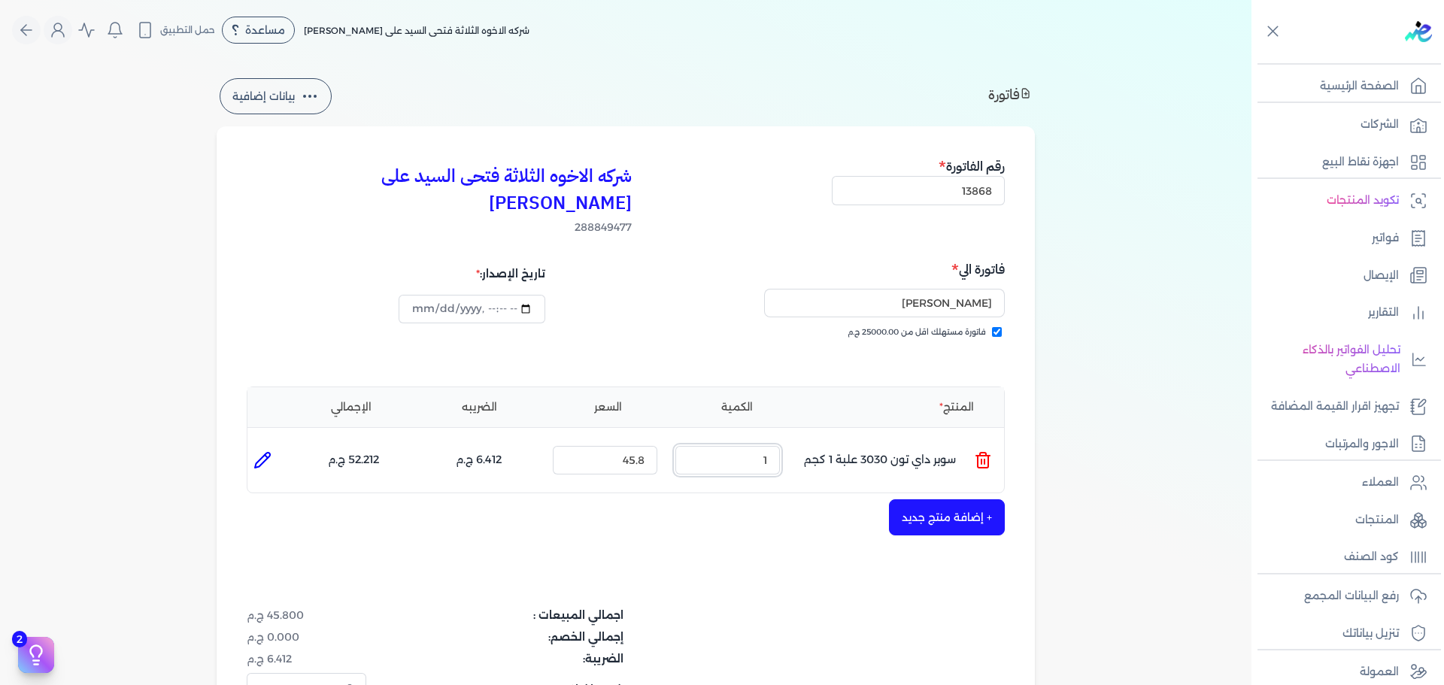
drag, startPoint x: 756, startPoint y: 435, endPoint x: 829, endPoint y: 420, distance: 74.5
click at [829, 440] on ul "المنتج : سوبر داي تون 3030 علبة 1 كجم الكمية : 1 السعر : 45.8 الضريبه : 6.412 ج…" at bounding box center [626, 460] width 757 height 41
type input "[DATE]T13:29:30"
drag, startPoint x: 754, startPoint y: 433, endPoint x: 844, endPoint y: 434, distance: 90.3
click at [837, 440] on ul "المنتج : سوبر داي تون 3030 علبة 1 كجم الكمية : 5 السعر : 45.8 الضريبه : 32.060 …" at bounding box center [626, 460] width 757 height 41
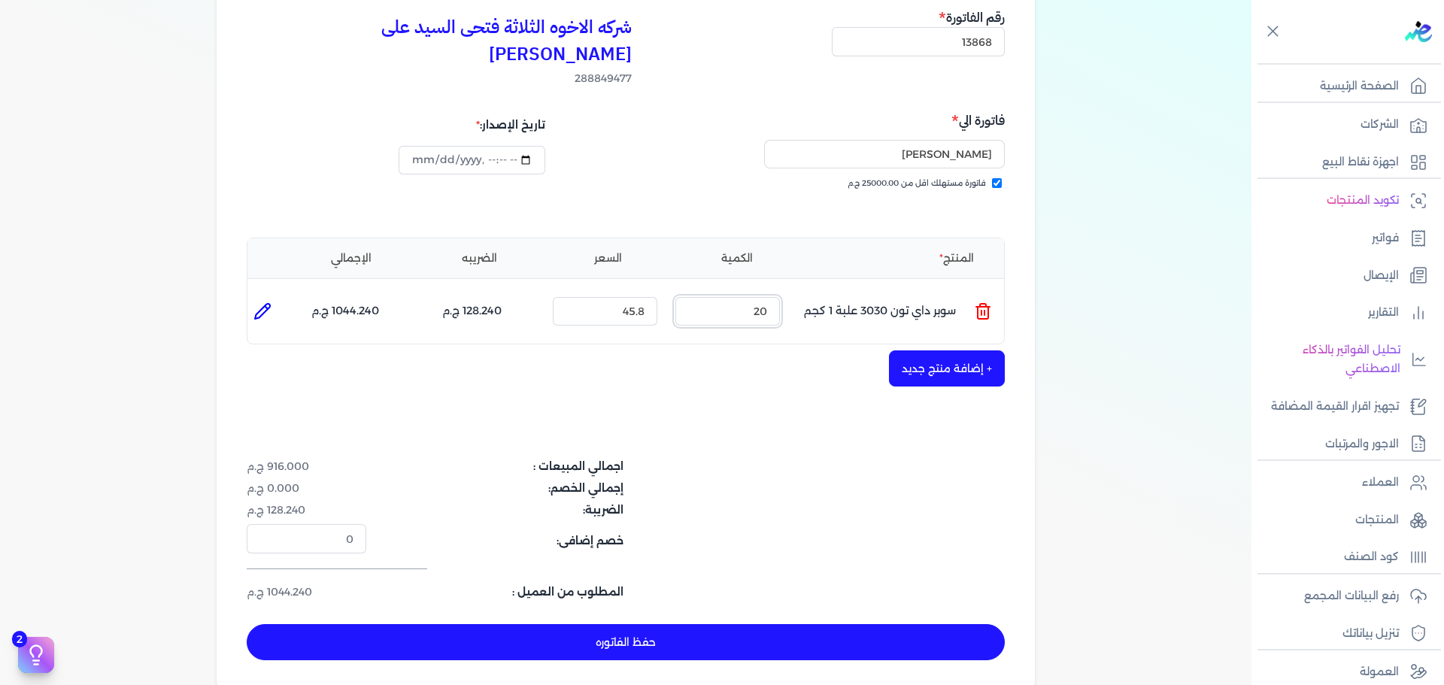
scroll to position [150, 0]
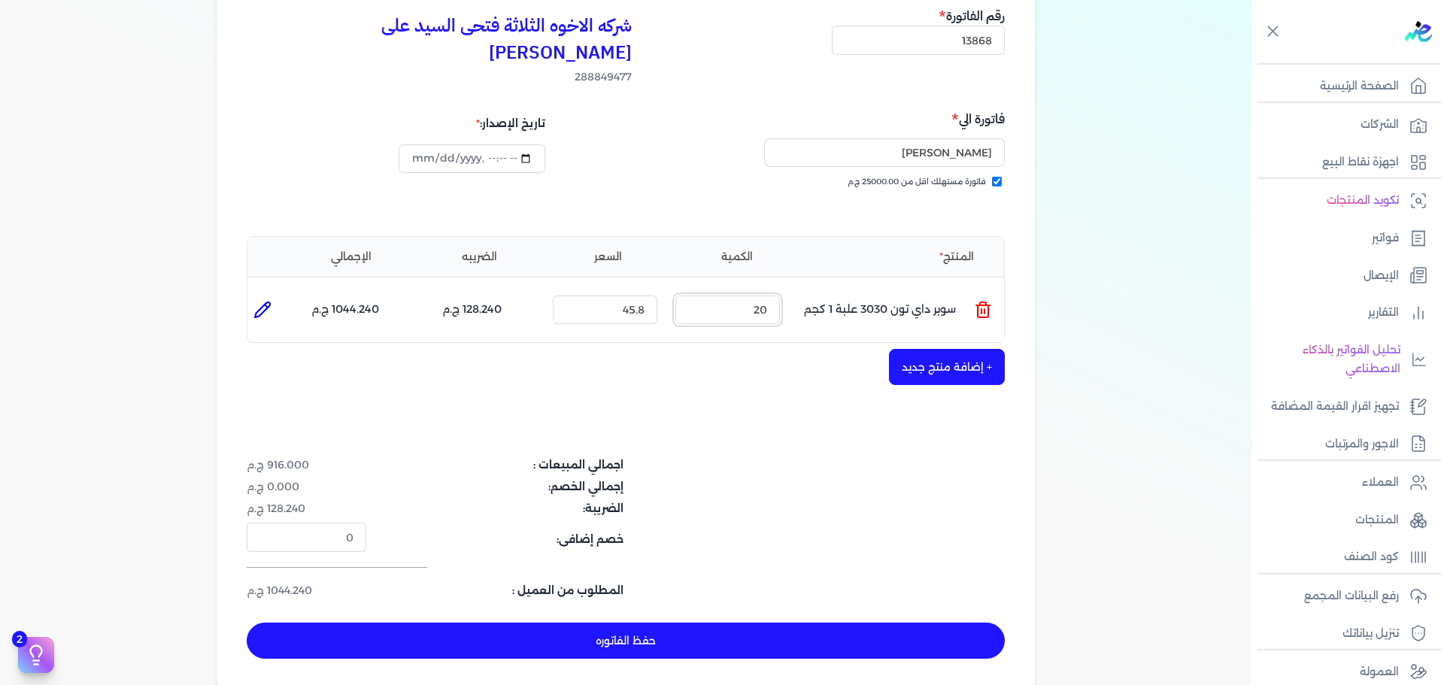
drag, startPoint x: 740, startPoint y: 282, endPoint x: 786, endPoint y: 293, distance: 48.0
click at [784, 293] on div "الكمية : 20" at bounding box center [728, 310] width 117 height 41
type input "30"
click at [741, 623] on button "حفظ الفاتوره" at bounding box center [626, 641] width 758 height 36
type input "[DATE]"
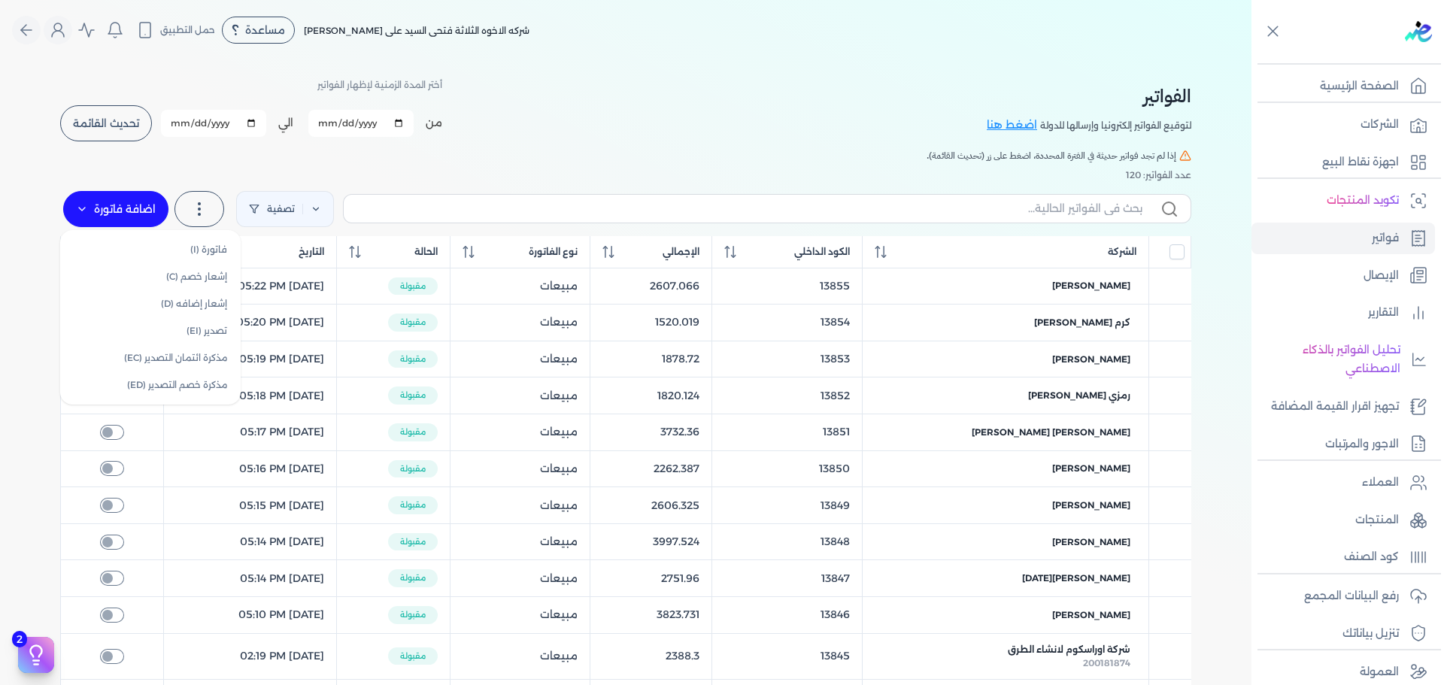
click at [118, 201] on label "اضافة فاتورة" at bounding box center [115, 209] width 105 height 36
click at [166, 248] on link "فاتورة (I)" at bounding box center [150, 249] width 169 height 27
select select "EGP"
select select "B"
select select "EGS"
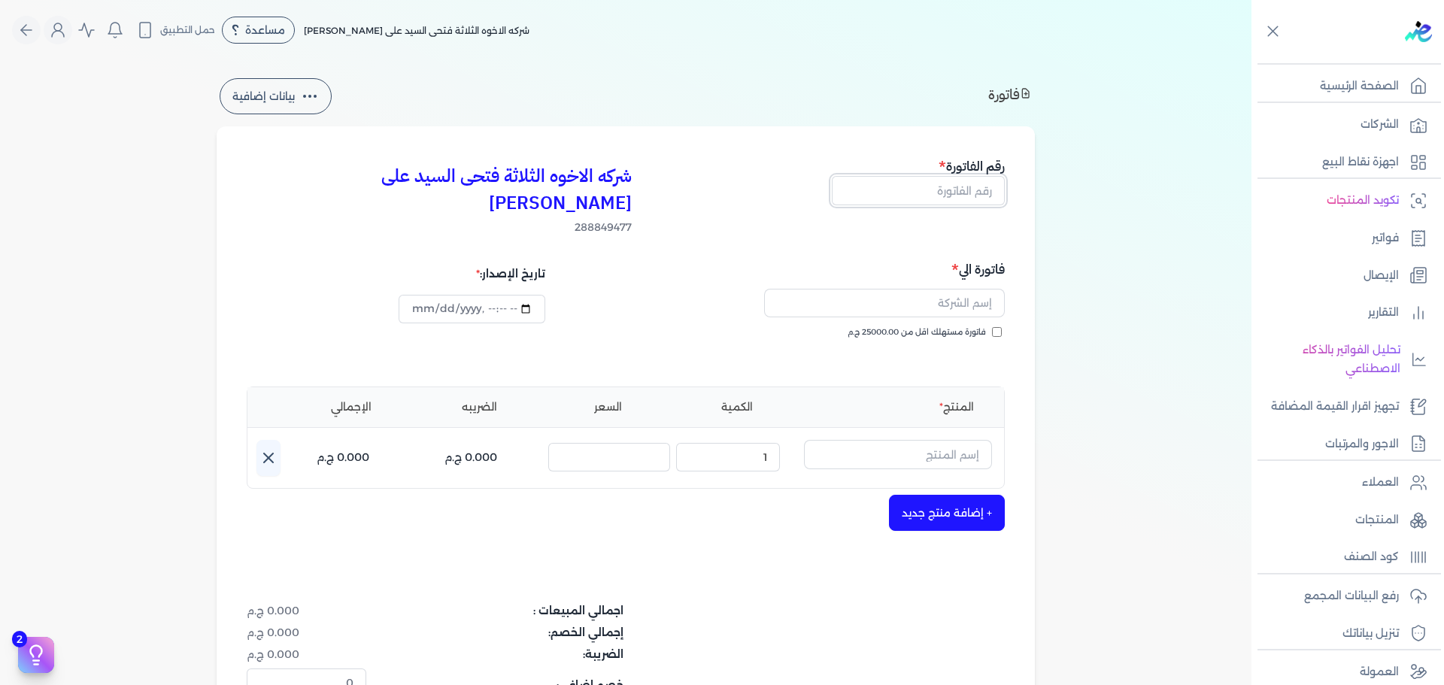
click at [969, 181] on input "text" at bounding box center [918, 190] width 173 height 29
drag, startPoint x: 952, startPoint y: 196, endPoint x: 1066, endPoint y: 182, distance: 115.2
click at [1070, 184] on div "فاتورة بيانات إضافية شركه الاخوه الثلاثة فتحى السيد على [PERSON_NAME] 288849477…" at bounding box center [626, 454] width 1252 height 759
type input "13869"
click at [954, 327] on span "فاتورة مستهلك اقل من 25000.00 ج.م" at bounding box center [917, 333] width 138 height 12
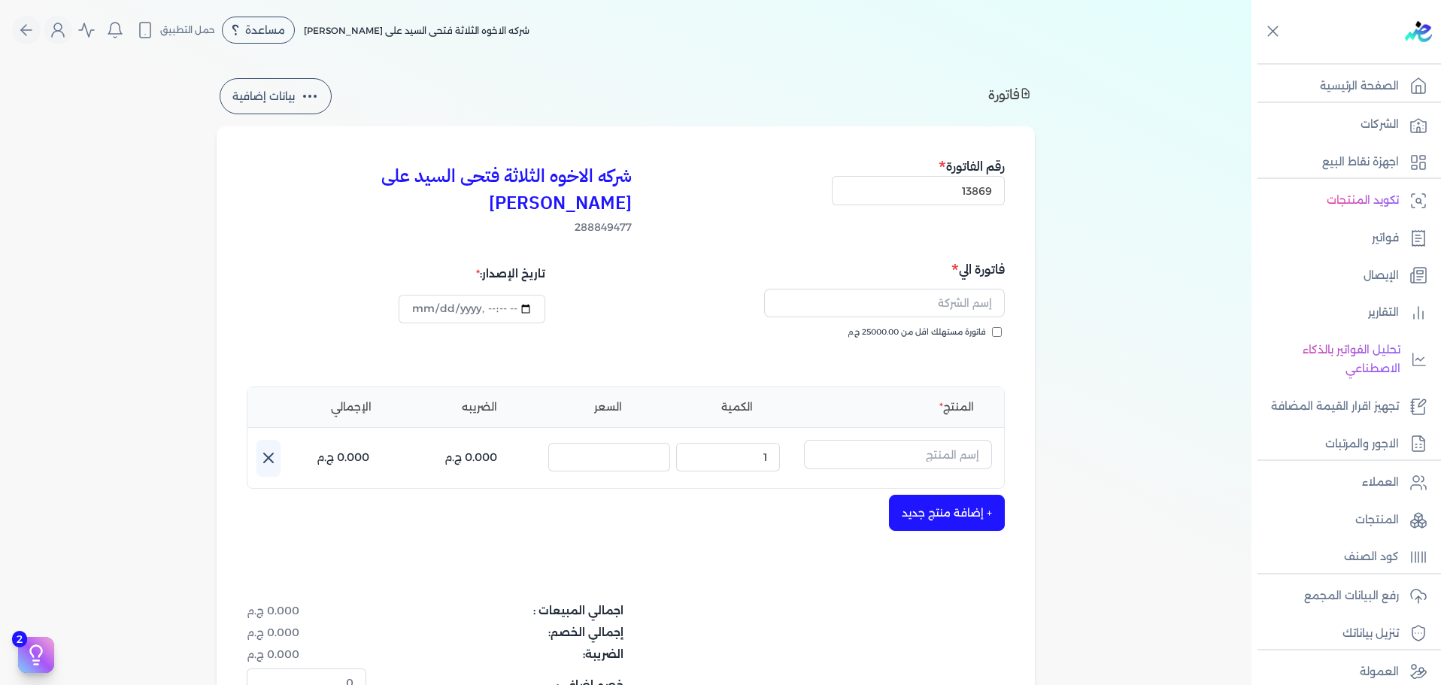
click at [992, 327] on input "فاتورة مستهلك اقل من 25000.00 ج.م" at bounding box center [997, 332] width 10 height 10
checkbox input "true"
click at [949, 289] on input "text" at bounding box center [884, 303] width 241 height 29
type input "[PERSON_NAME]"
click at [879, 440] on input "text" at bounding box center [898, 454] width 188 height 29
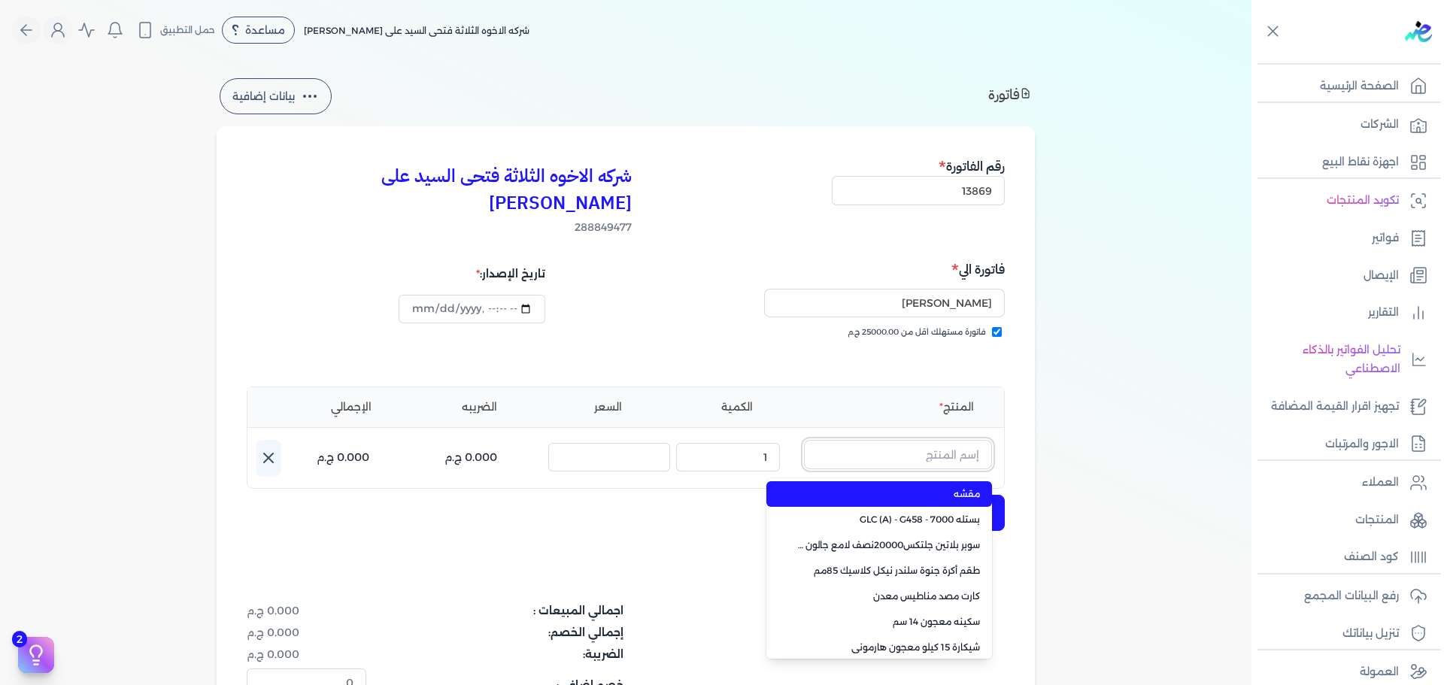
paste input "داي تون مط اسود جالون 3.750 كجم"
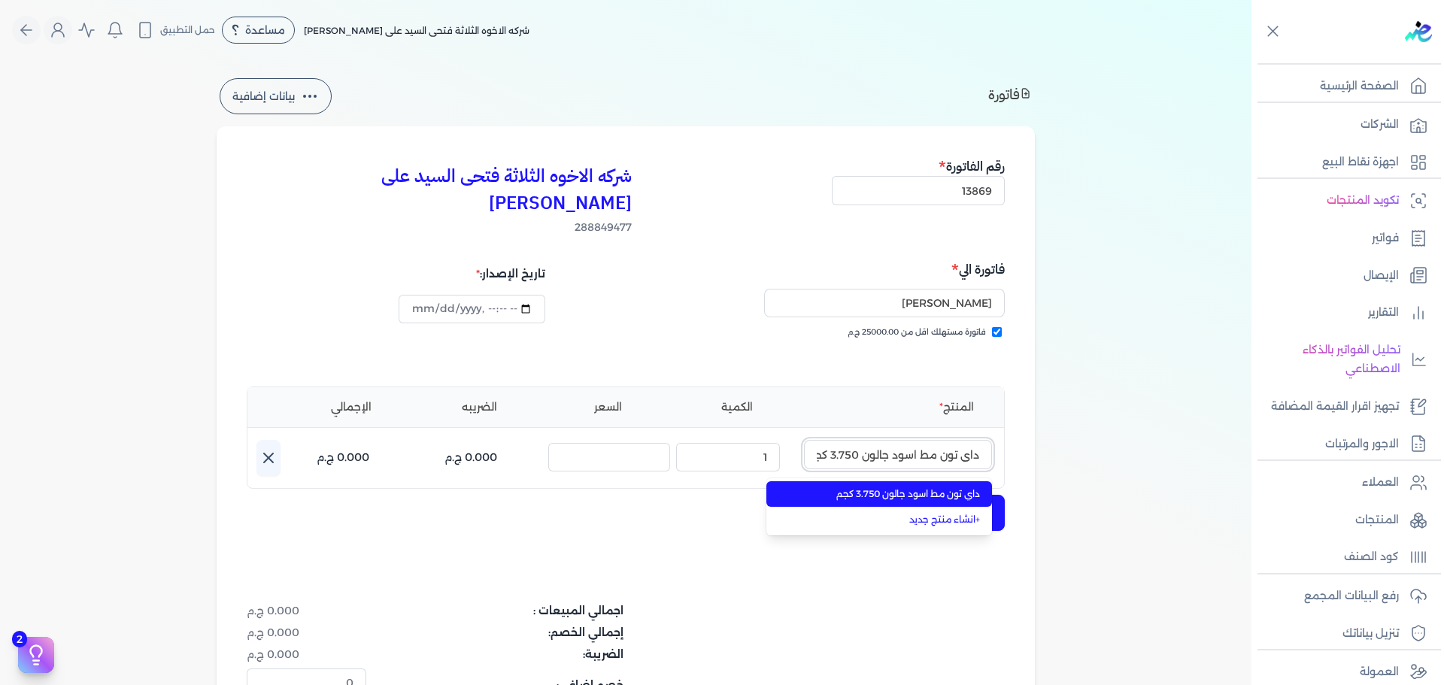
scroll to position [0, -8]
type input "داي تون مط اسود جالون 3.750 كجم"
click at [897, 488] on span "داي تون مط اسود جالون 3.750 كجم" at bounding box center [889, 495] width 184 height 14
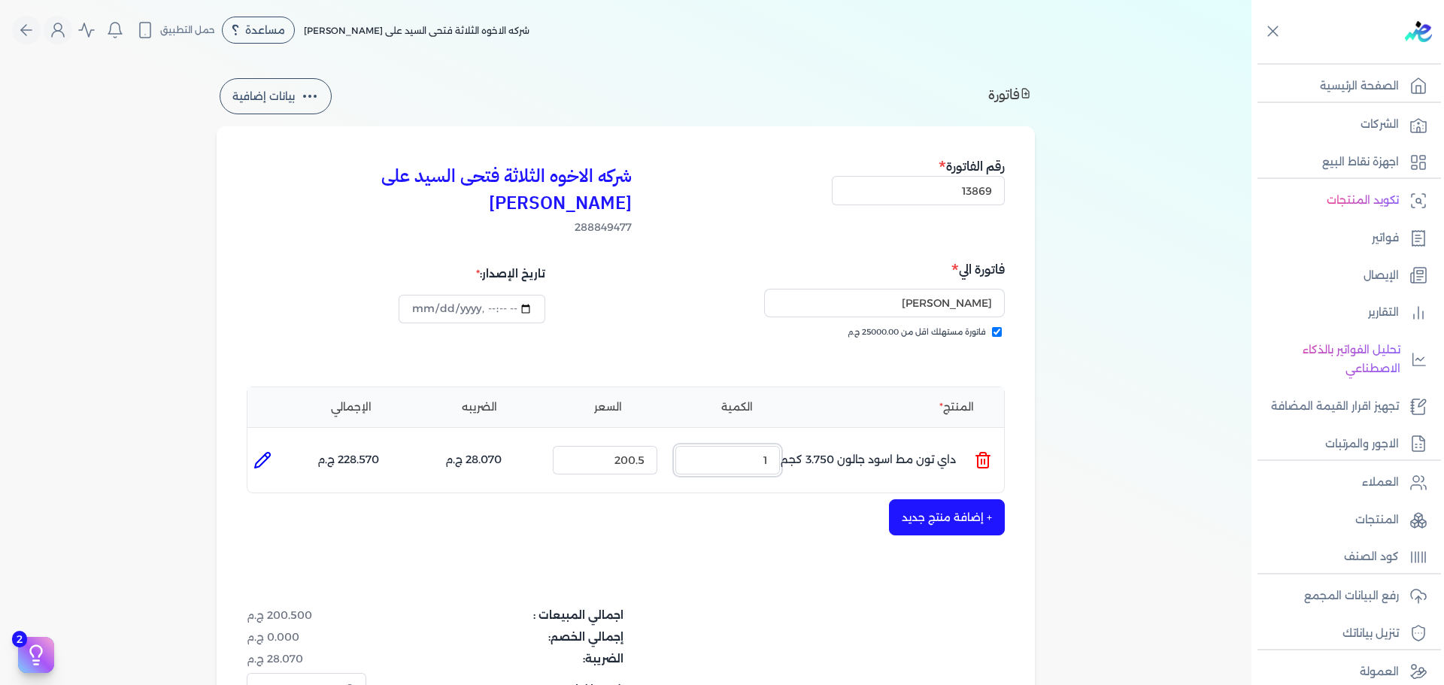
drag, startPoint x: 741, startPoint y: 421, endPoint x: 895, endPoint y: 438, distance: 154.4
click at [864, 440] on ul "المنتج : داي تون مط اسود جالون 3.750 كجم الكمية : 1 السعر : 200.5 الضريبه : 28.…" at bounding box center [626, 460] width 757 height 41
type input "5"
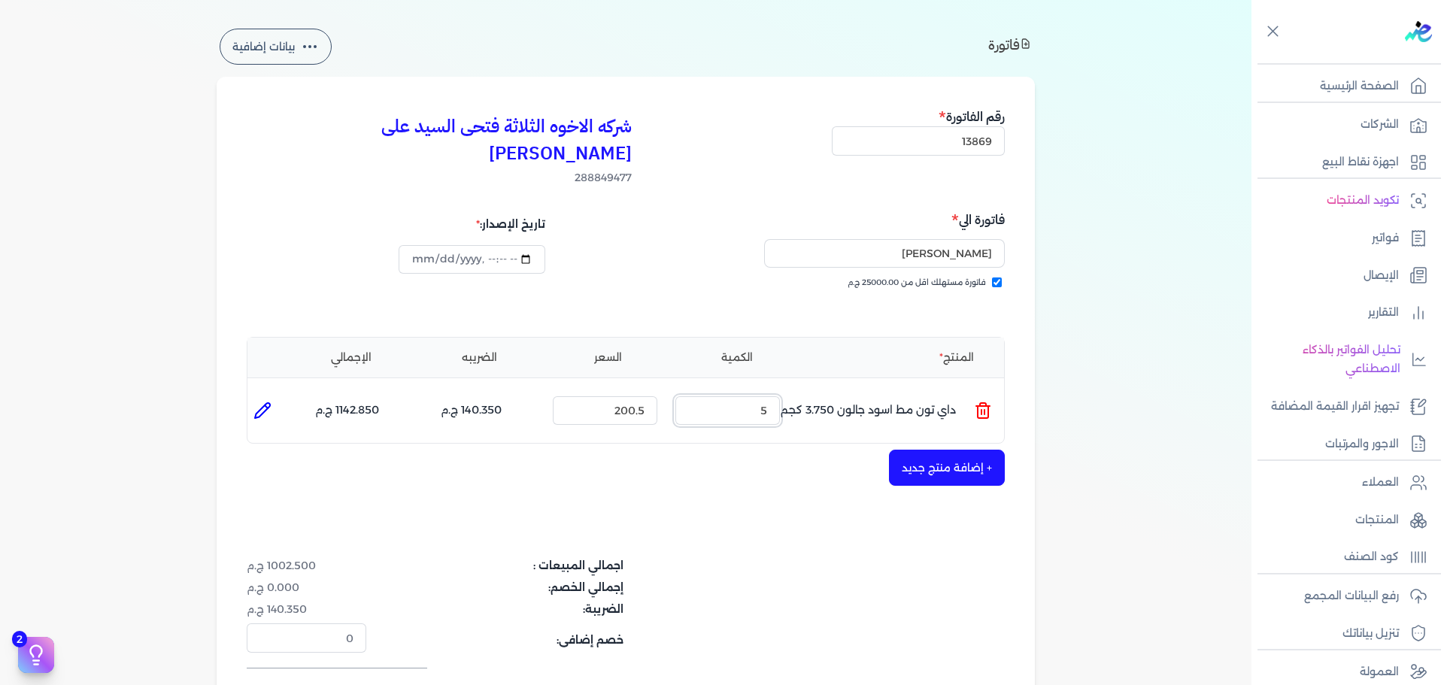
scroll to position [75, 0]
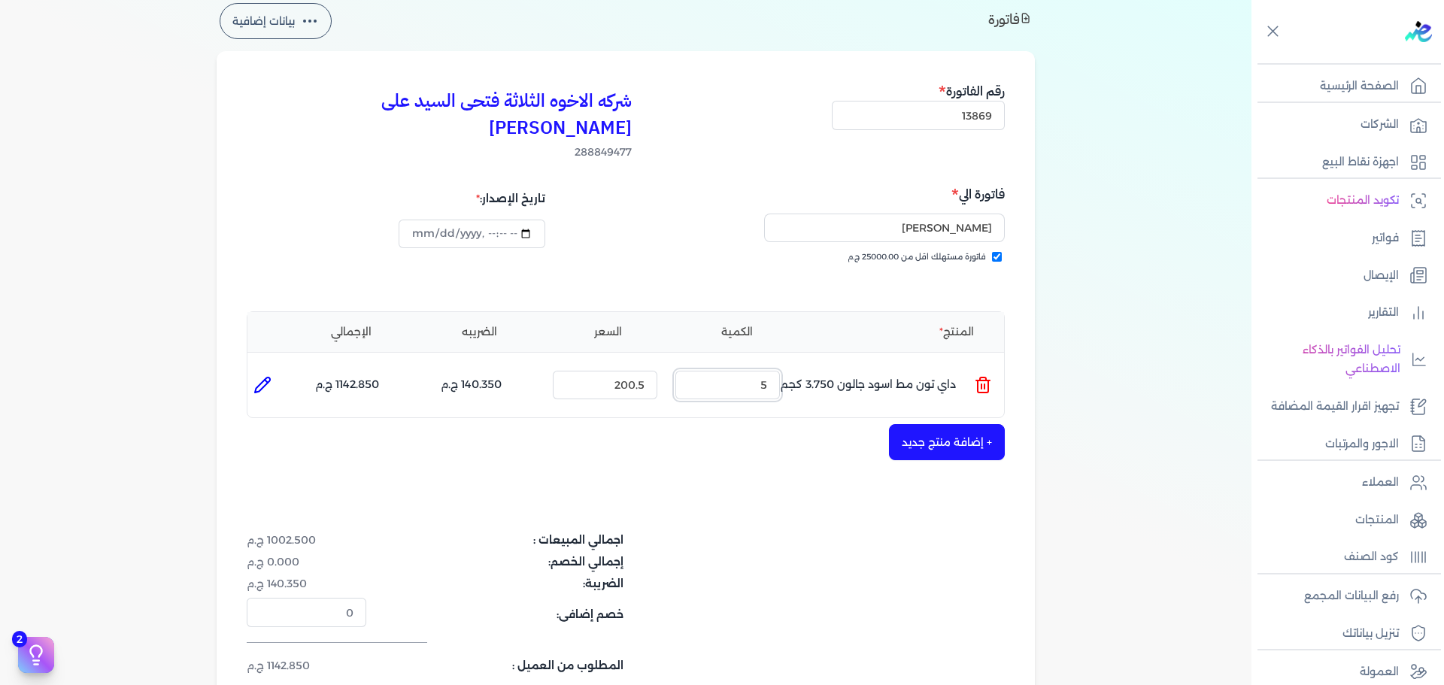
type input "[DATE]T13:33:04"
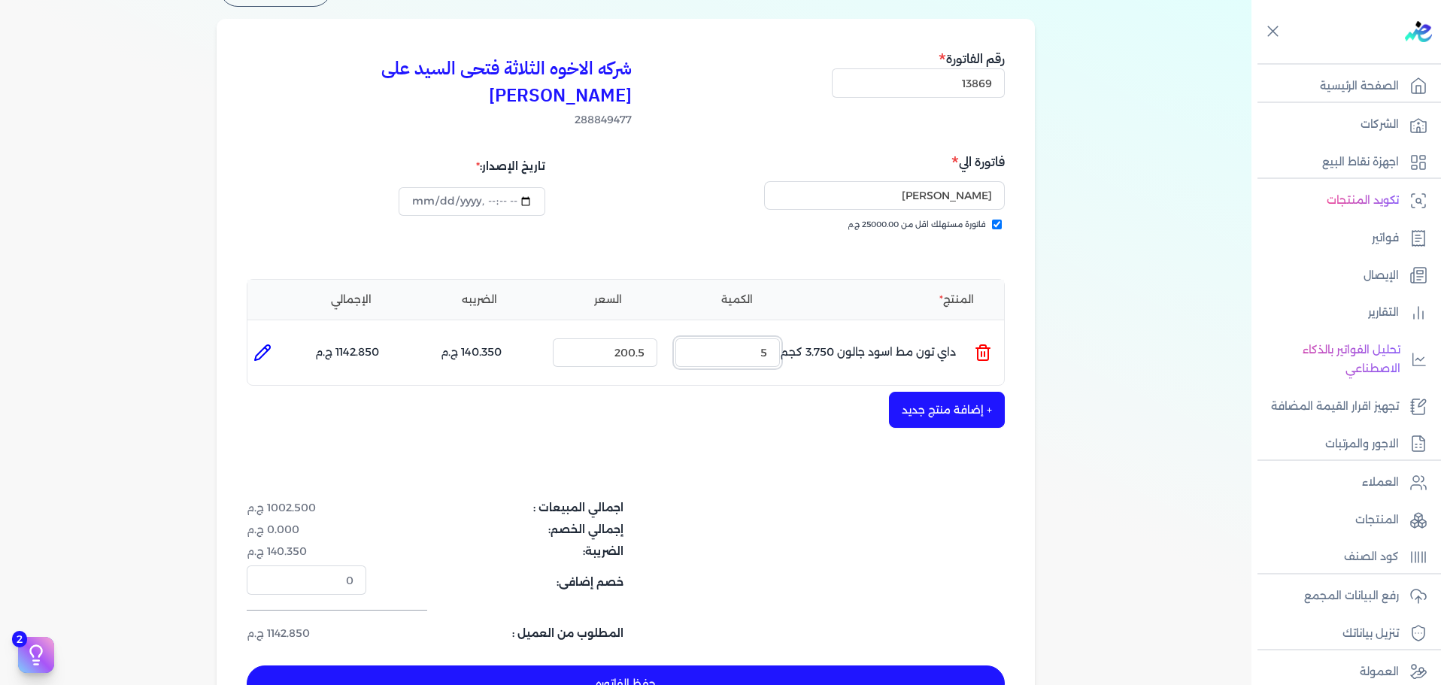
scroll to position [150, 0]
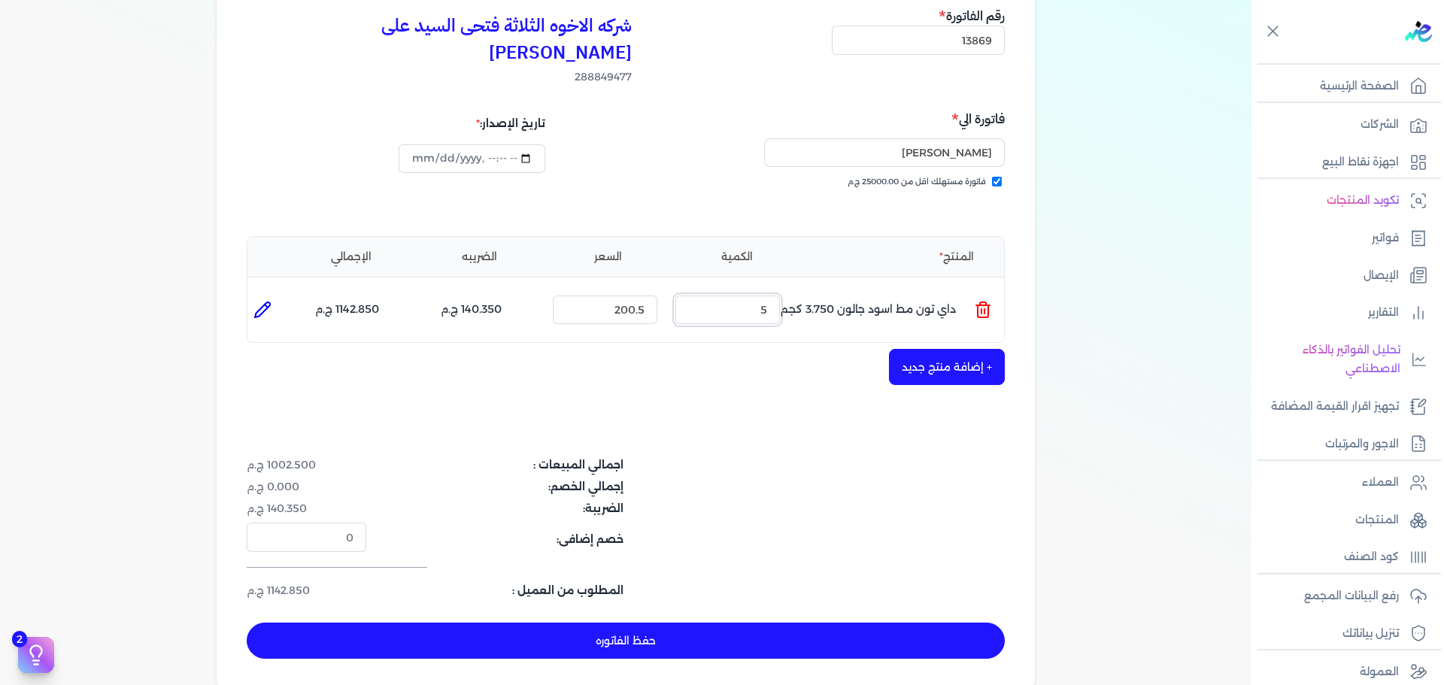
type input "5"
drag, startPoint x: 872, startPoint y: 621, endPoint x: 886, endPoint y: 606, distance: 19.7
click at [873, 623] on button "حفظ الفاتوره" at bounding box center [626, 641] width 758 height 36
type input "[DATE]"
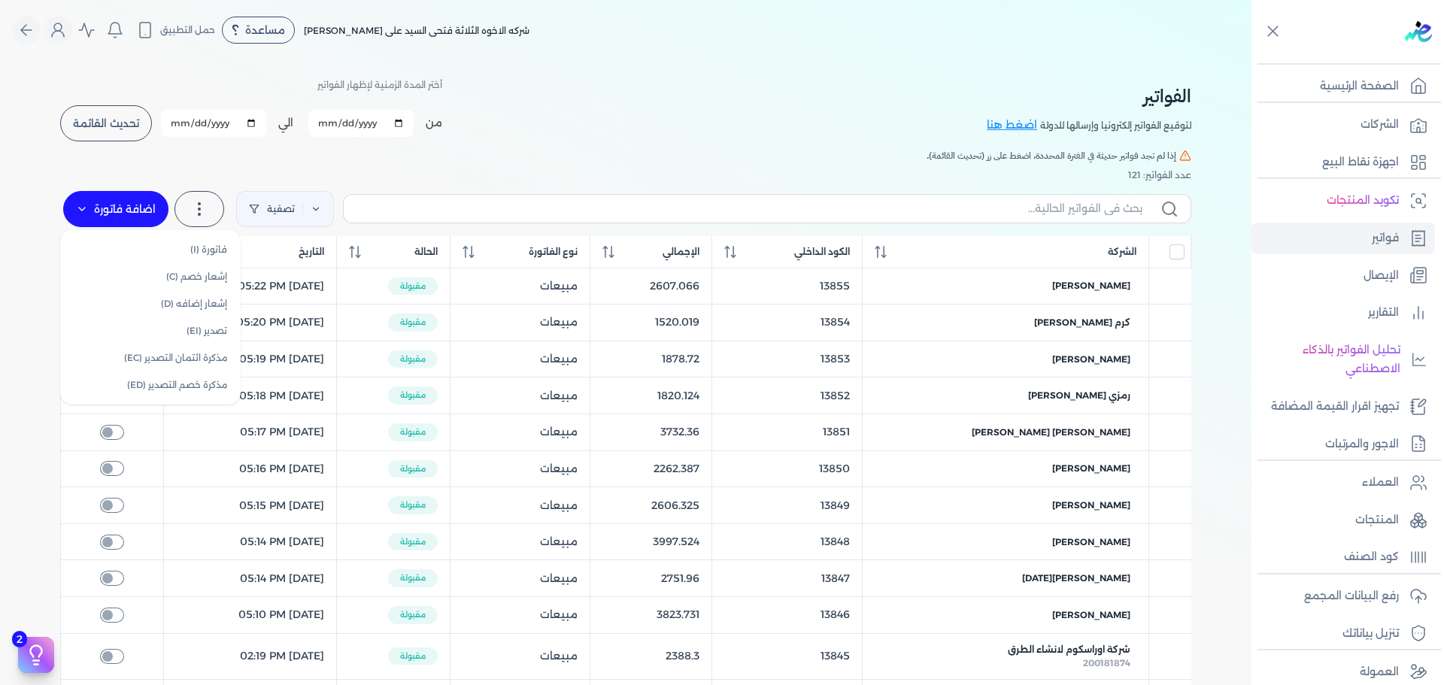
click at [141, 217] on label "اضافة فاتورة" at bounding box center [115, 209] width 105 height 36
click at [520, 146] on div "الفواتير لتوقيع الفواتير إلكترونيا وإرسالها للدولة اضغط هنا أختر المدة الزمنية …" at bounding box center [626, 556] width 1156 height 992
